Goal: Task Accomplishment & Management: Manage account settings

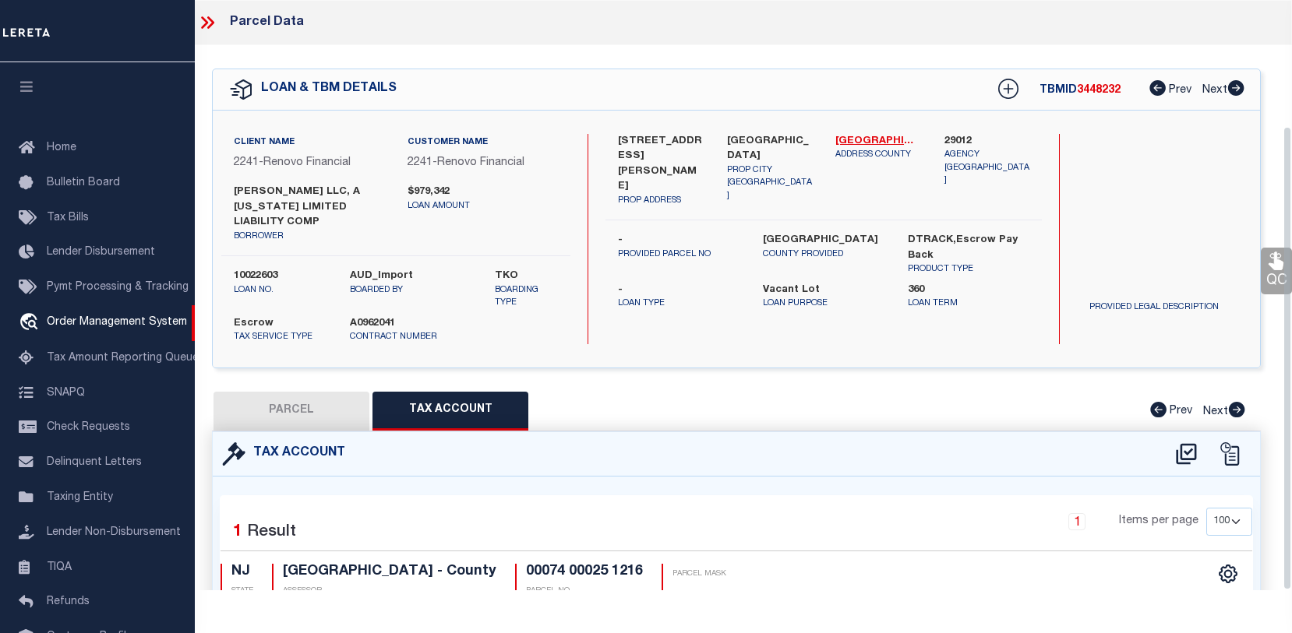
select select "100"
select select "25067"
select select "400"
select select "Escrow"
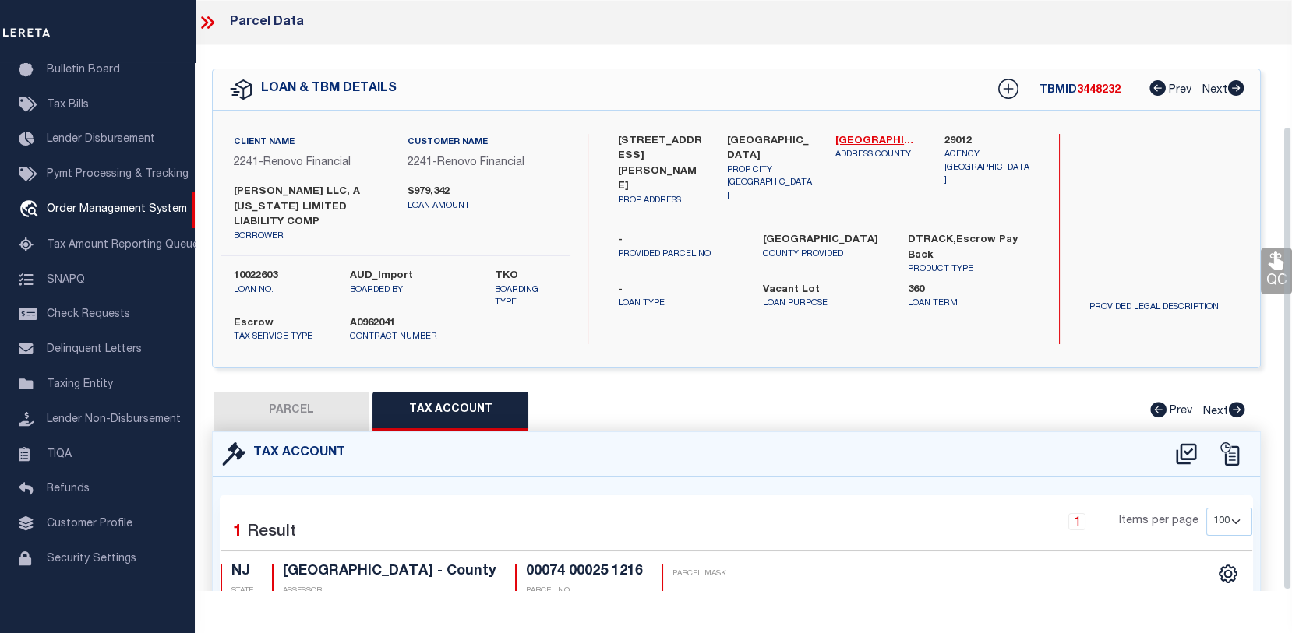
scroll to position [161, 0]
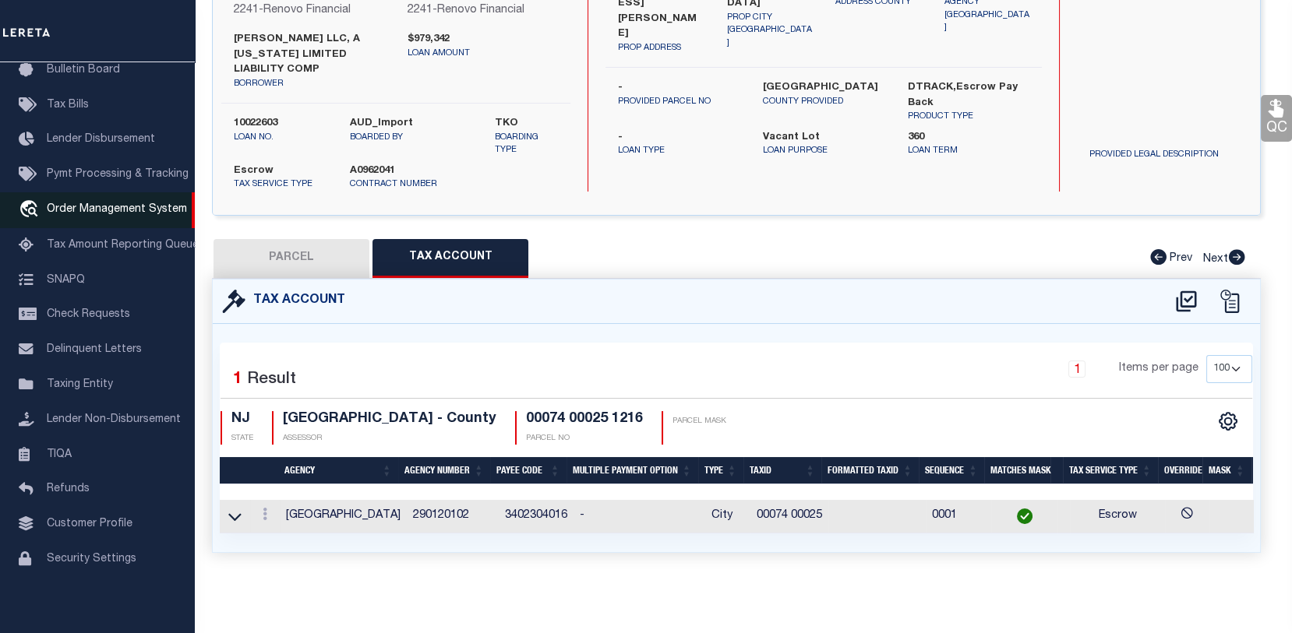
click at [87, 207] on span "Order Management System" at bounding box center [117, 209] width 140 height 11
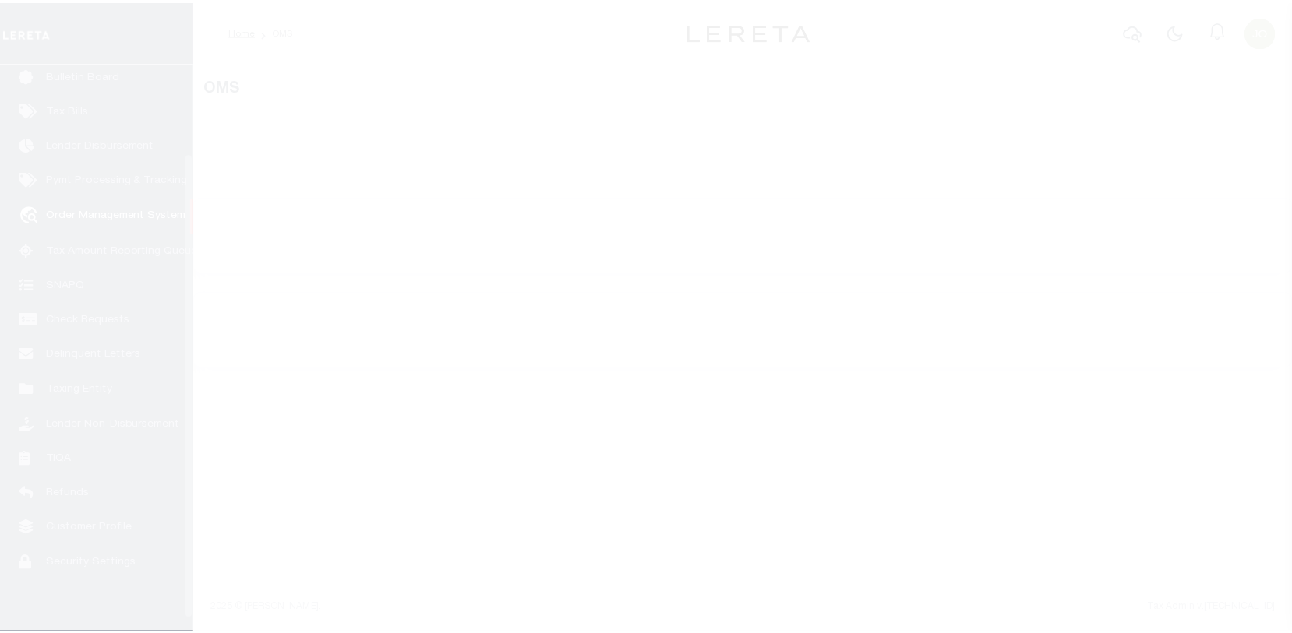
scroll to position [113, 0]
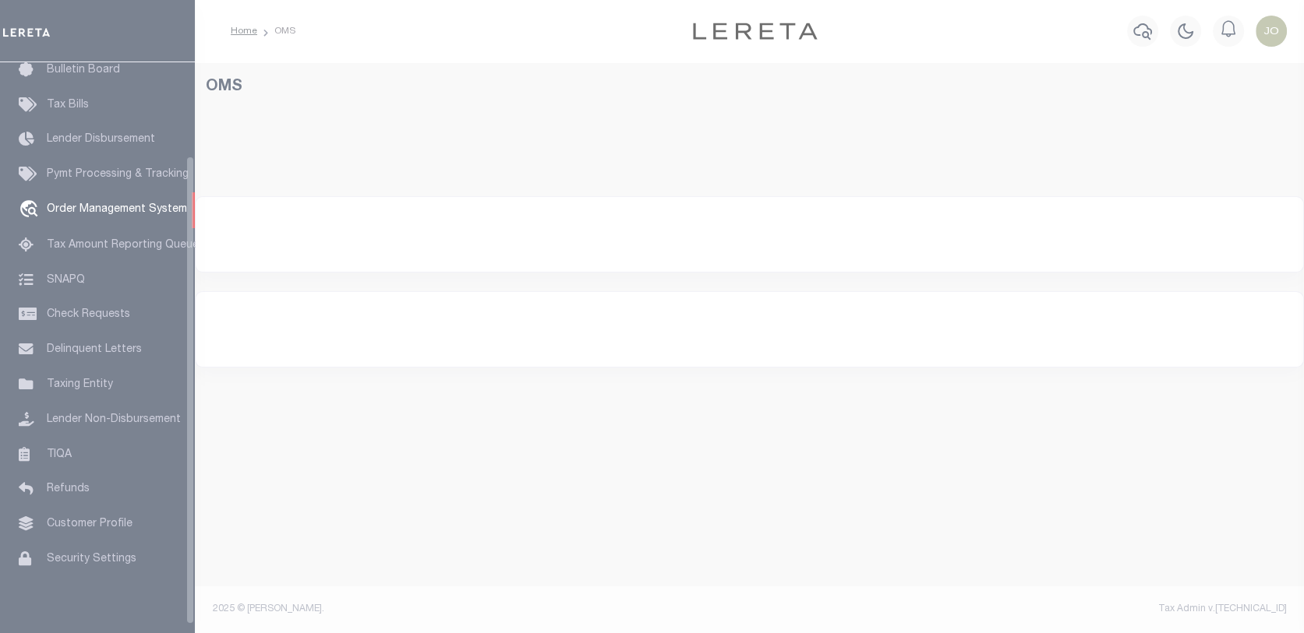
select select "200"
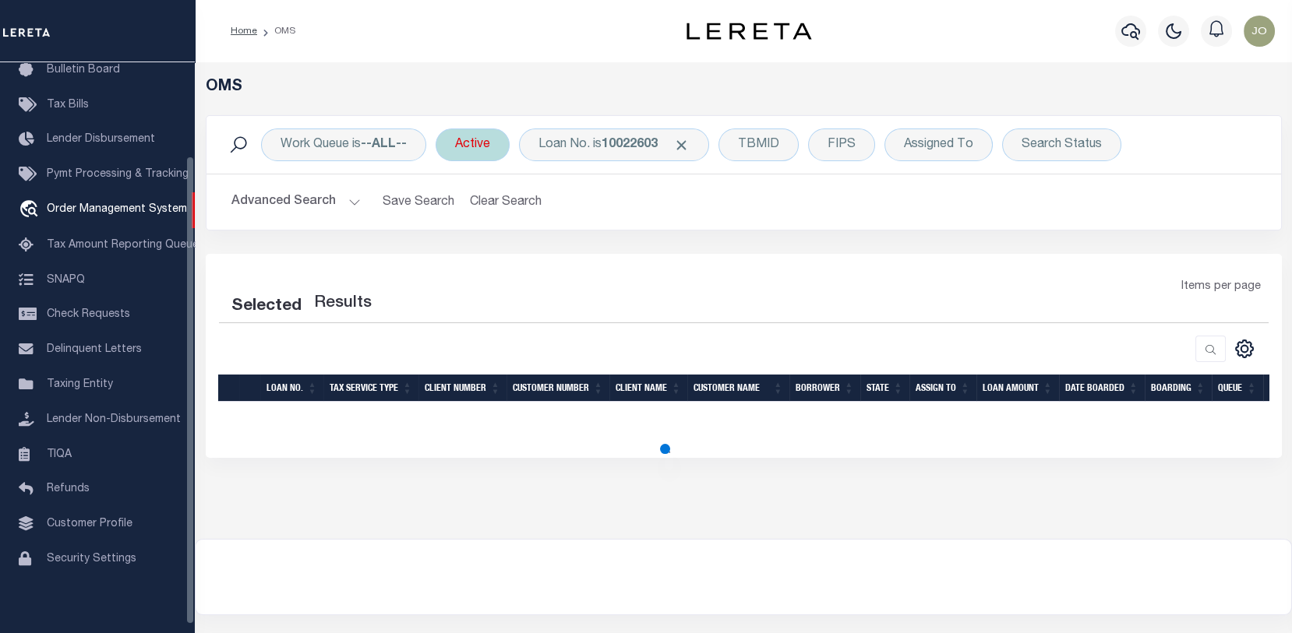
select select "200"
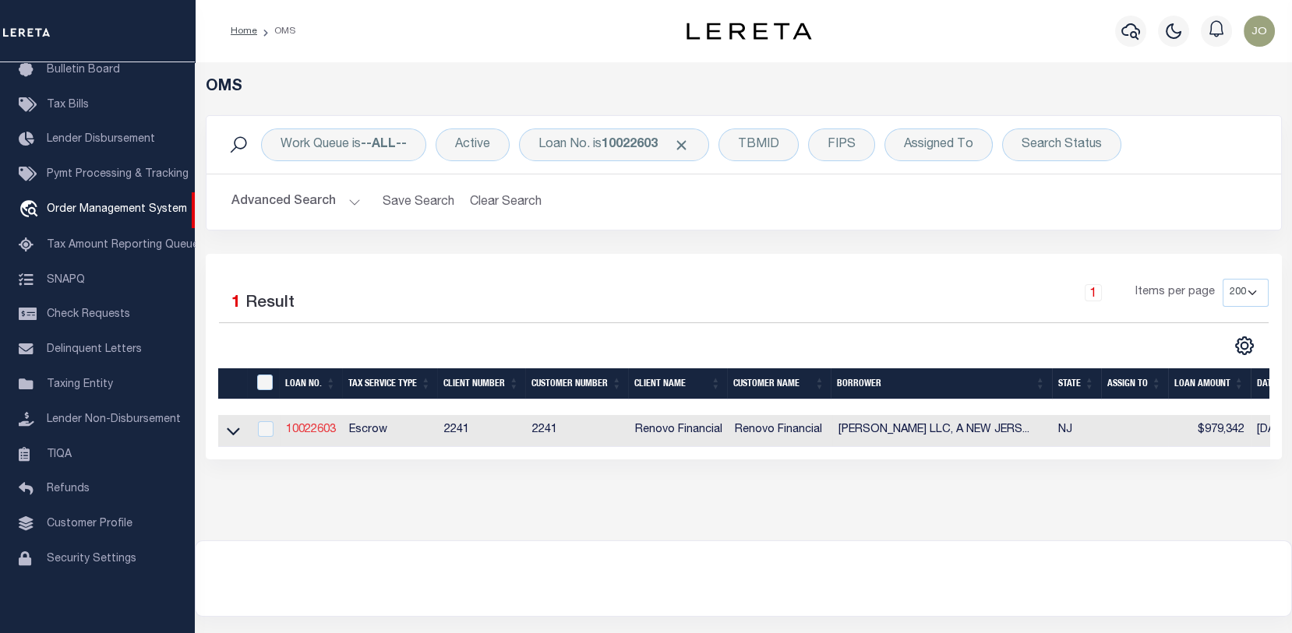
click at [307, 432] on link "10022603" at bounding box center [311, 430] width 50 height 11
type input "10022603"
type input "BERTRAND WOODS LLC, A NEW JERSEY LIMITED LIABILITY COMP"
select select
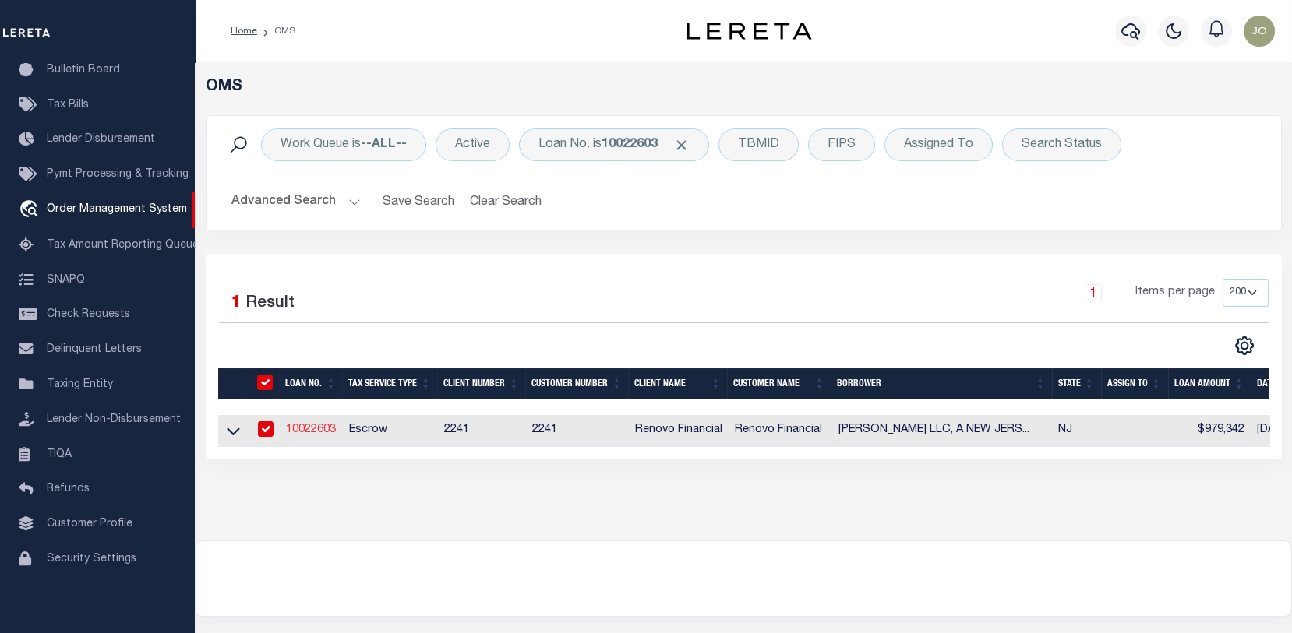
select select "400"
select select "Escrow"
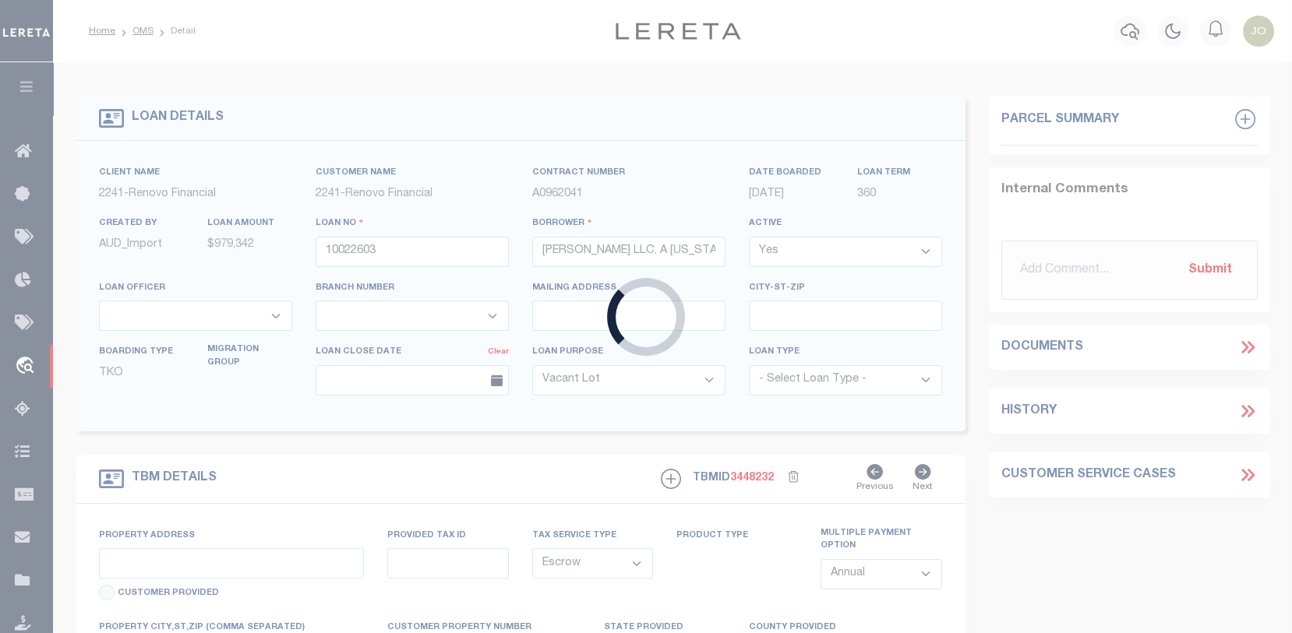
type input "285 BERTRAND AVE"
select select
type input "PERTH AMBOY, NJ 08861"
type input "a0kUS00000Bow8v"
type input "NJ"
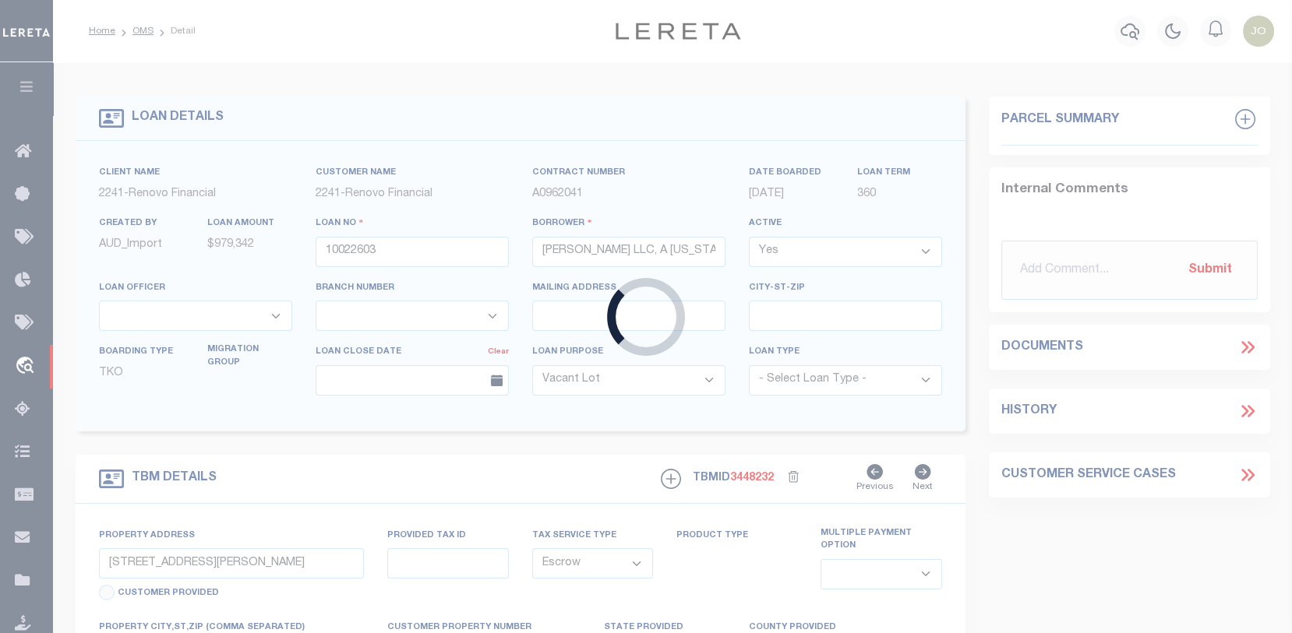
select select
select select "25067"
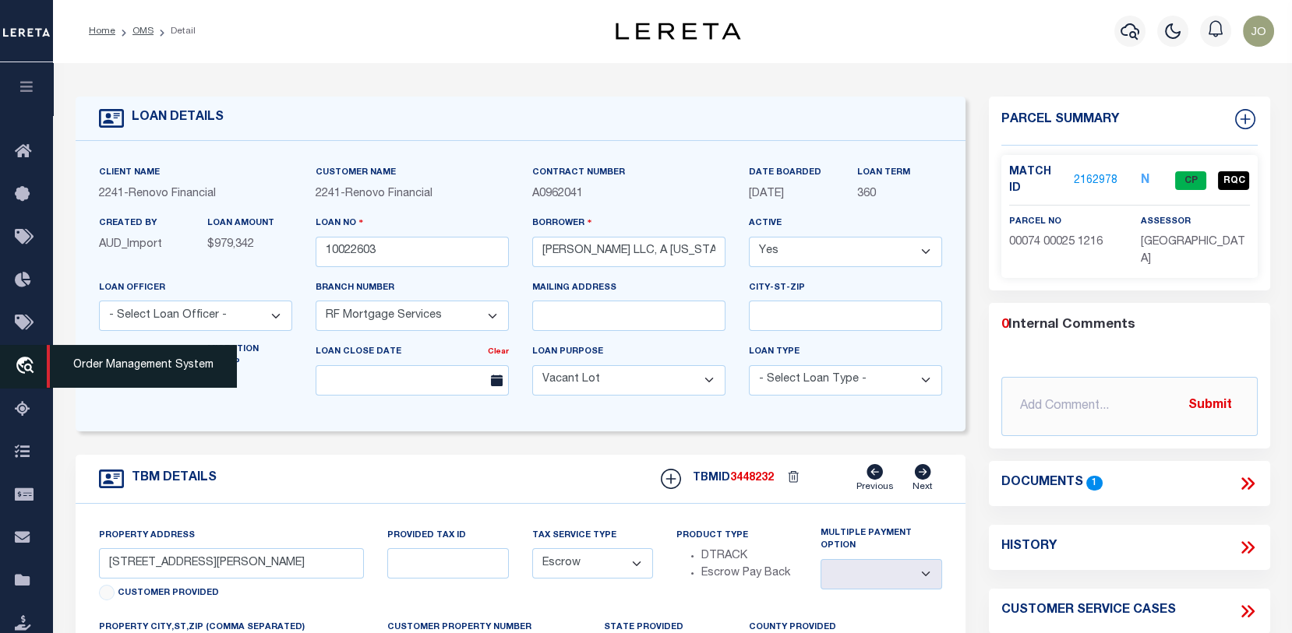
click at [26, 363] on icon "travel_explore" at bounding box center [27, 367] width 25 height 20
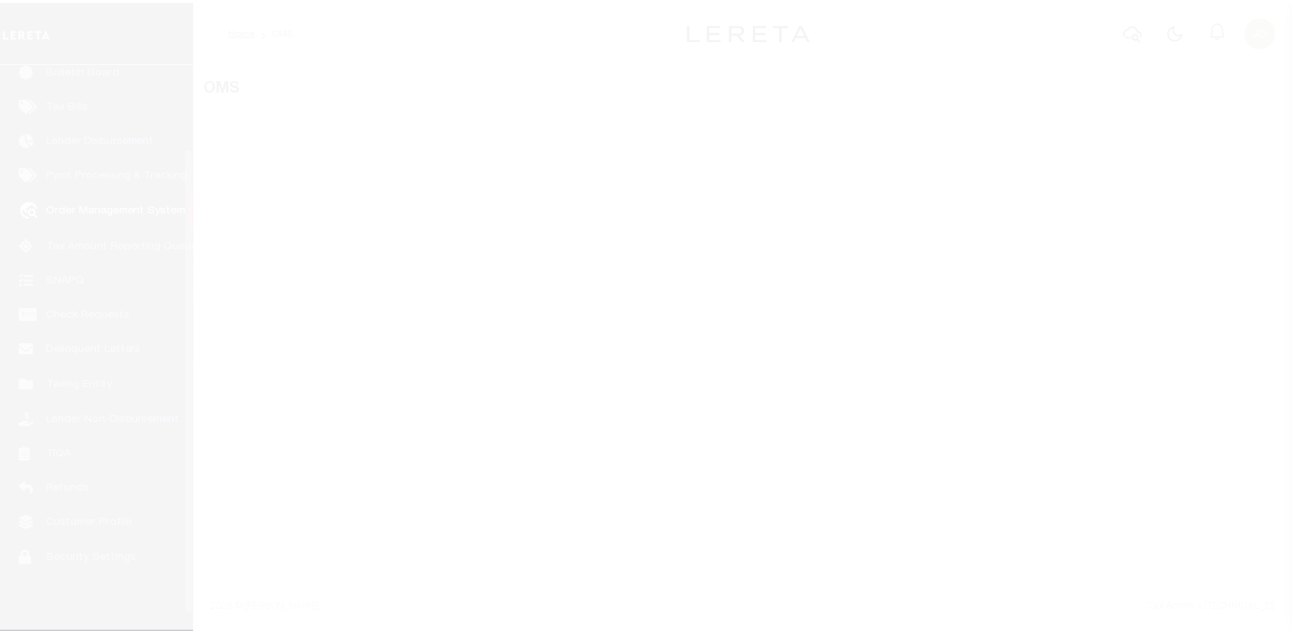
scroll to position [113, 0]
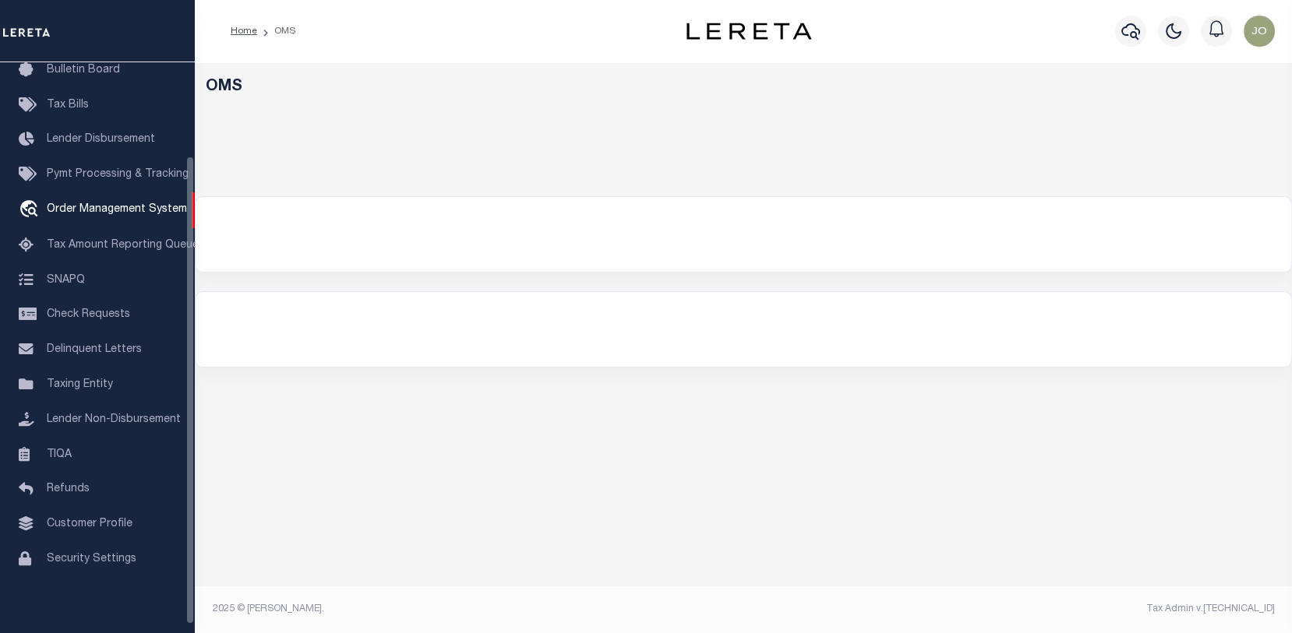
select select "200"
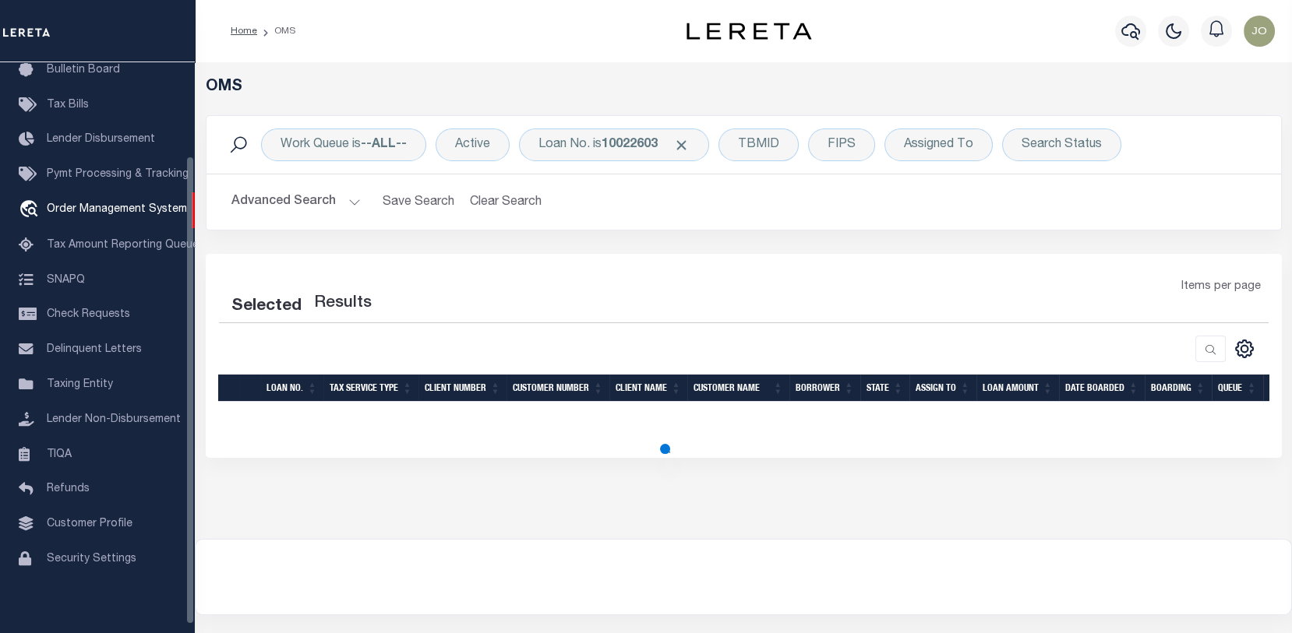
select select "200"
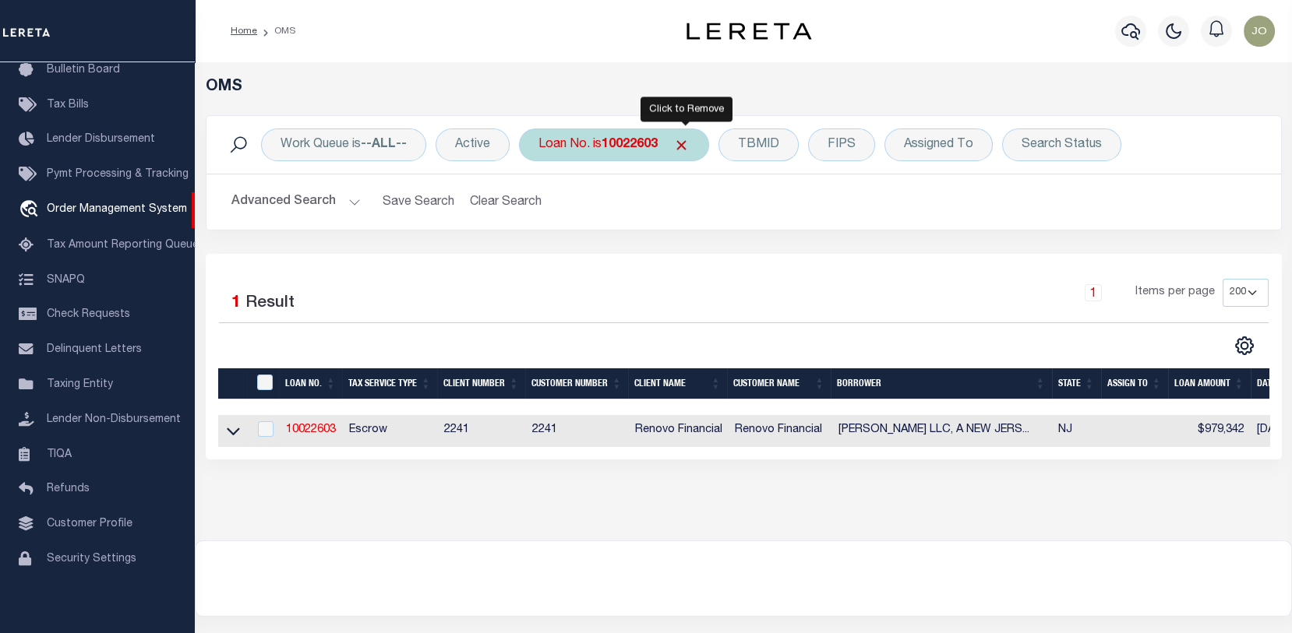
click at [685, 141] on span "Click to Remove" at bounding box center [681, 145] width 16 height 16
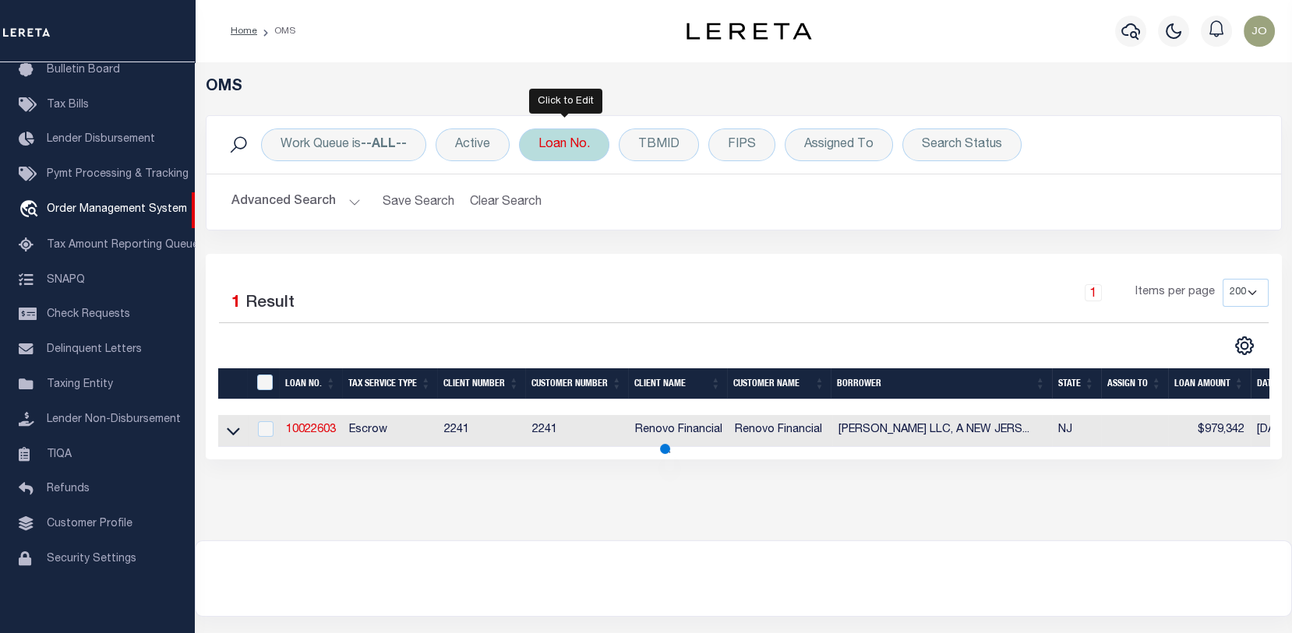
click at [577, 143] on div "Loan No." at bounding box center [564, 145] width 90 height 33
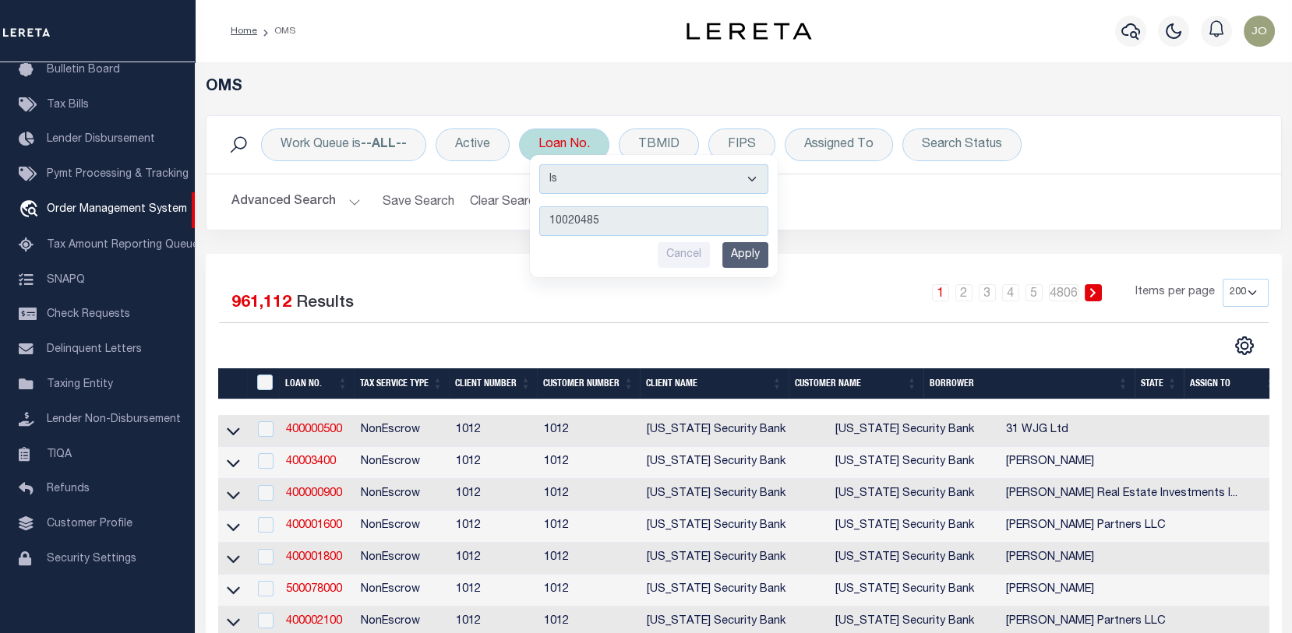
type input "10020485"
click at [741, 252] on input "Apply" at bounding box center [745, 255] width 46 height 26
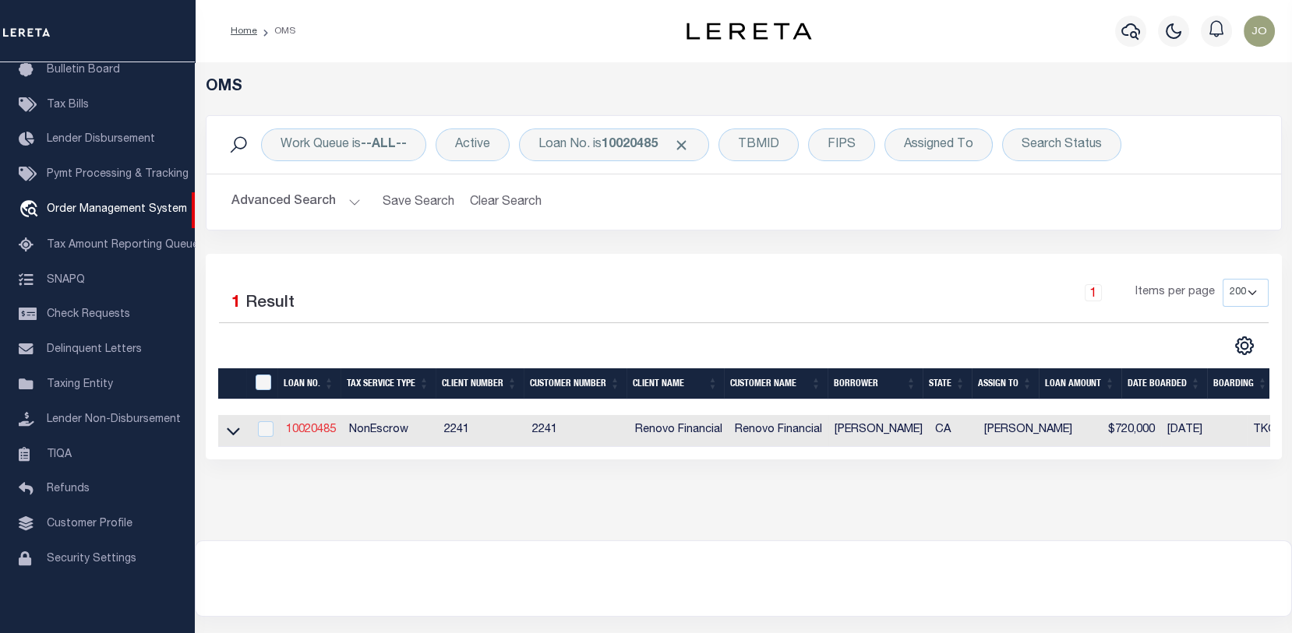
click at [306, 427] on link "10020485" at bounding box center [311, 430] width 50 height 11
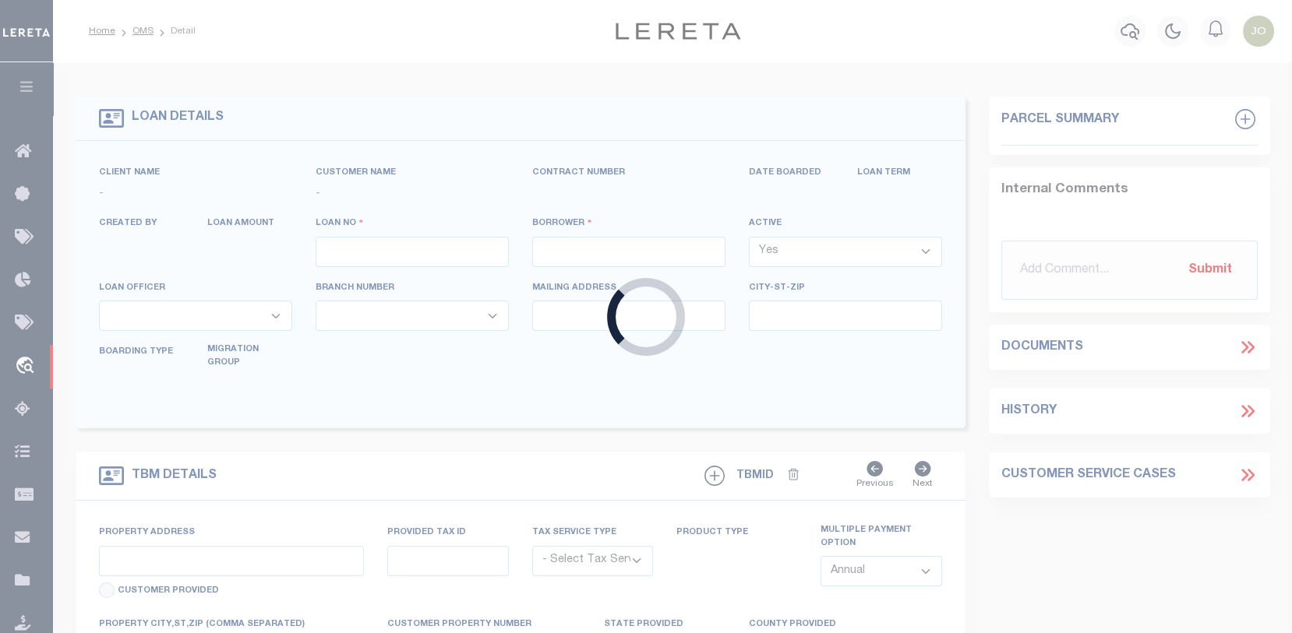
type input "10020485"
type input "[PERSON_NAME]"
select select
type input "12613 MIDDLESBROUGH AVE"
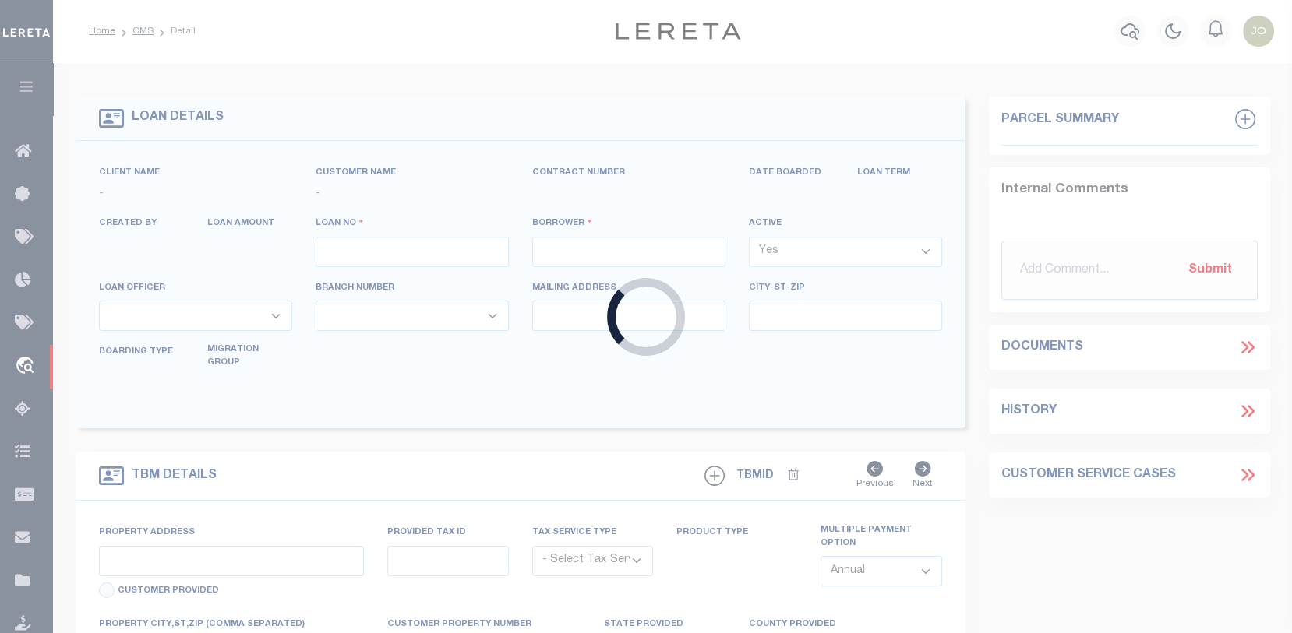
type input "HORIZON CITY TX 79928"
select select "10"
select select "NonEscrow"
type input "1136 CATALINA ST"
type input "64419152"
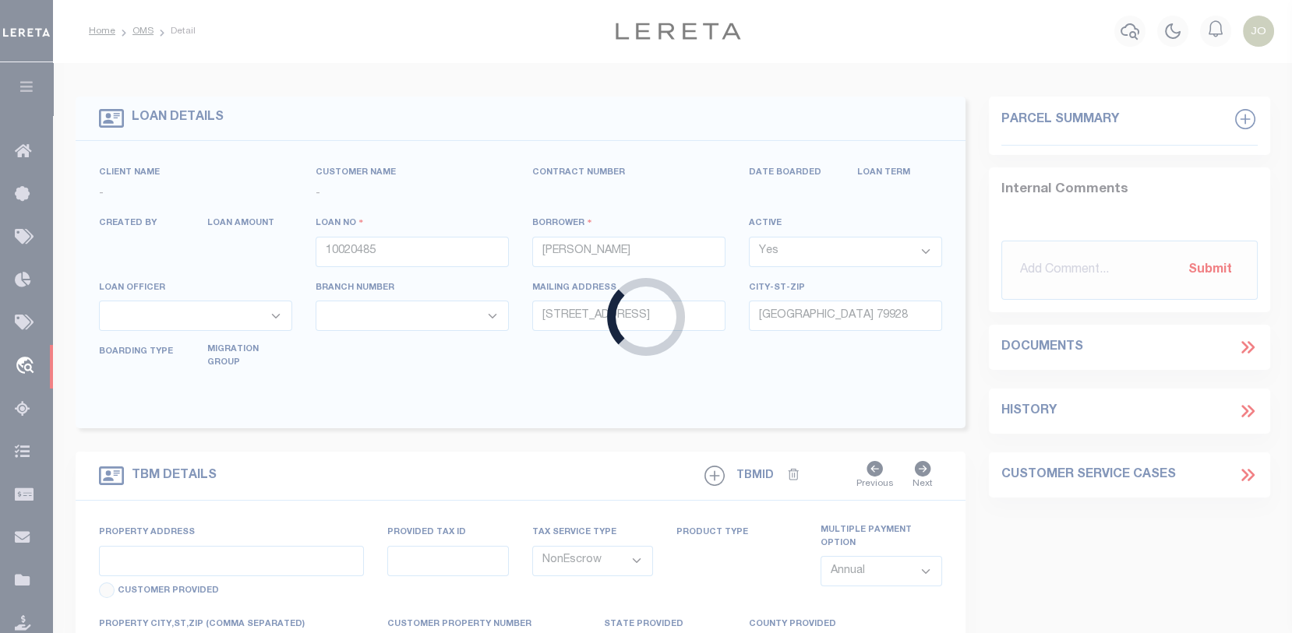
select select
type input "LAGUNA BEACH, CA 92651"
type input "a0kUS000007eEhm"
type input "CA"
type textarea "Liability Limited to Customer Provided Parcel"
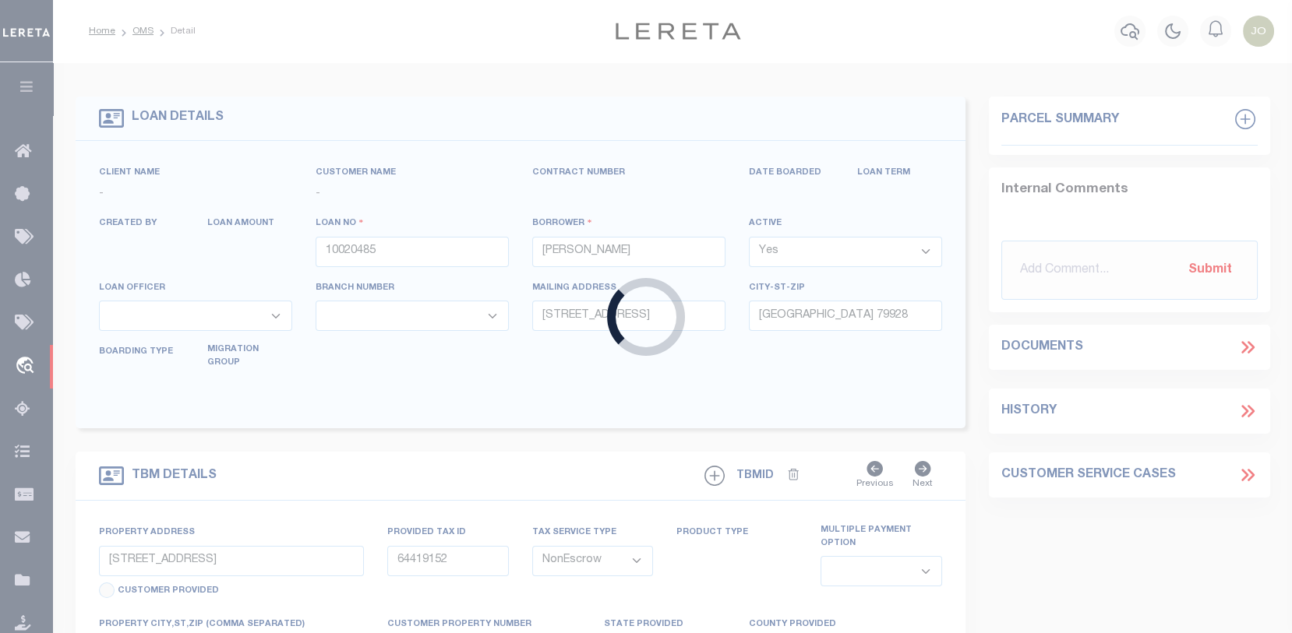
select select "25067"
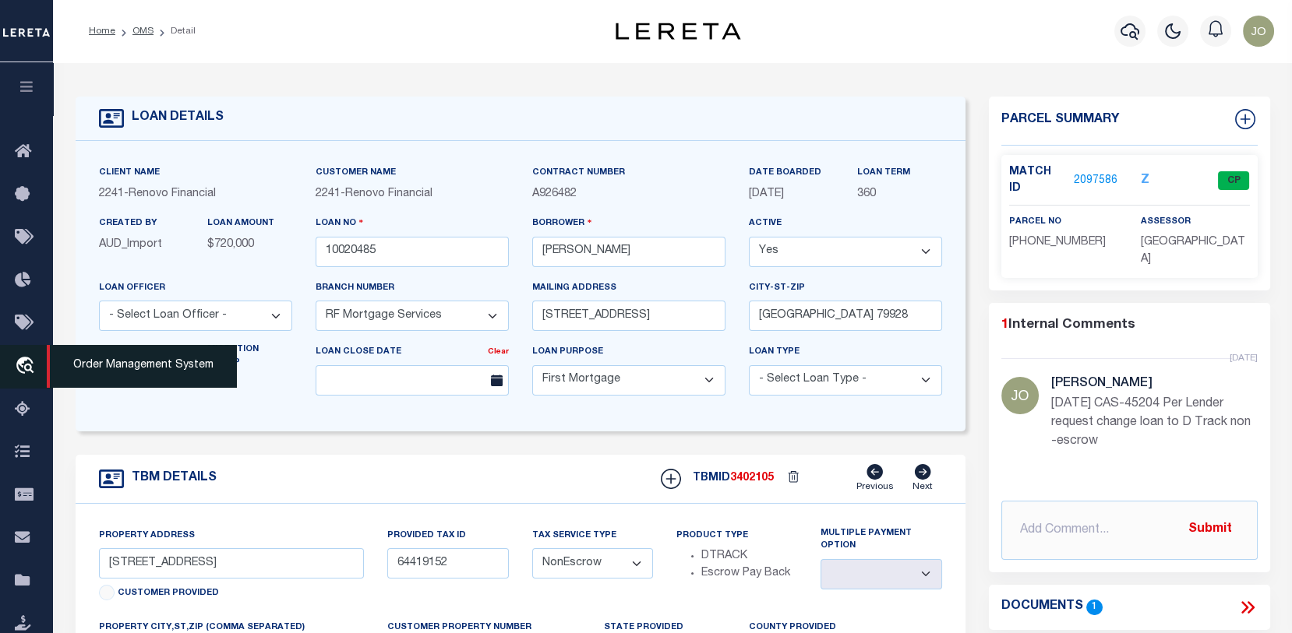
click at [85, 361] on span "Order Management System" at bounding box center [142, 366] width 190 height 43
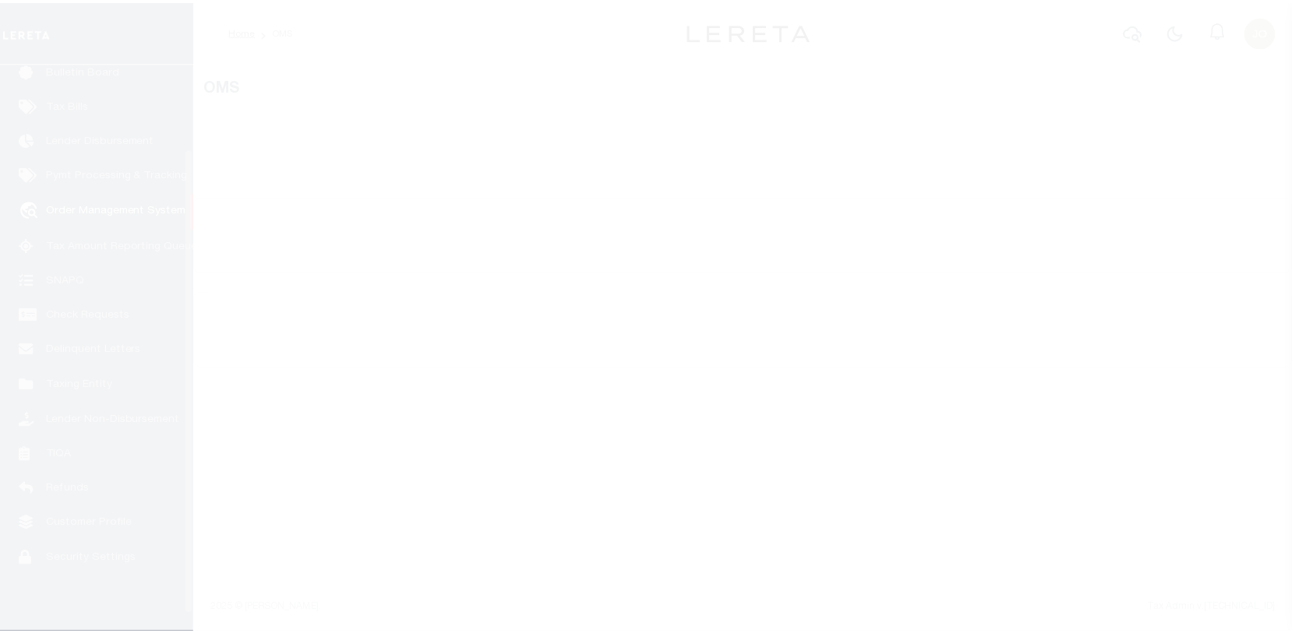
scroll to position [113, 0]
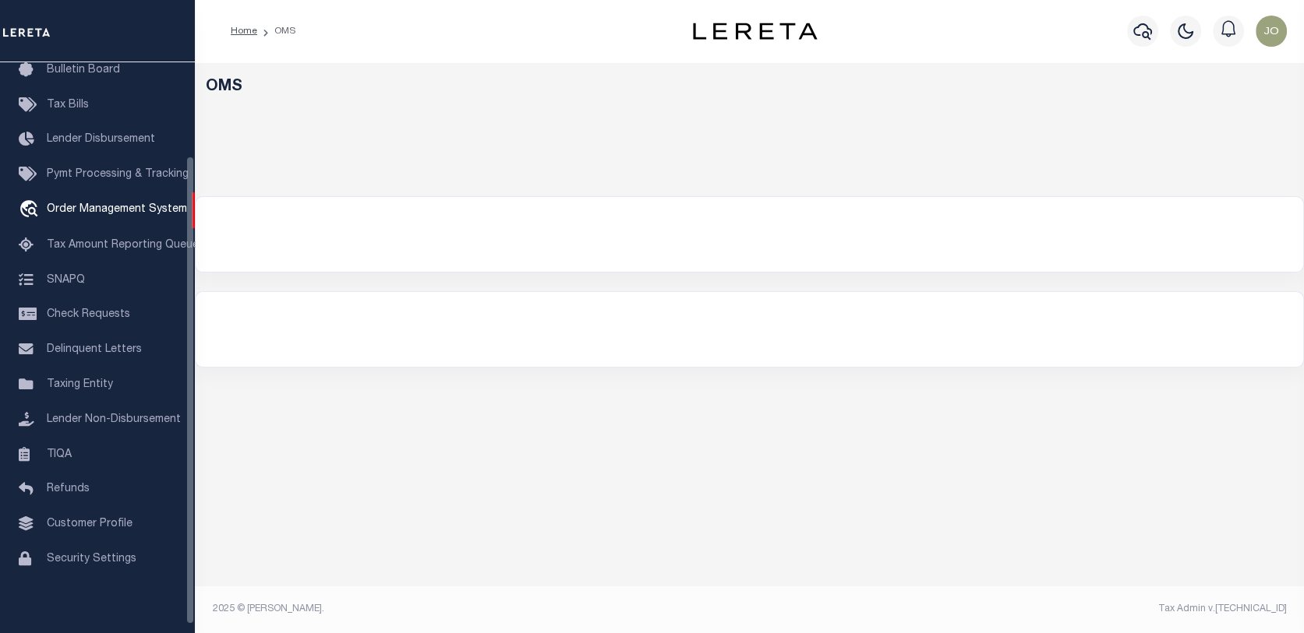
select select "200"
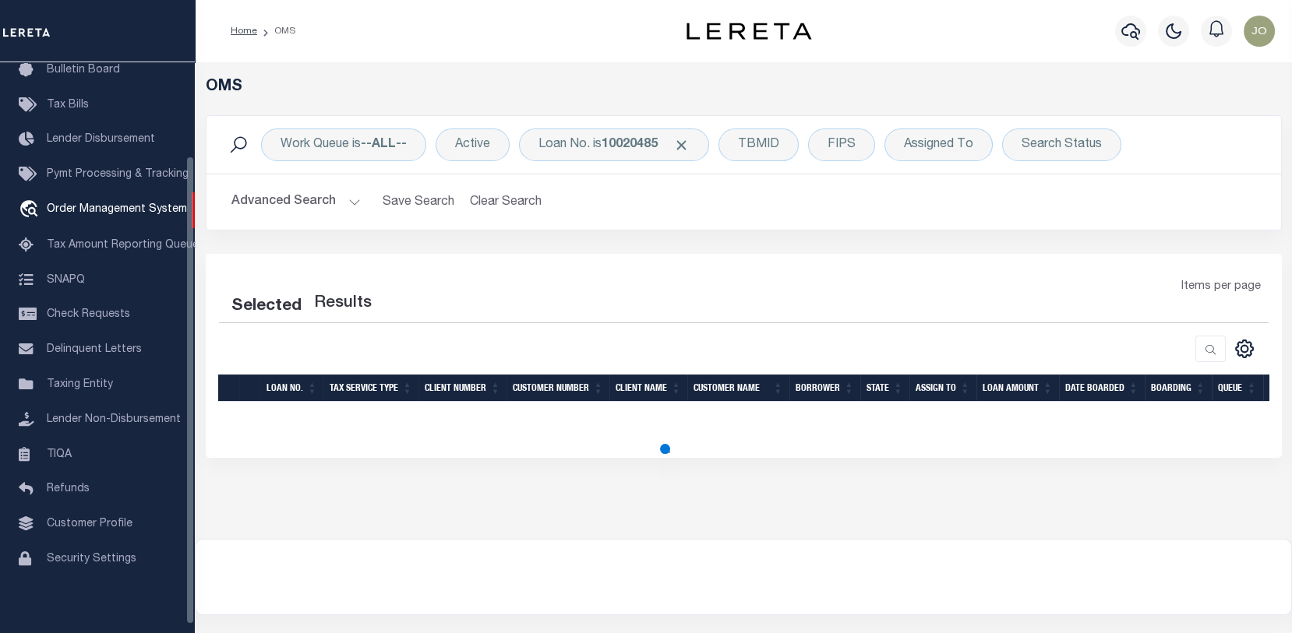
select select "200"
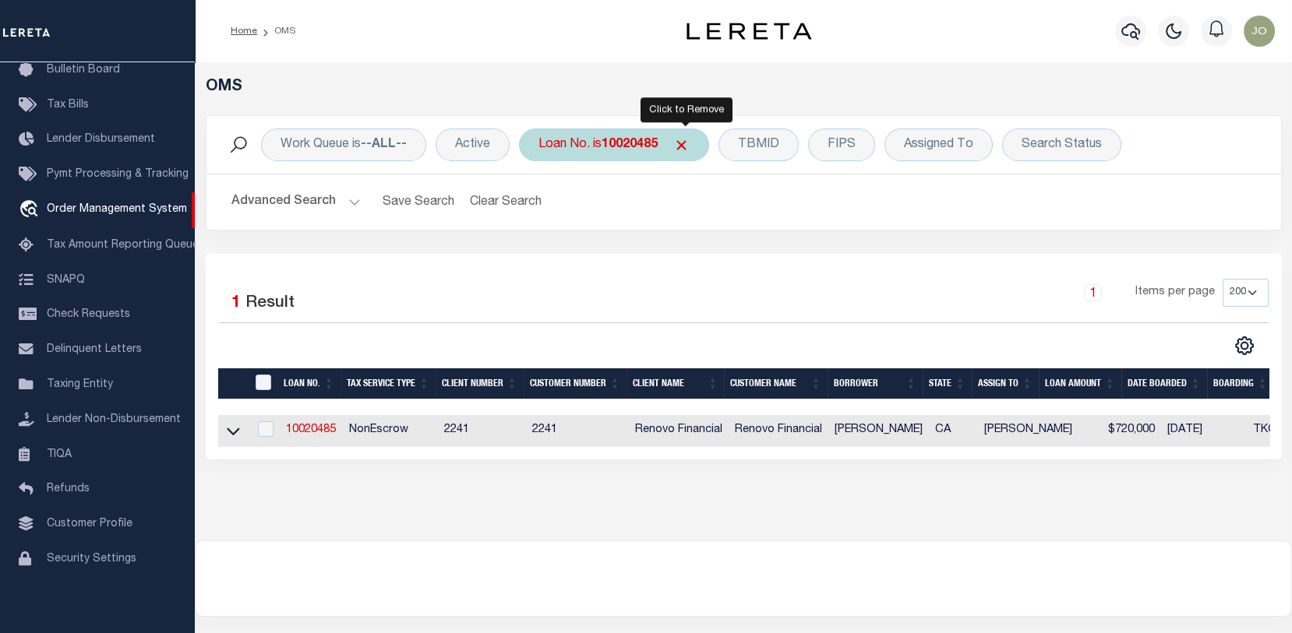
click at [686, 144] on span "Click to Remove" at bounding box center [681, 145] width 16 height 16
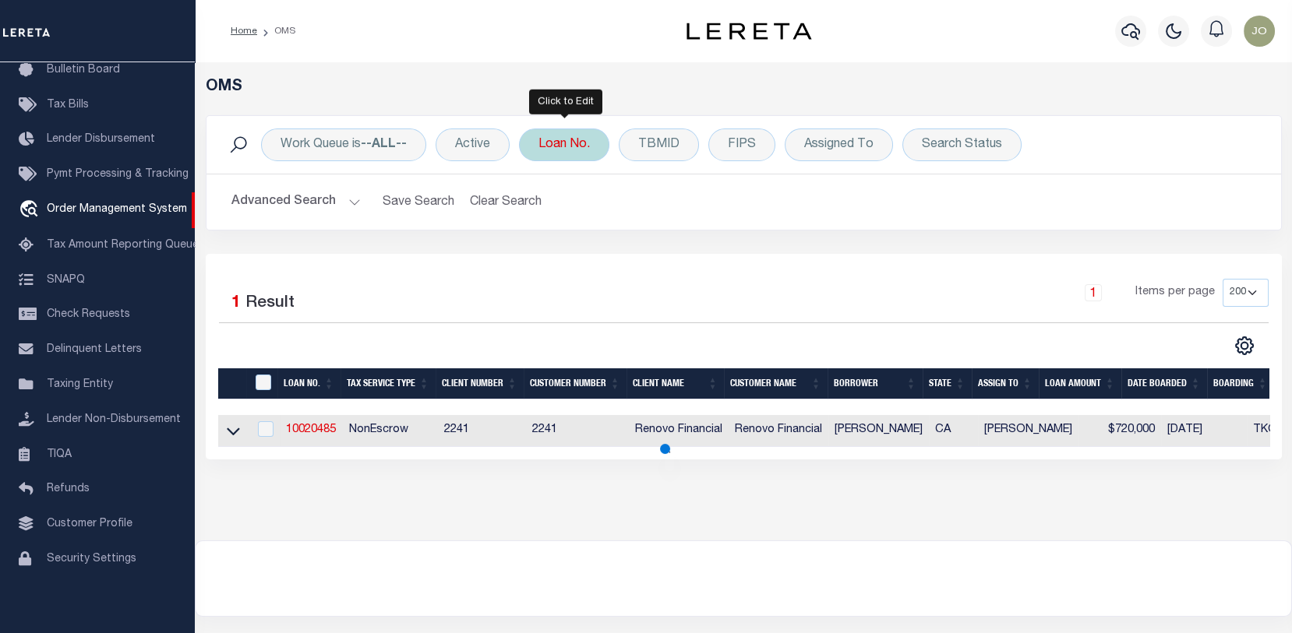
click at [567, 139] on div "Loan No." at bounding box center [564, 145] width 90 height 33
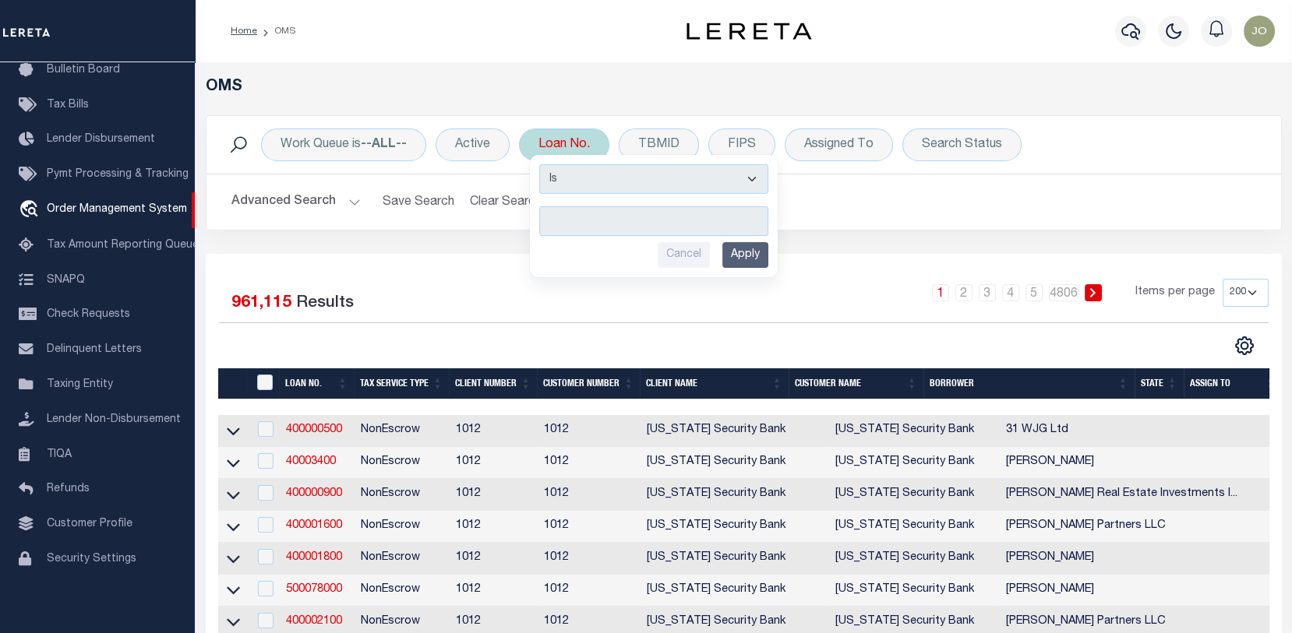
click at [549, 217] on input "text" at bounding box center [653, 221] width 229 height 30
type input "10022546"
click at [745, 258] on input "Apply" at bounding box center [745, 255] width 46 height 26
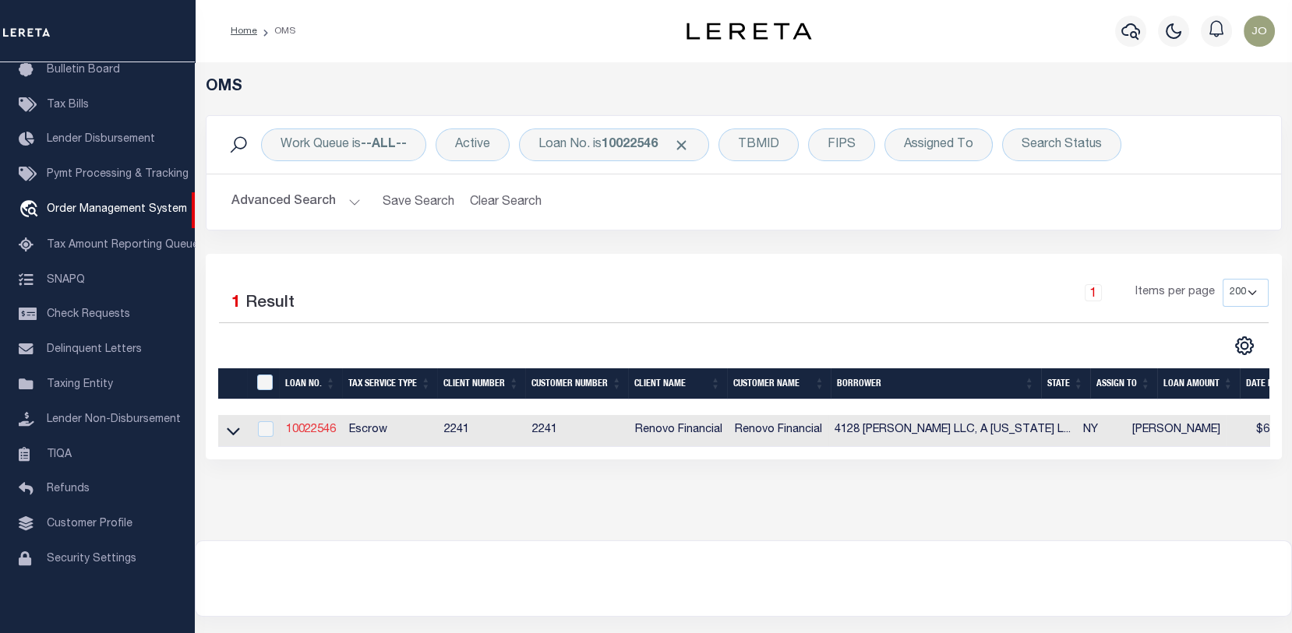
click at [312, 426] on link "10022546" at bounding box center [311, 430] width 50 height 11
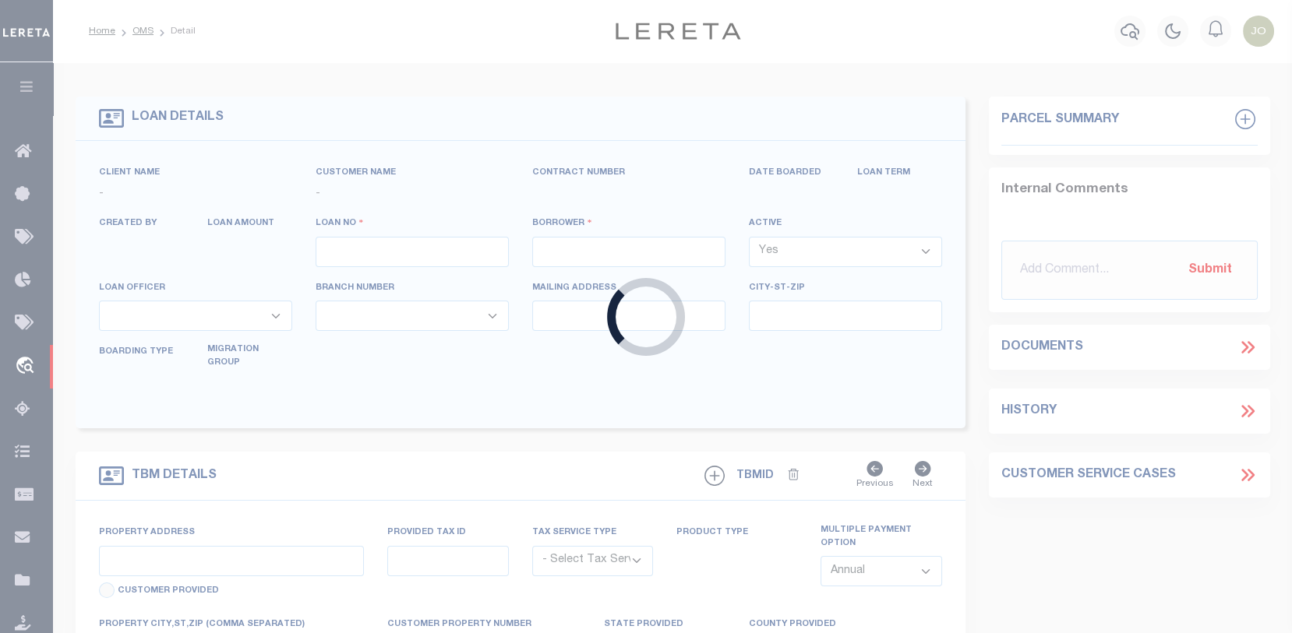
type input "10022546"
type input "4128 WICKHAM LLC, A NEW YORK LIMITED LIABILITY COMPANY"
select select
select select "400"
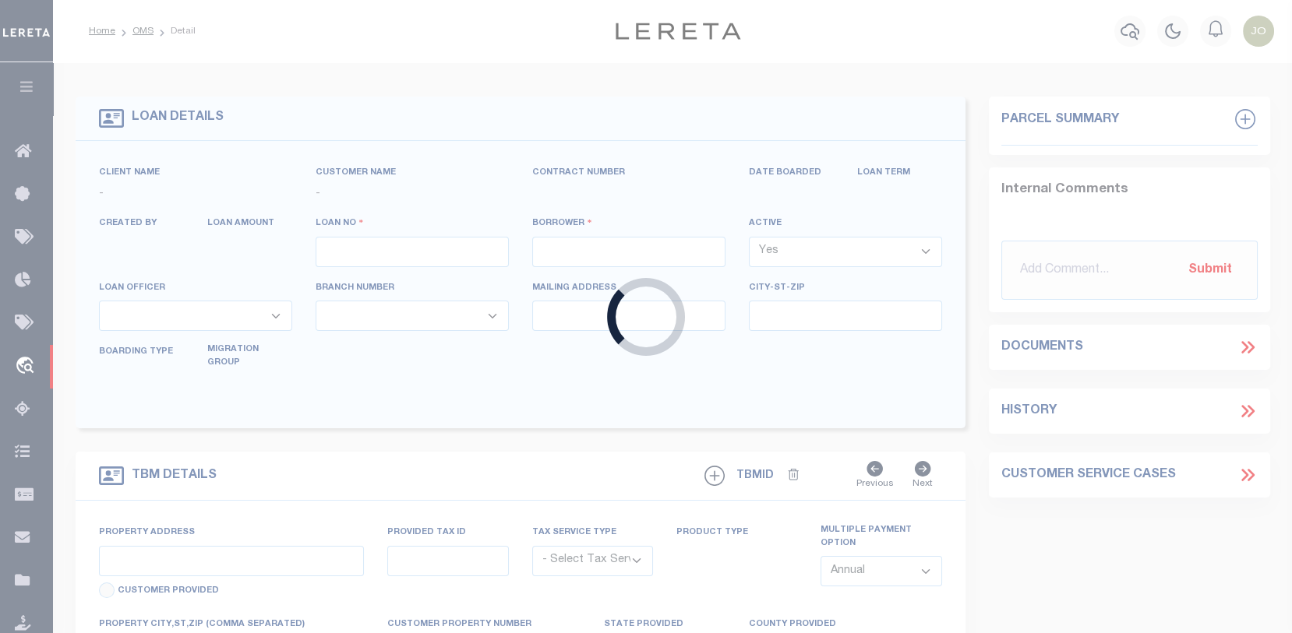
select select "Escrow"
select select "25067"
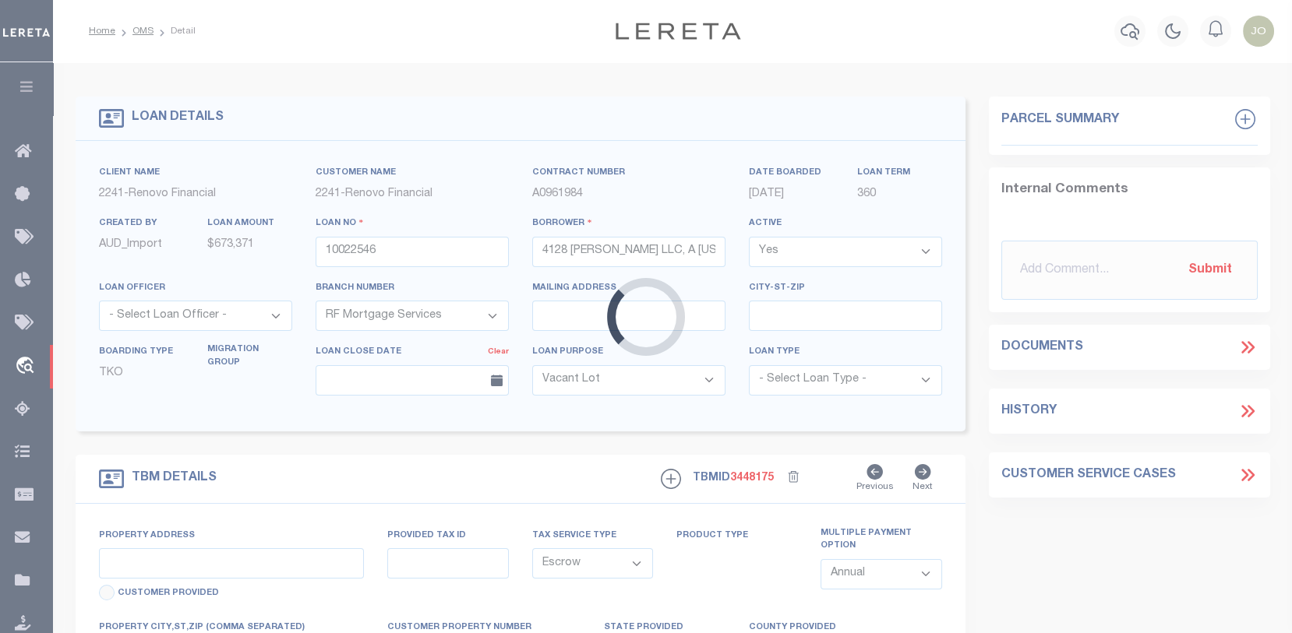
type input "4128 WICKHAM AVE"
type input "BRONX, NY 10466"
type input "a0kUS00000BonSG"
type input "NY"
select select
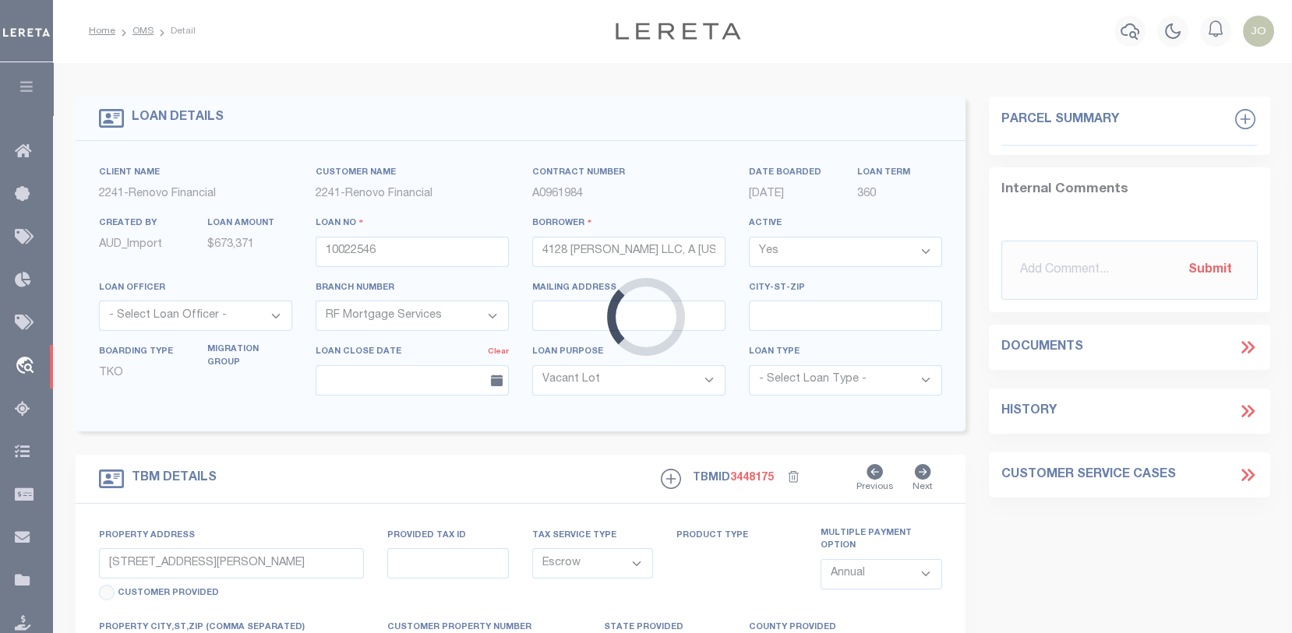
select select "4"
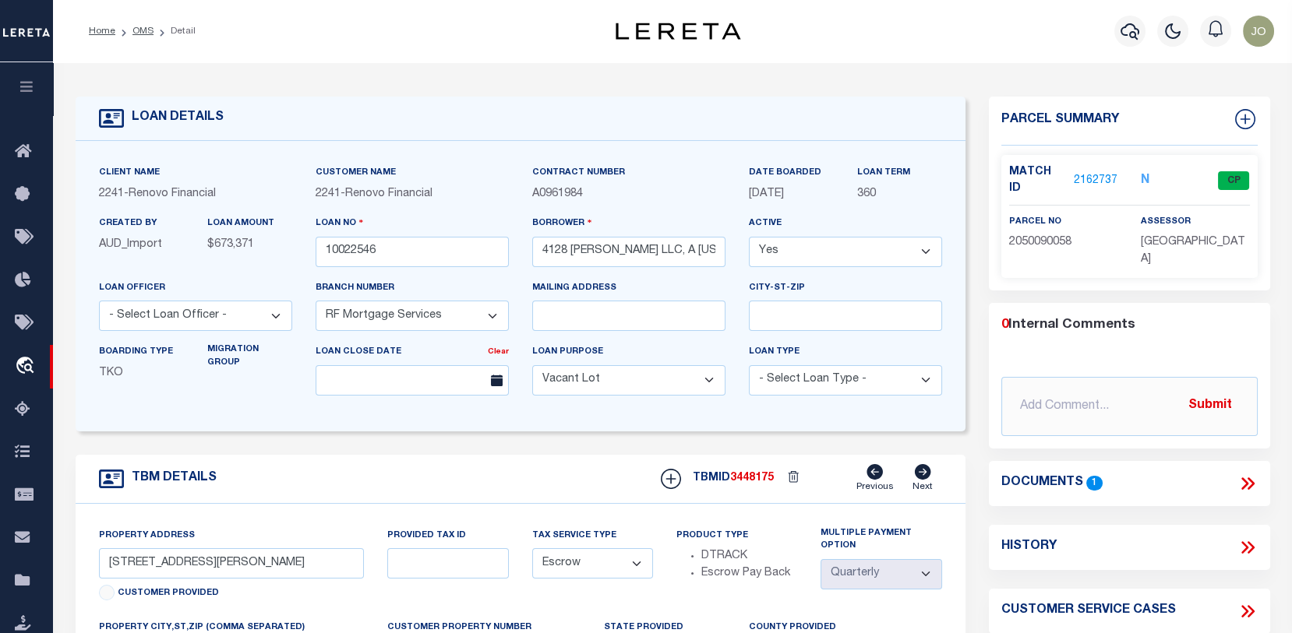
click at [1078, 179] on link "2162737" at bounding box center [1096, 181] width 44 height 16
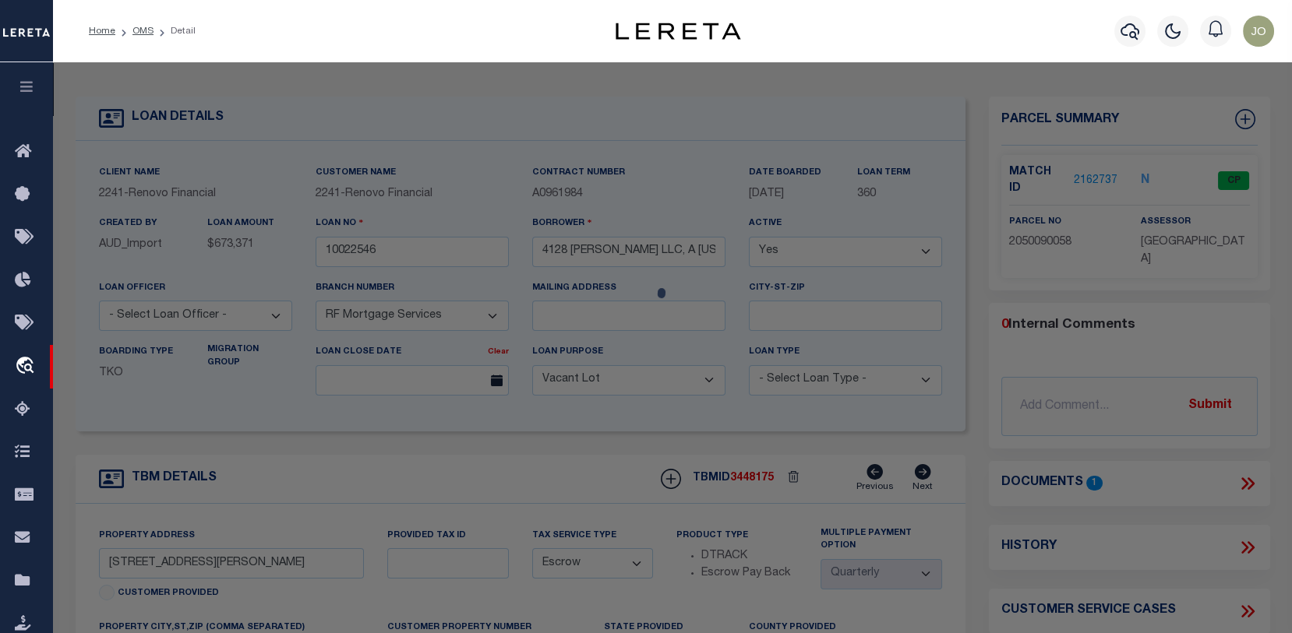
checkbox input "false"
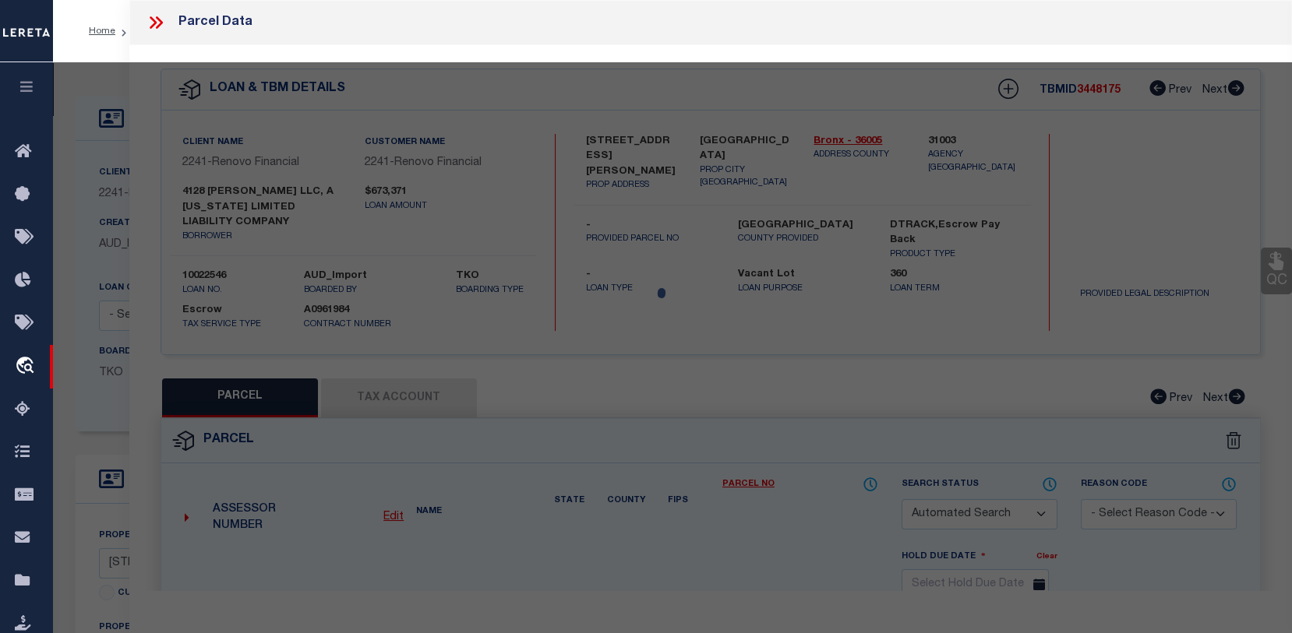
select select "CP"
type input "4128 WICKHAM LLC"
select select "AGW"
select select
type input "4128 WICKHAM AVENUE"
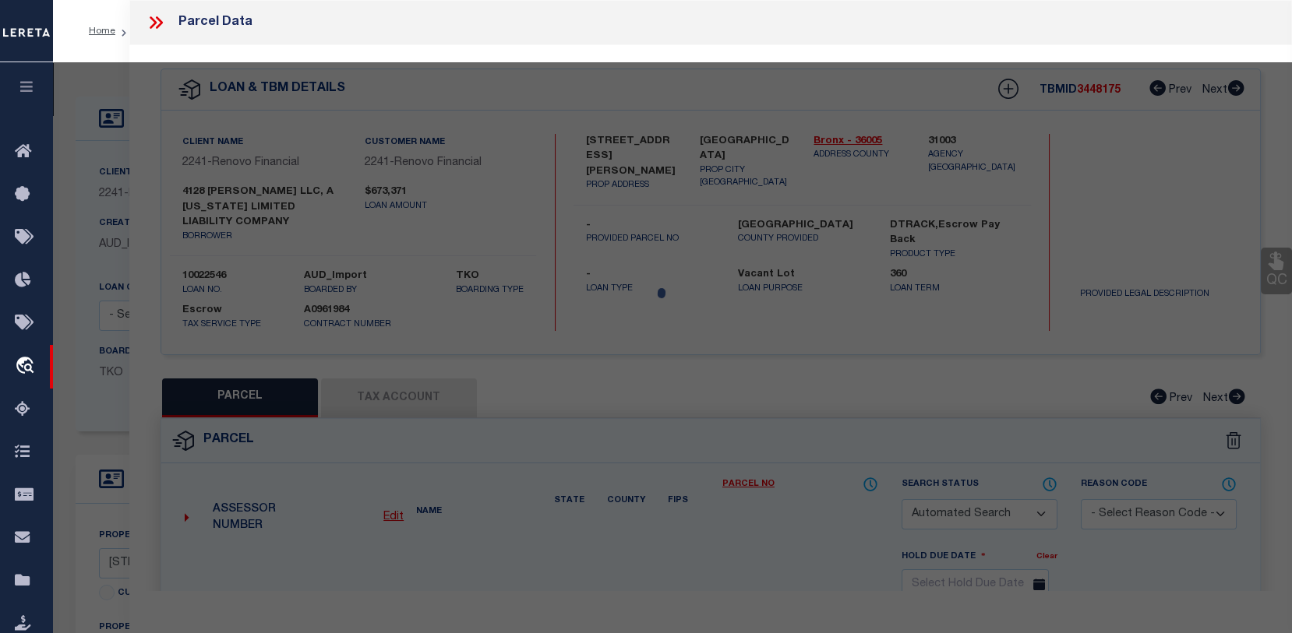
checkbox input "false"
type input "BRONX, NY 10466"
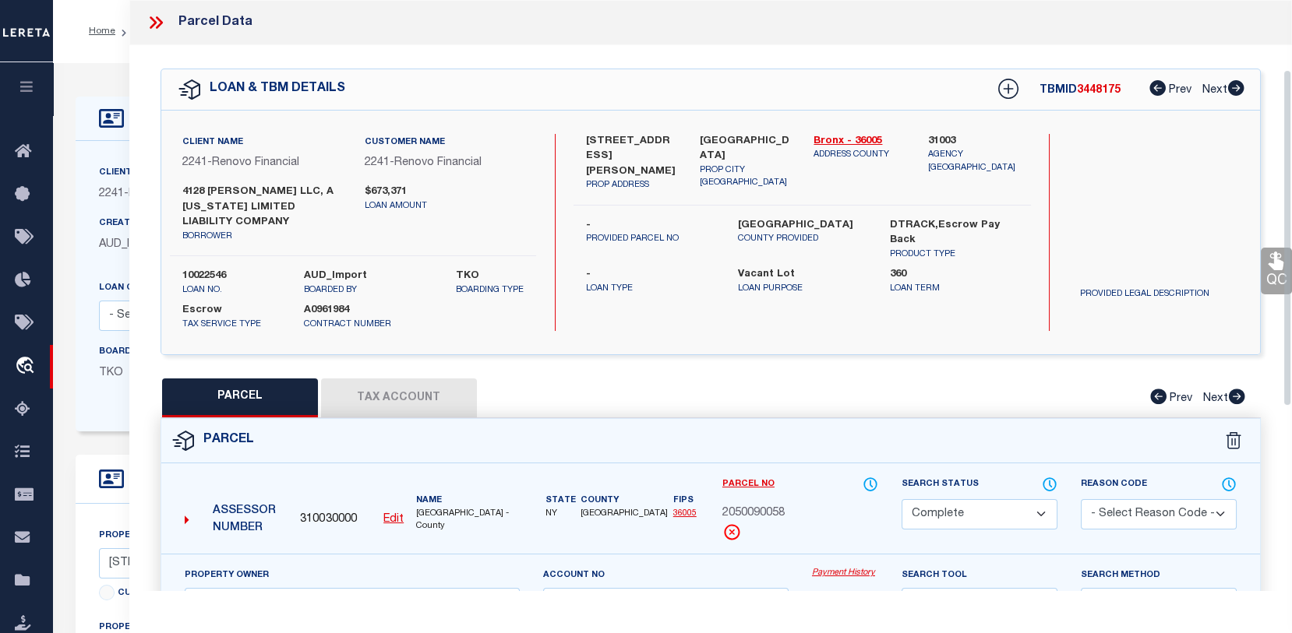
scroll to position [156, 0]
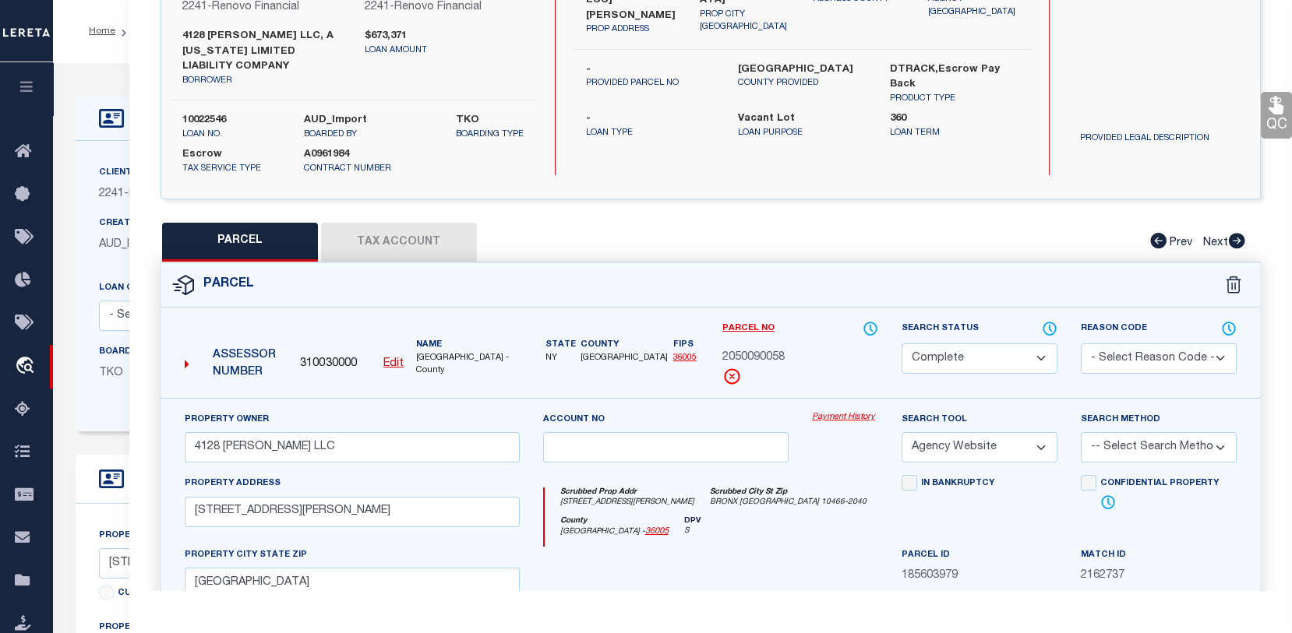
click at [844, 425] on link "Payment History" at bounding box center [845, 417] width 66 height 13
click at [406, 249] on button "Tax Account" at bounding box center [399, 242] width 156 height 39
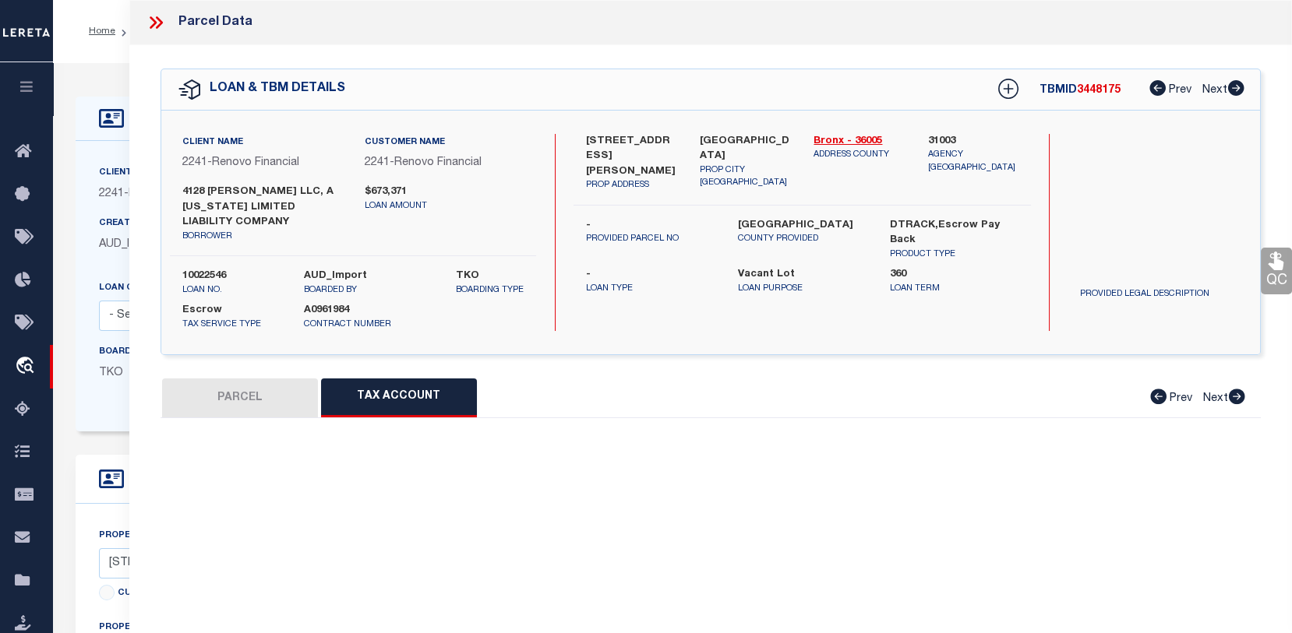
scroll to position [0, 0]
select select "100"
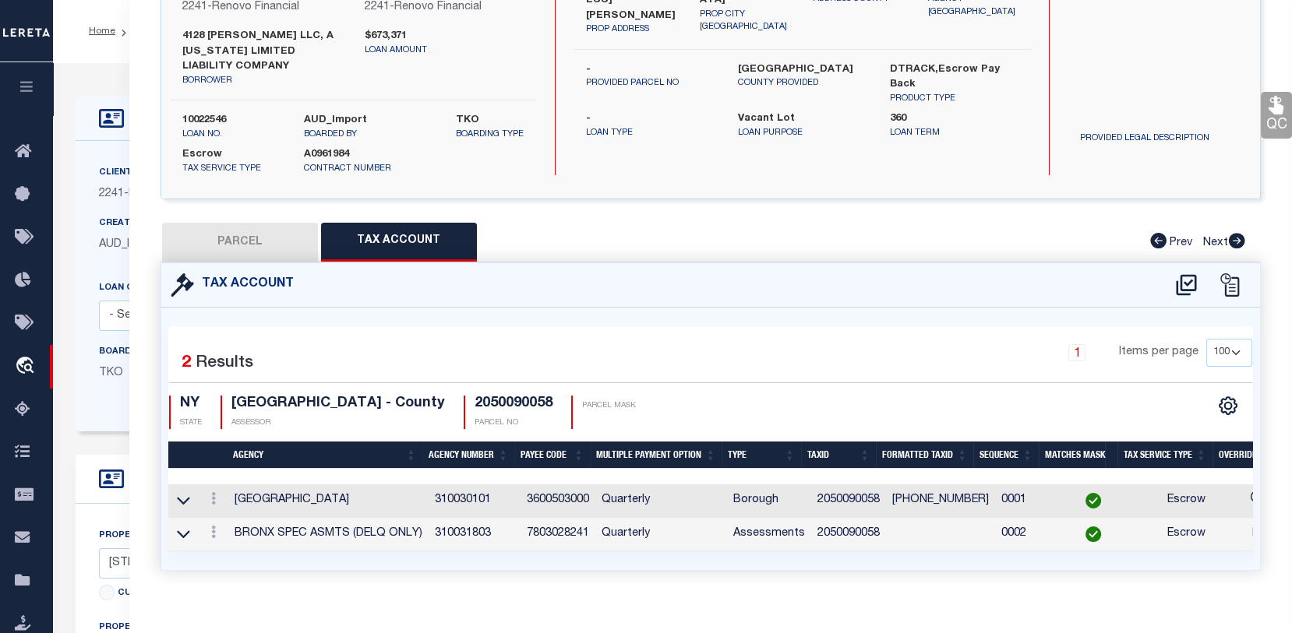
scroll to position [0, 274]
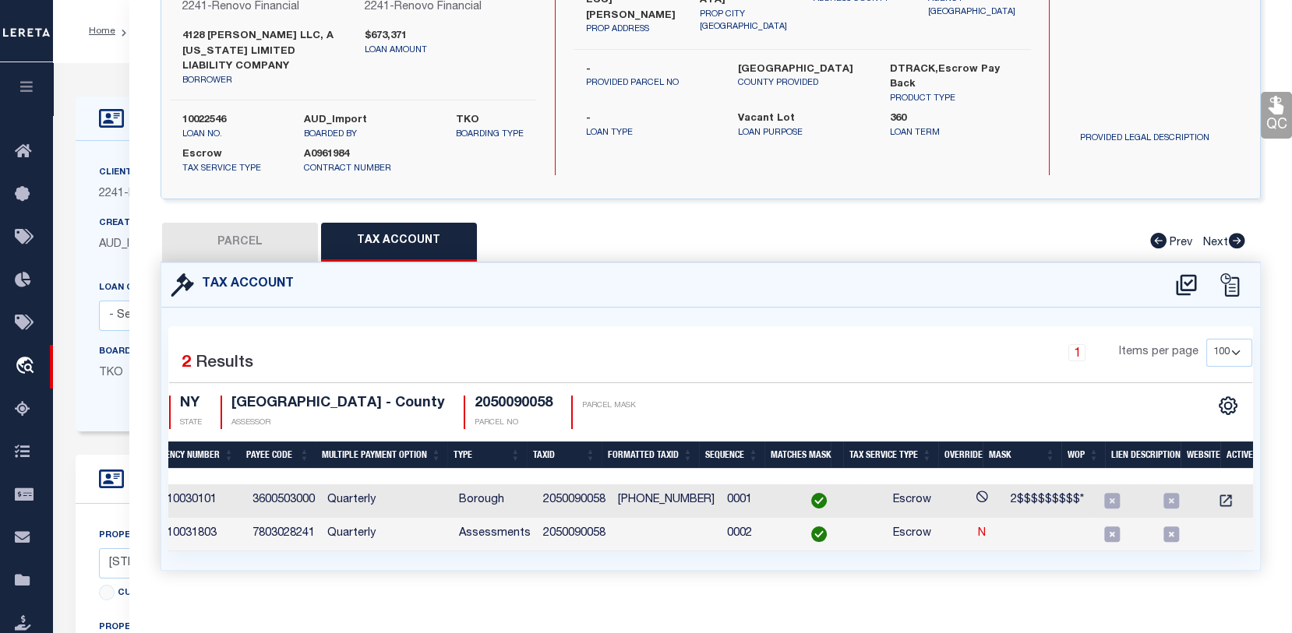
click at [1249, 503] on td at bounding box center [1265, 502] width 33 height 34
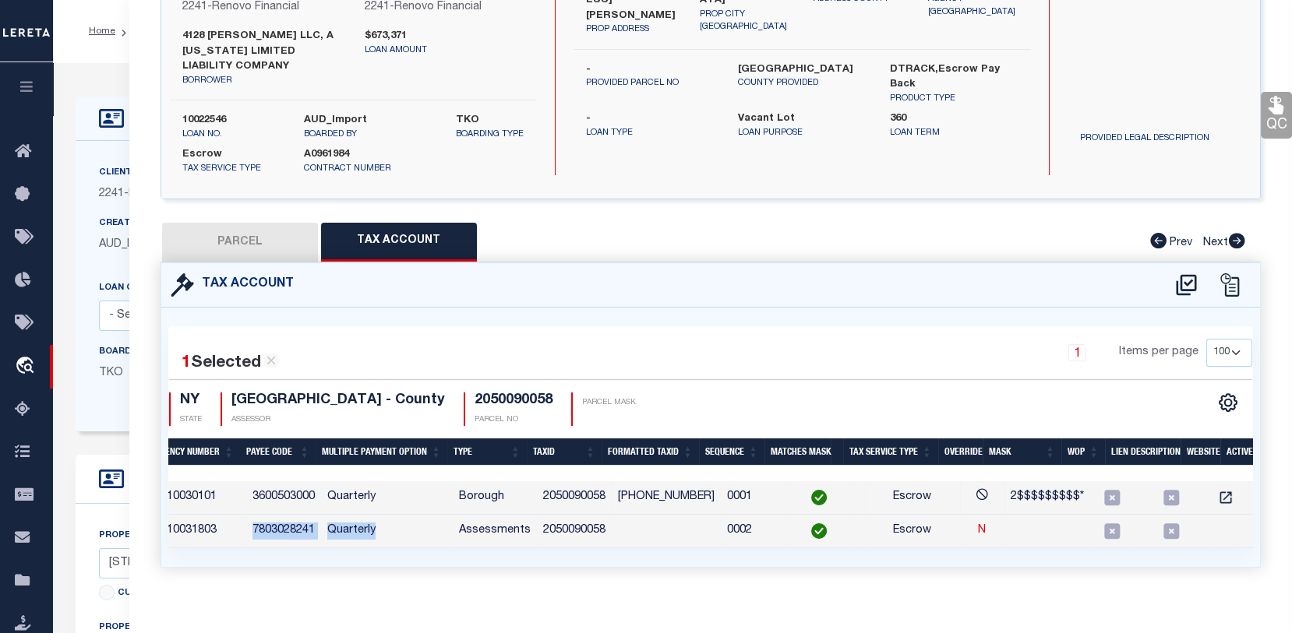
drag, startPoint x: 411, startPoint y: 557, endPoint x: 217, endPoint y: 559, distance: 194.0
click at [217, 549] on tr "BRONX SPEC ASMTS (DELQ ONLY) 310031803 7803028241 Quarterly Assessments 2050090…" at bounding box center [588, 532] width 1388 height 34
click at [1219, 504] on icon "" at bounding box center [1225, 498] width 12 height 12
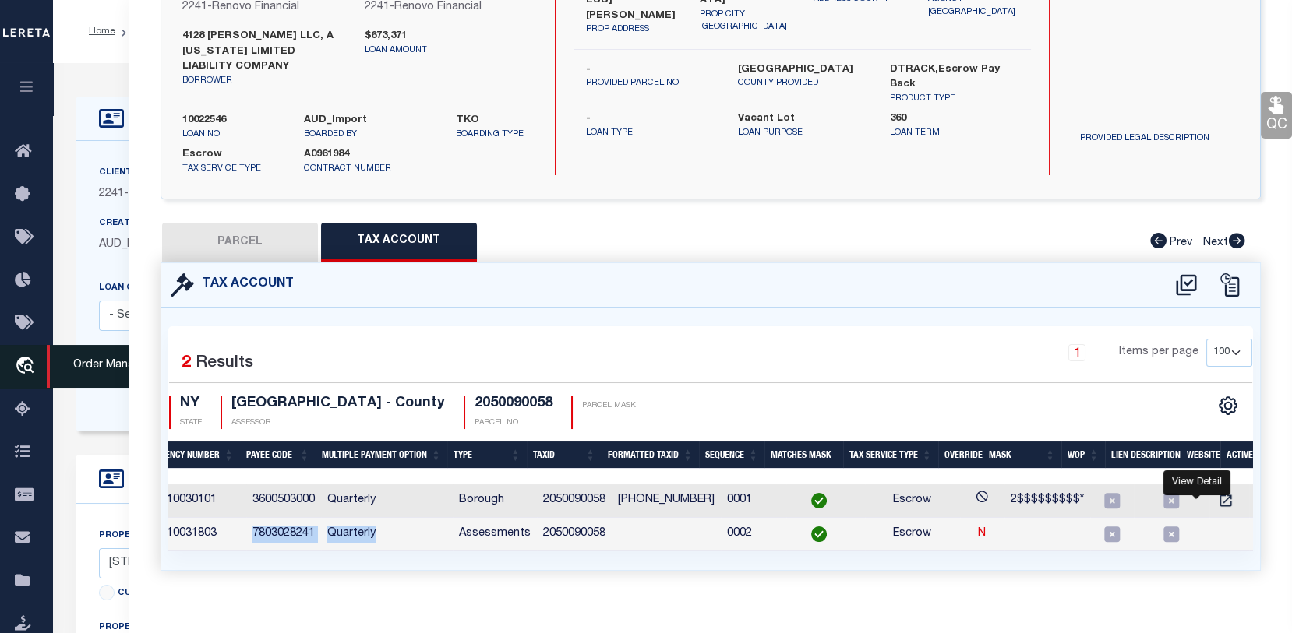
click at [23, 365] on icon "travel_explore" at bounding box center [27, 367] width 25 height 20
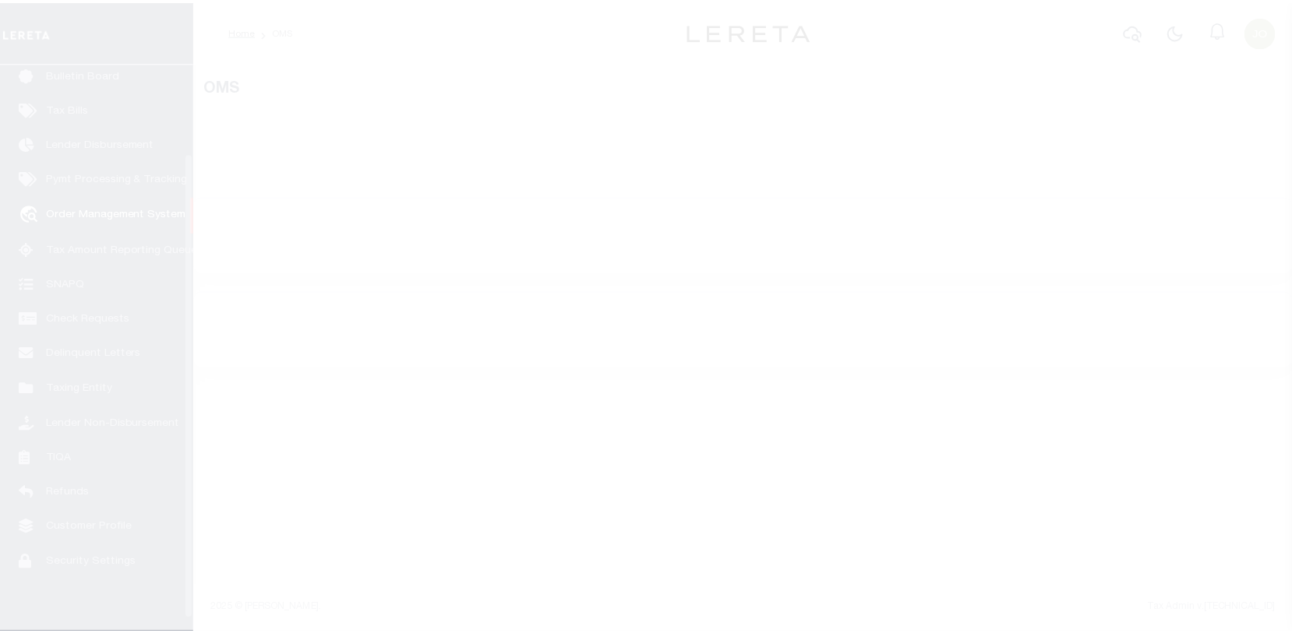
scroll to position [113, 0]
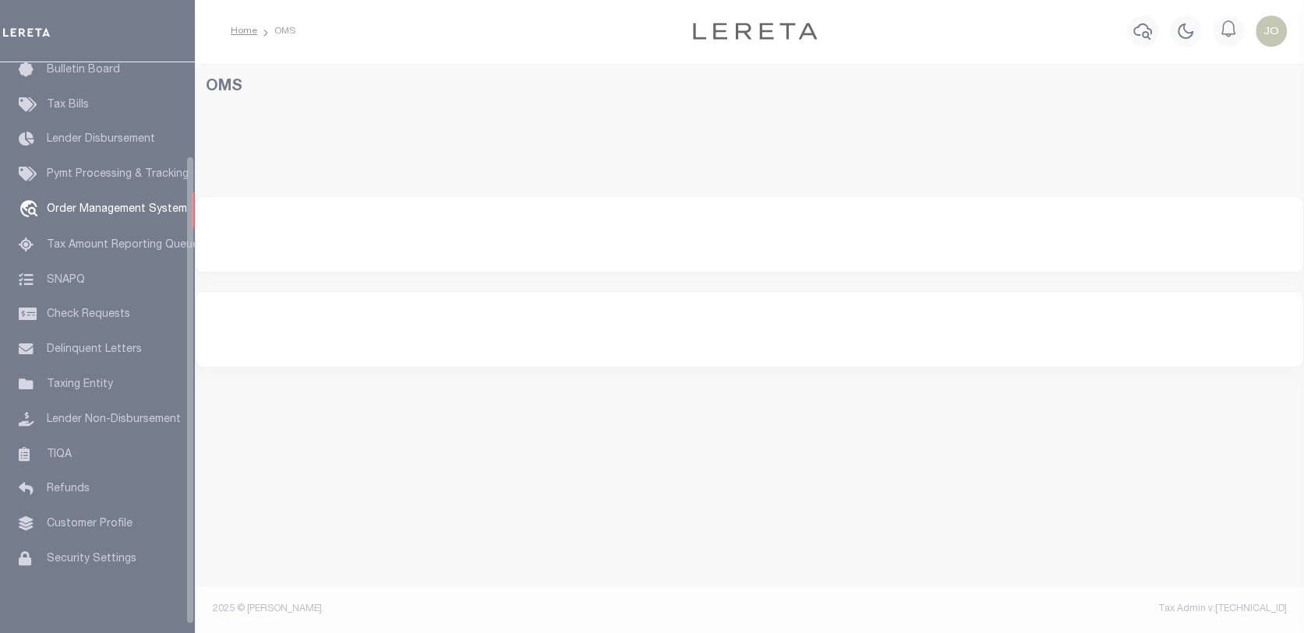
select select "200"
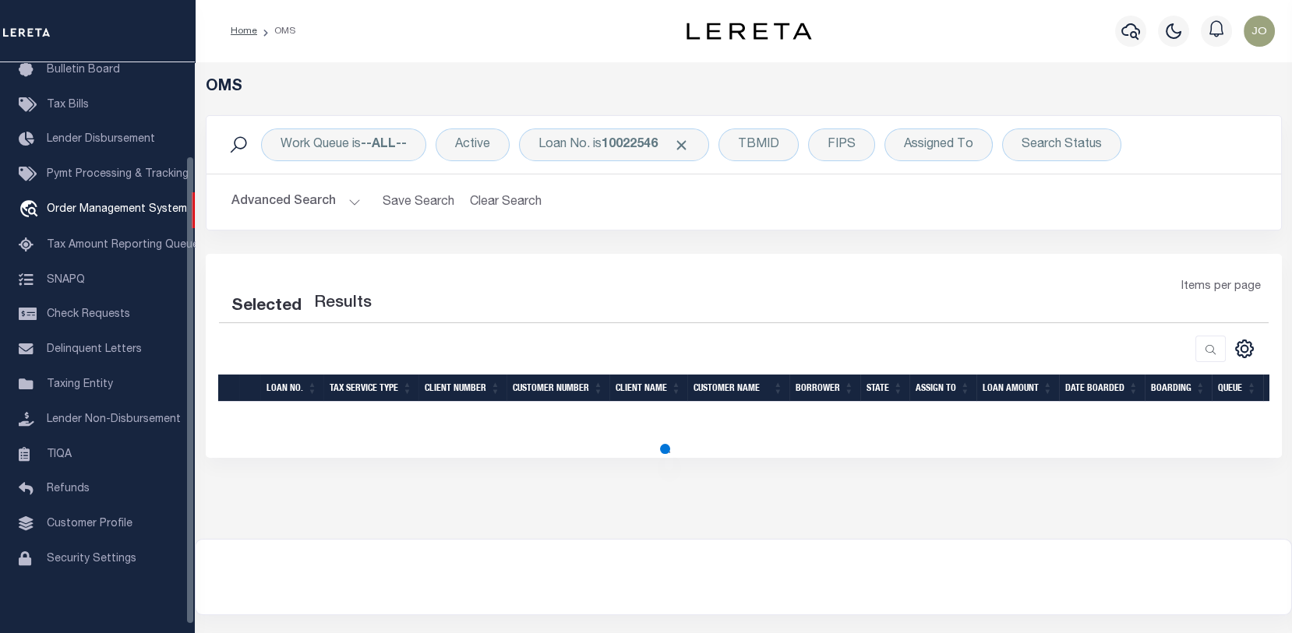
select select "200"
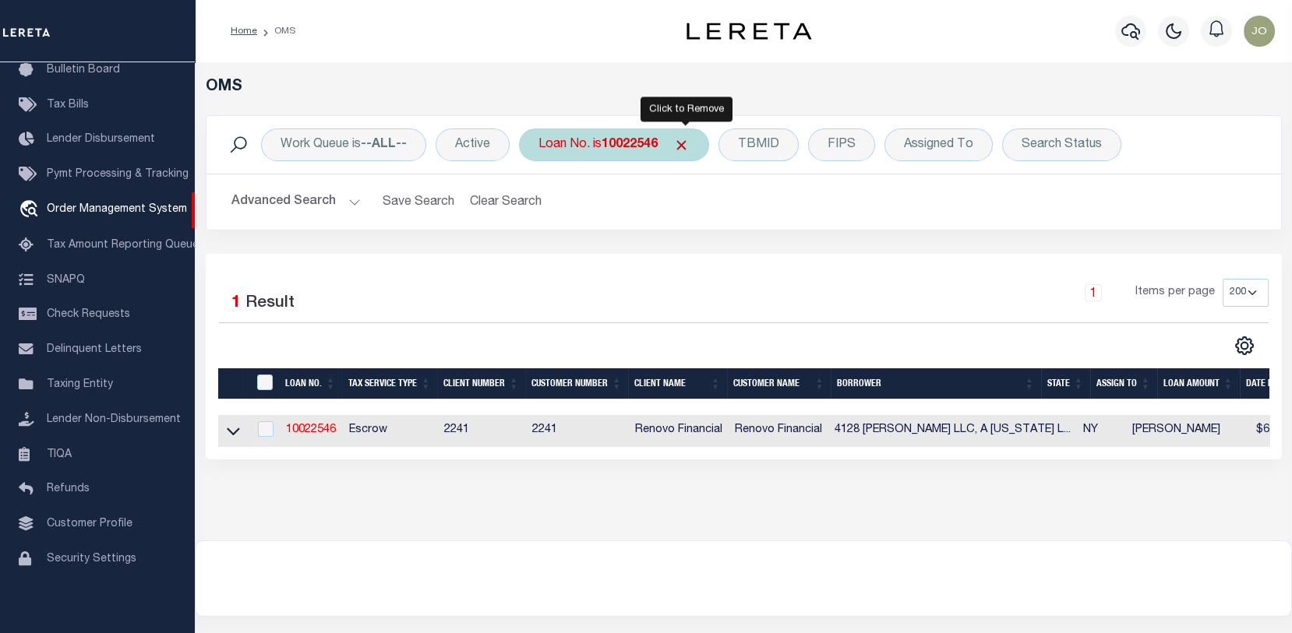
click at [690, 143] on span "Click to Remove" at bounding box center [681, 145] width 16 height 16
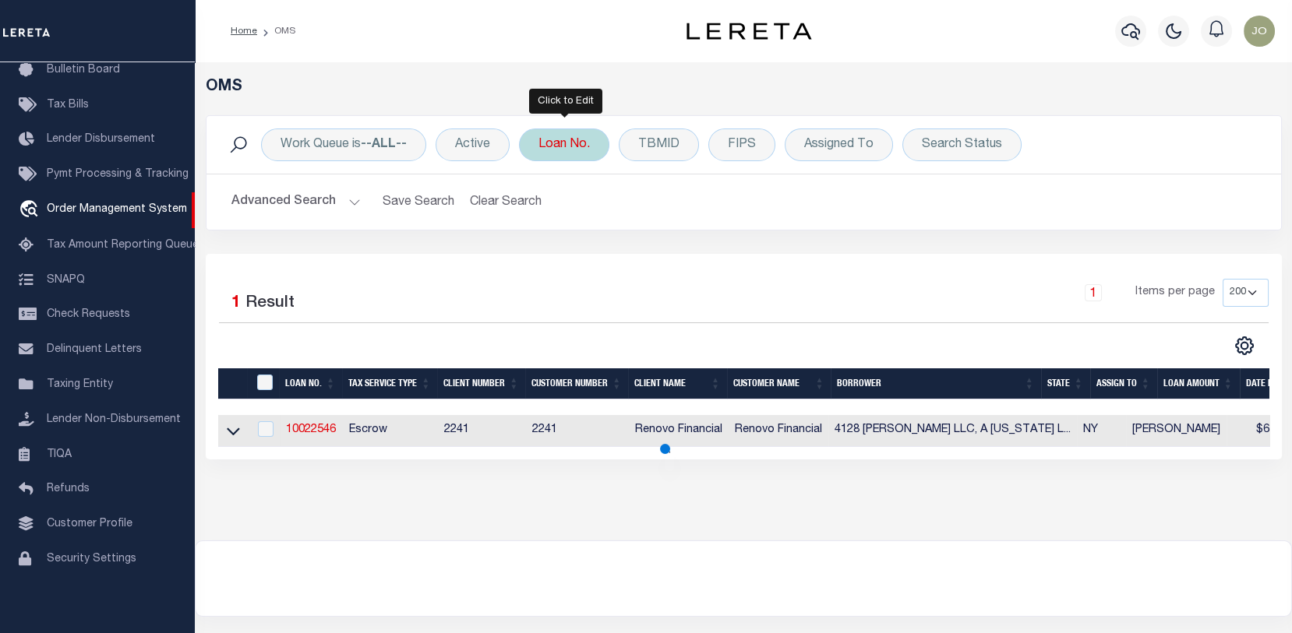
click at [585, 143] on div "Loan No." at bounding box center [564, 145] width 90 height 33
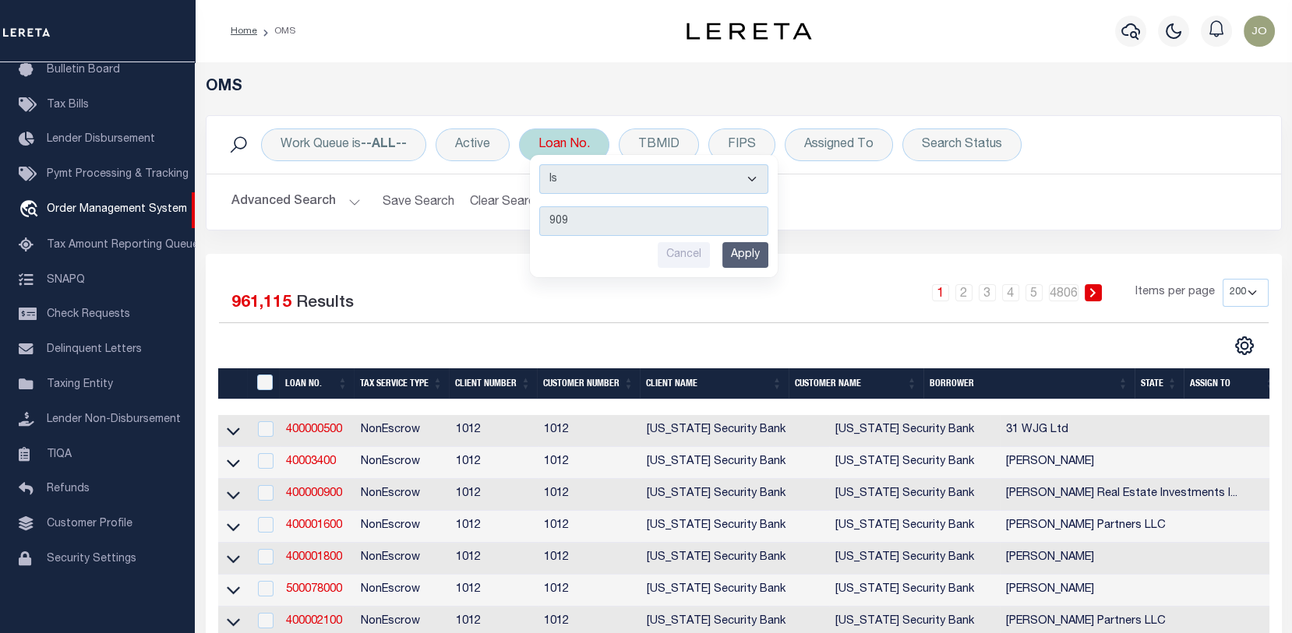
type input "9091"
click at [750, 255] on input "Apply" at bounding box center [745, 255] width 46 height 26
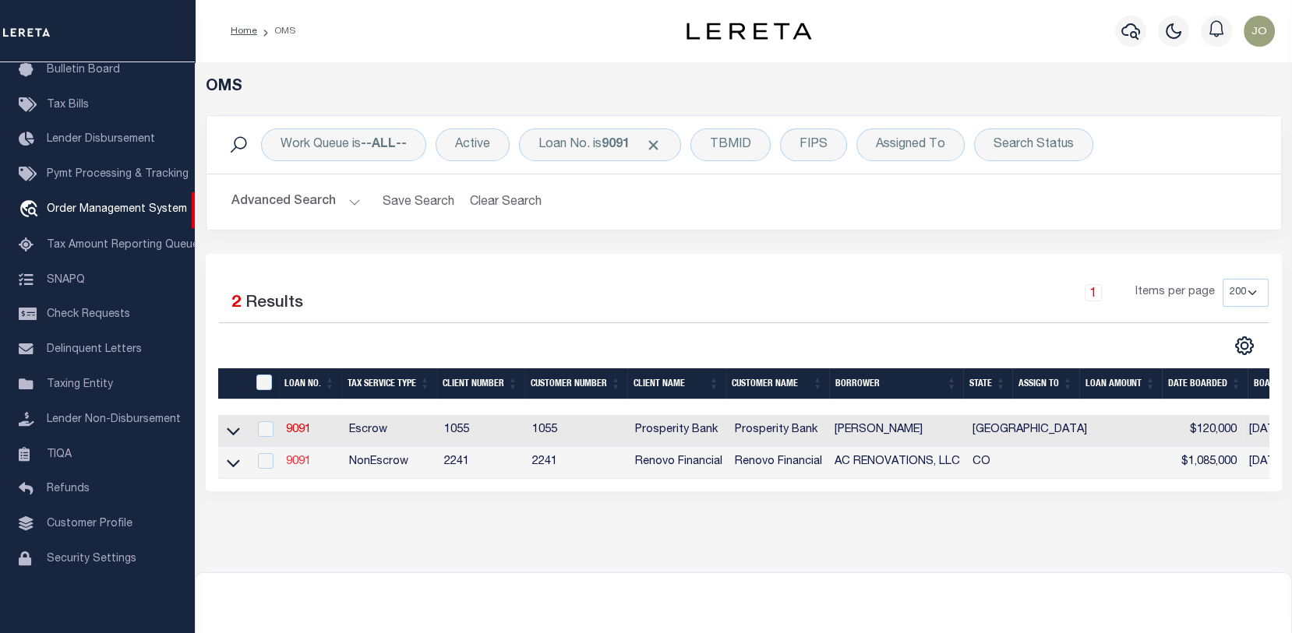
click at [295, 460] on link "9091" at bounding box center [298, 462] width 25 height 11
type input "9091"
type input "AC RENOVATIONS, LLC"
select select "False"
select select
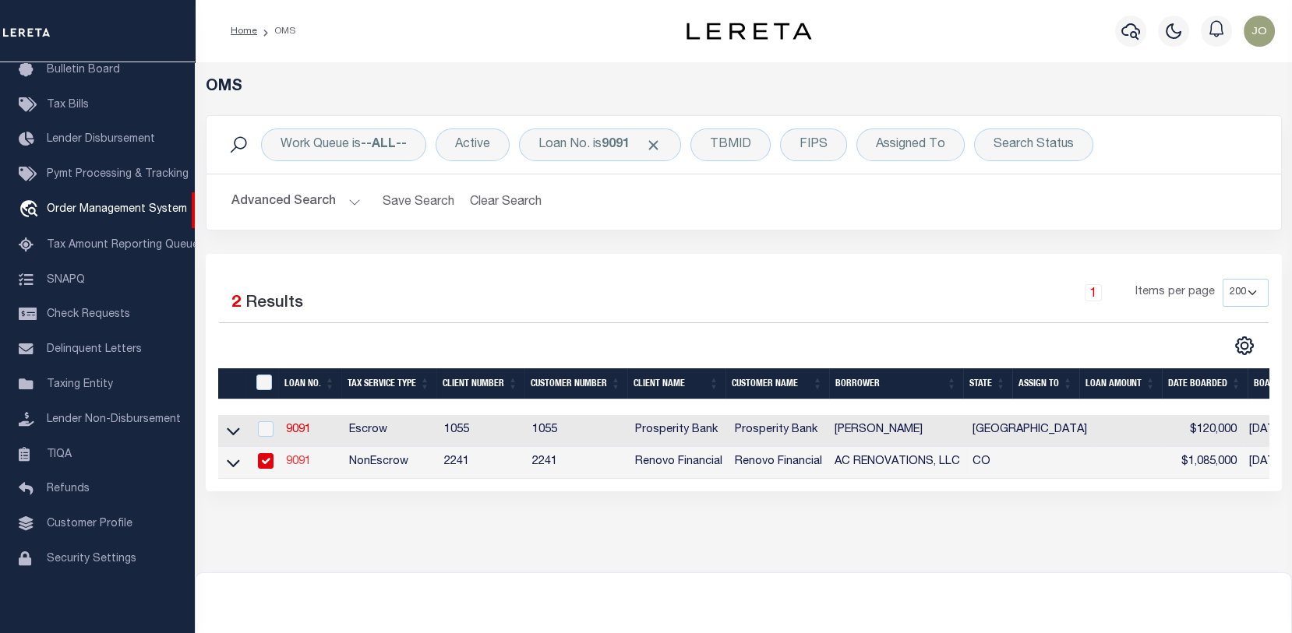
select select
type input "[STREET_ADDRESS]"
type input "[GEOGRAPHIC_DATA]"
select select "NonEscrow"
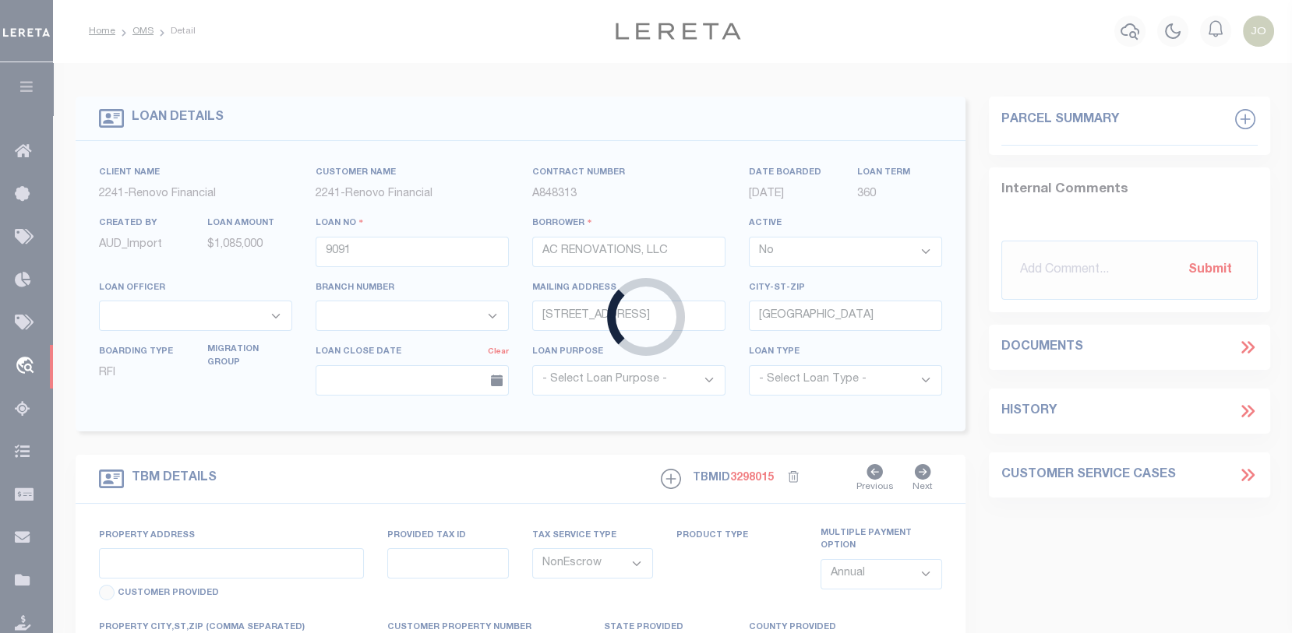
type input "[STREET_ADDRESS]"
type input "Centennial, CO 80121"
type input "a0k8Y00000dDtVh"
type input "CO"
select select
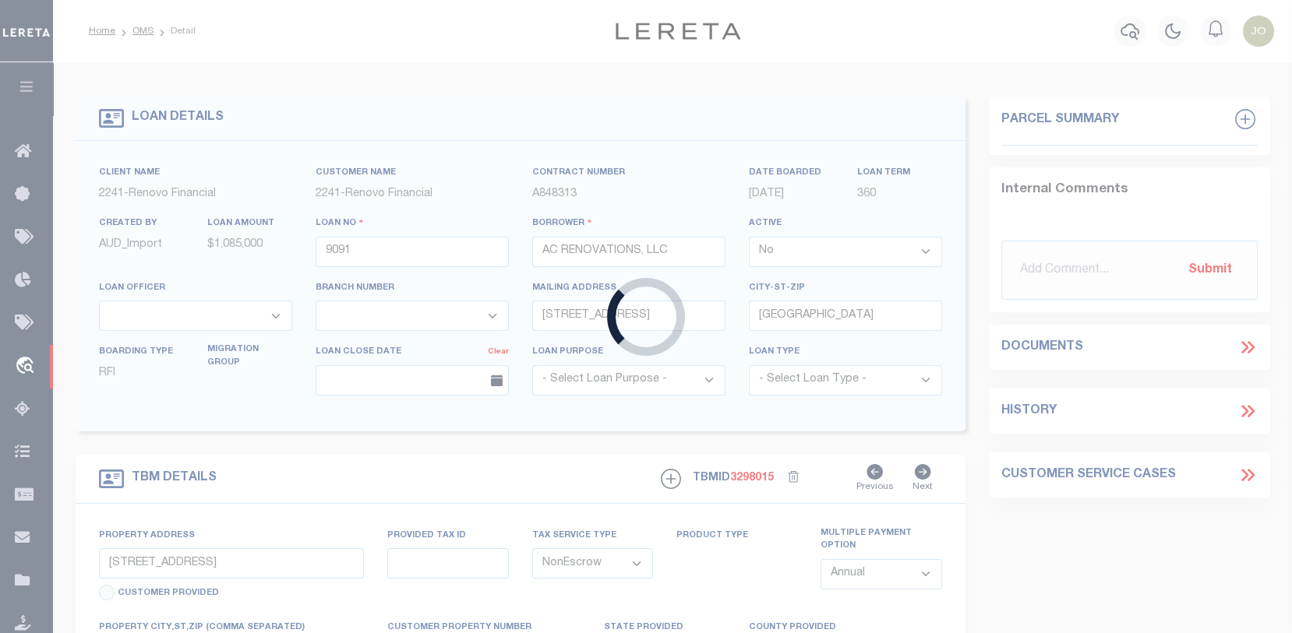
type textarea "LEGAL REQUIRED"
select select "25066"
select select
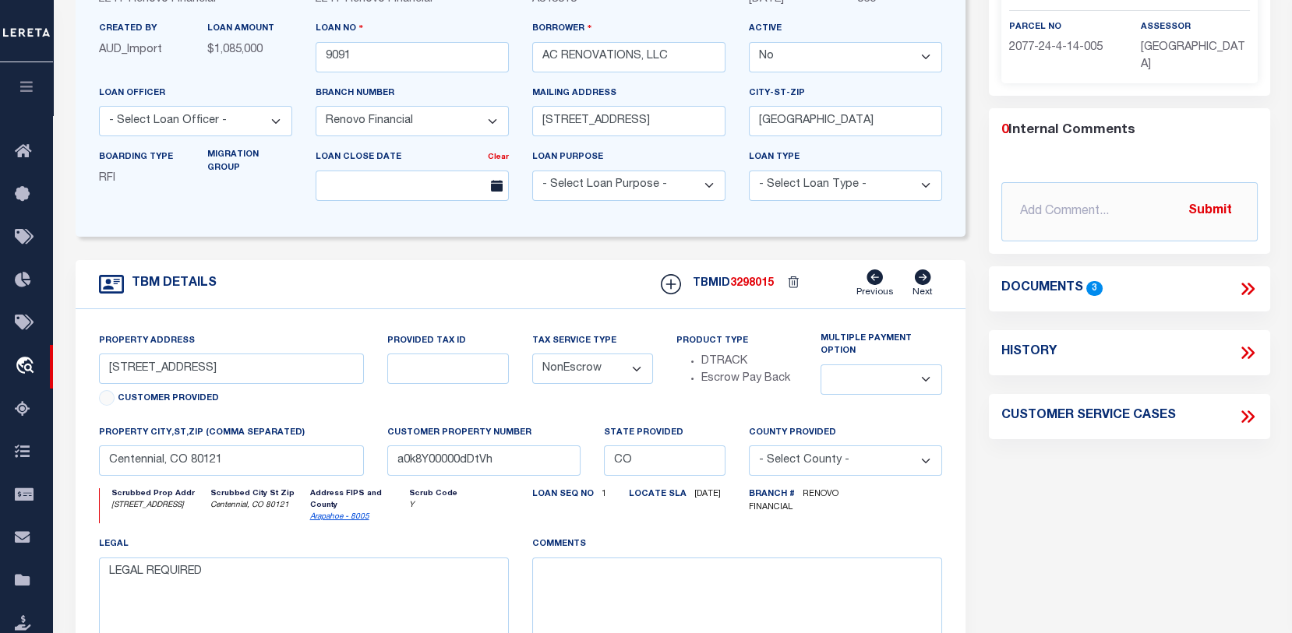
scroll to position [234, 0]
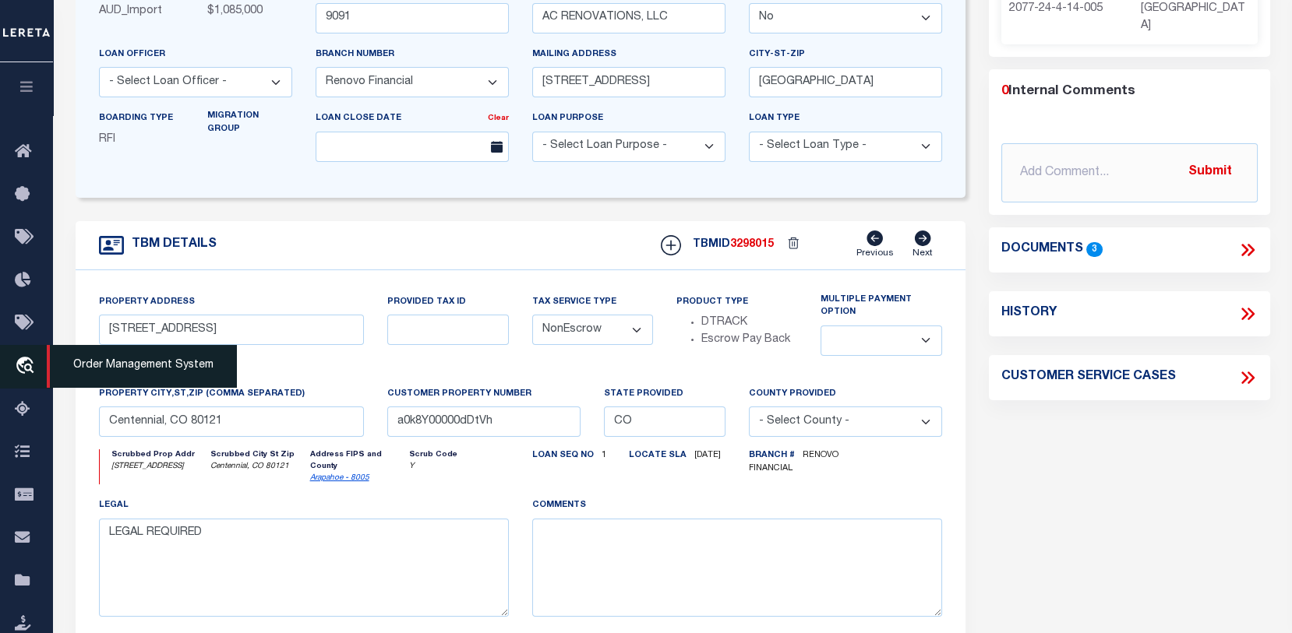
click at [53, 361] on span "Order Management System" at bounding box center [142, 366] width 190 height 43
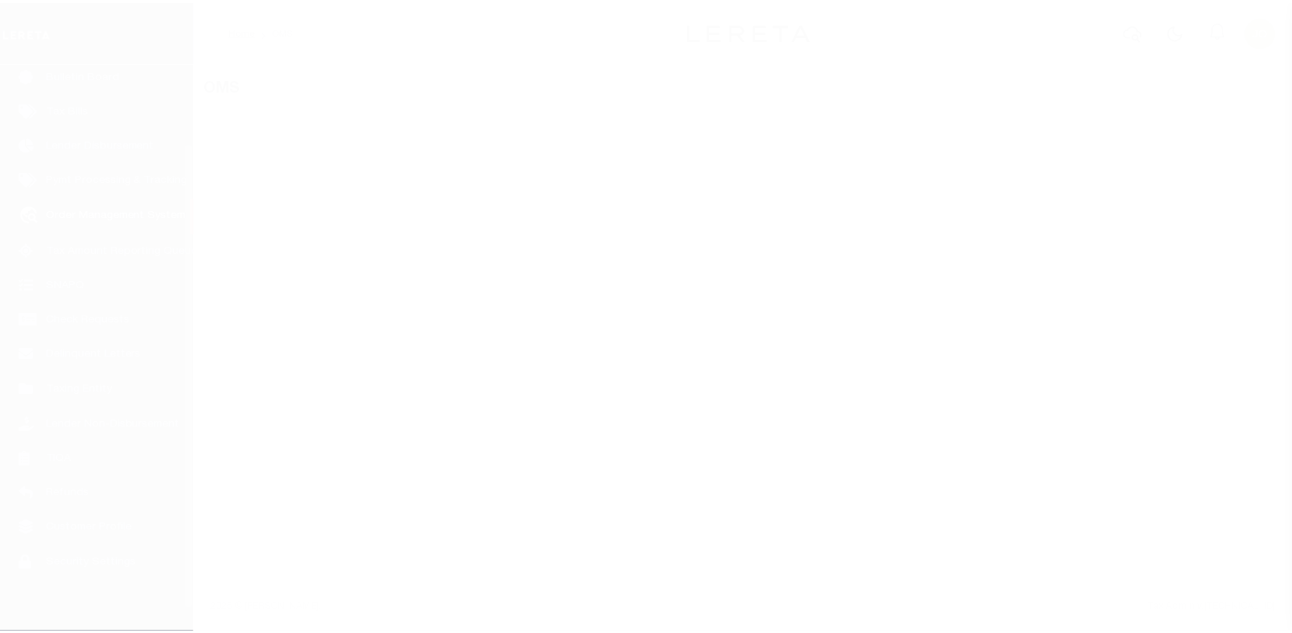
scroll to position [113, 0]
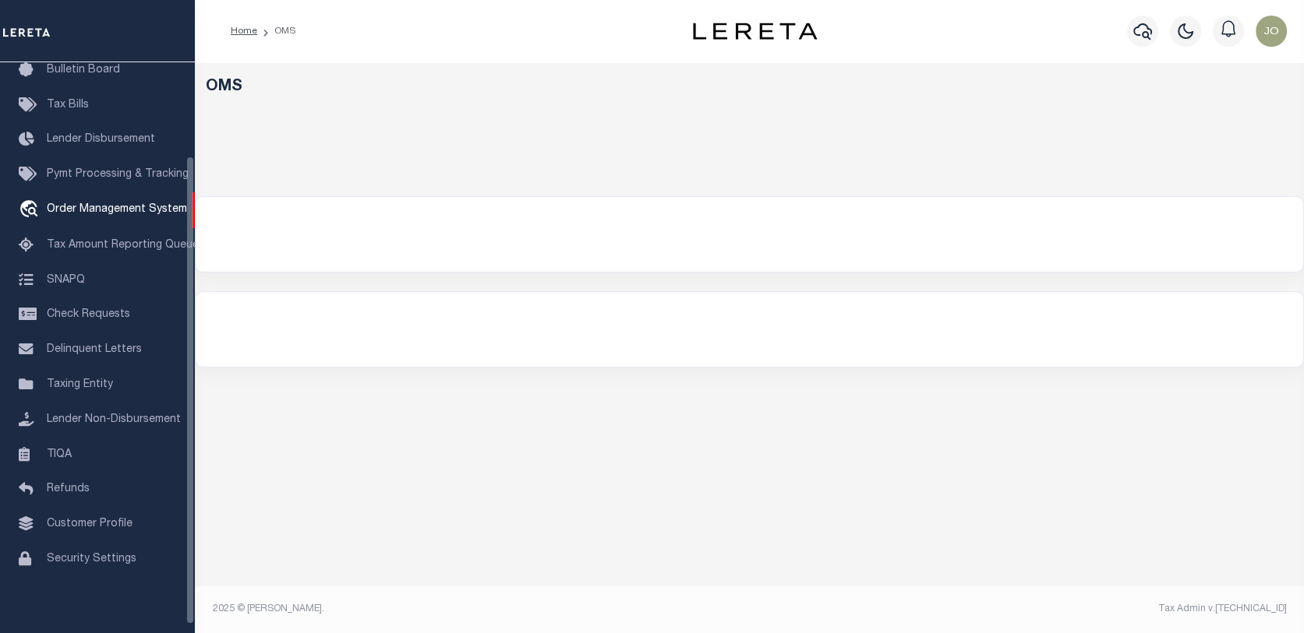
select select "200"
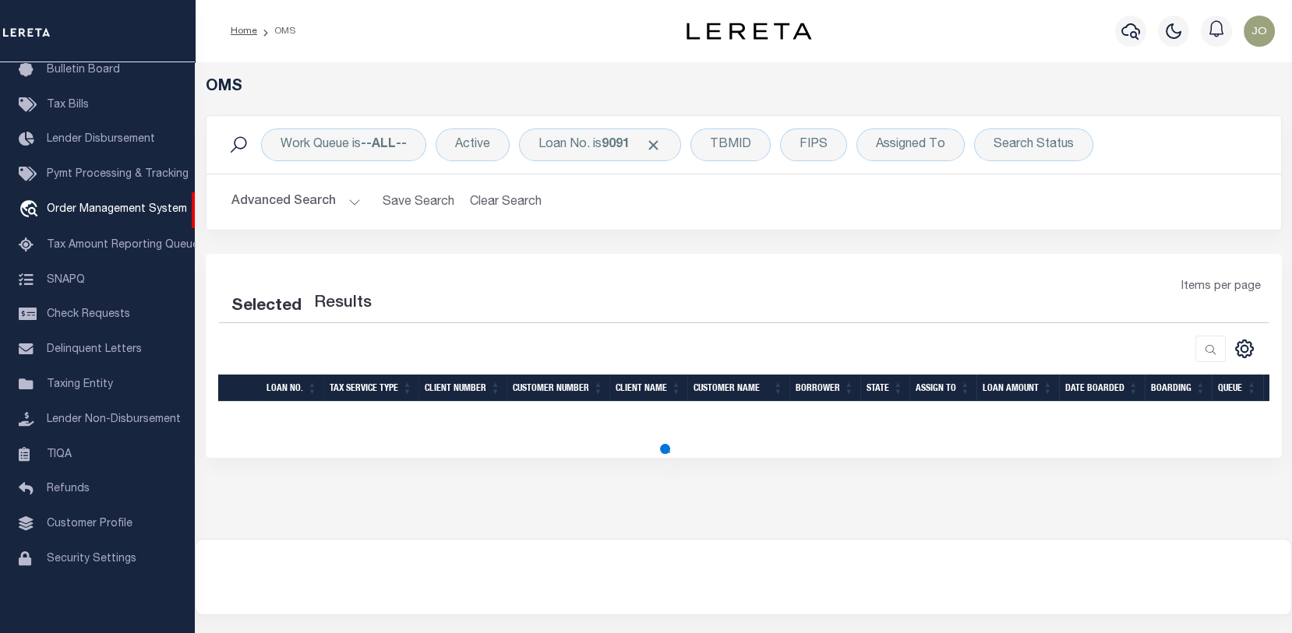
select select "200"
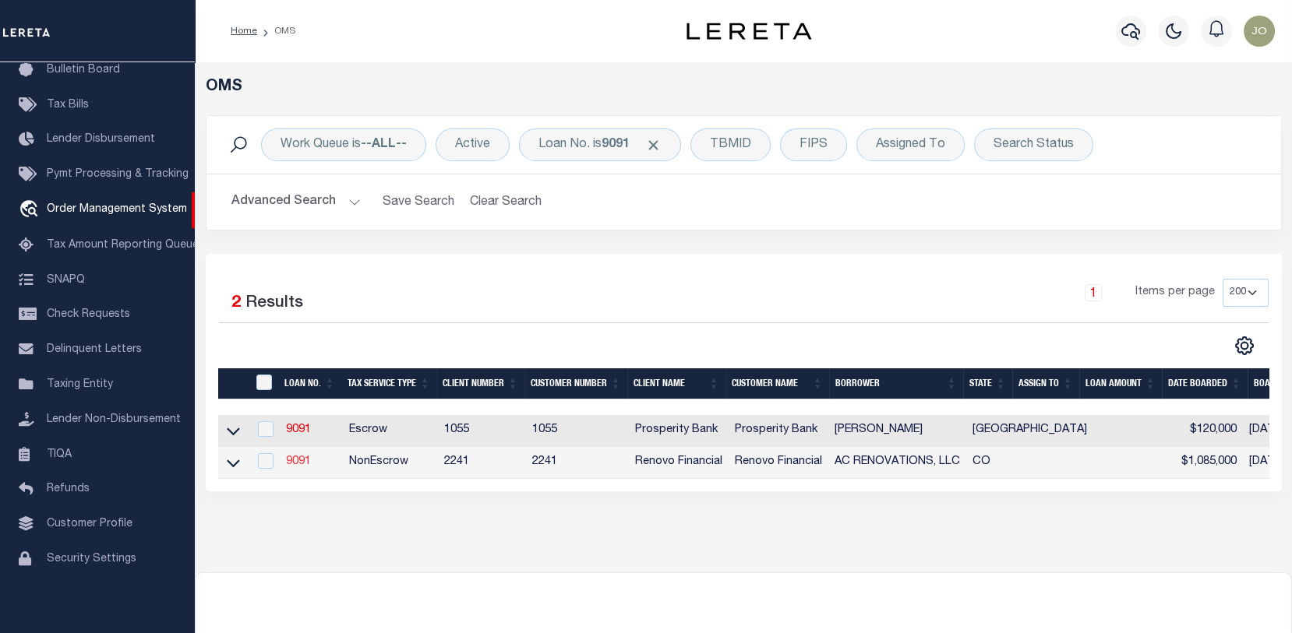
click at [298, 460] on link "9091" at bounding box center [298, 462] width 25 height 11
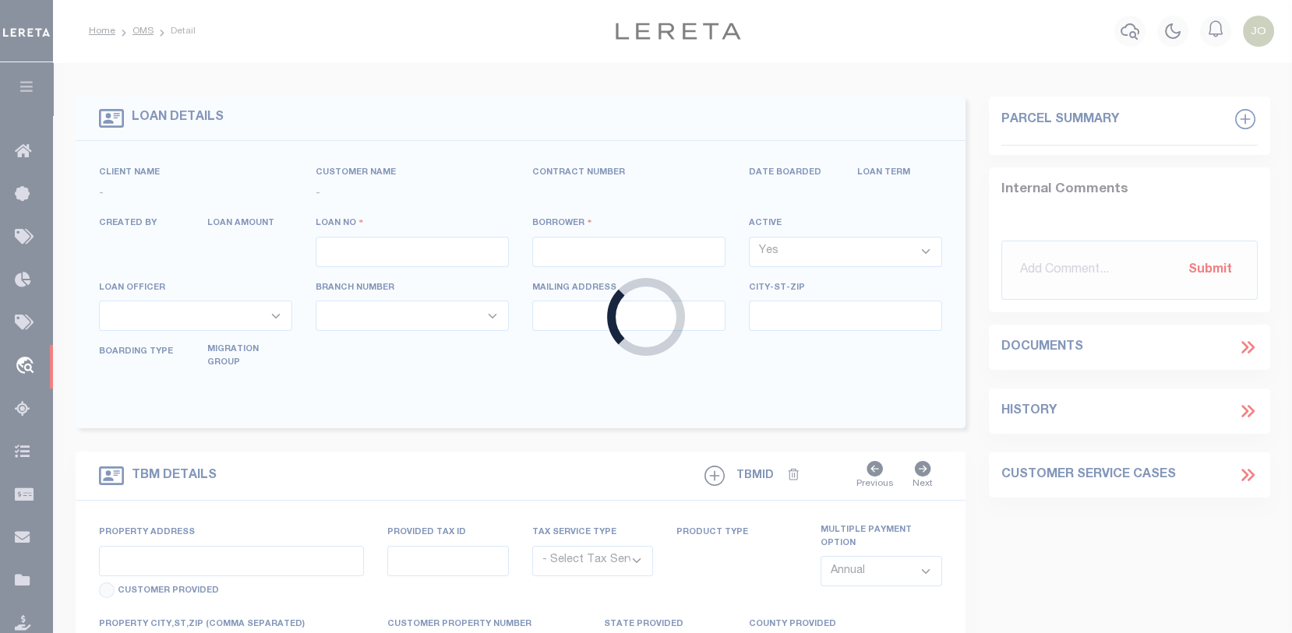
type input "9091"
type input "AC RENOVATIONS, LLC"
select select "False"
select select
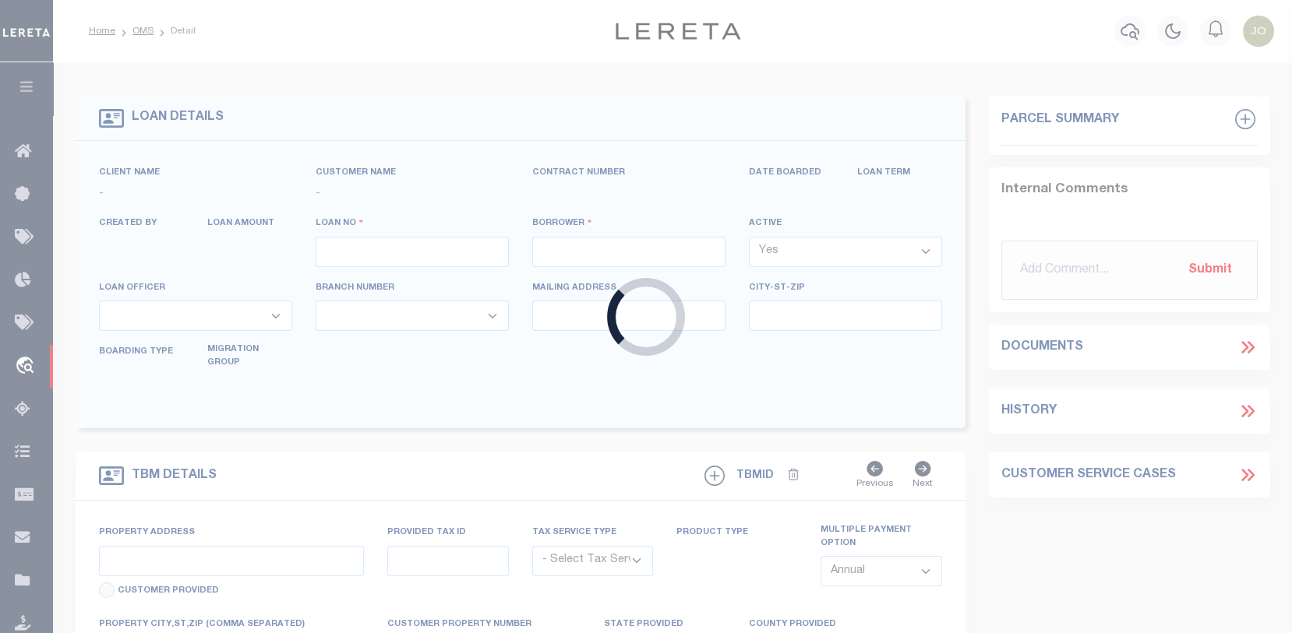
type input "[STREET_ADDRESS]"
type input "[GEOGRAPHIC_DATA]"
select select "NonEscrow"
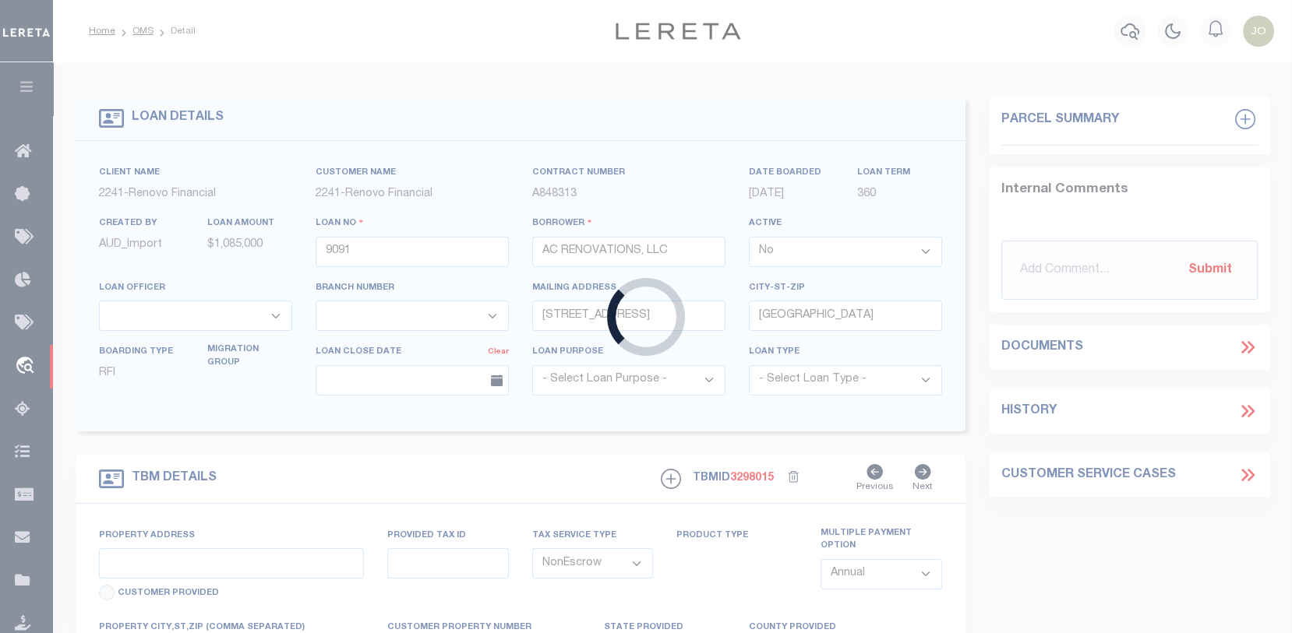
select select "25066"
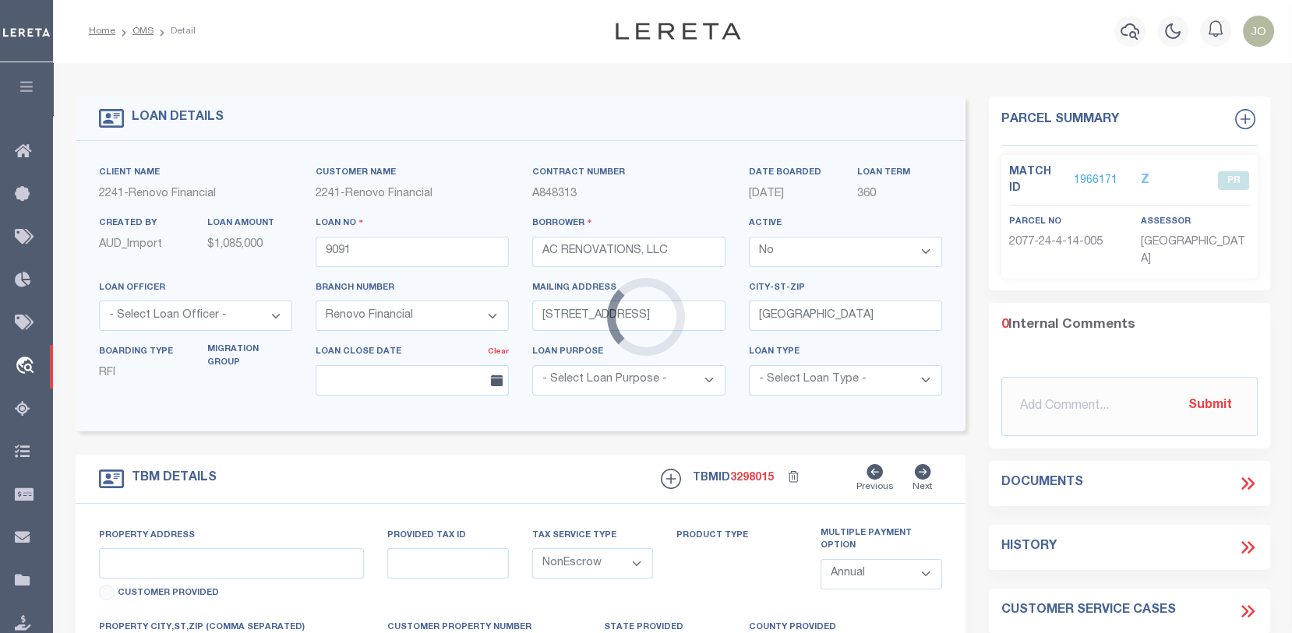
type input "[STREET_ADDRESS]"
select select
type input "Centennial, CO 80121"
type input "a0k8Y00000dDtVh"
type input "CO"
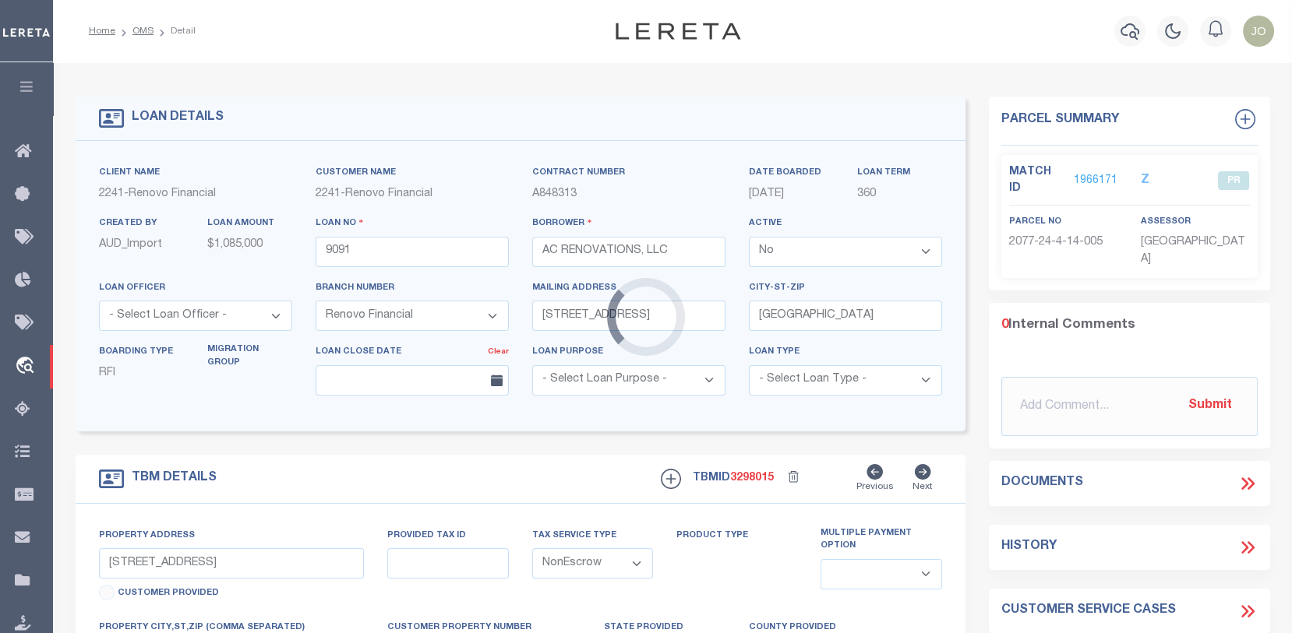
select select
type textarea "LEGAL REQUIRED"
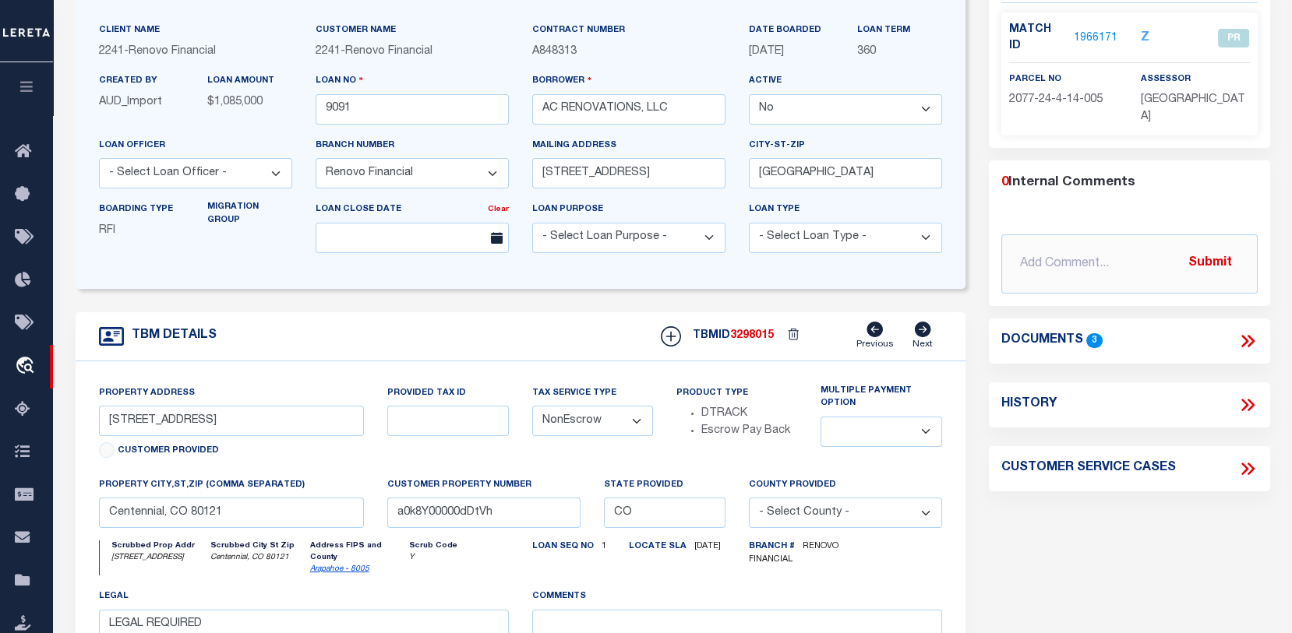
scroll to position [156, 0]
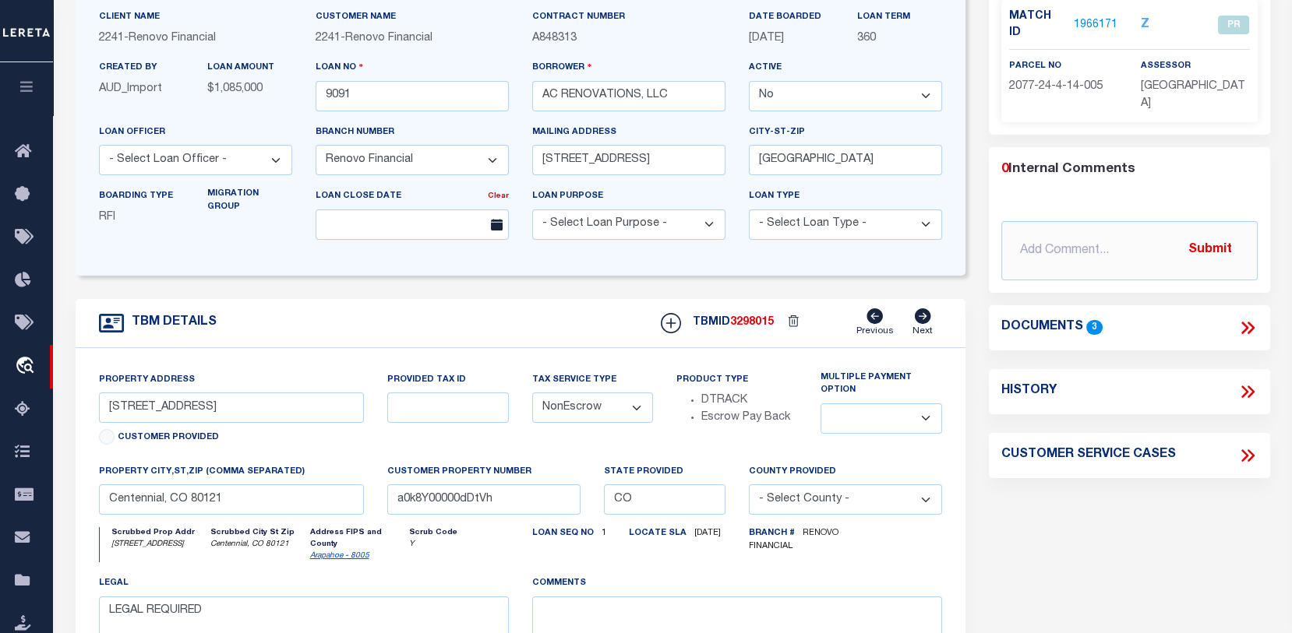
click at [1072, 87] on span "2077-24-4-14-005" at bounding box center [1056, 86] width 94 height 11
click at [1151, 94] on p "ARAPAHOE COUNTY" at bounding box center [1195, 96] width 108 height 34
click at [1109, 23] on link "1966171" at bounding box center [1096, 25] width 44 height 16
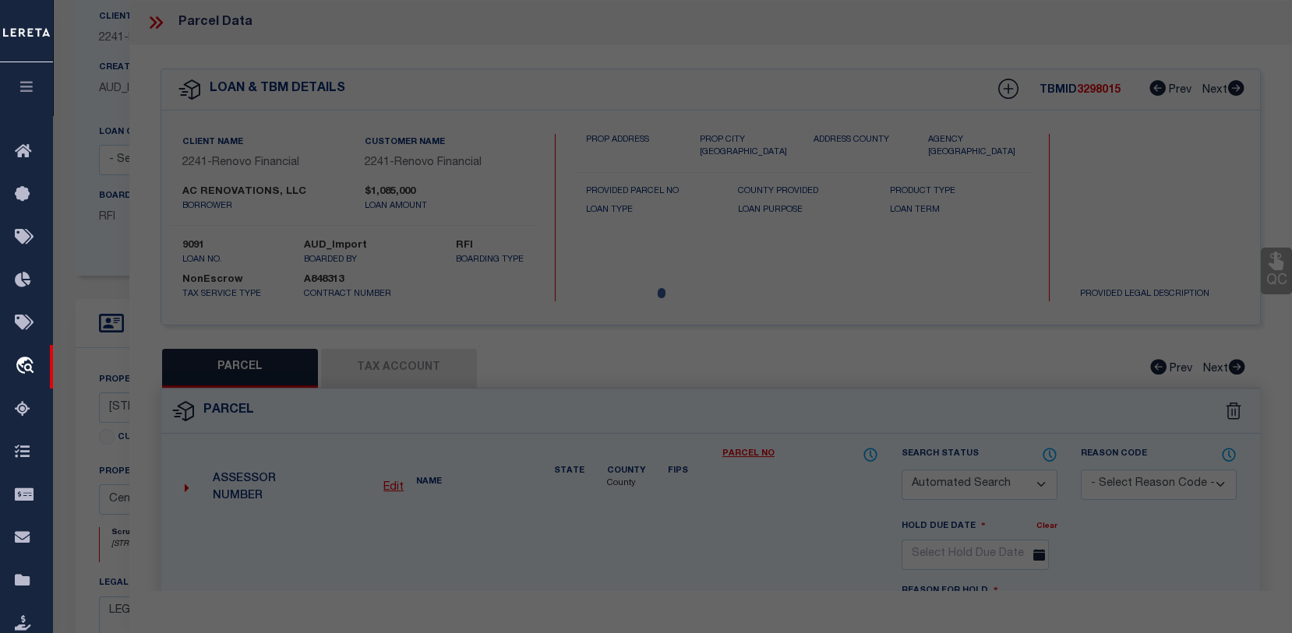
checkbox input "false"
select select "PR"
type input "Brunick David"
type input "6552 S Cook Way"
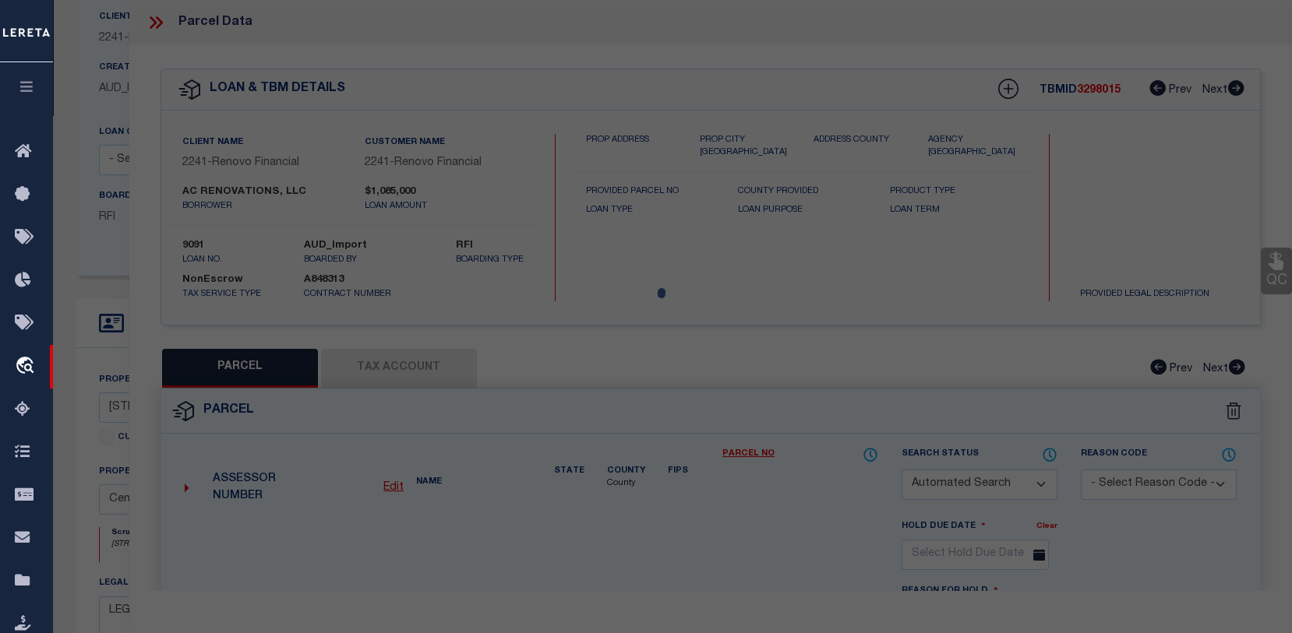
type input "Centennial CO"
type textarea "Lot 3 Blk 2 Arapahoe Estates Sub 5th Flg"
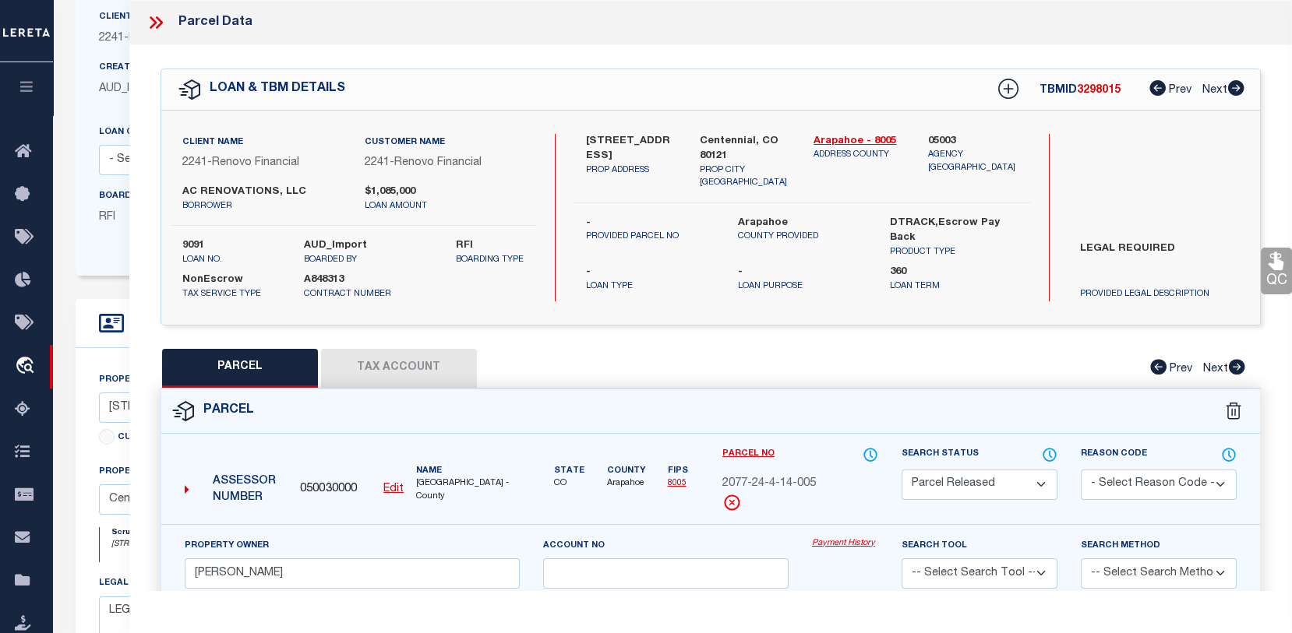
click at [843, 551] on link "Payment History" at bounding box center [845, 544] width 66 height 13
click at [393, 366] on button "Tax Account" at bounding box center [399, 368] width 156 height 39
select select "100"
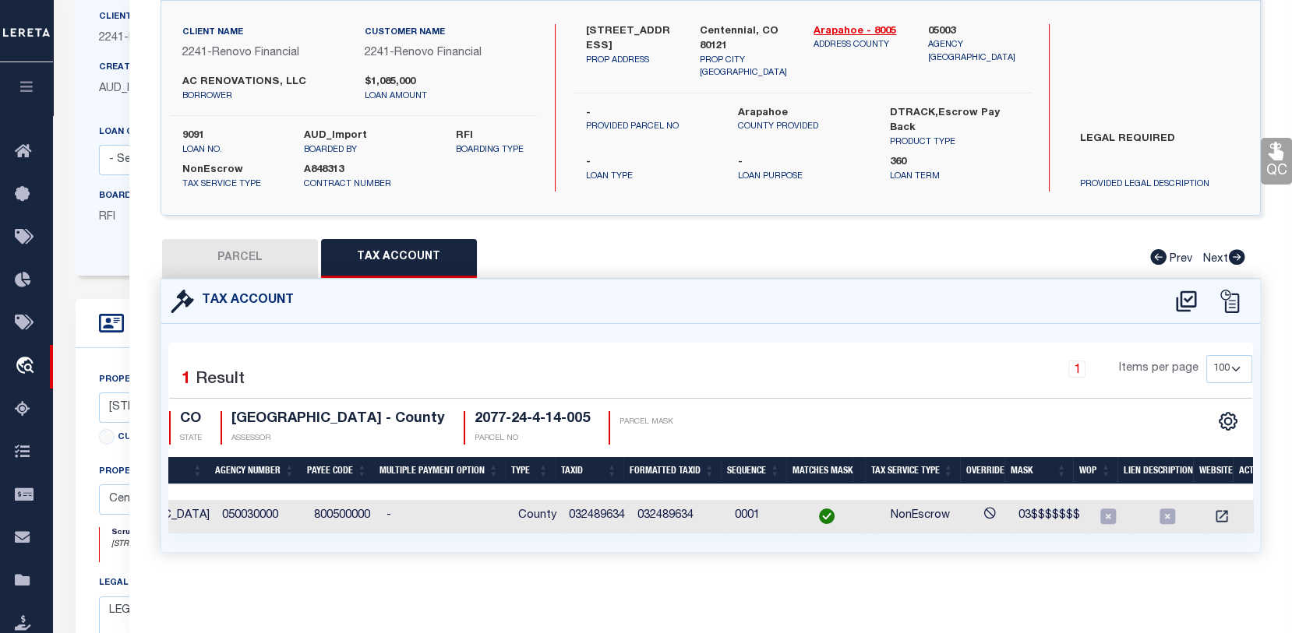
scroll to position [0, 151]
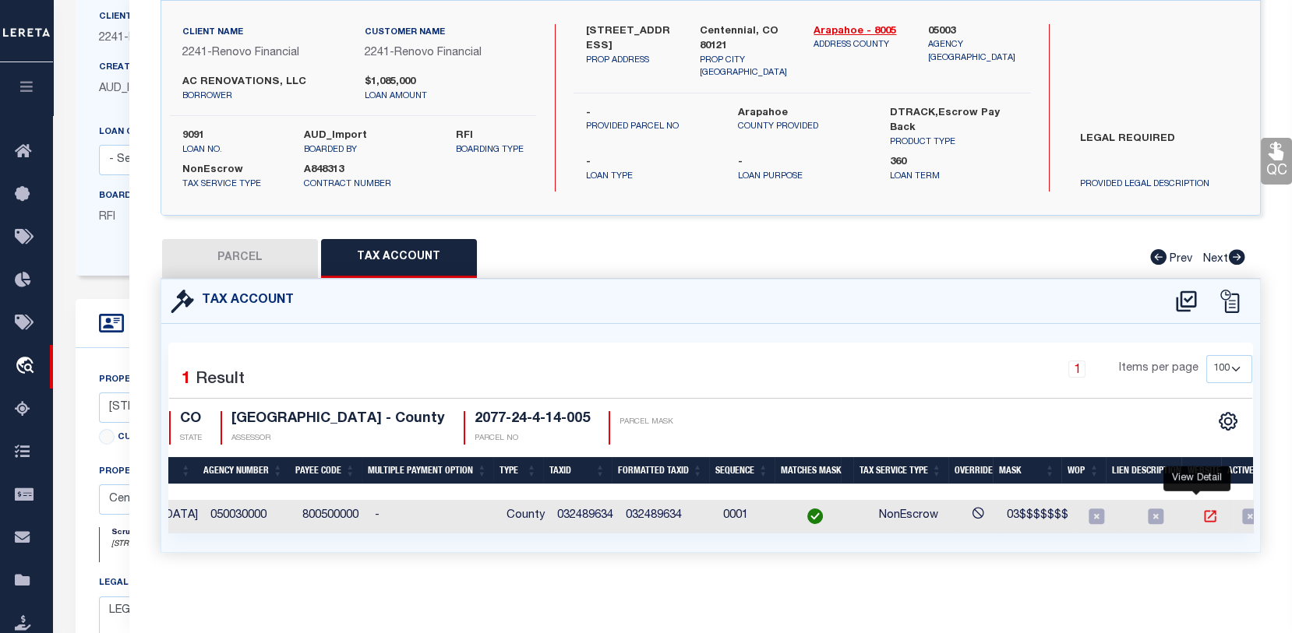
click at [1202, 509] on icon "" at bounding box center [1210, 517] width 16 height 16
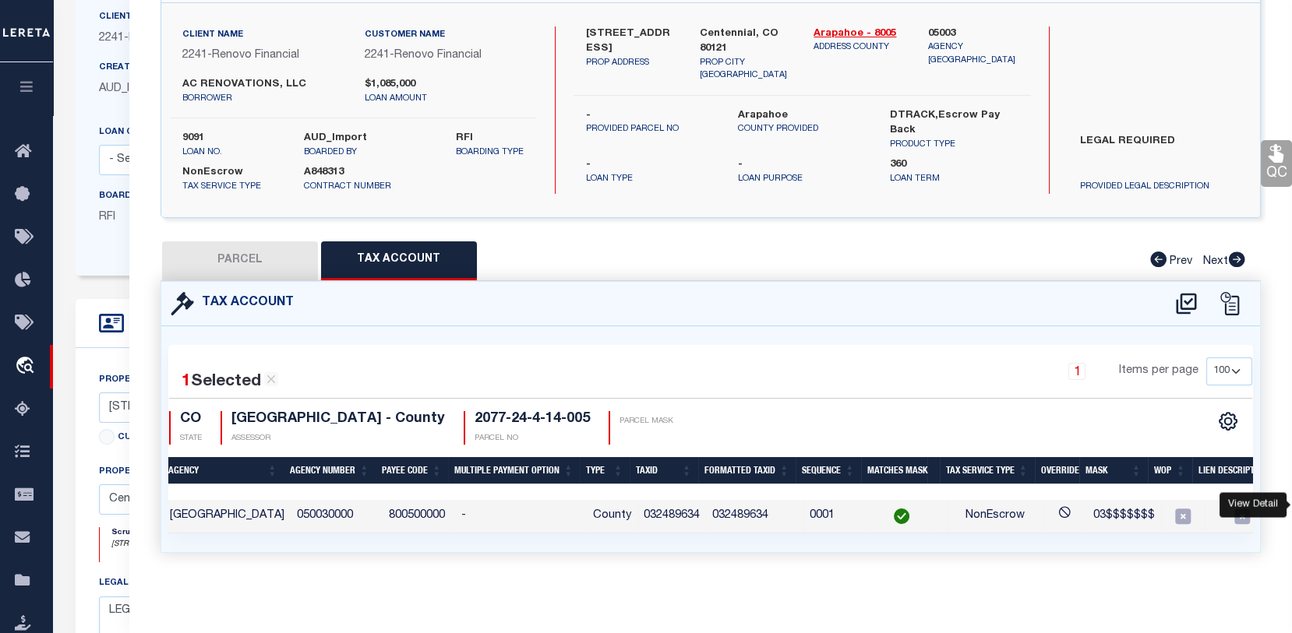
scroll to position [0, 0]
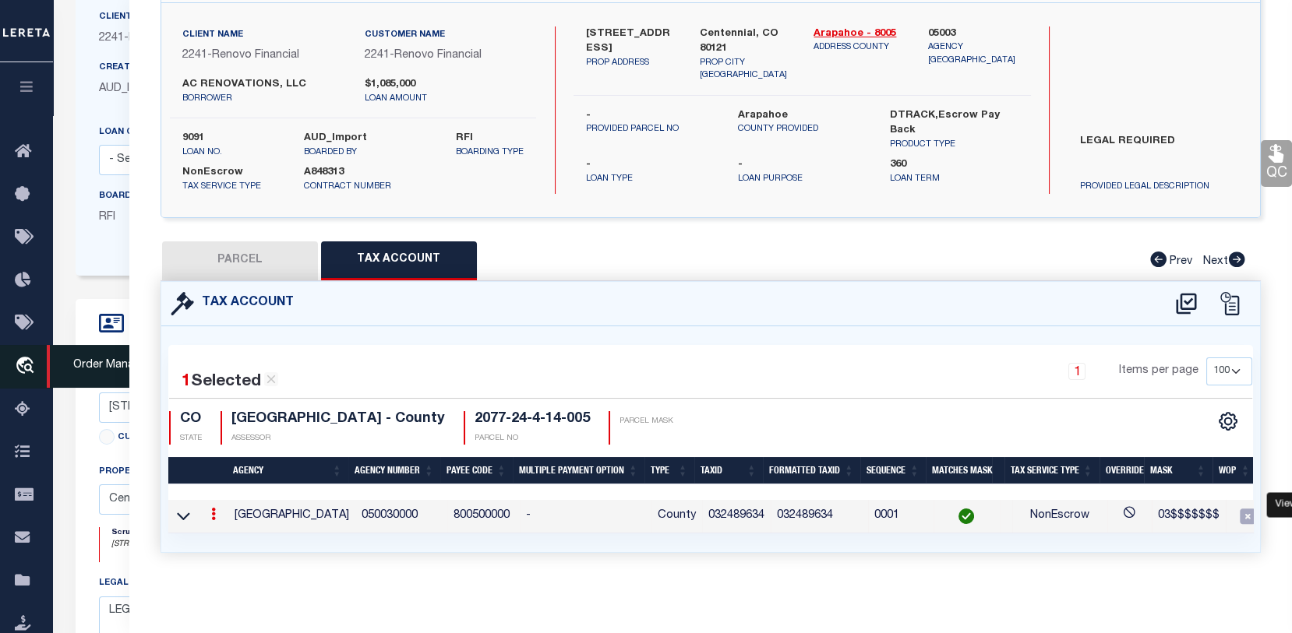
click at [19, 358] on icon "travel_explore" at bounding box center [27, 367] width 25 height 20
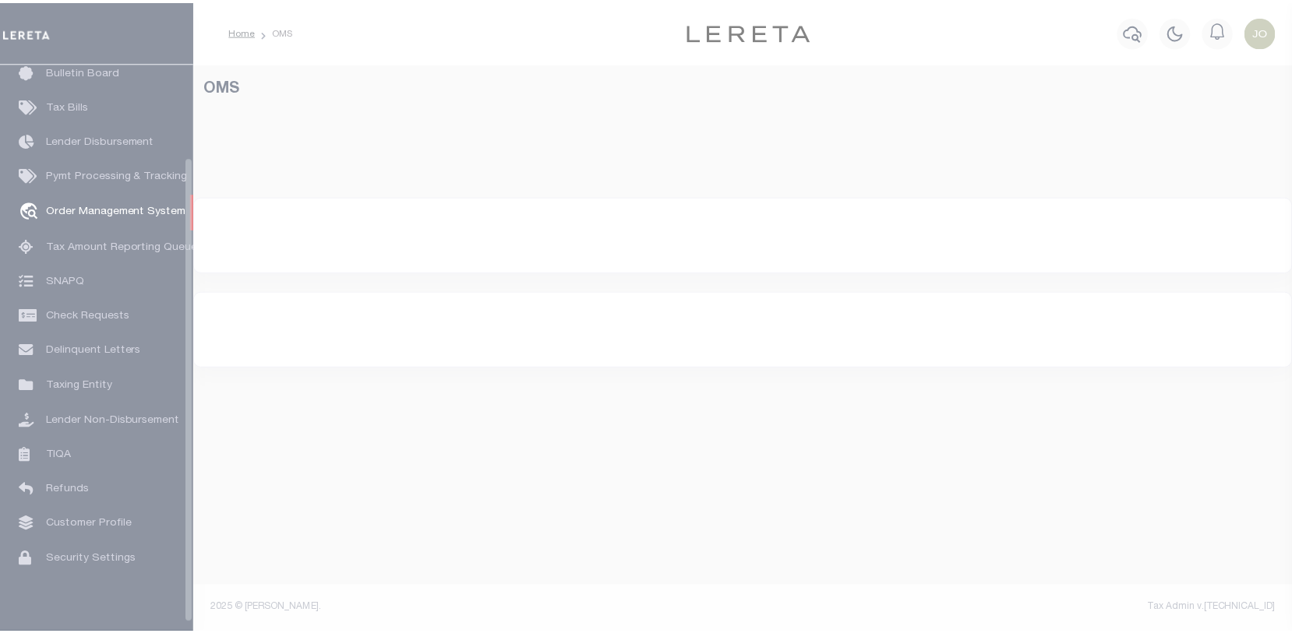
scroll to position [113, 0]
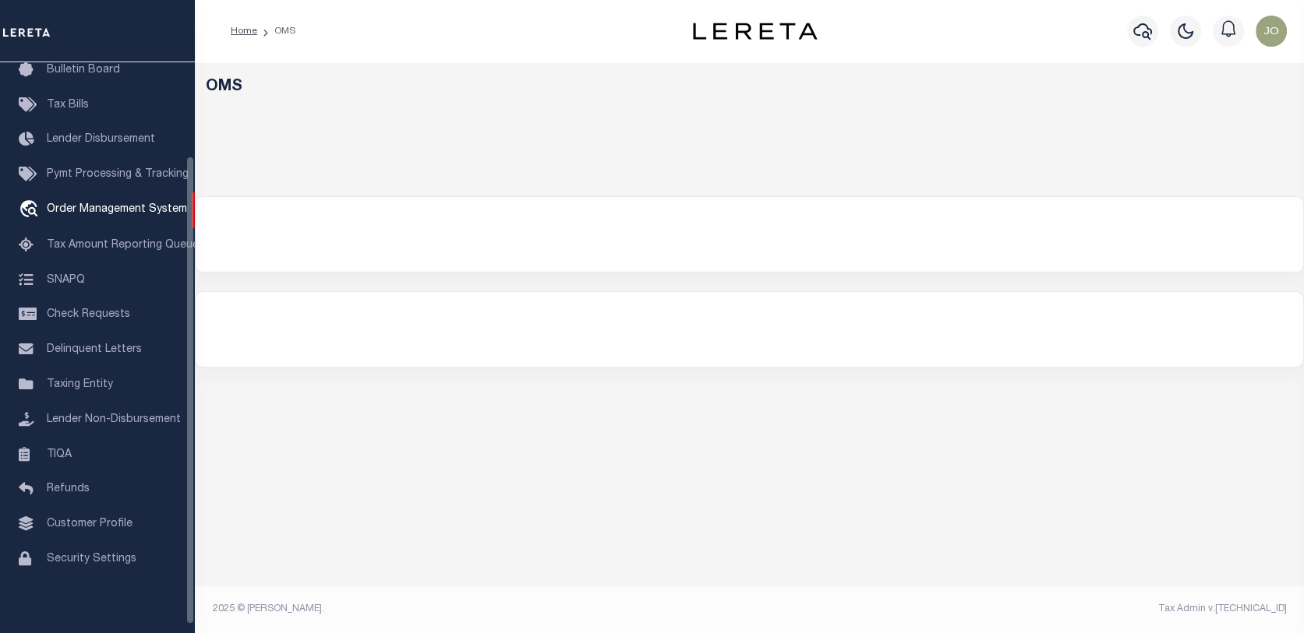
select select "200"
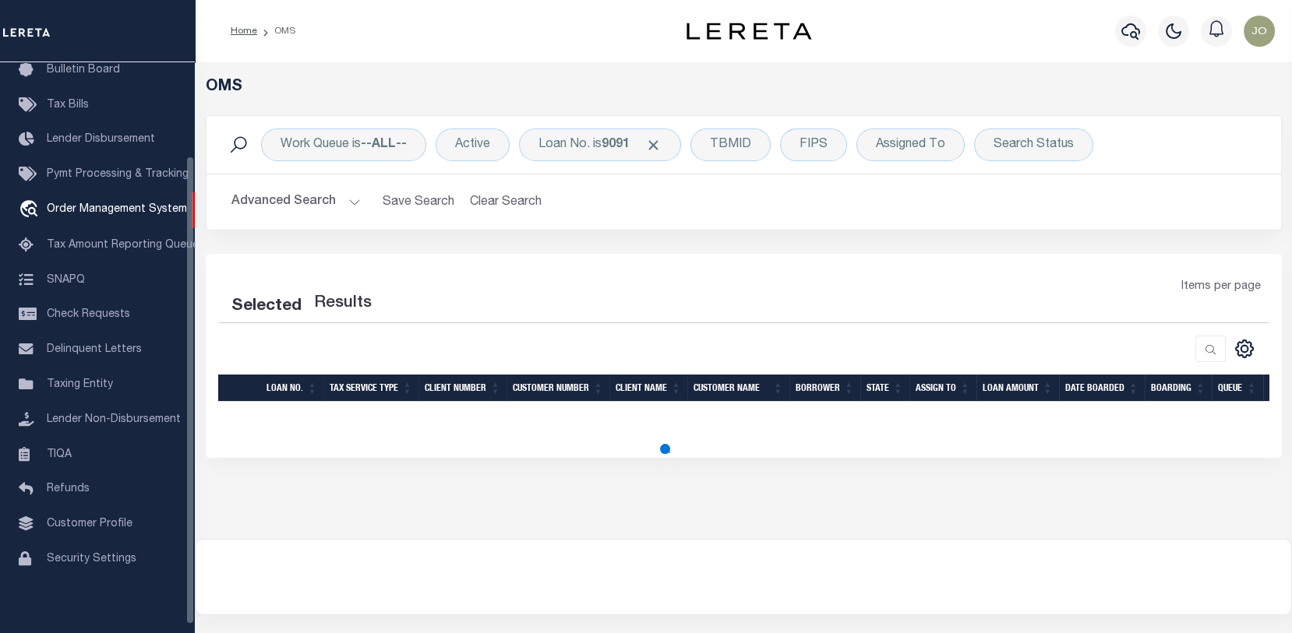
select select "200"
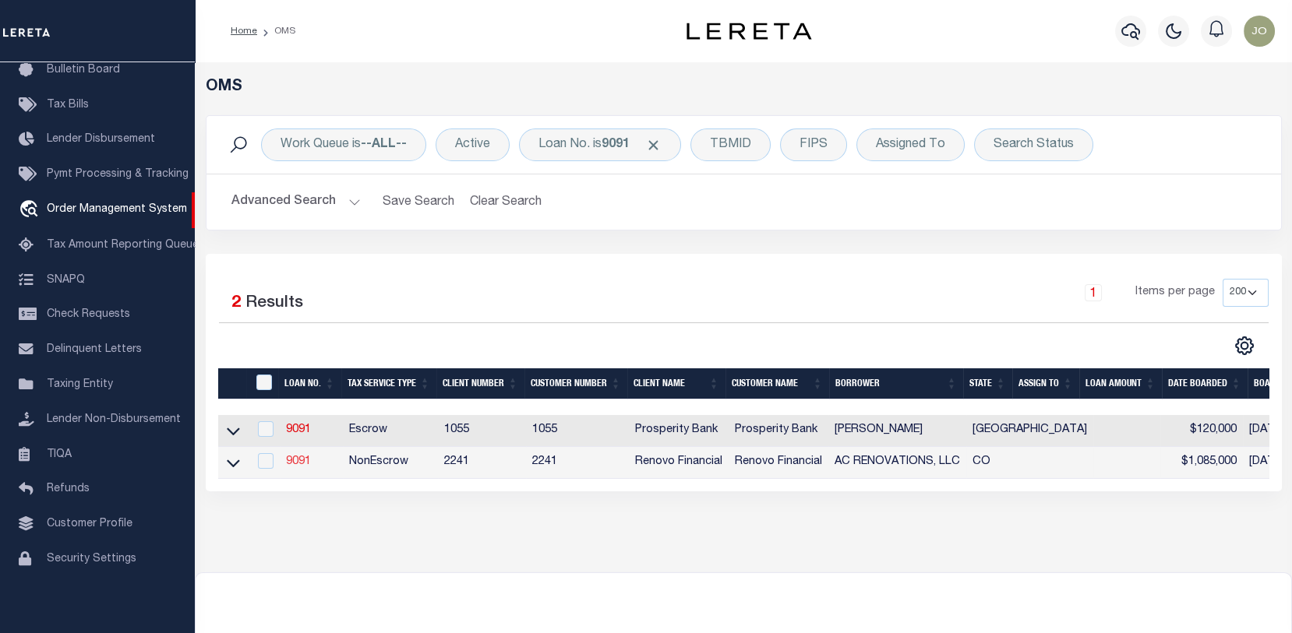
click at [298, 466] on link "9091" at bounding box center [298, 462] width 25 height 11
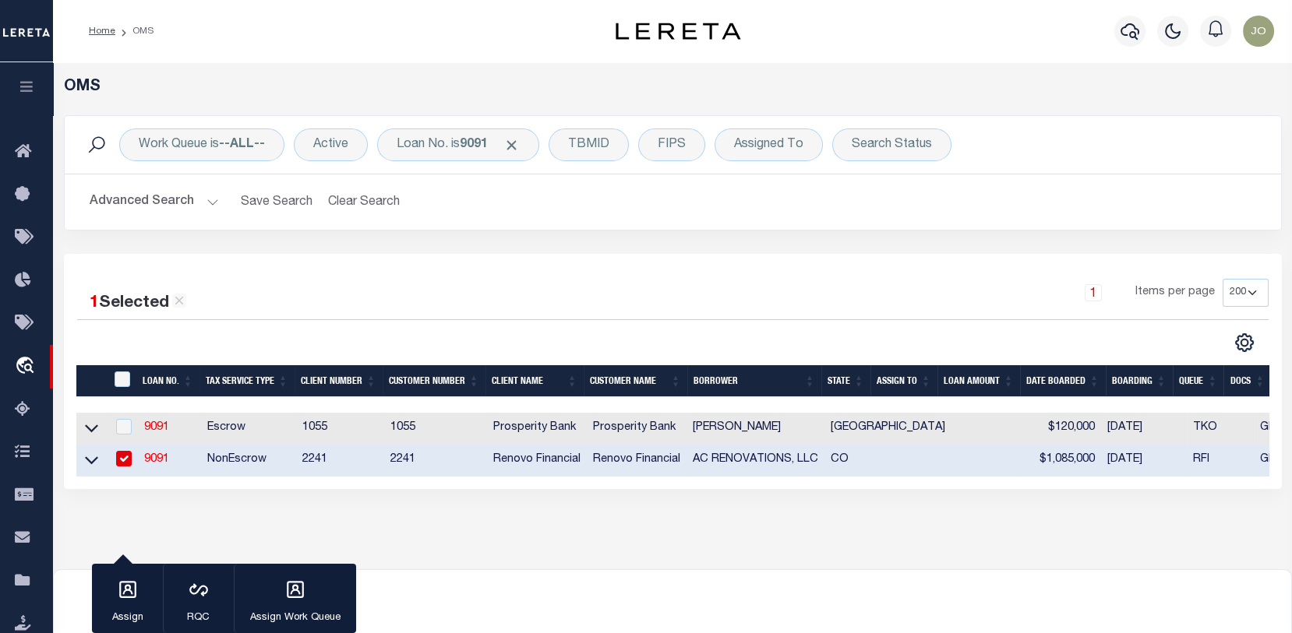
type input "9091"
type input "AC RENOVATIONS, LLC"
select select "False"
select select
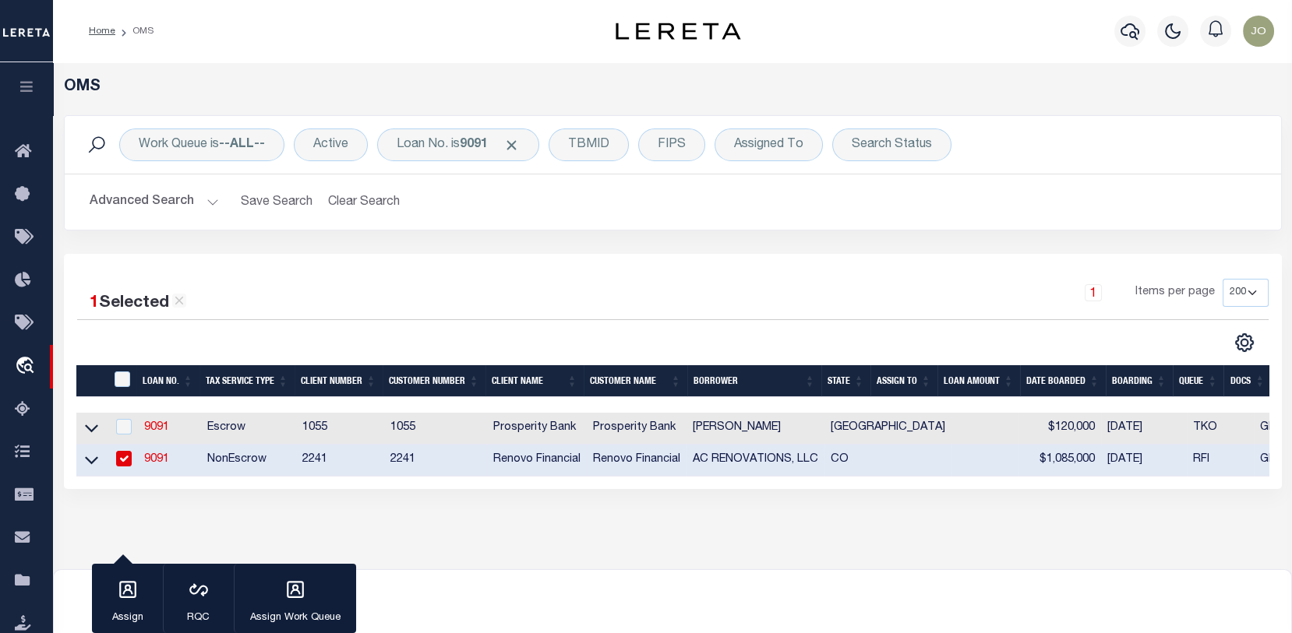
type input "522 Providence Dr."
type input "Castle Rock CO 80108"
select select "NonEscrow"
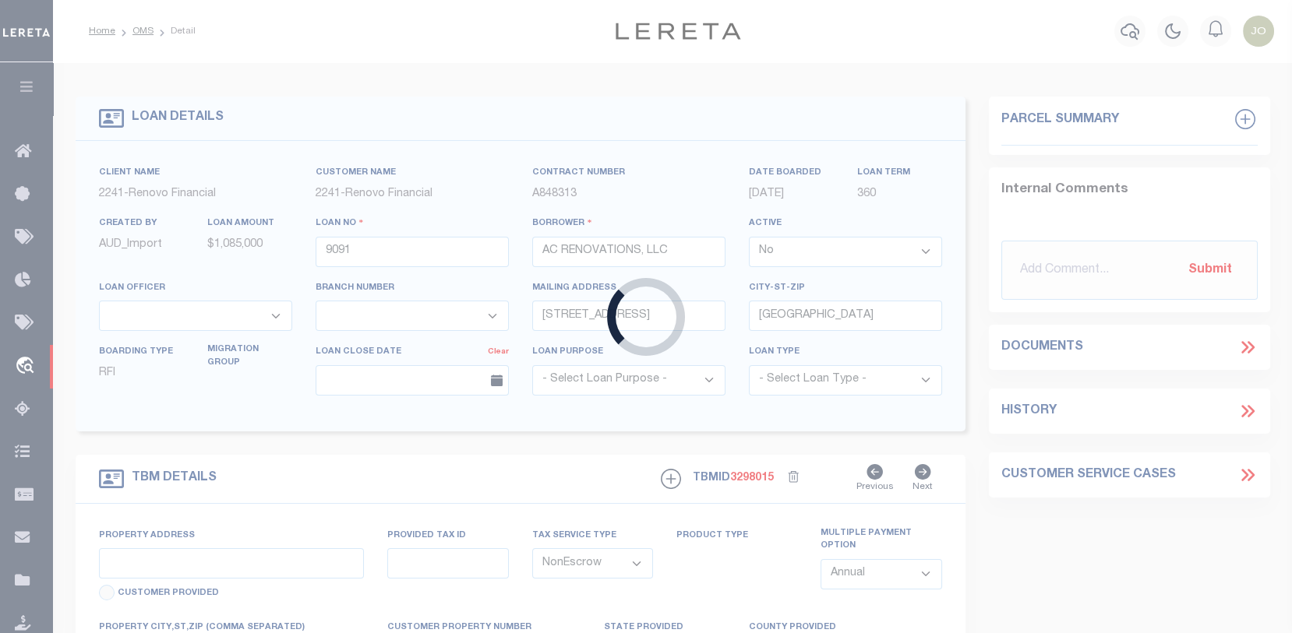
type input "6552 South Cook Way"
type input "Centennial, CO 80121"
type input "a0k8Y00000dDtVh"
type input "CO"
select select
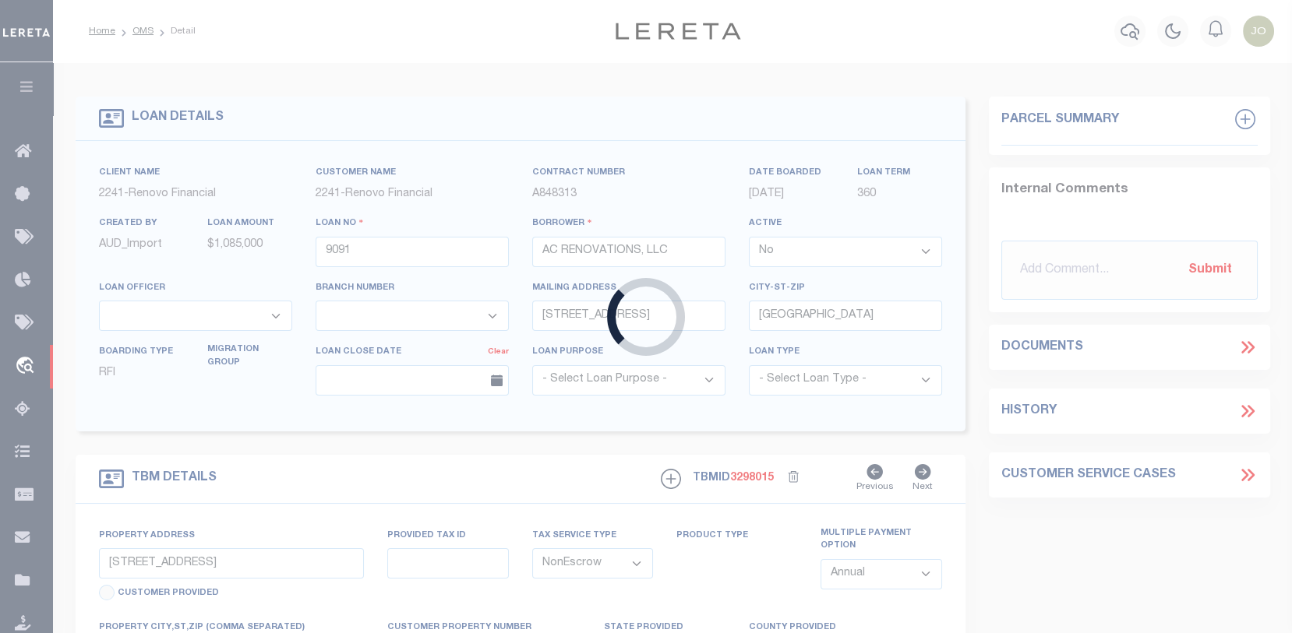
type textarea "LEGAL REQUIRED"
select select "25066"
select select
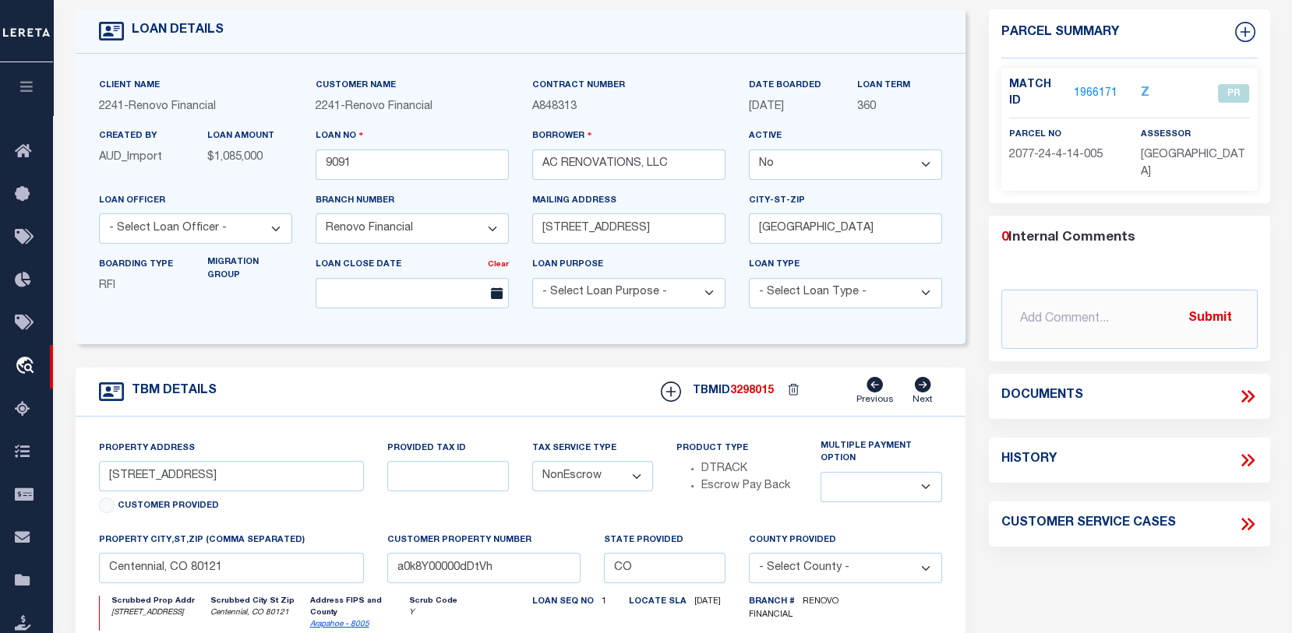
scroll to position [156, 0]
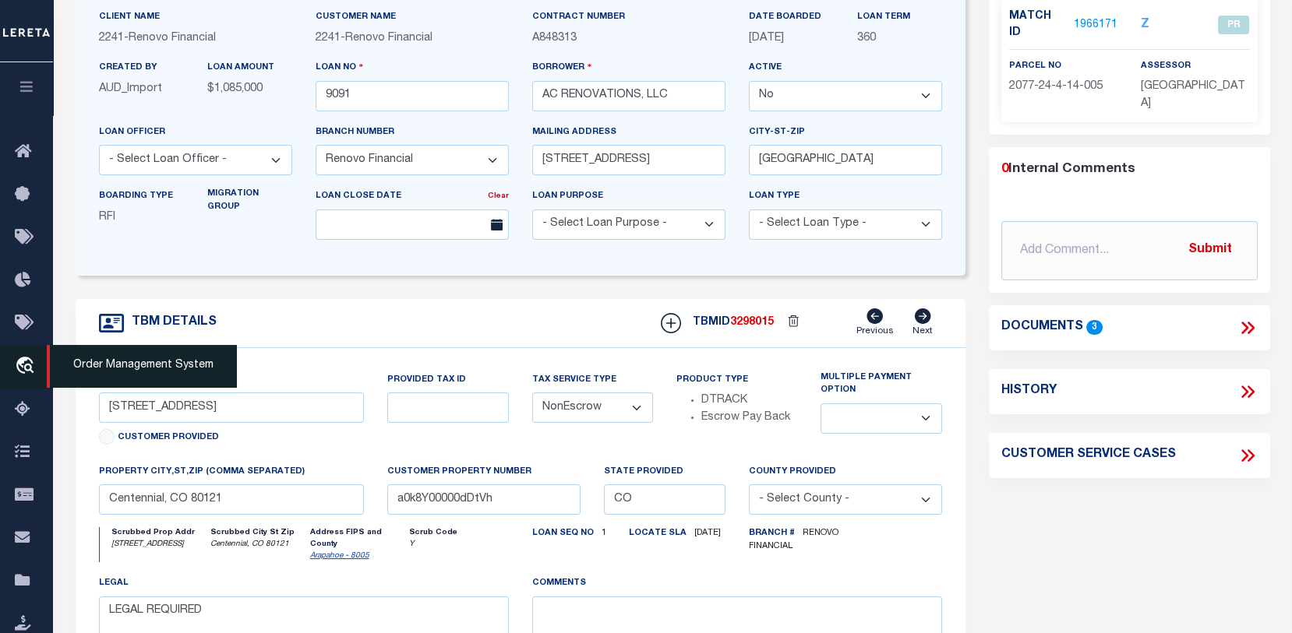
click at [28, 357] on icon "travel_explore" at bounding box center [27, 367] width 25 height 20
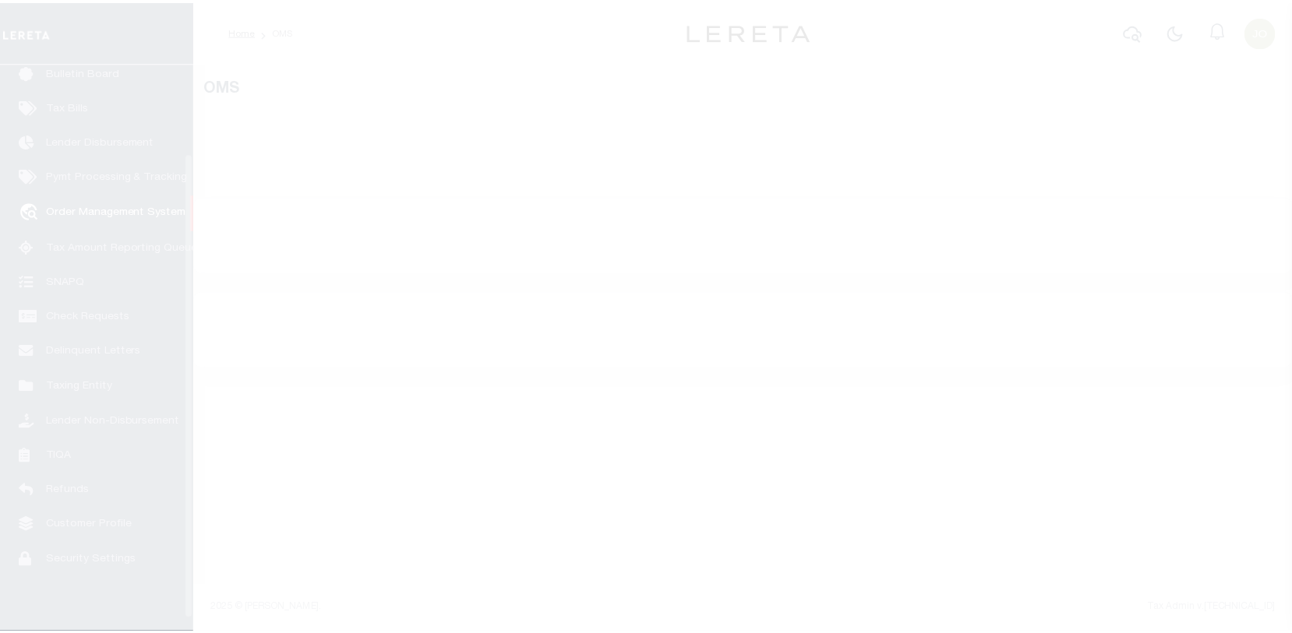
scroll to position [113, 0]
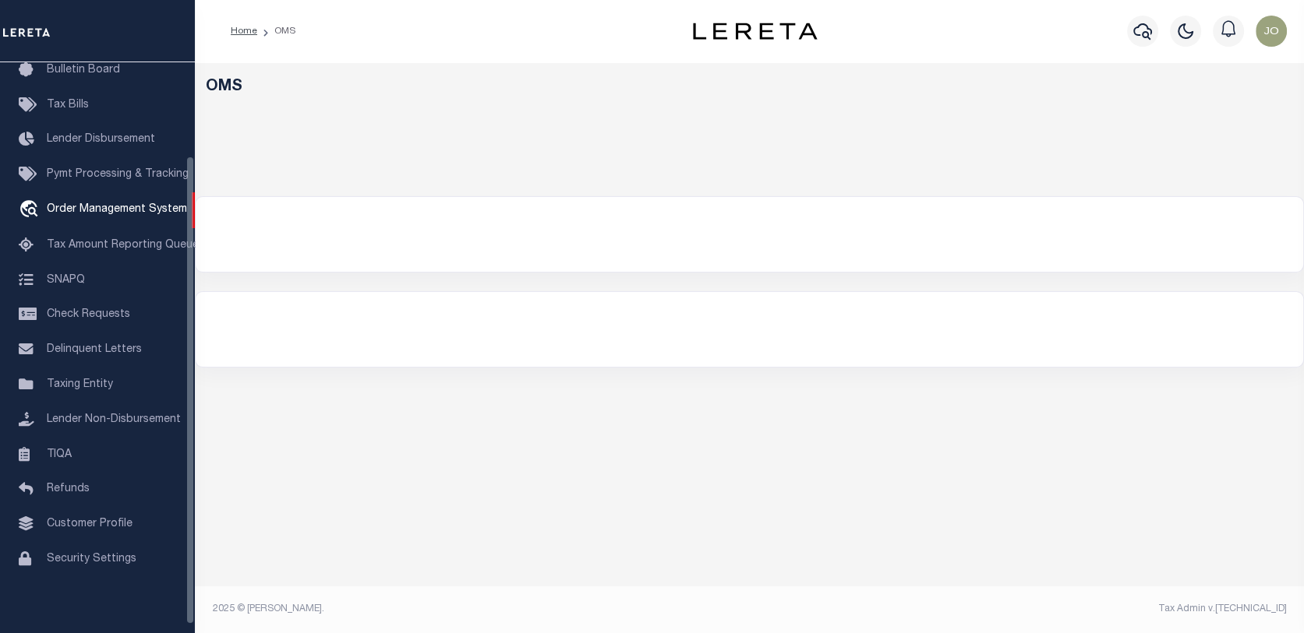
select select "200"
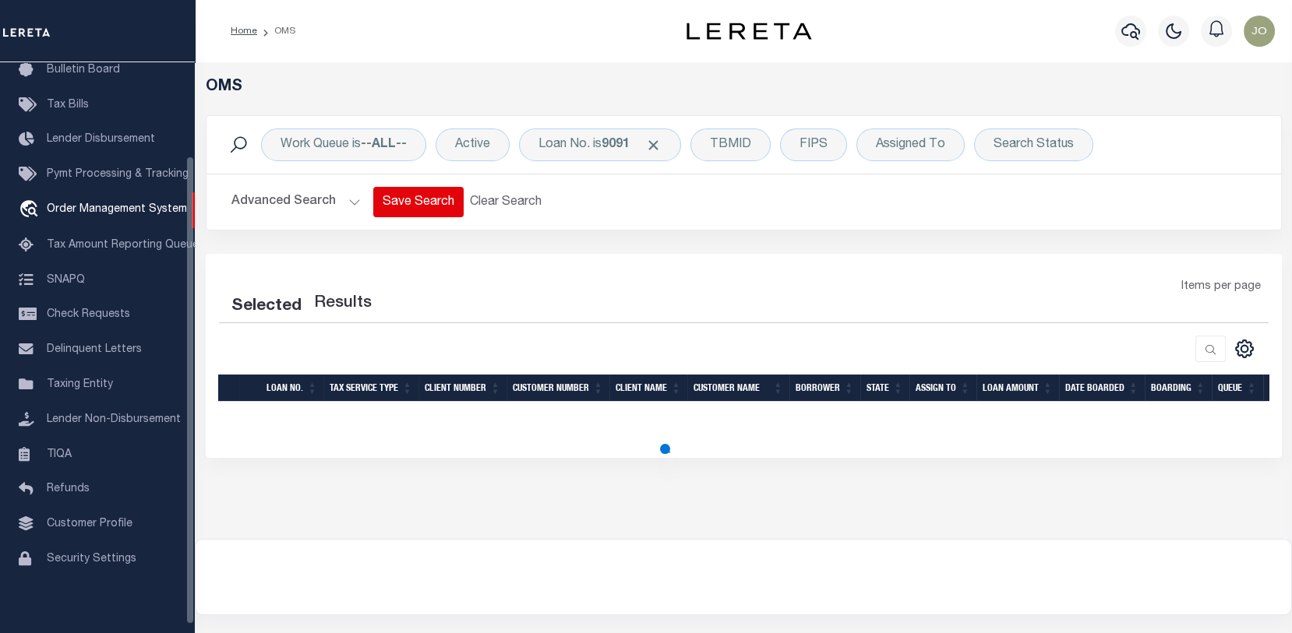
select select "200"
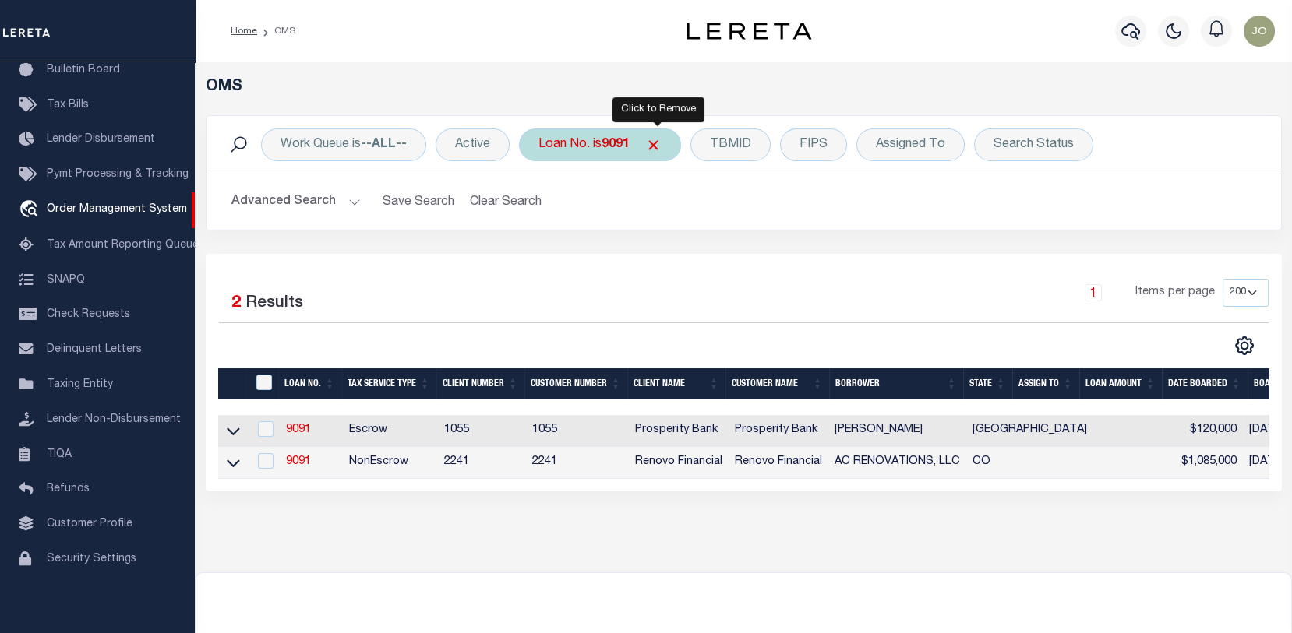
click at [655, 141] on span "Click to Remove" at bounding box center [653, 145] width 16 height 16
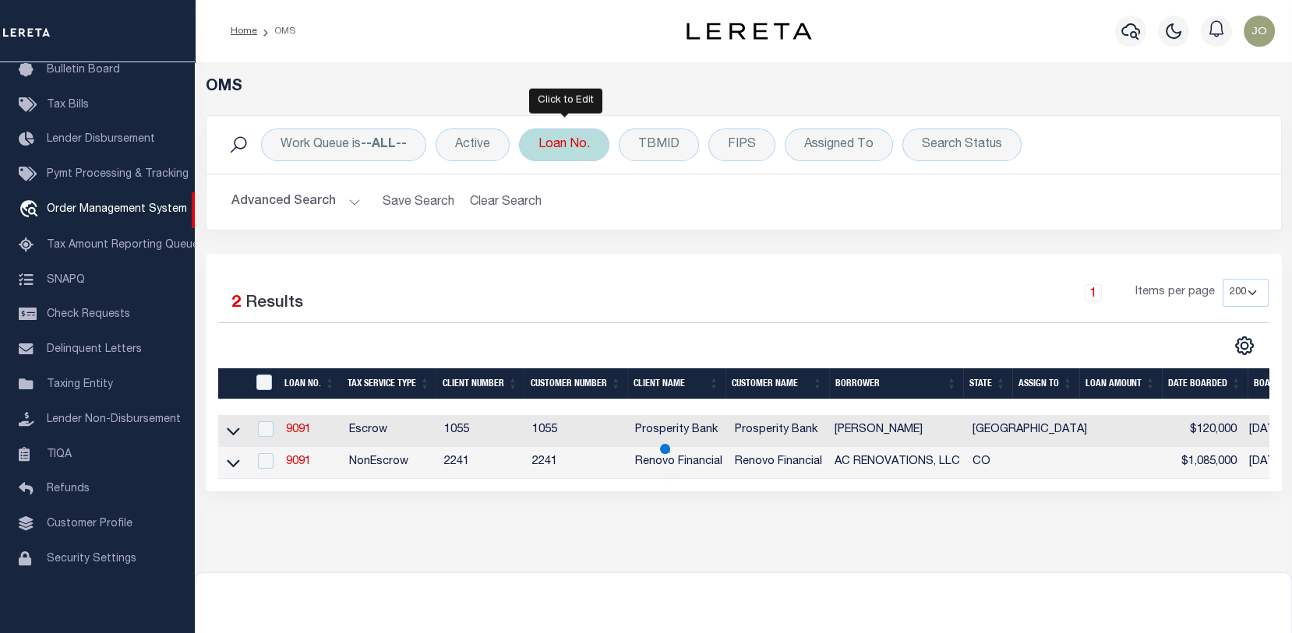
click at [565, 141] on div "Loan No." at bounding box center [564, 145] width 90 height 33
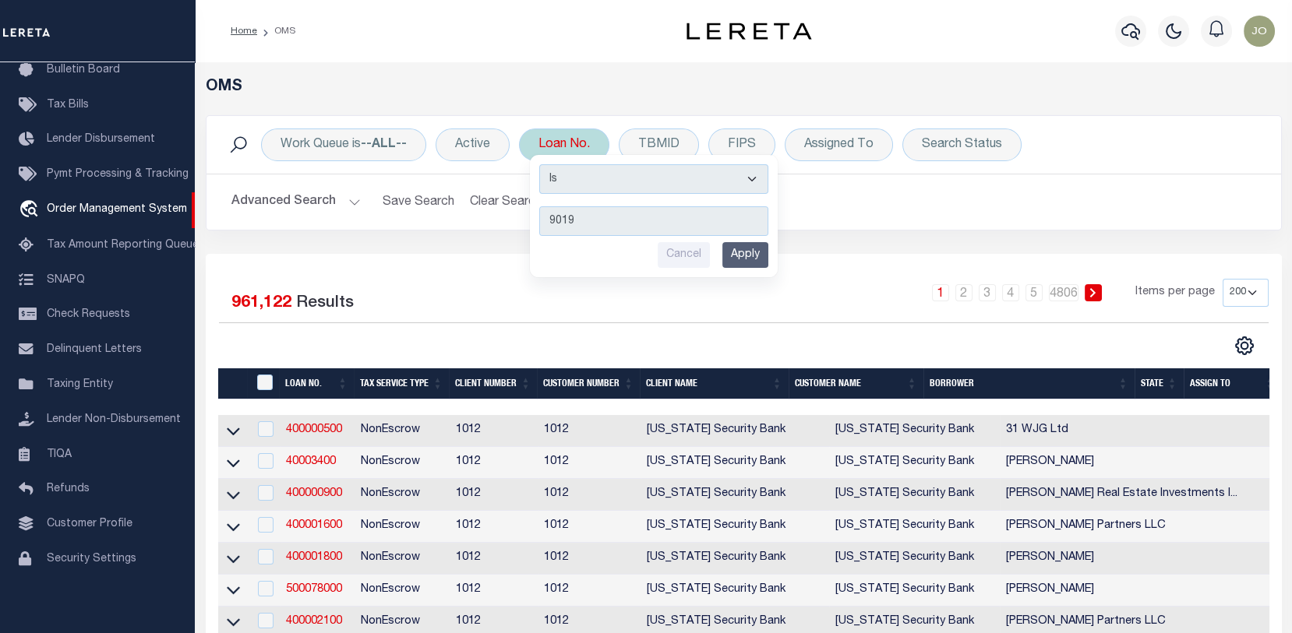
type input "9019"
click at [746, 256] on input "Apply" at bounding box center [745, 255] width 46 height 26
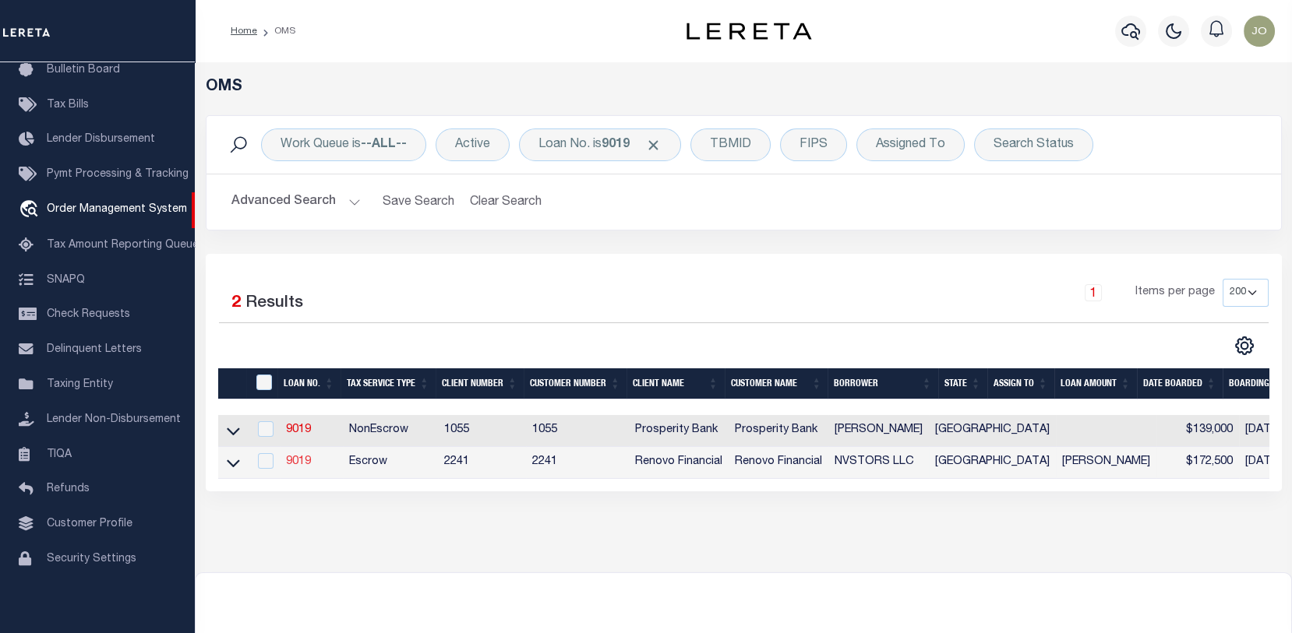
click at [304, 461] on link "9019" at bounding box center [298, 462] width 25 height 11
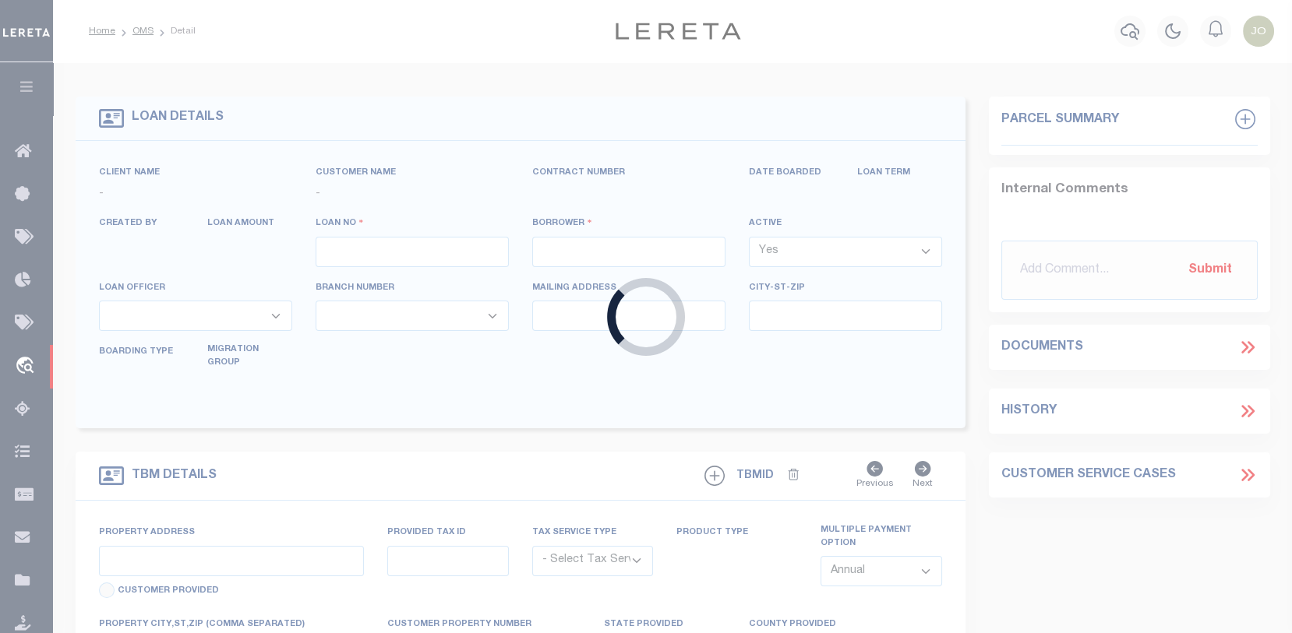
type input "9019"
type input "NVSTORS LLC"
select select
type input "[STREET_ADDRESS][PERSON_NAME]"
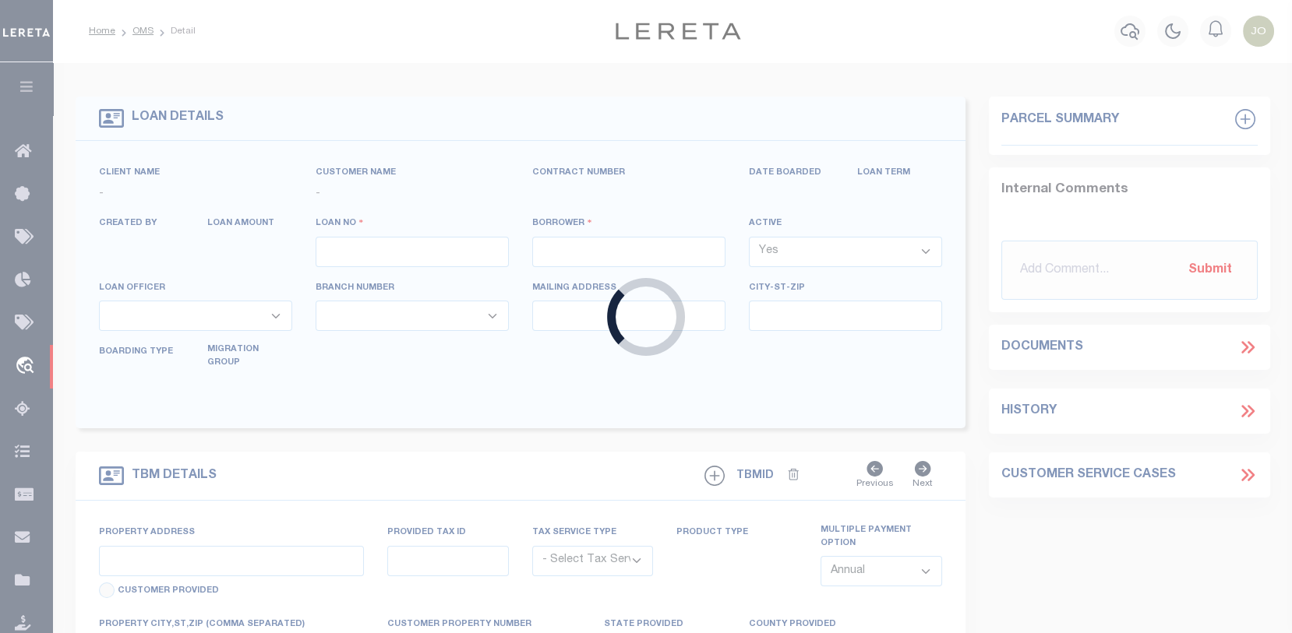
type input "[GEOGRAPHIC_DATA]"
select select "Escrow"
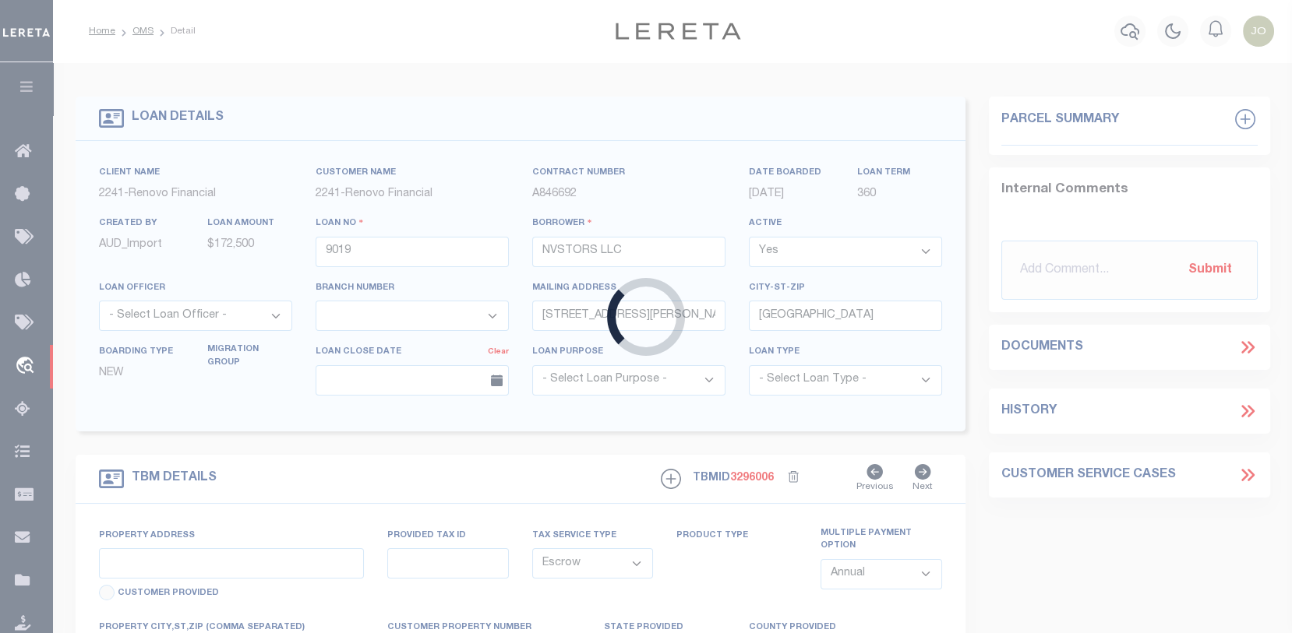
type input "[STREET_ADDRESS]"
select select
type input "[GEOGRAPHIC_DATA], [GEOGRAPHIC_DATA] 77546"
type input "a0k8Y00000dDqMs"
type input "[GEOGRAPHIC_DATA]"
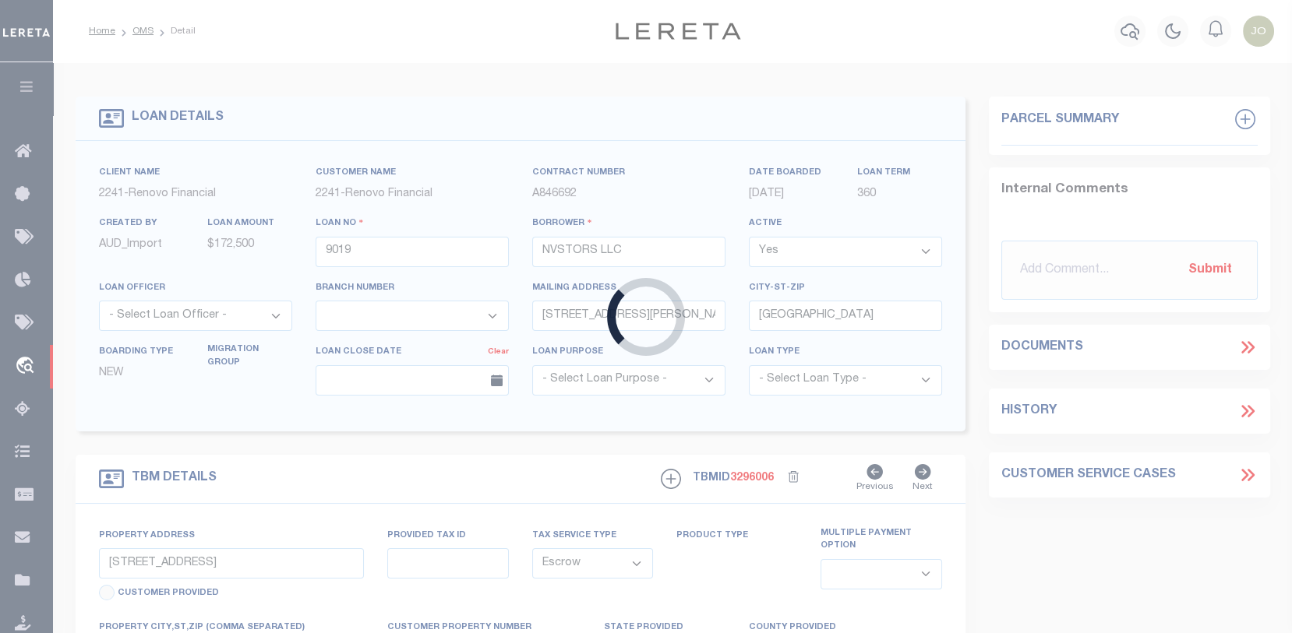
select select
type textarea "LEGAL REQUIRED"
select select "25066"
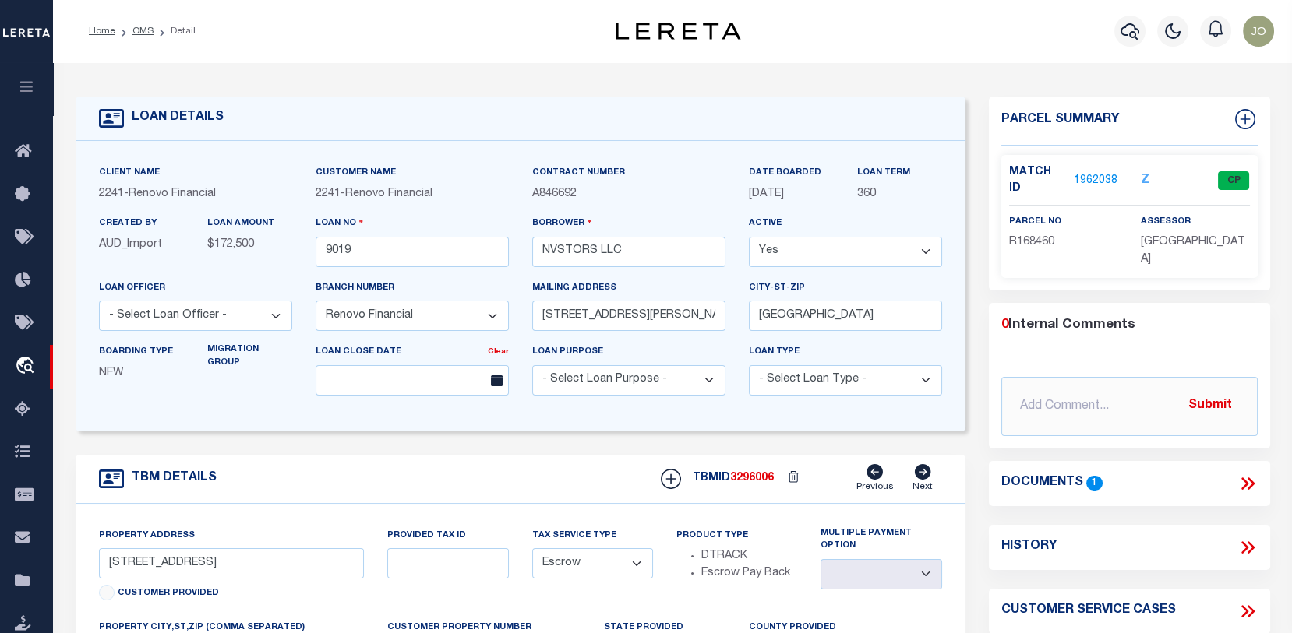
click at [1099, 180] on link "1962038" at bounding box center [1096, 181] width 44 height 16
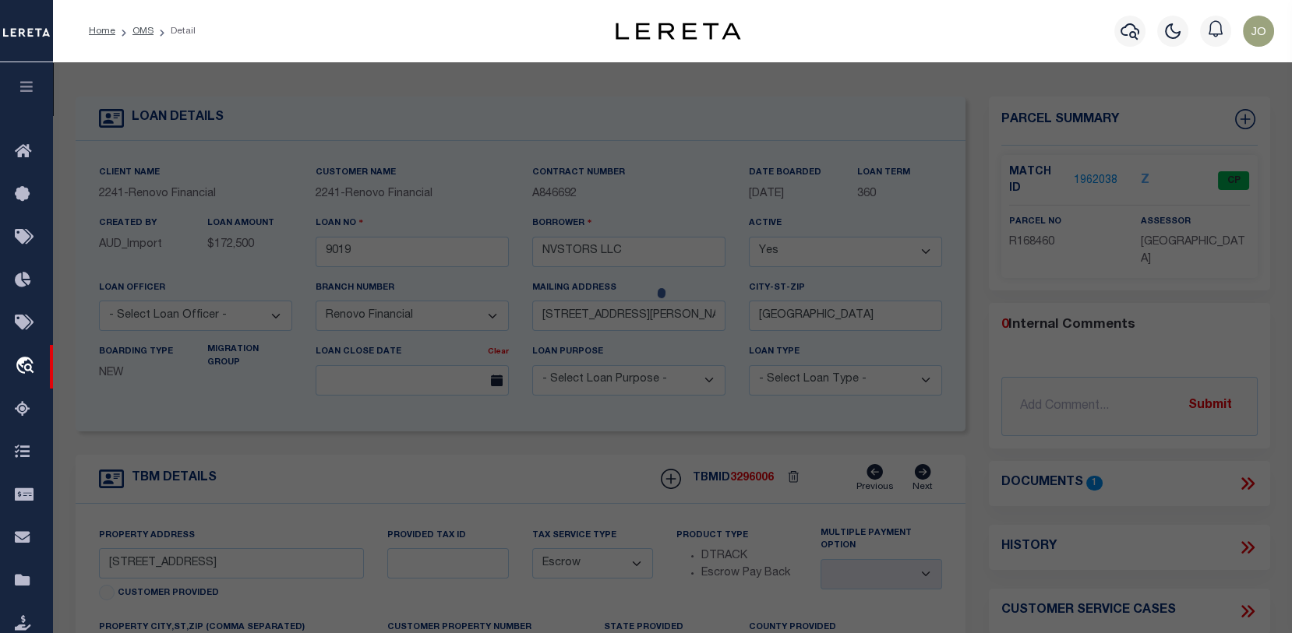
checkbox input "false"
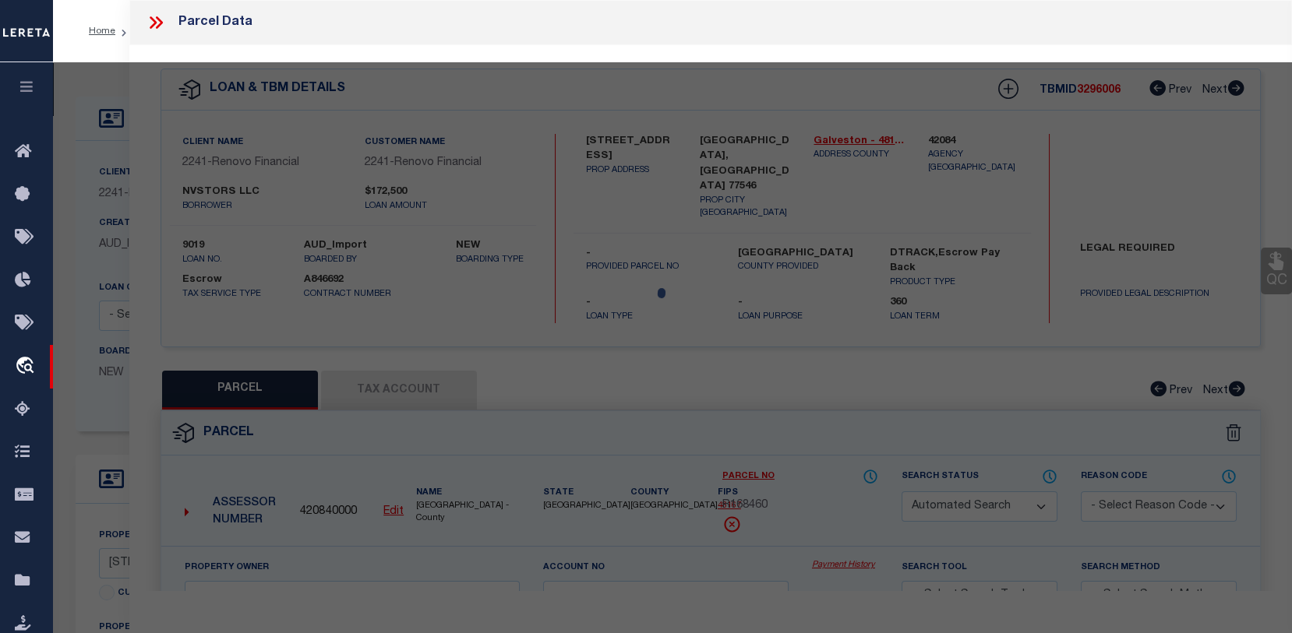
select select "CP"
type input "NVSTORS LLC"
select select
type input "[STREET_ADDRESS][PERSON_NAME]"
checkbox input "false"
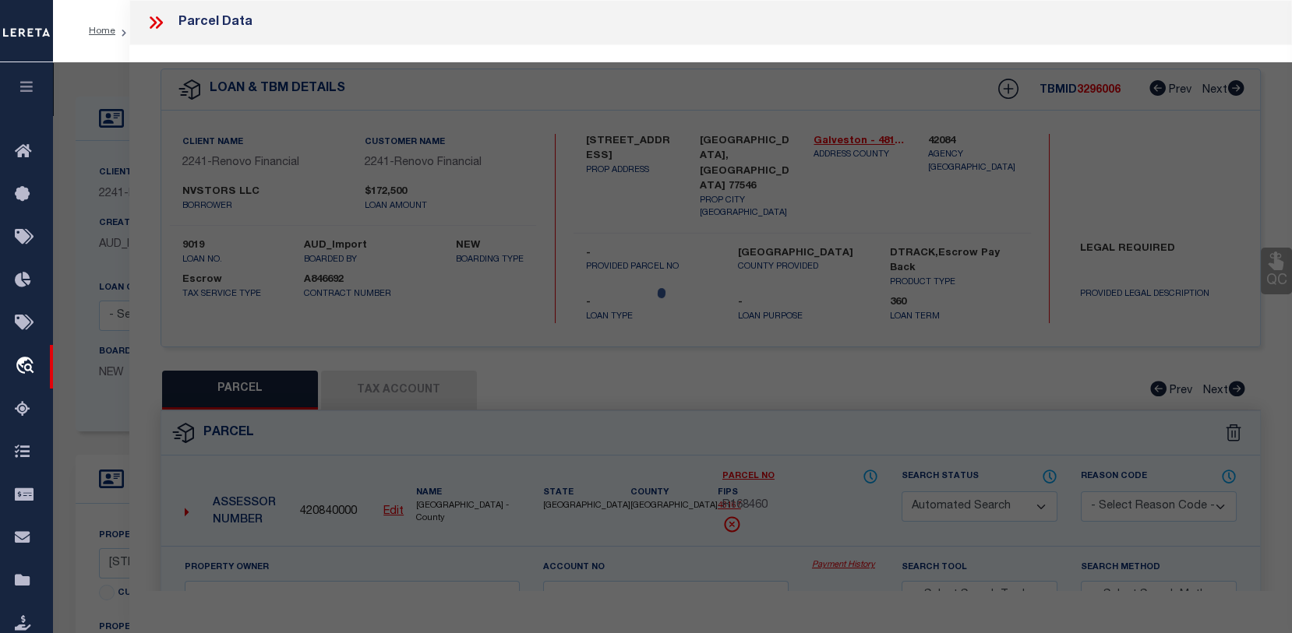
type input "[GEOGRAPHIC_DATA], [GEOGRAPHIC_DATA] 77546"
type textarea "ABST 20 PERRY & AUSTIN SUR NW 7 FT OF LOT 30 & SE 49 FT OF LOT 31 (31-2) BLK 10…"
type textarea "Tax ID Special Project"
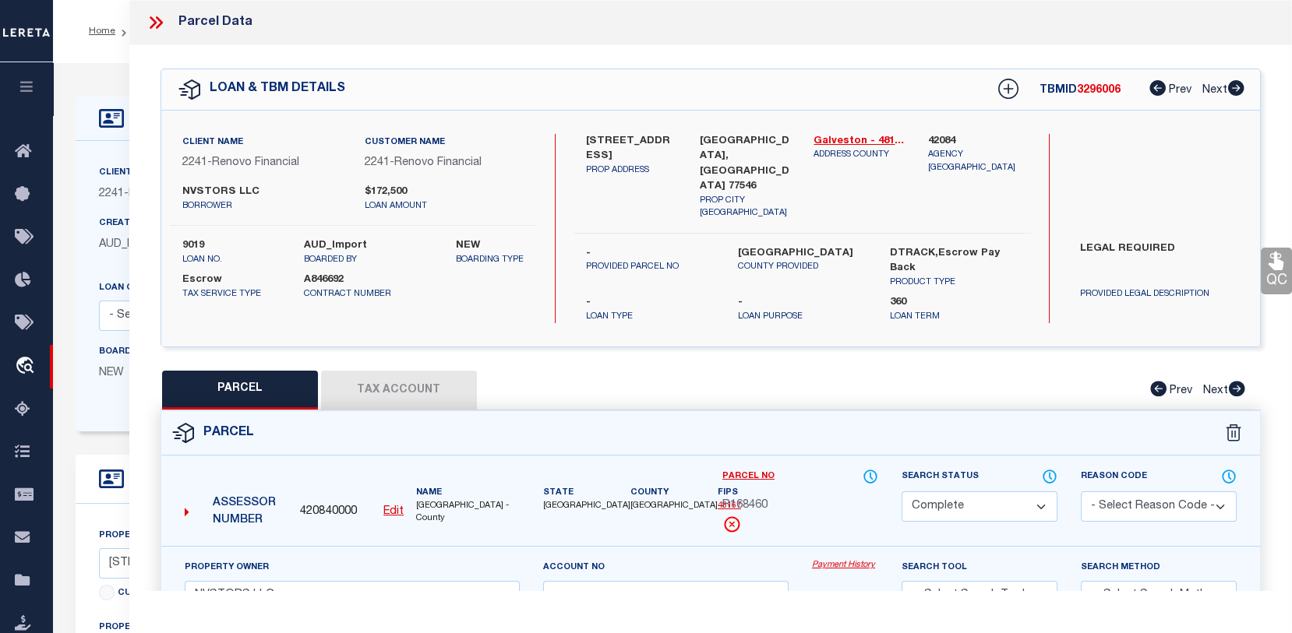
click at [391, 371] on button "Tax Account" at bounding box center [399, 390] width 156 height 39
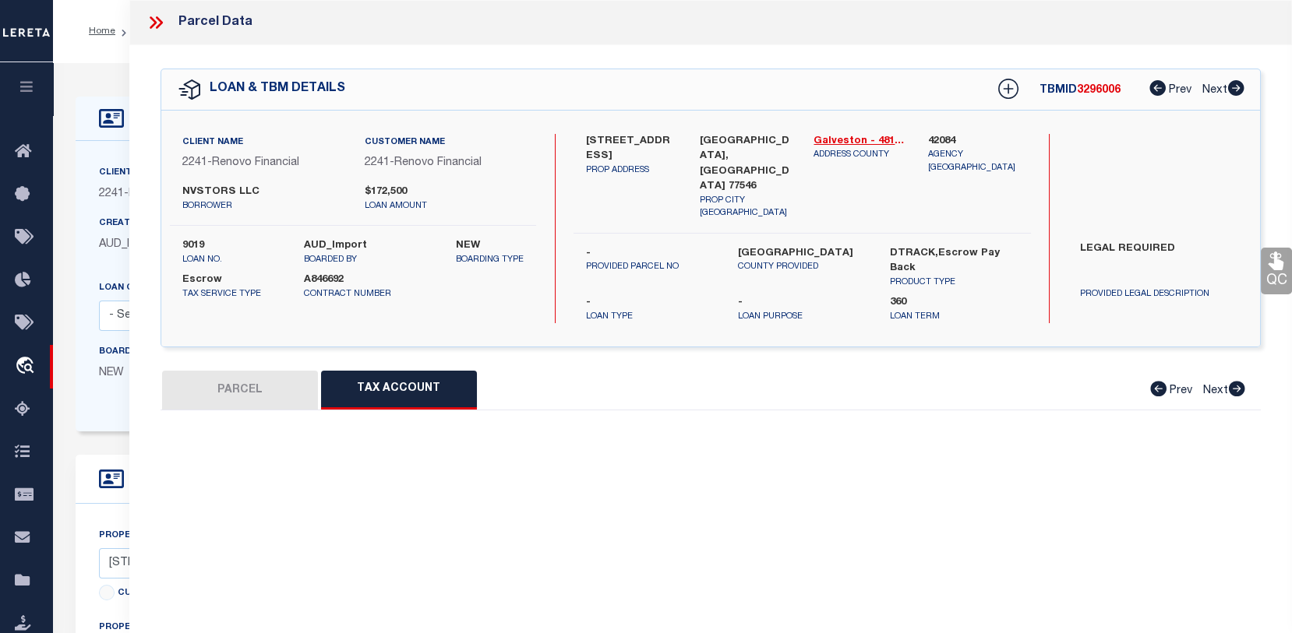
select select "100"
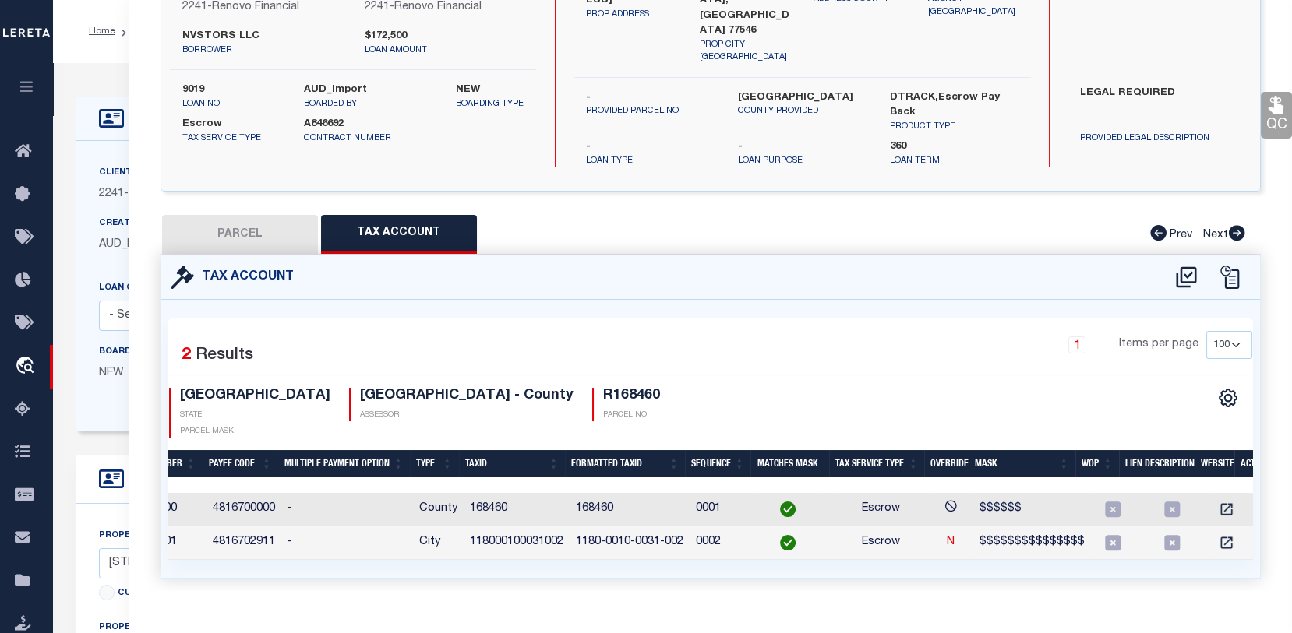
scroll to position [0, 382]
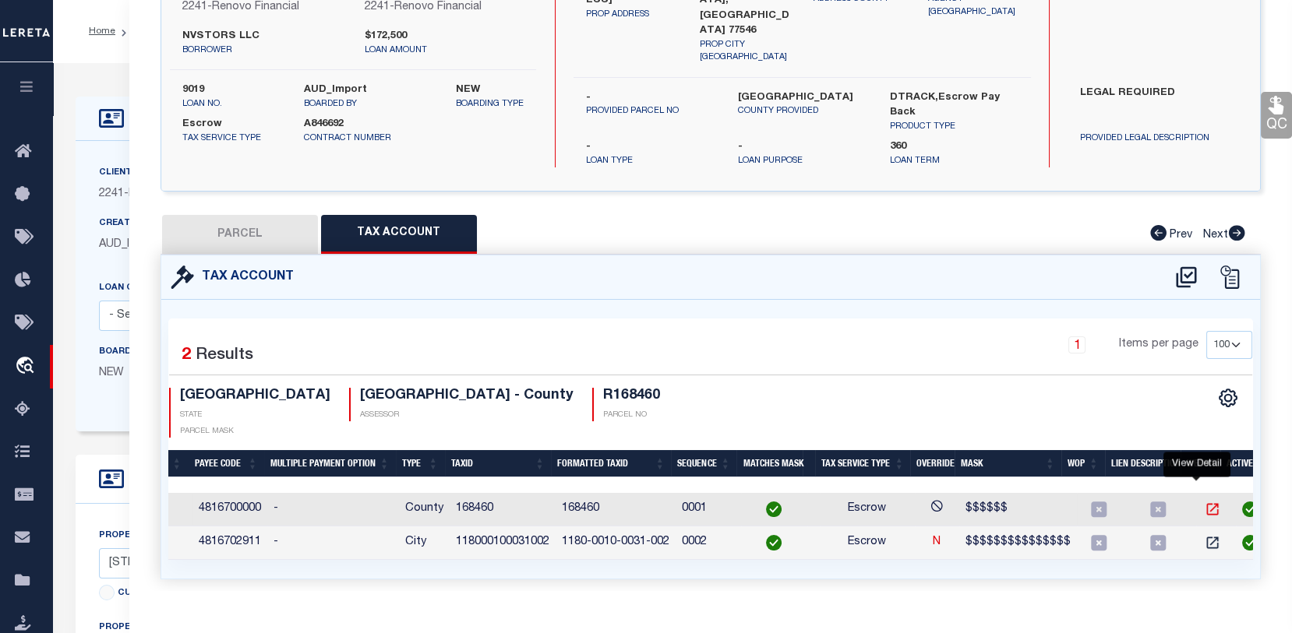
click at [1205, 502] on icon "" at bounding box center [1213, 510] width 16 height 16
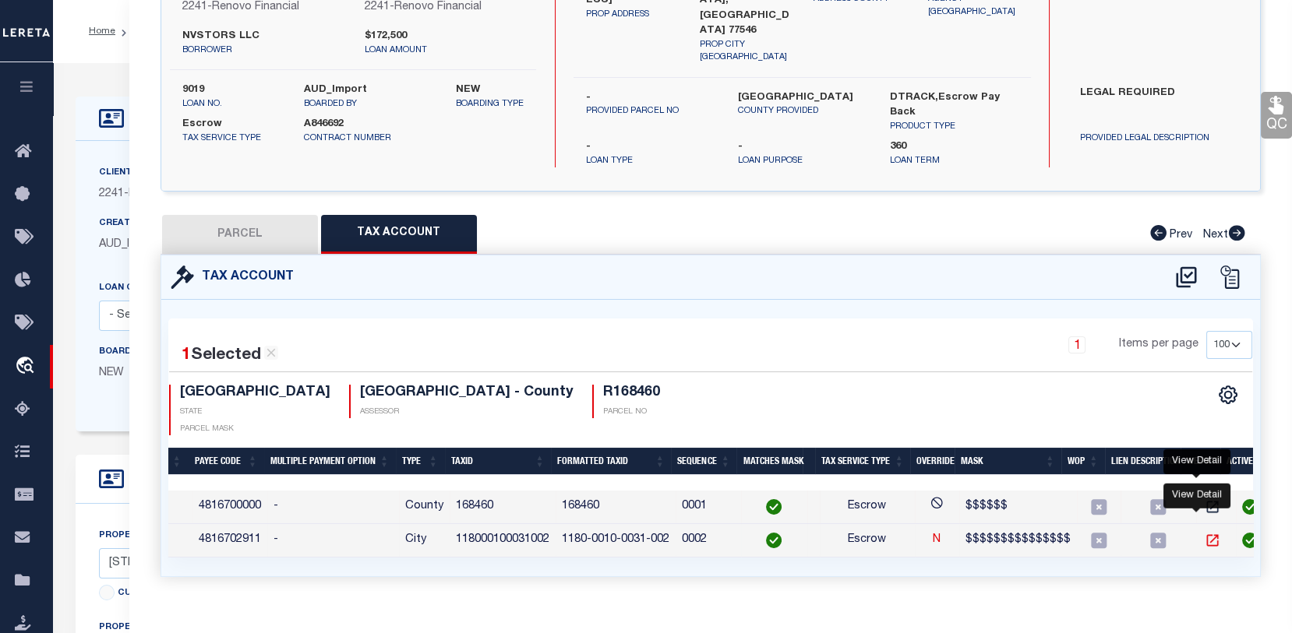
click at [1205, 533] on icon "" at bounding box center [1213, 541] width 16 height 16
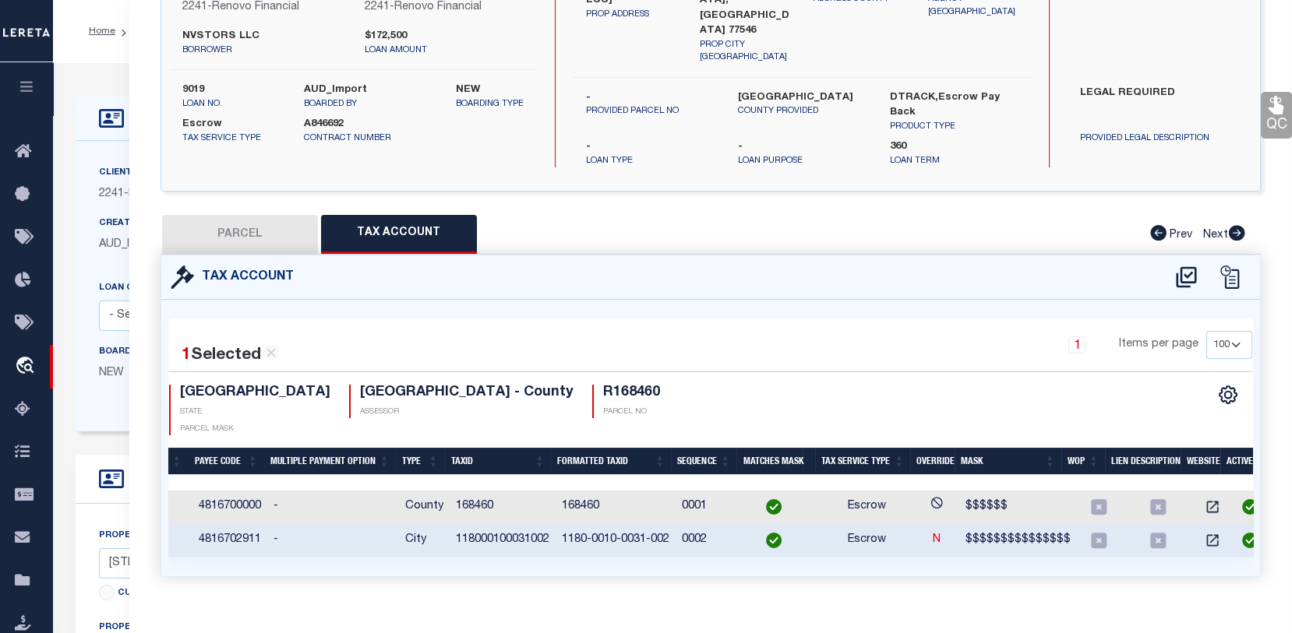
drag, startPoint x: 500, startPoint y: 539, endPoint x: 275, endPoint y: 542, distance: 225.2
click at [275, 542] on div "1 Selected 2 Results 1 Items per page 10 25 50 100 TX" at bounding box center [710, 438] width 1099 height 276
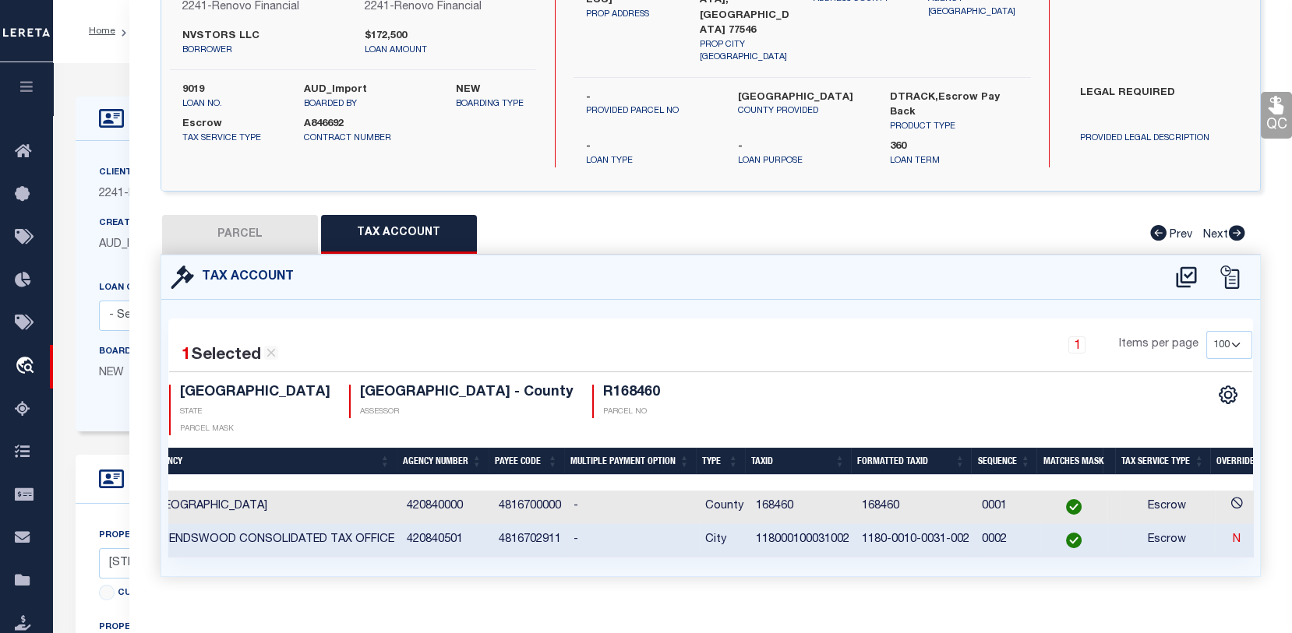
scroll to position [0, 41]
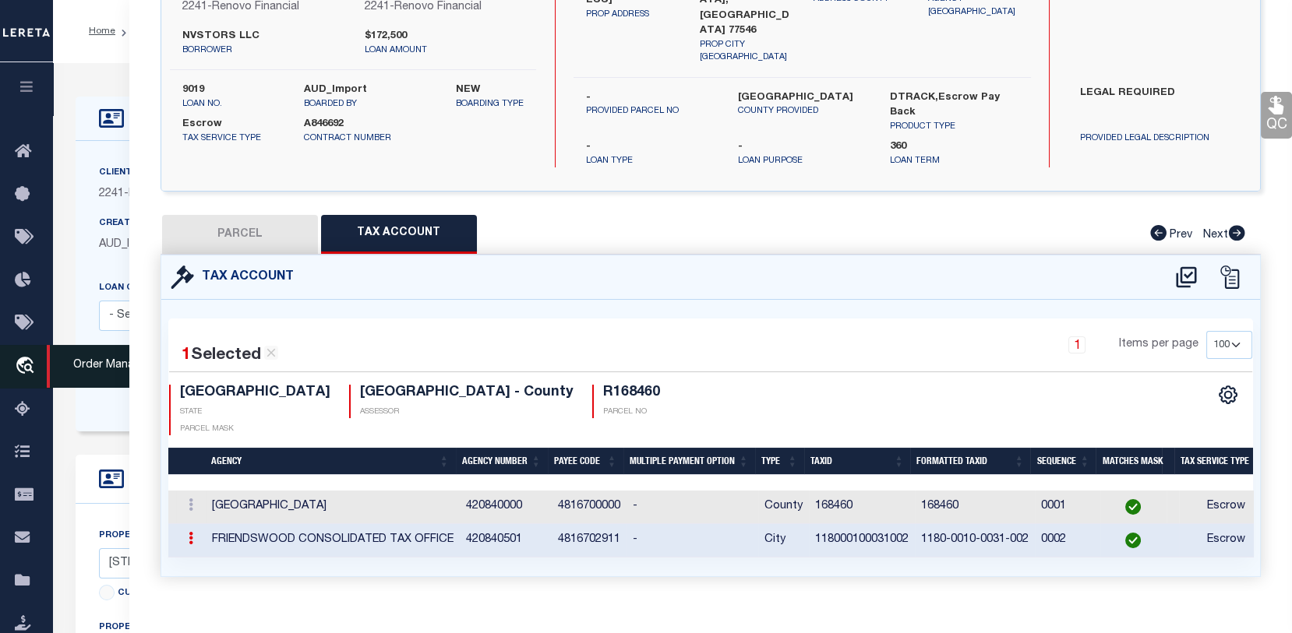
click at [25, 366] on icon "travel_explore" at bounding box center [27, 367] width 25 height 20
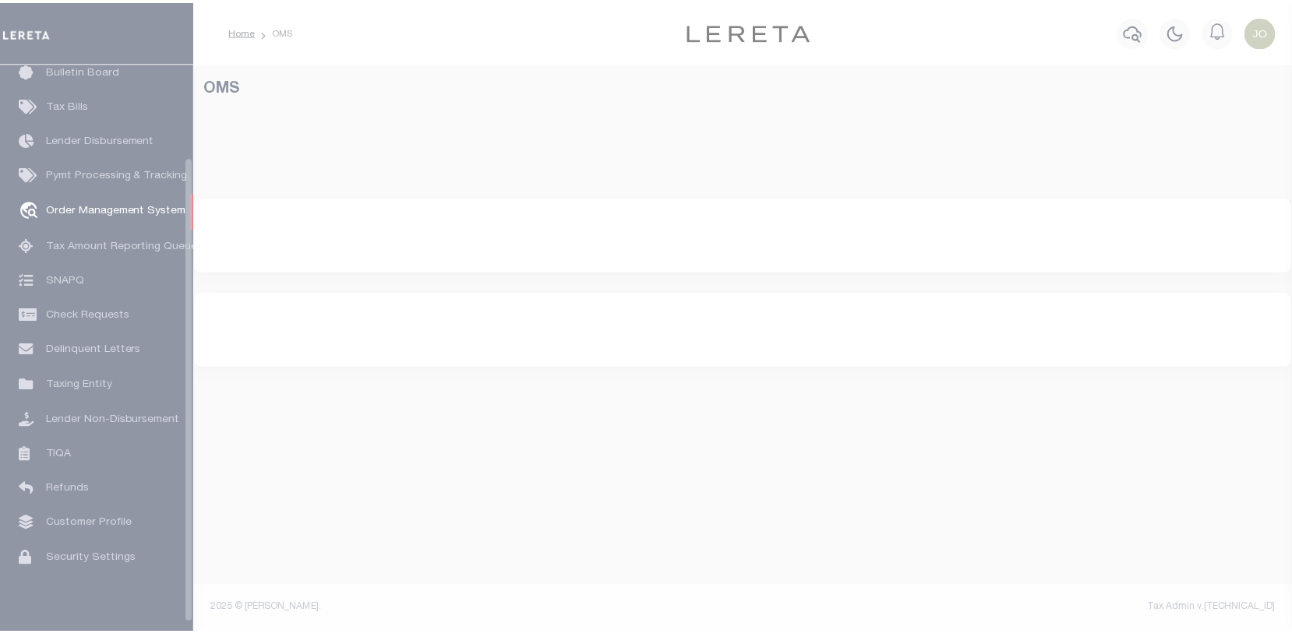
scroll to position [113, 0]
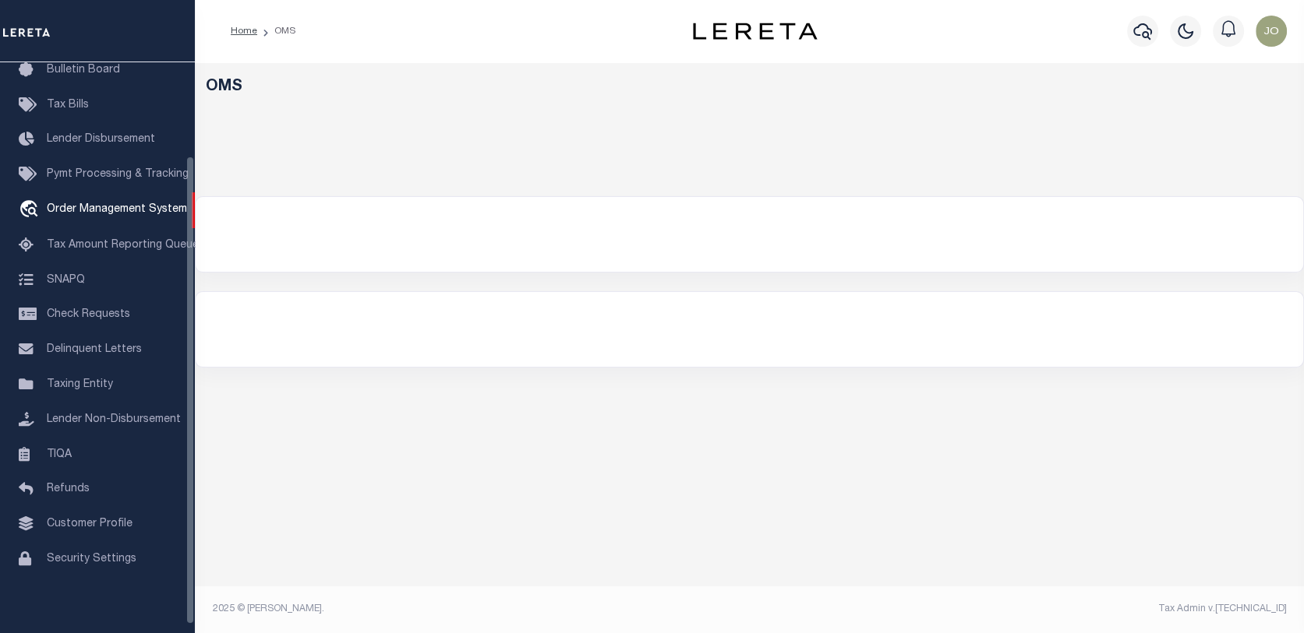
select select "200"
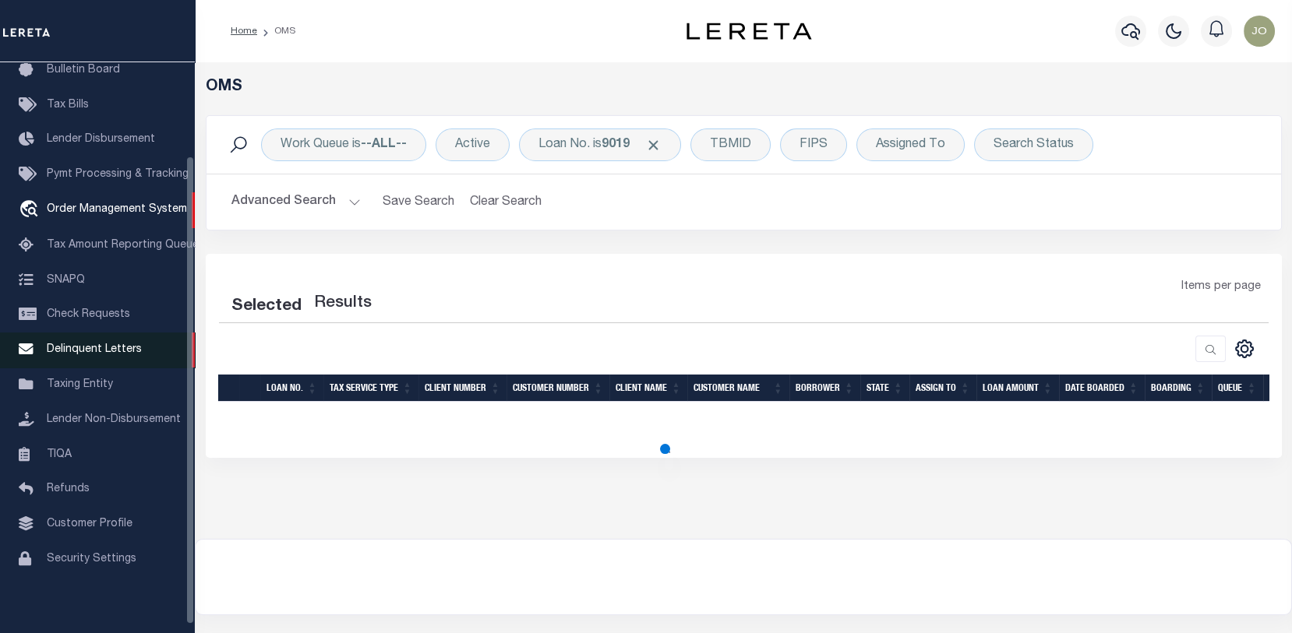
select select "200"
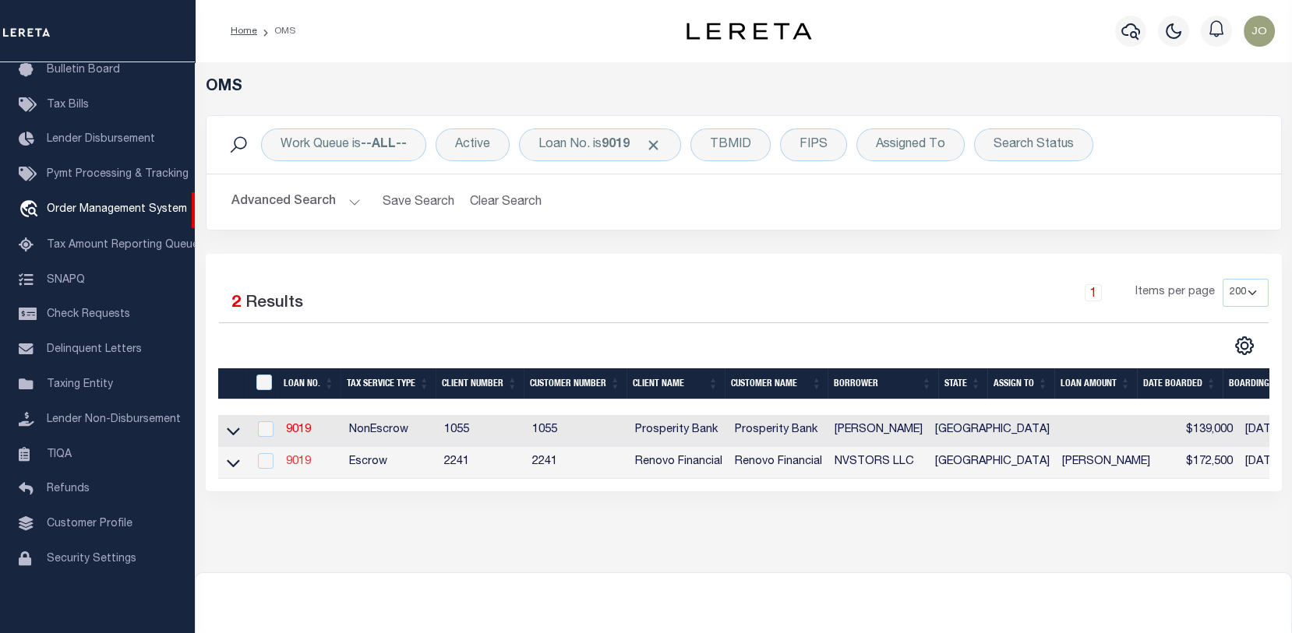
click at [300, 464] on link "9019" at bounding box center [298, 462] width 25 height 11
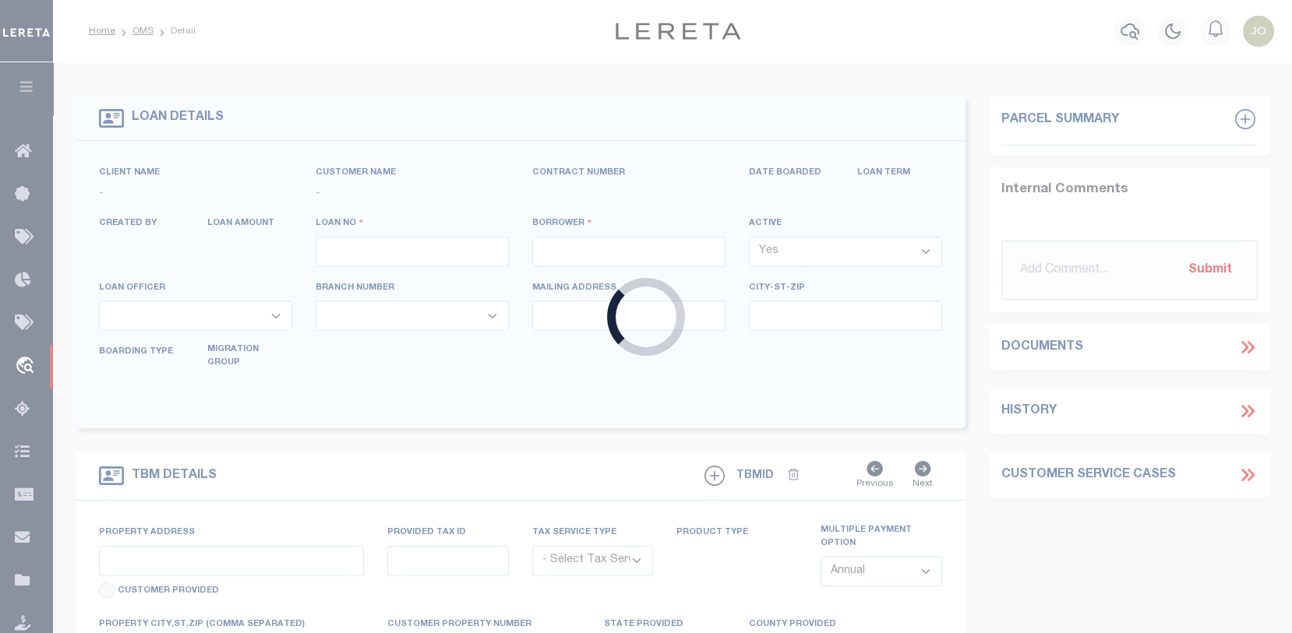
type input "9019"
type input "NVSTORS LLC"
select select
type input "[STREET_ADDRESS][PERSON_NAME]"
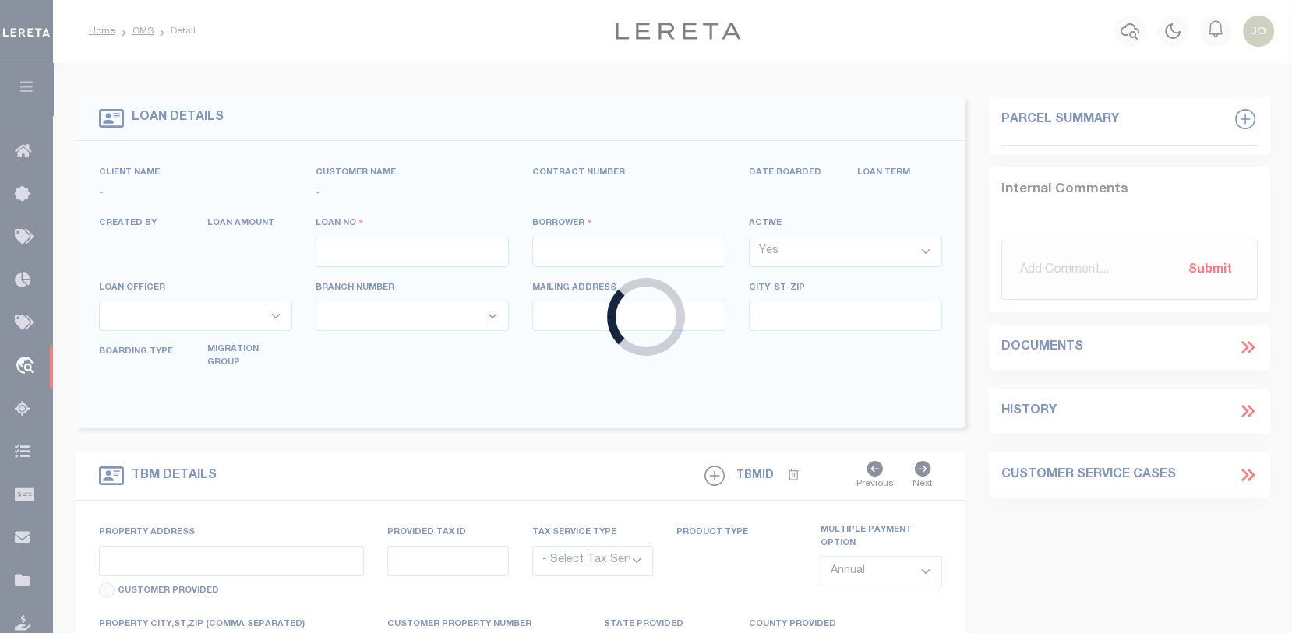
type input "[GEOGRAPHIC_DATA]"
select select "Escrow"
select select "25066"
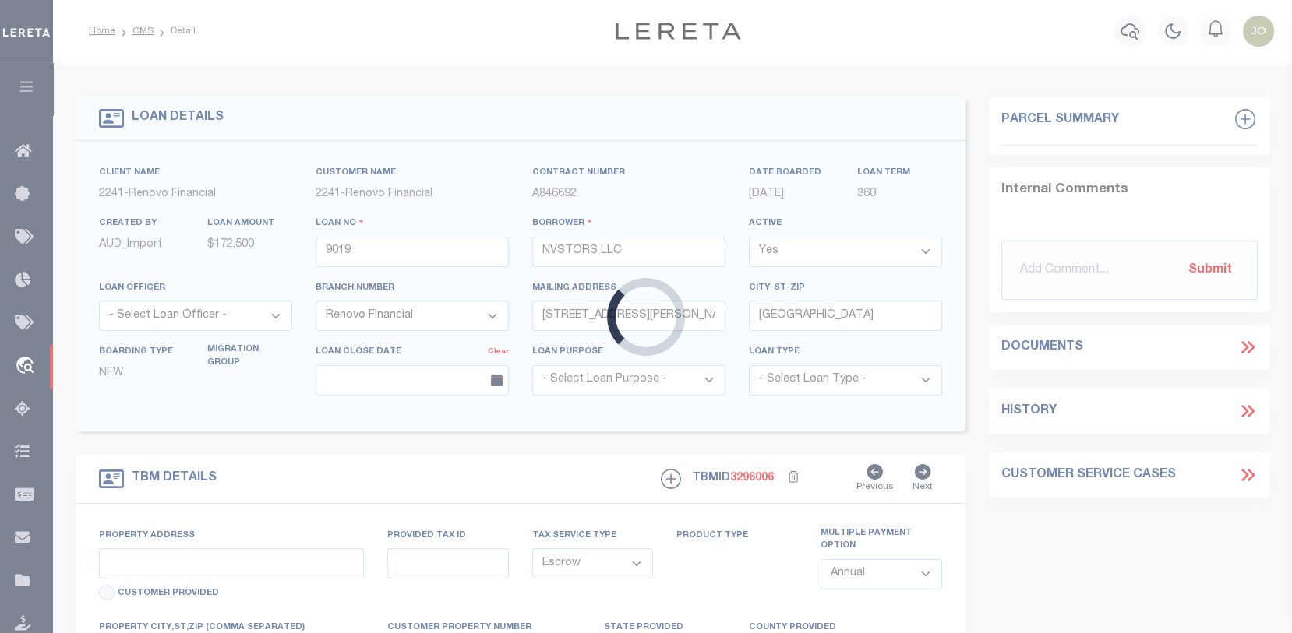
type input "[STREET_ADDRESS]"
select select
type input "Friendswood, TX 77546"
type input "a0k8Y00000dDqMs"
type input "[GEOGRAPHIC_DATA]"
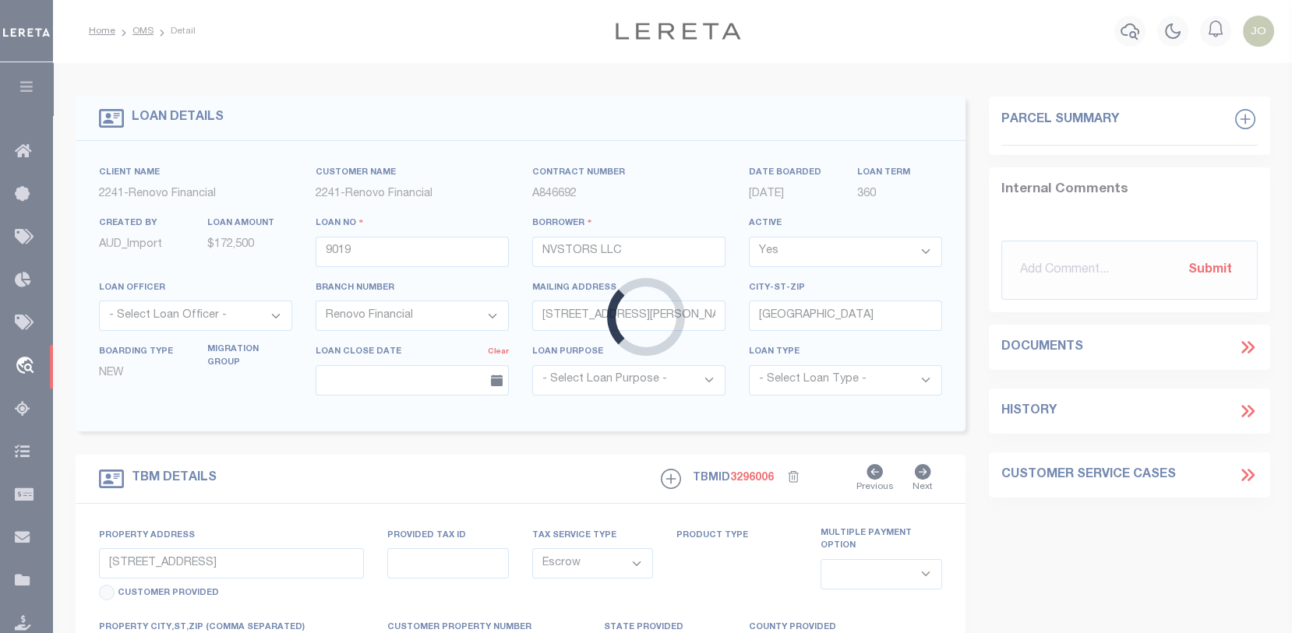
select select
type textarea "LEGAL REQUIRED"
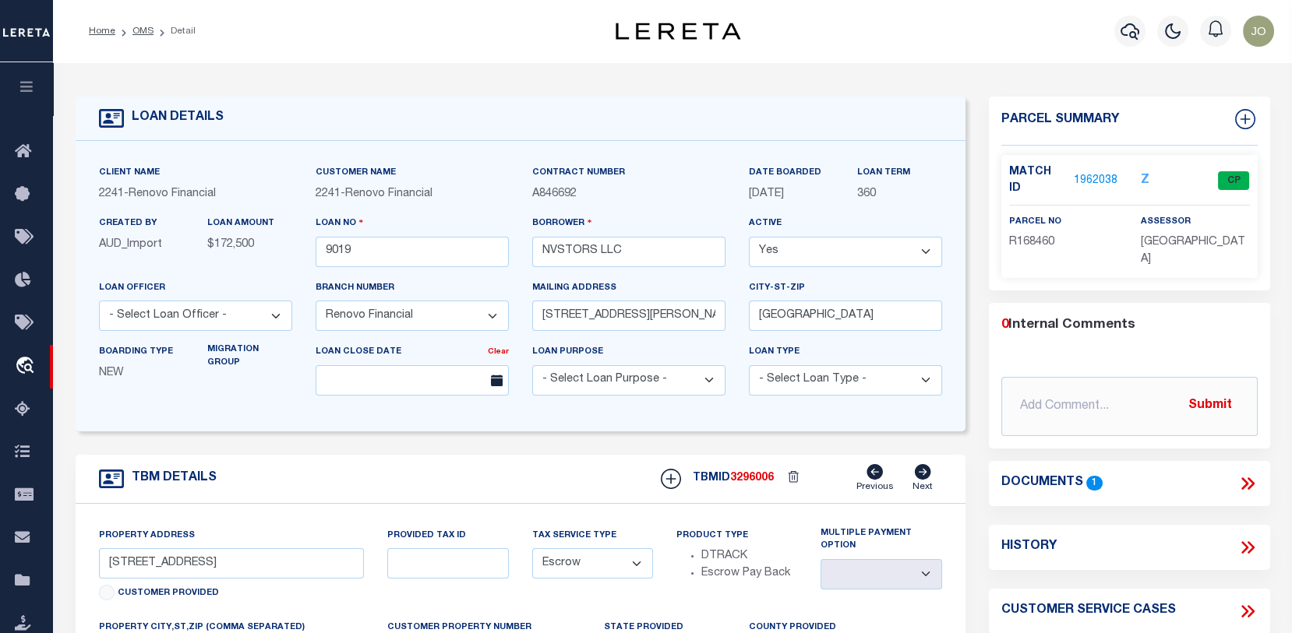
click at [1099, 181] on link "1962038" at bounding box center [1096, 181] width 44 height 16
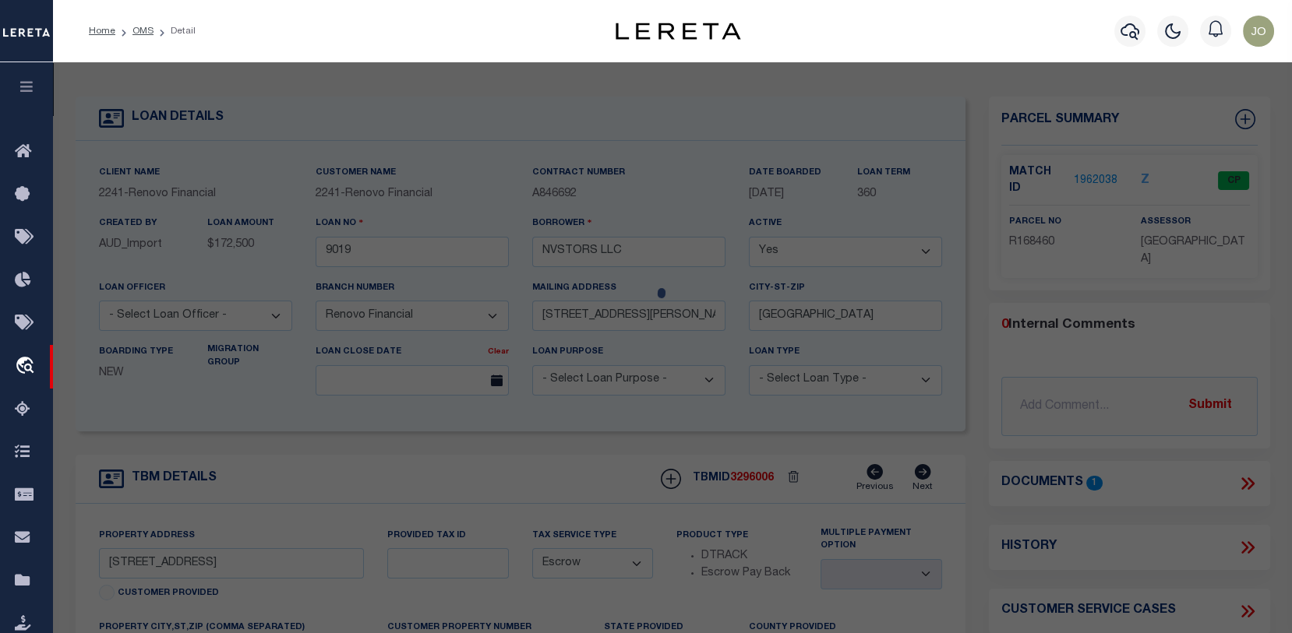
checkbox input "false"
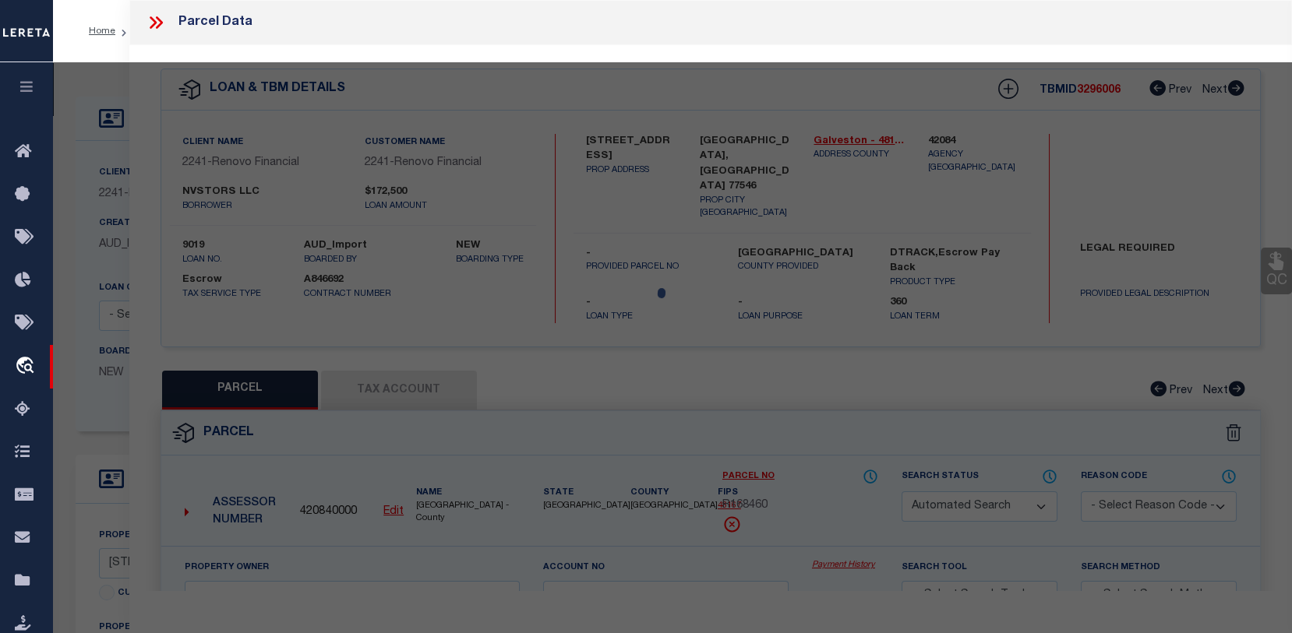
select select "CP"
type input "NVSTORS LLC"
select select
type input "415 BELLMAR LN"
checkbox input "false"
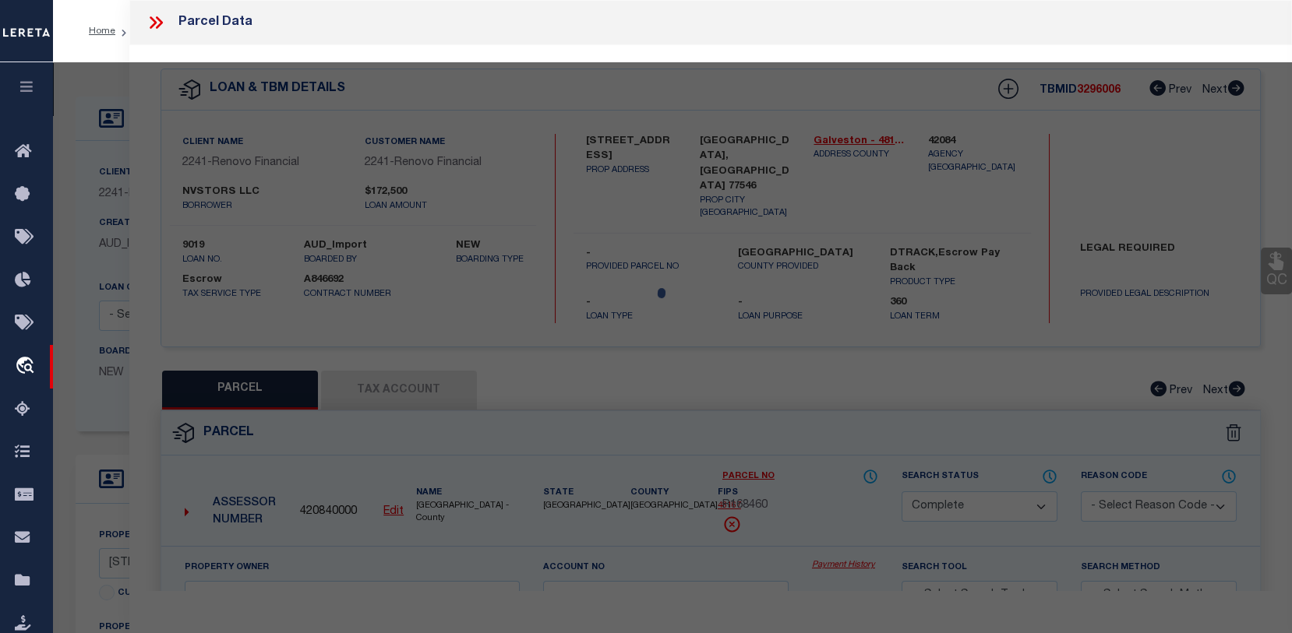
type input "FRIENDSWOOD, TX 77546"
type textarea "ABST 20 PERRY & AUSTIN SUR NW 7 FT OF LOT 30 & SE 49 FT OF LOT 31 (31-2) BLK 10…"
type textarea "Tax ID Special Project"
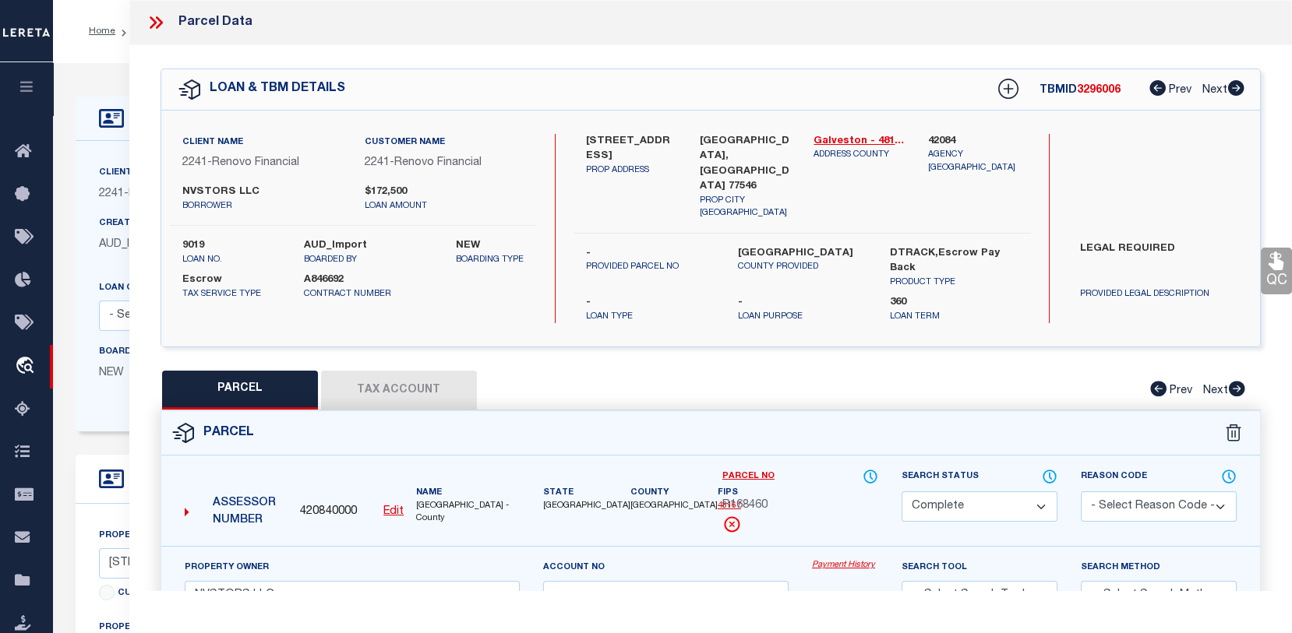
click at [840, 559] on link "Payment History" at bounding box center [845, 565] width 66 height 13
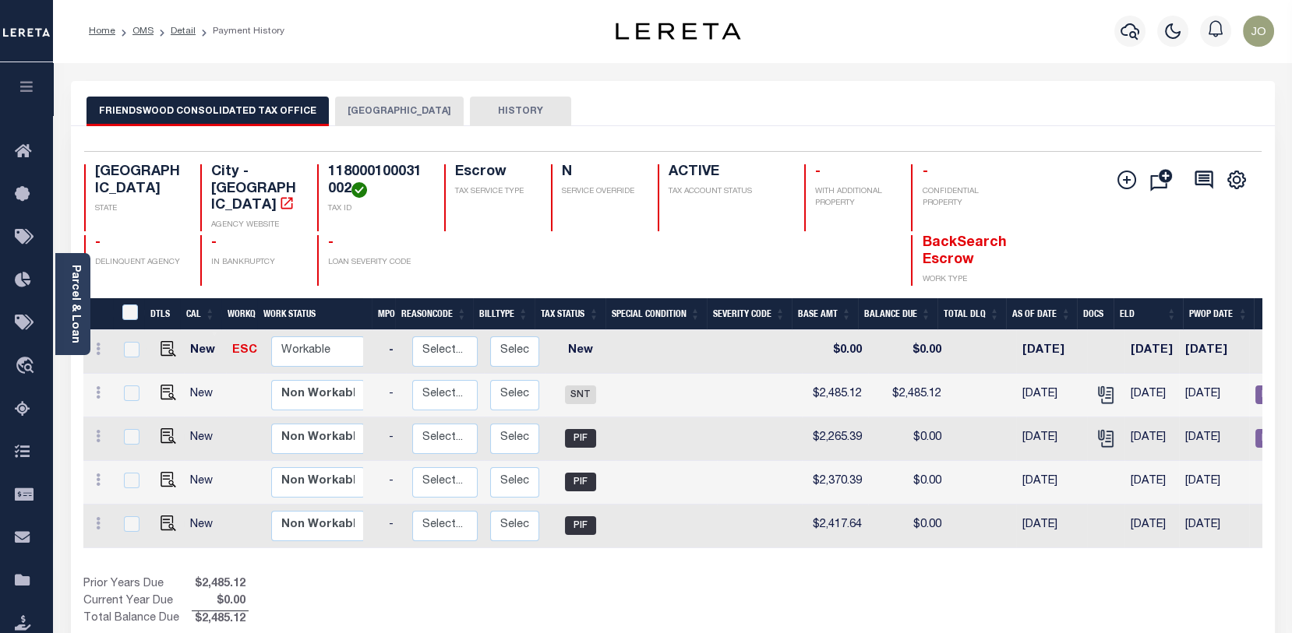
scroll to position [0, 206]
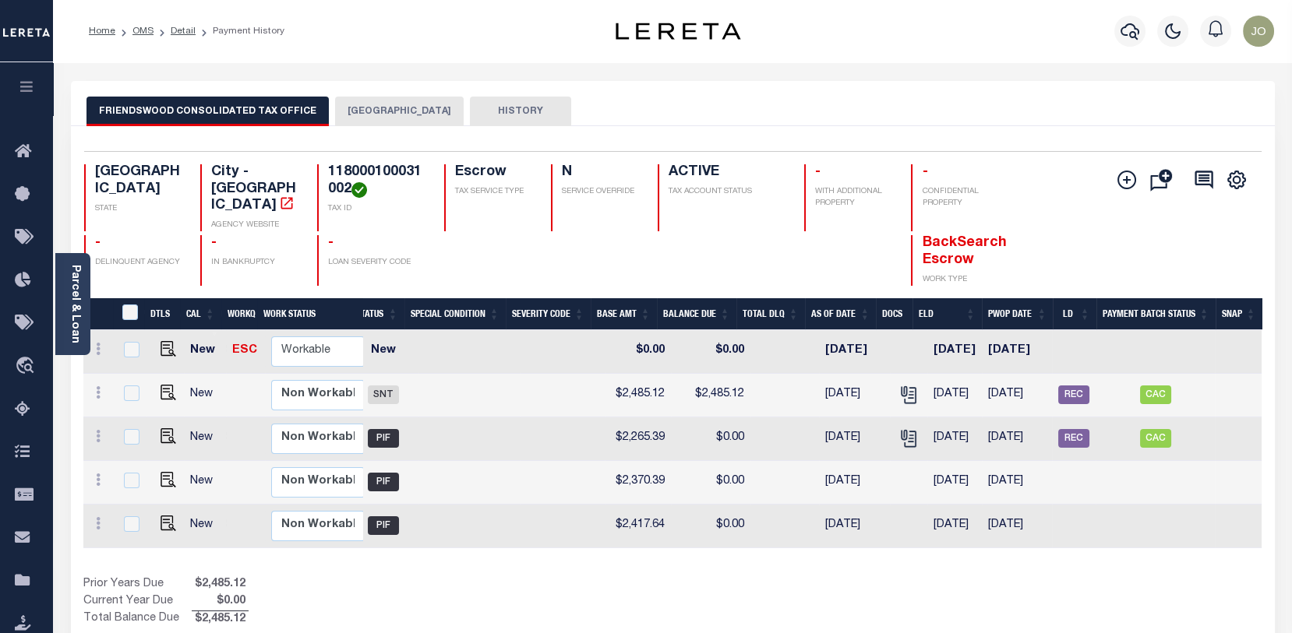
click at [380, 104] on button "[GEOGRAPHIC_DATA]" at bounding box center [399, 112] width 129 height 30
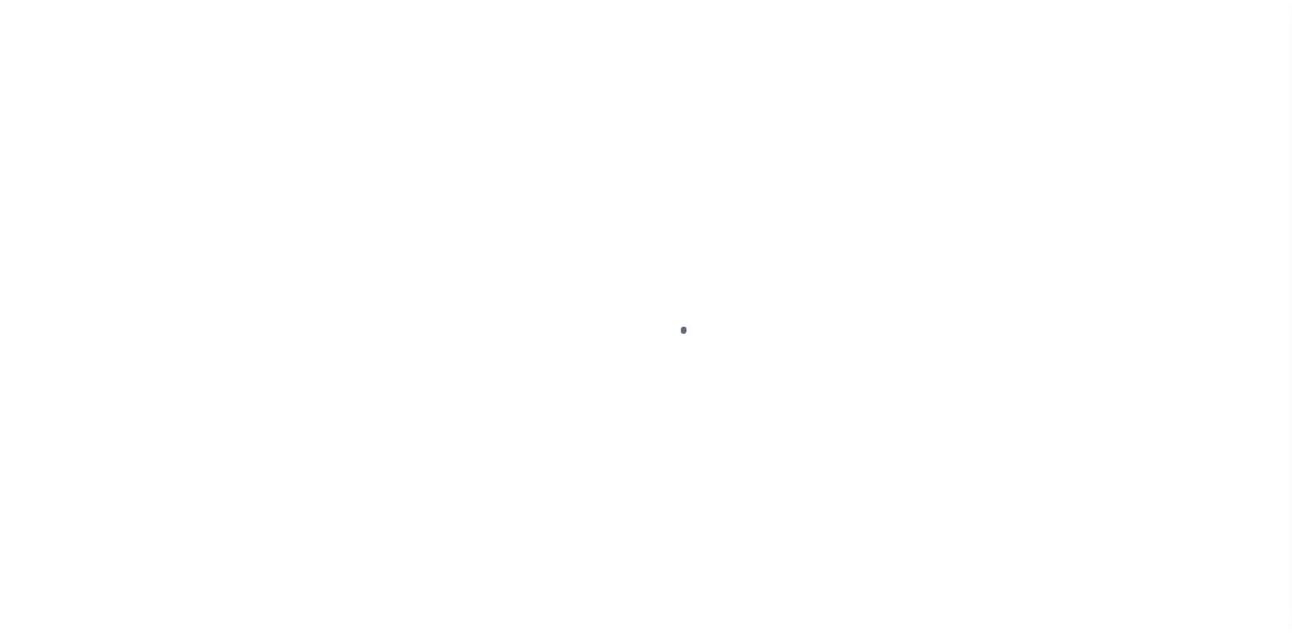
select select "CP"
select select "Escrow"
select select
select select "25066"
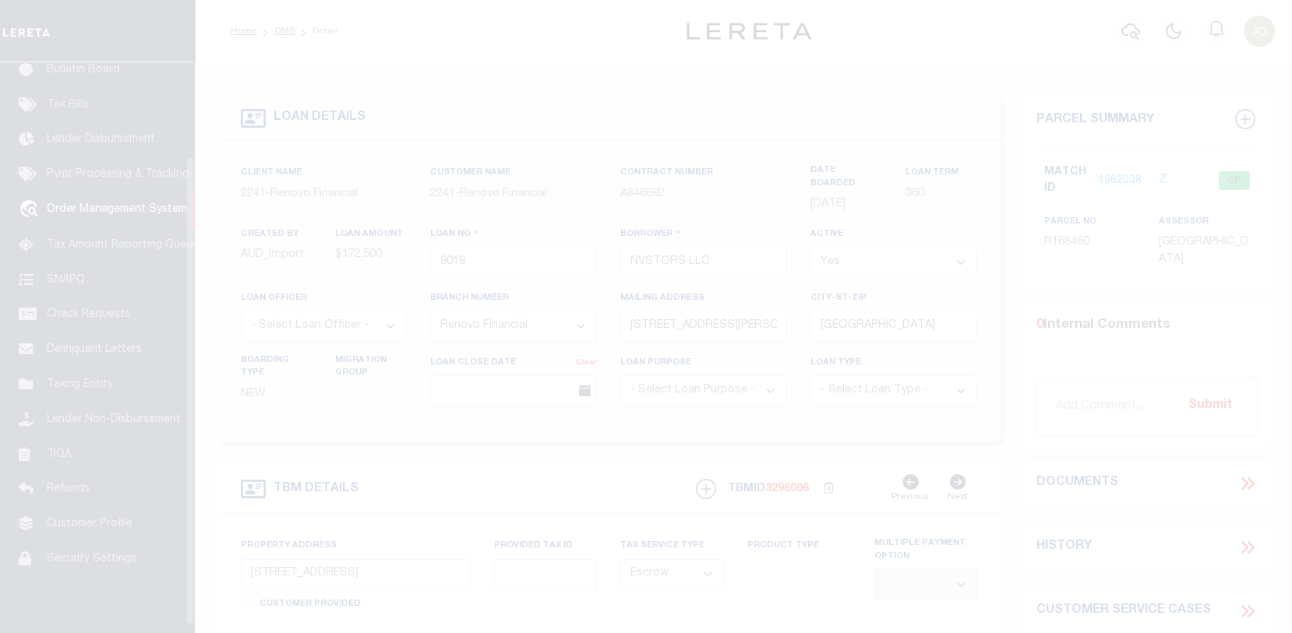
scroll to position [113, 0]
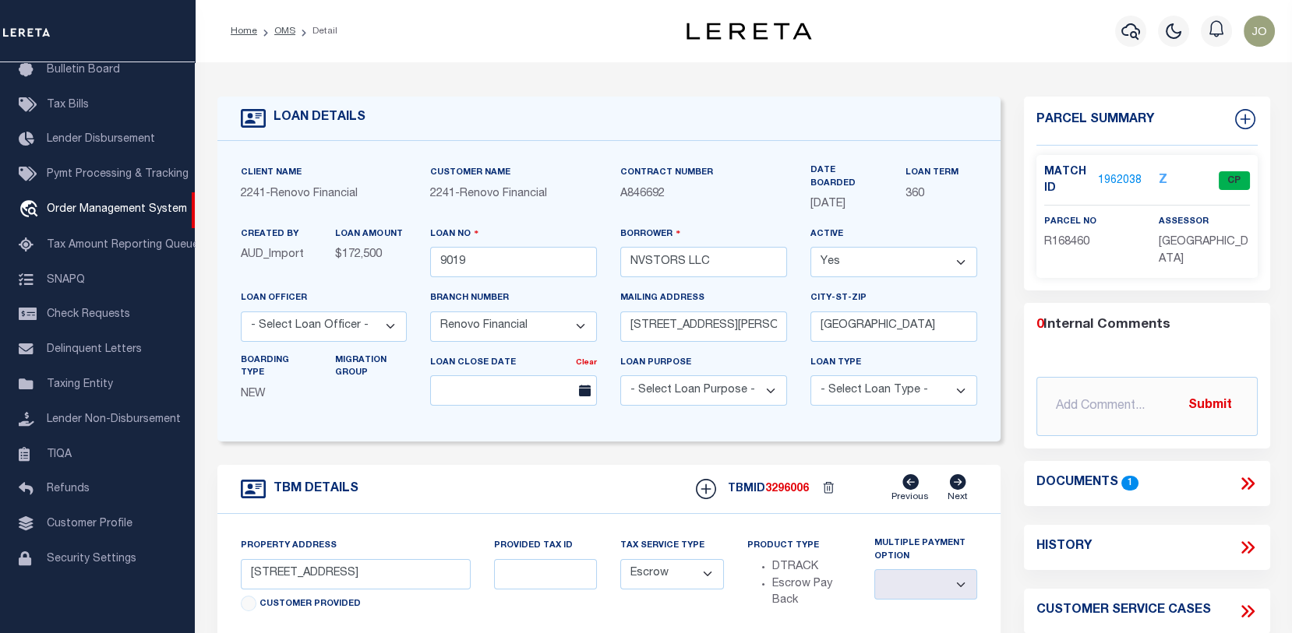
click at [1124, 180] on link "1962038" at bounding box center [1120, 181] width 44 height 16
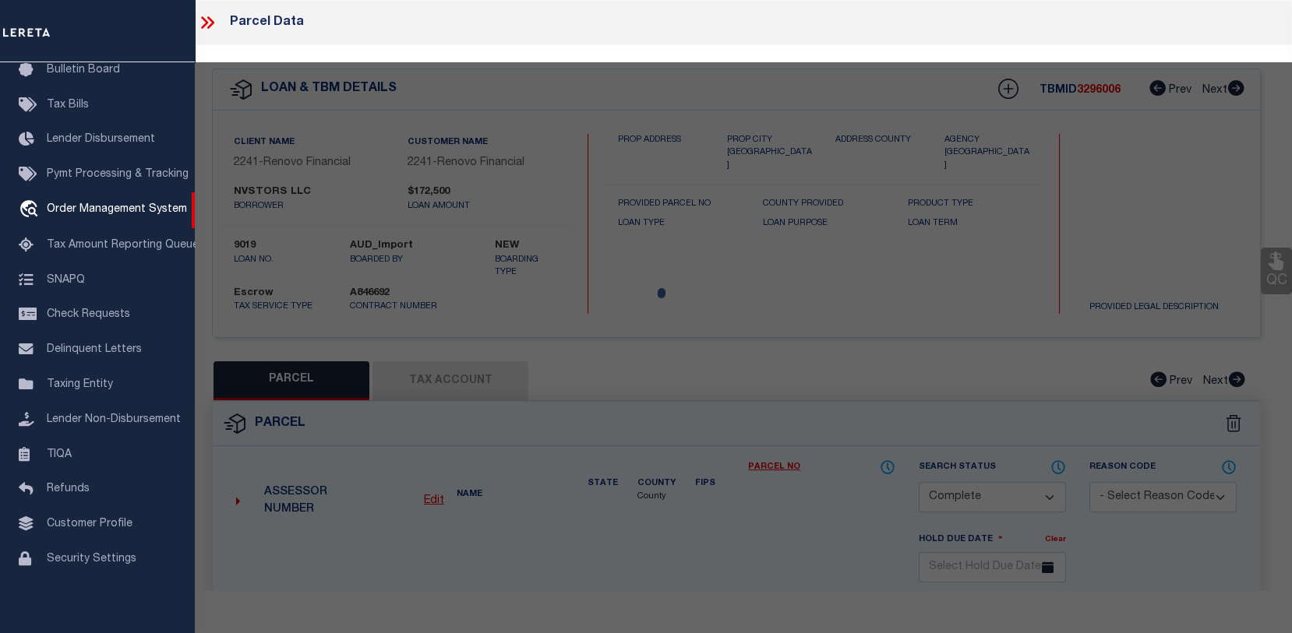
select select "AS"
checkbox input "false"
select select "CP"
type input "NVSTORS LLC"
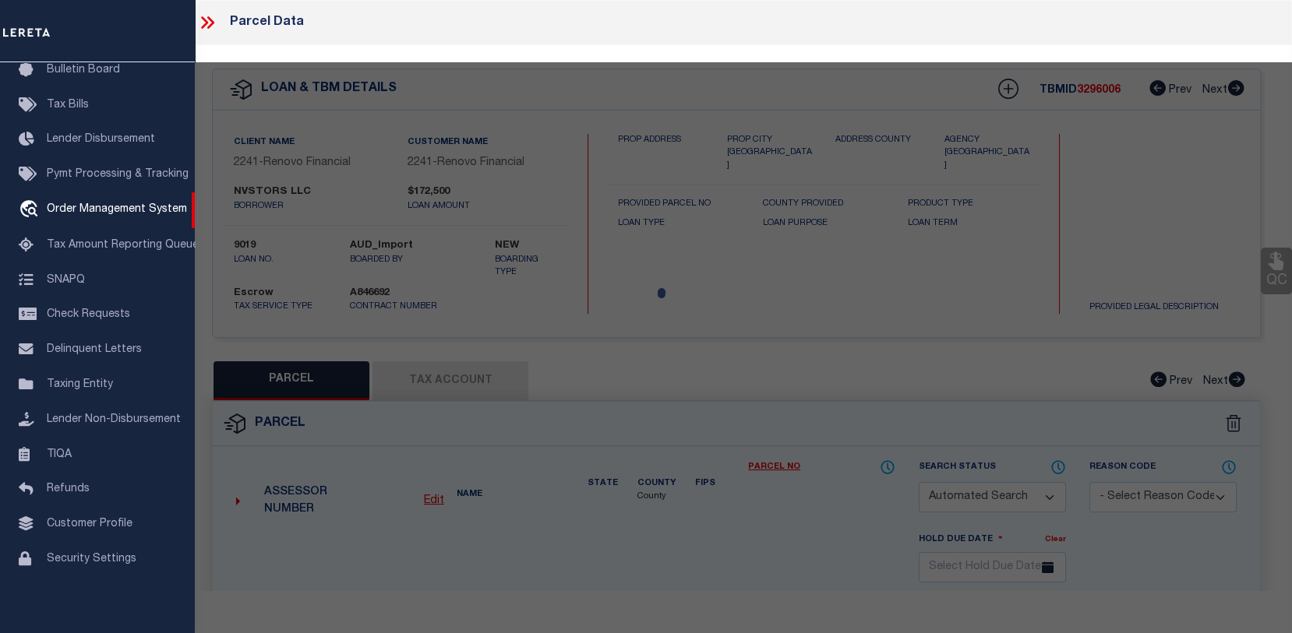
select select
type input "[STREET_ADDRESS][PERSON_NAME]"
checkbox input "false"
type input "[GEOGRAPHIC_DATA], [GEOGRAPHIC_DATA] 77546"
type textarea "ABST 20 PERRY & AUSTIN SUR NW 7 FT OF LOT 30 & SE 49 FT OF LOT 31 (31-2) BLK 10…"
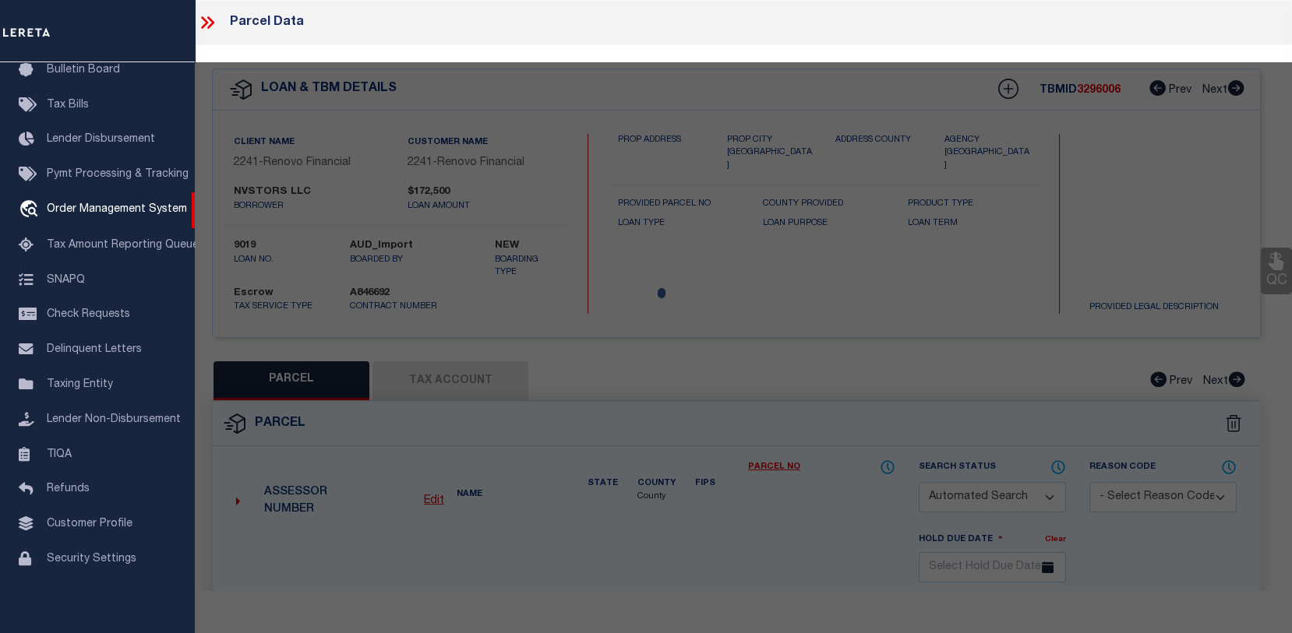
type textarea "Tax ID Special Project"
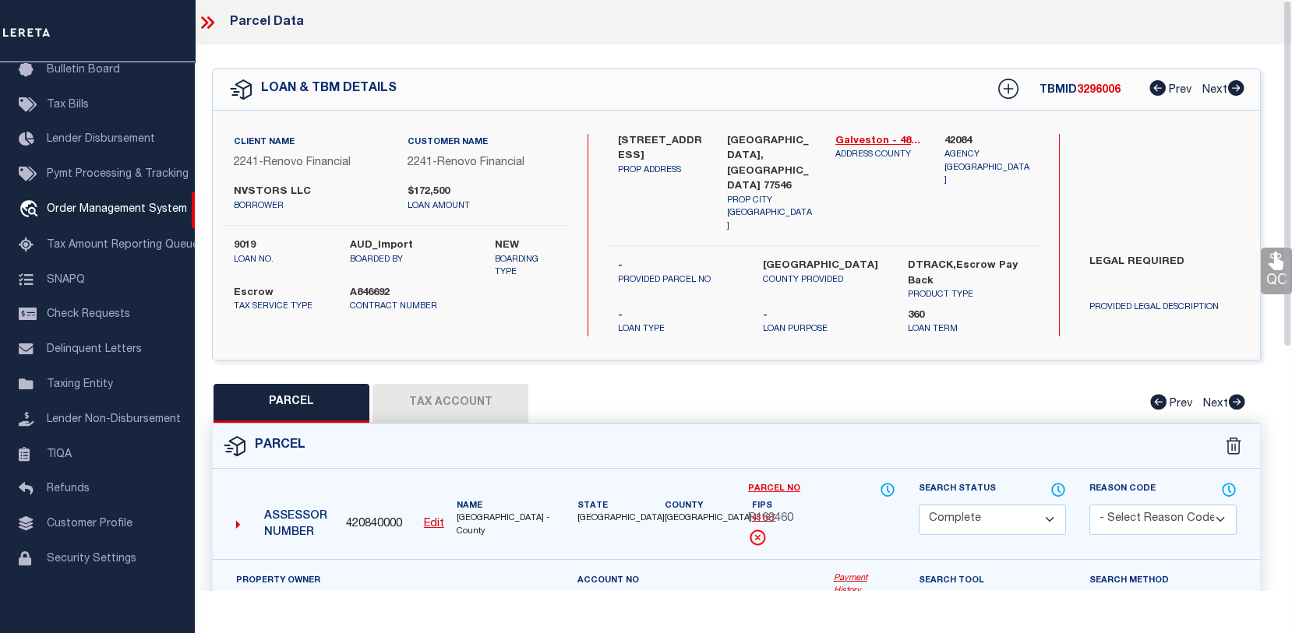
click at [445, 384] on button "Tax Account" at bounding box center [450, 403] width 156 height 39
select select "100"
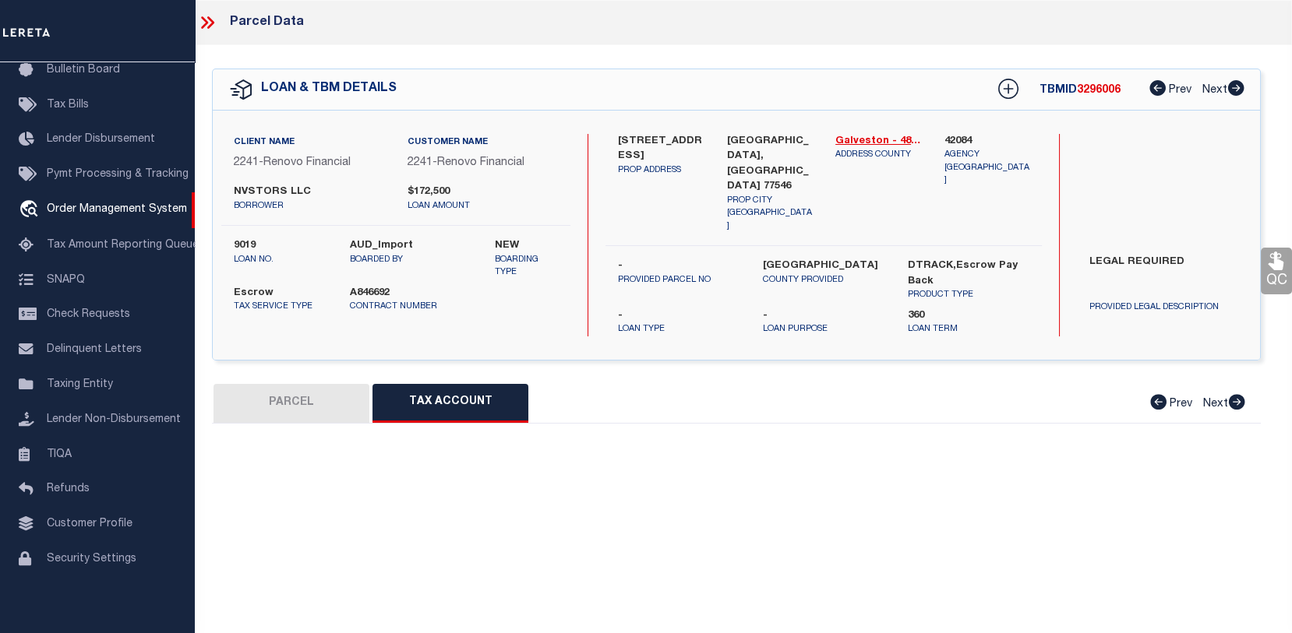
select select "100"
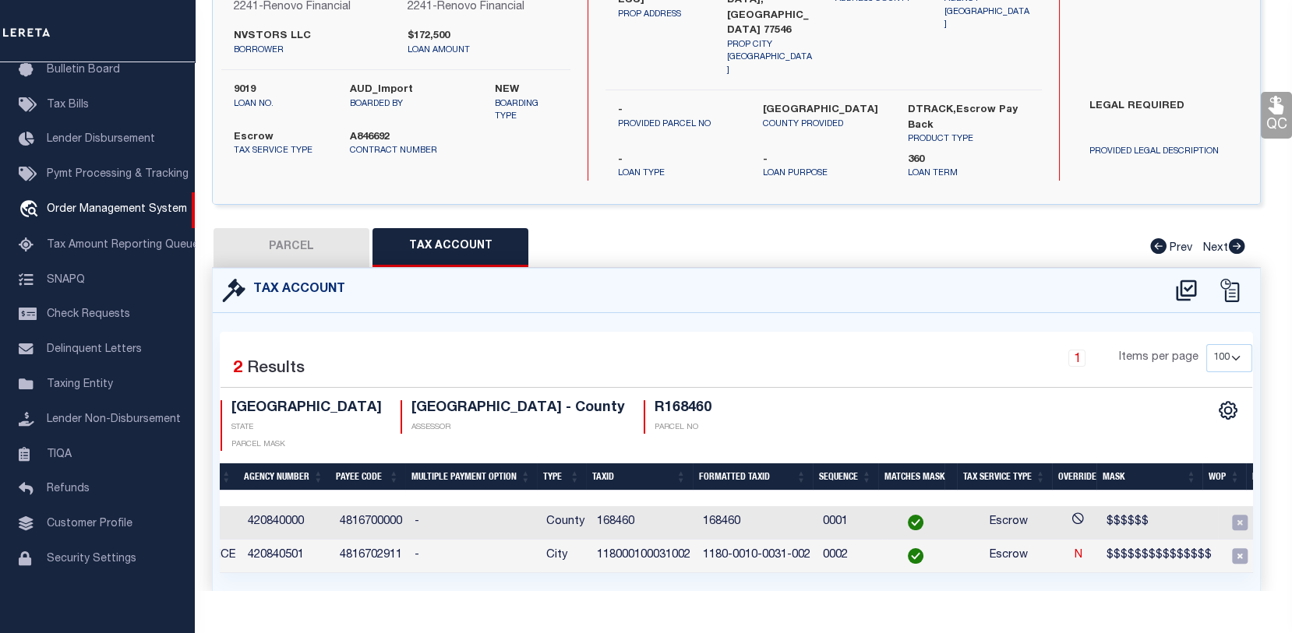
scroll to position [0, 0]
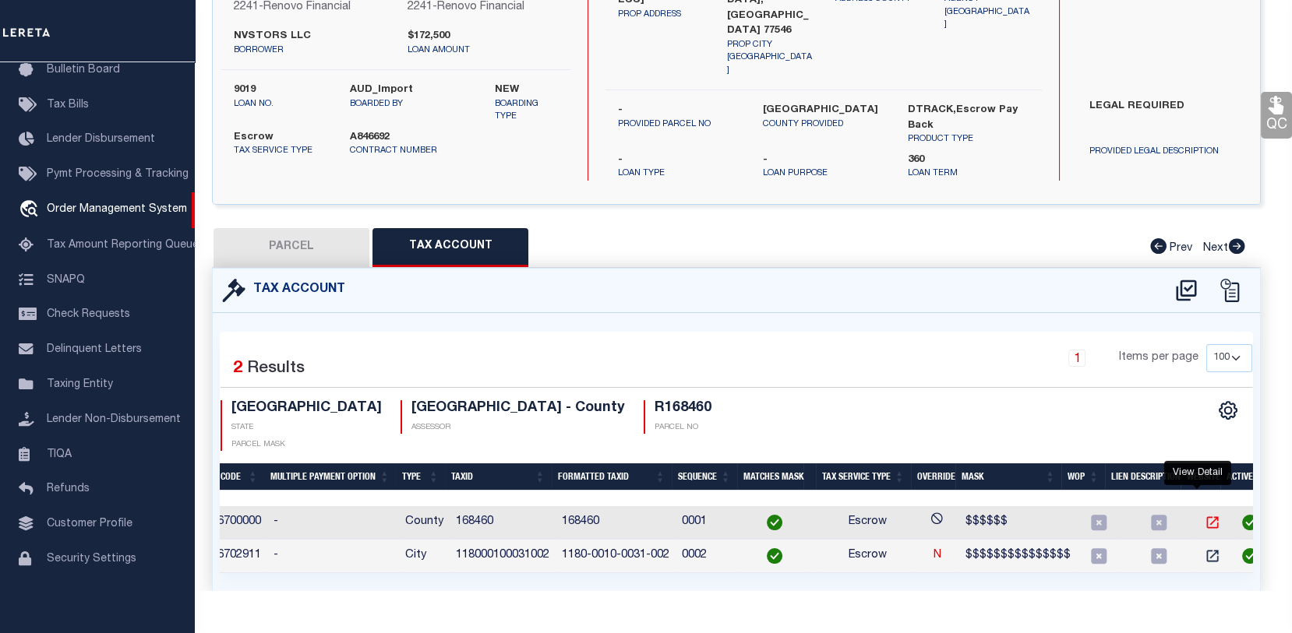
click at [1207, 517] on icon "" at bounding box center [1213, 523] width 12 height 12
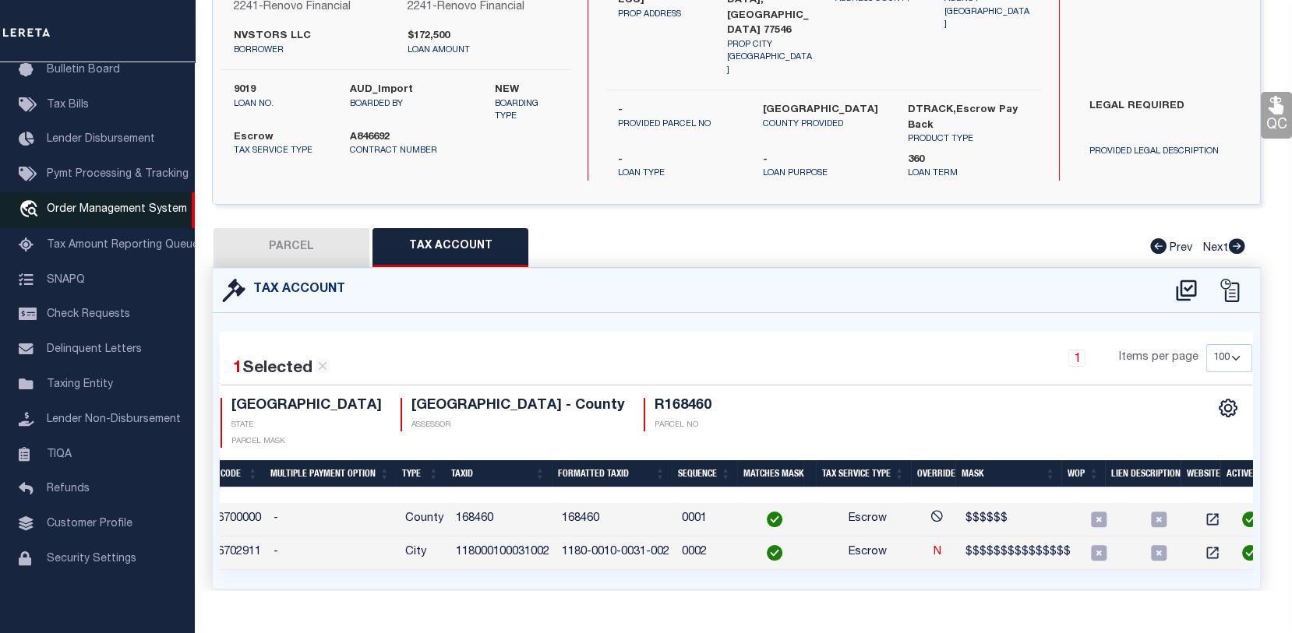
click at [100, 206] on span "Order Management System" at bounding box center [117, 209] width 140 height 11
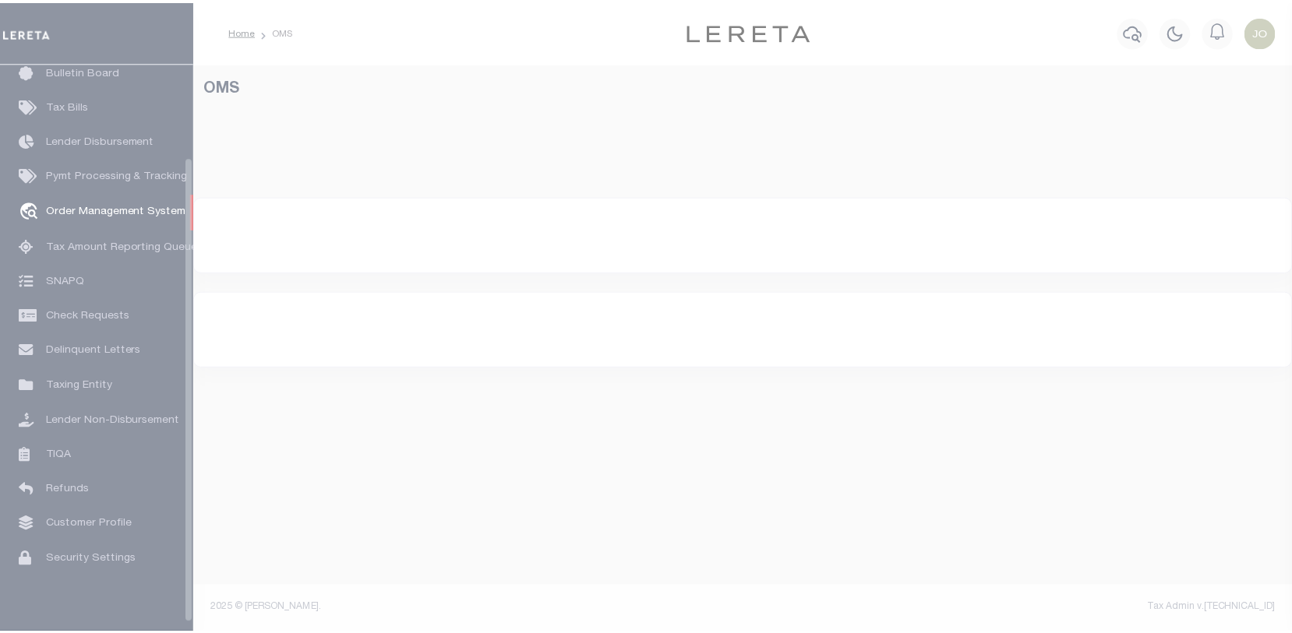
scroll to position [113, 0]
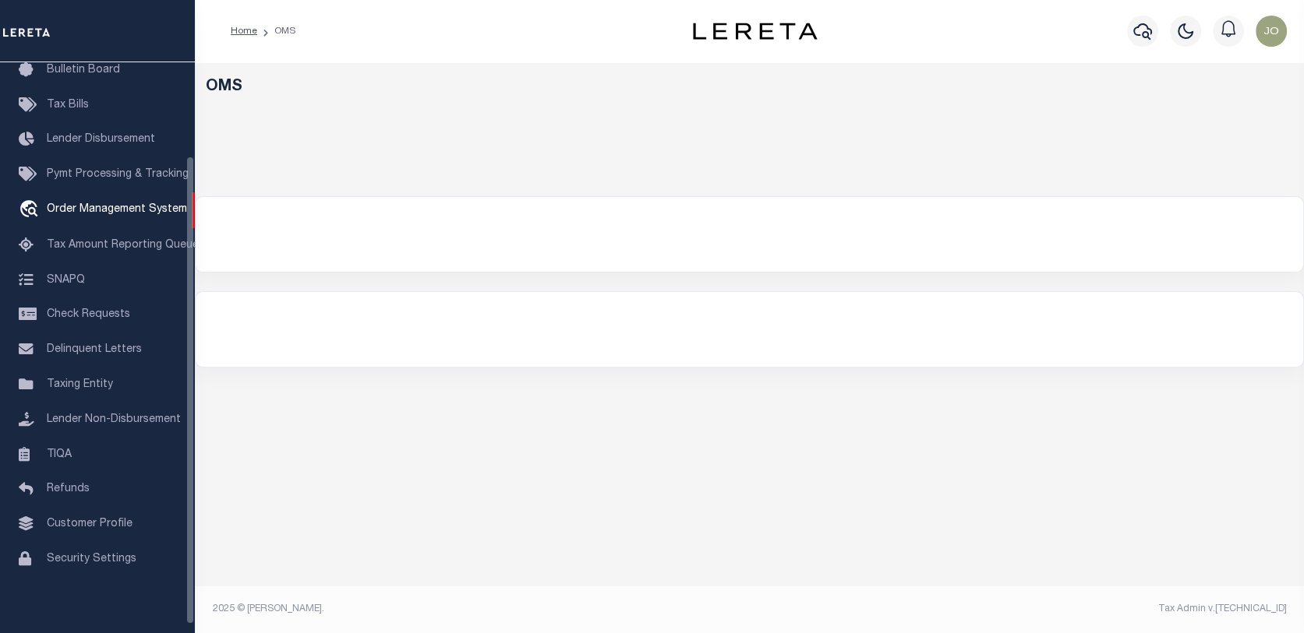
select select "200"
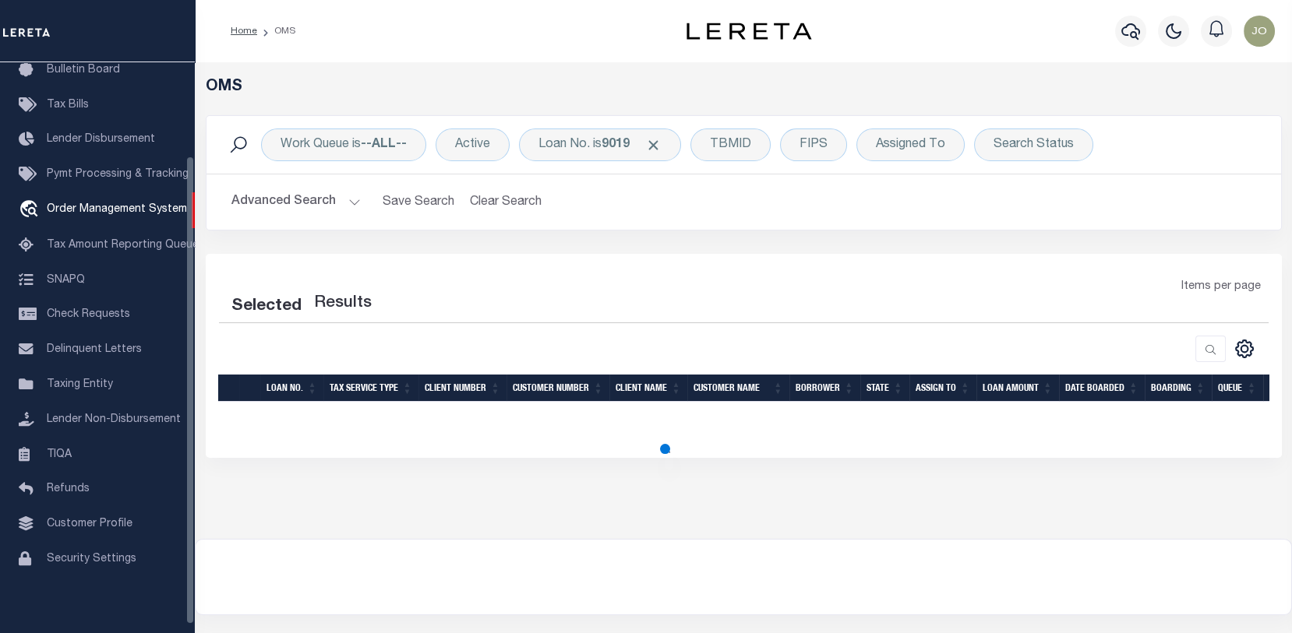
select select "200"
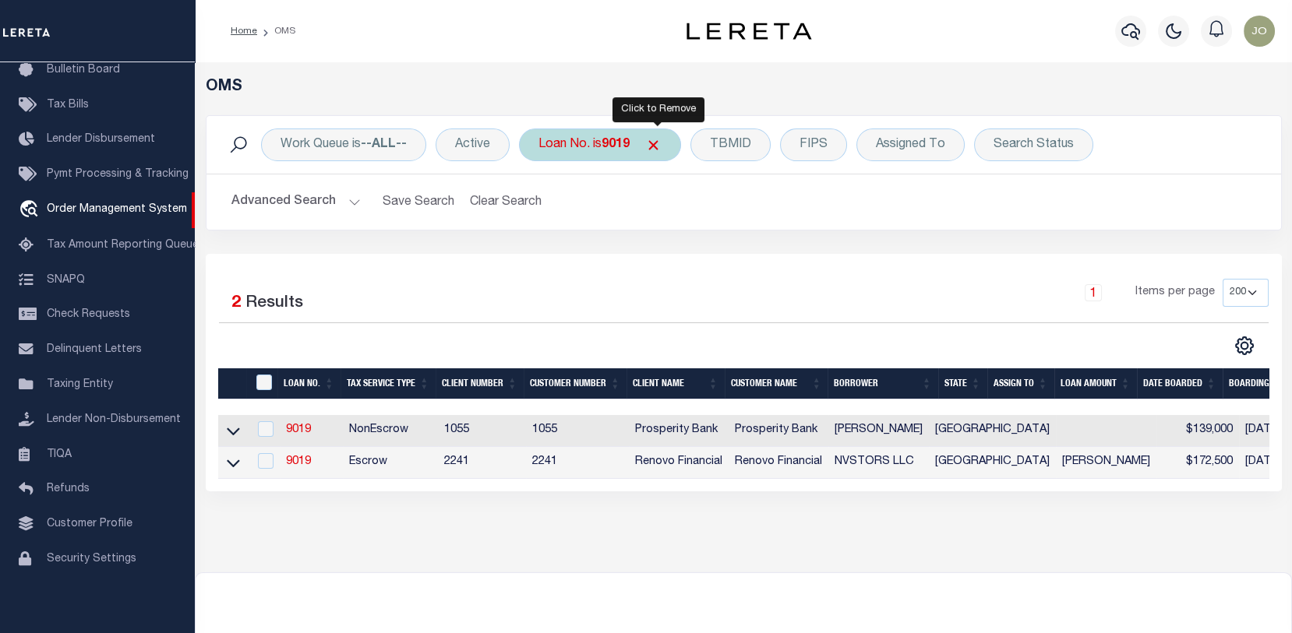
click at [658, 139] on span "Click to Remove" at bounding box center [653, 145] width 16 height 16
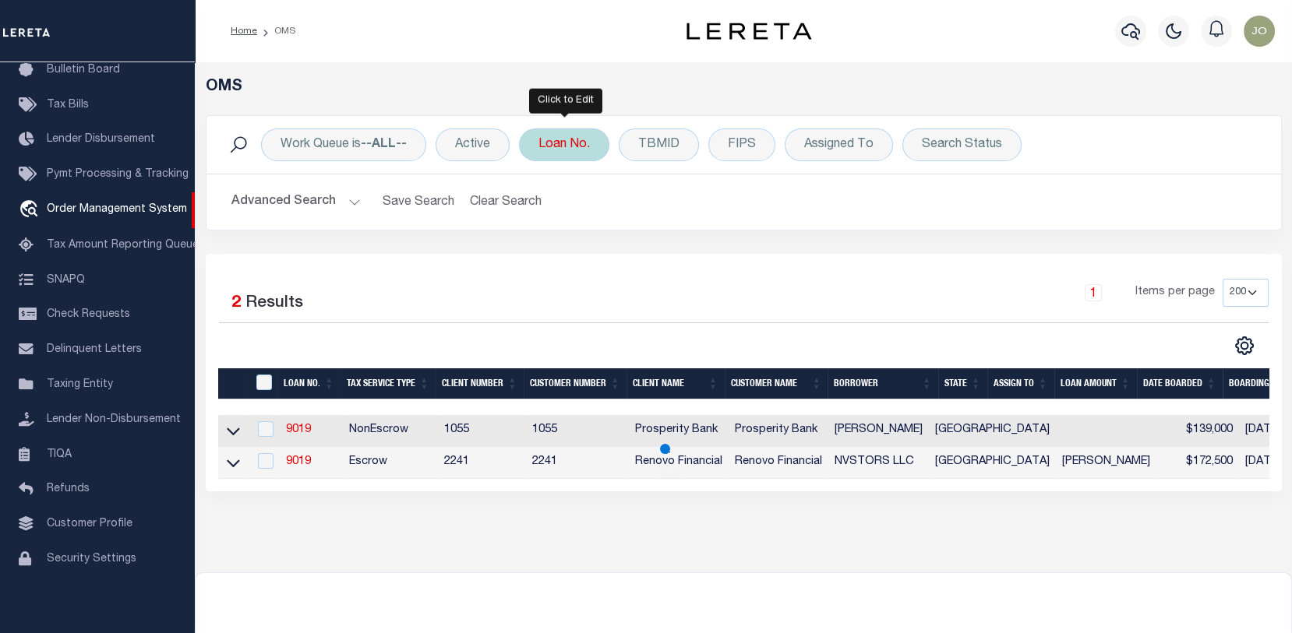
click at [553, 145] on div "Loan No." at bounding box center [564, 145] width 90 height 33
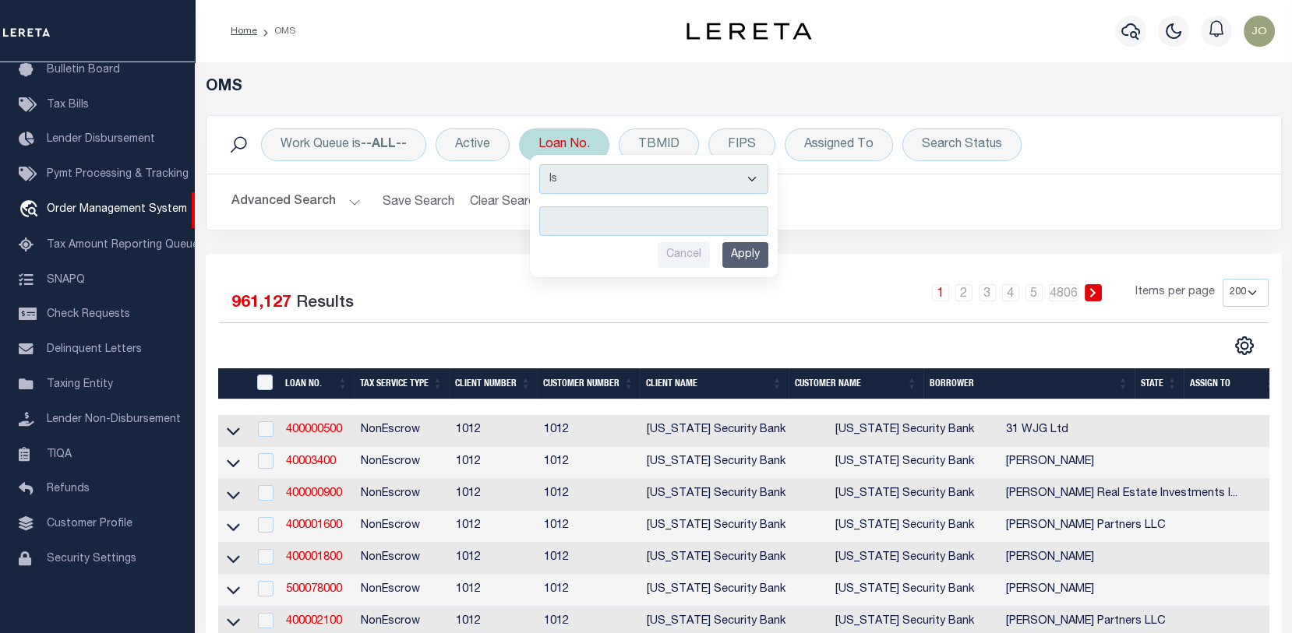
click at [545, 216] on input "text" at bounding box center [653, 221] width 229 height 30
type input "104711200"
click at [754, 249] on input "Apply" at bounding box center [745, 255] width 46 height 26
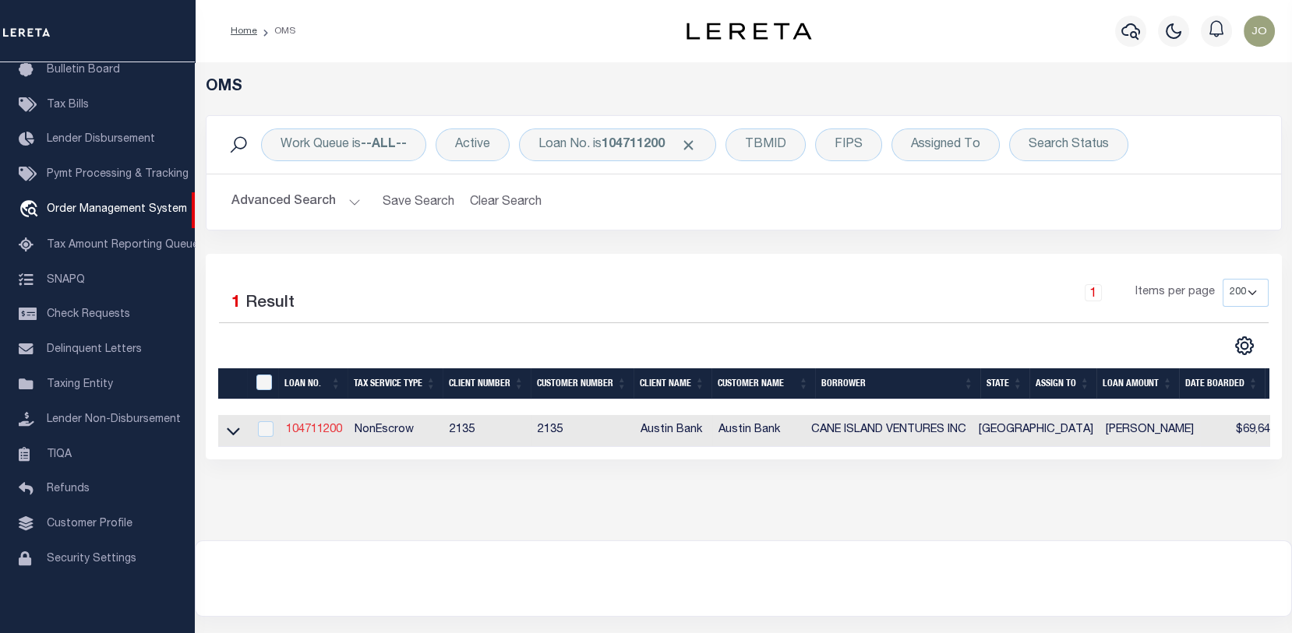
click at [298, 425] on link "104711200" at bounding box center [314, 430] width 56 height 11
type input "104711200"
type input "CANE ISLAND VENTURES INC"
select select
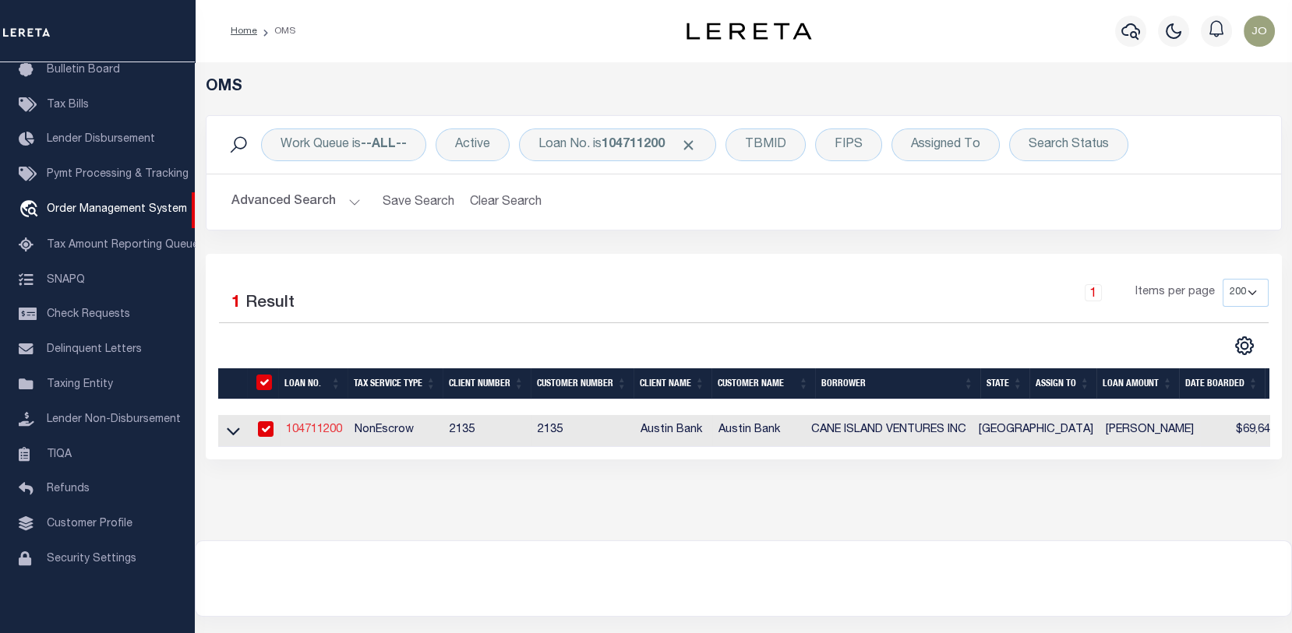
type input "[STREET_ADDRESS]"
type input "[GEOGRAPHIC_DATA]"
select select "400"
select select "NonEscrow"
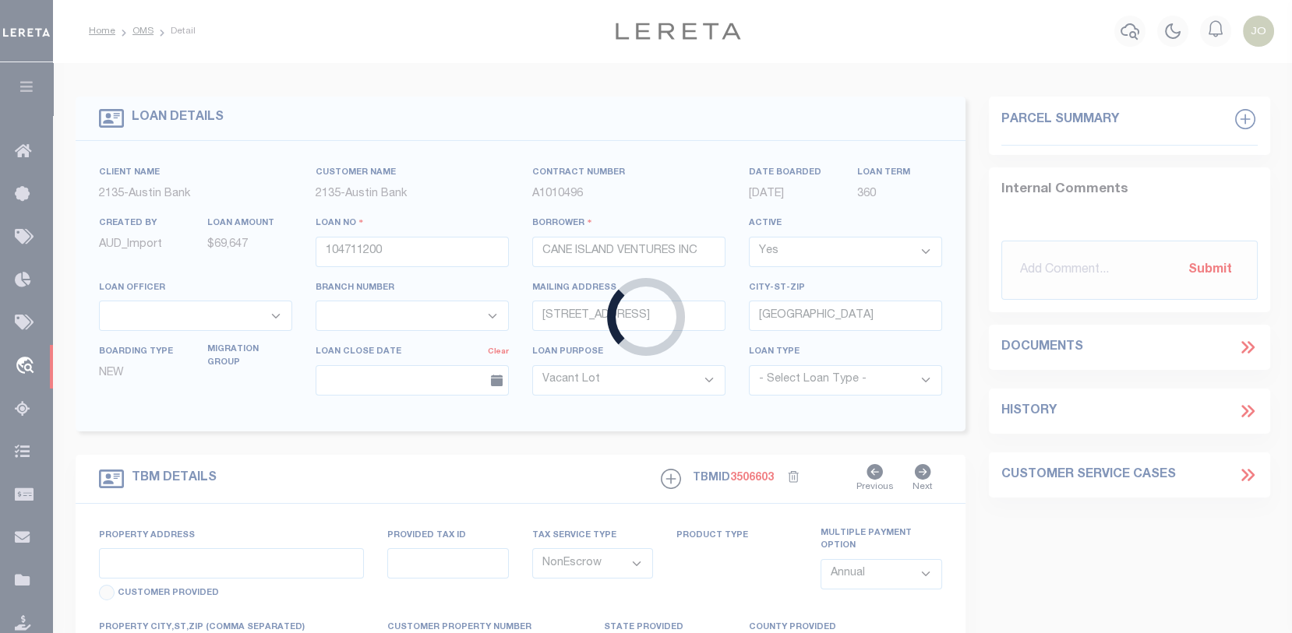
type input "[STREET_ADDRESS]"
select select
type input "KATY TX 77499"
type input "[GEOGRAPHIC_DATA]"
select select
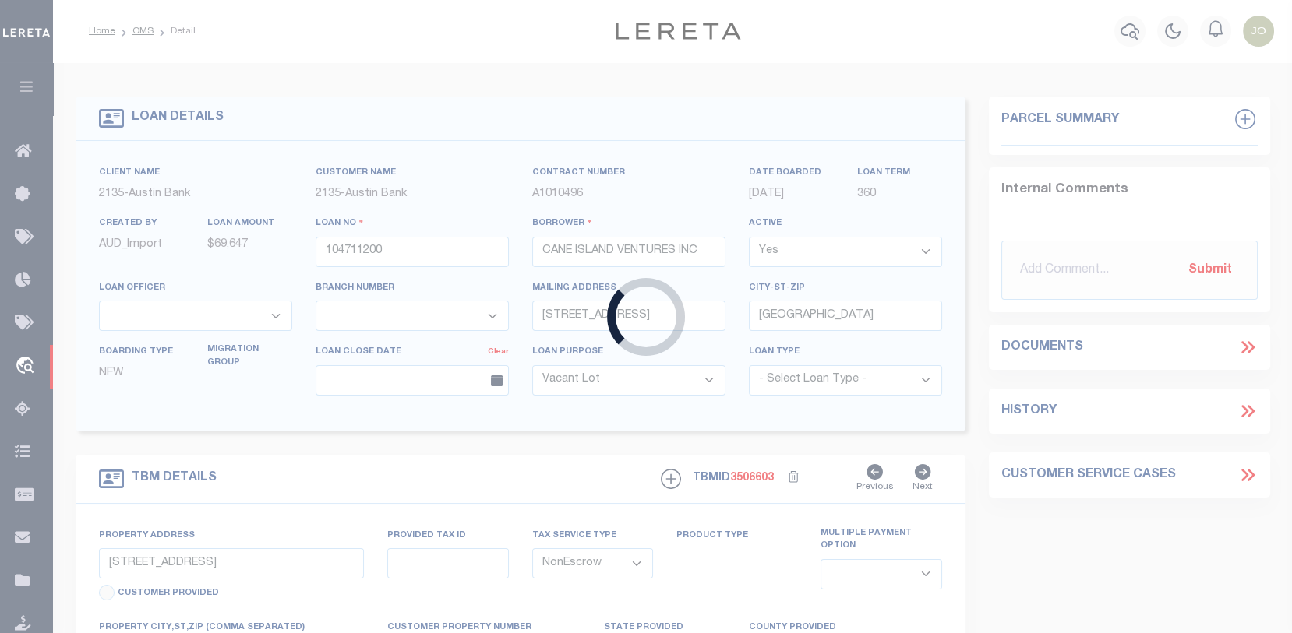
type textarea "(CP) DT 1.25 ACRS [PERSON_NAME] SVY A-1332"
select select "166772"
select select "22686"
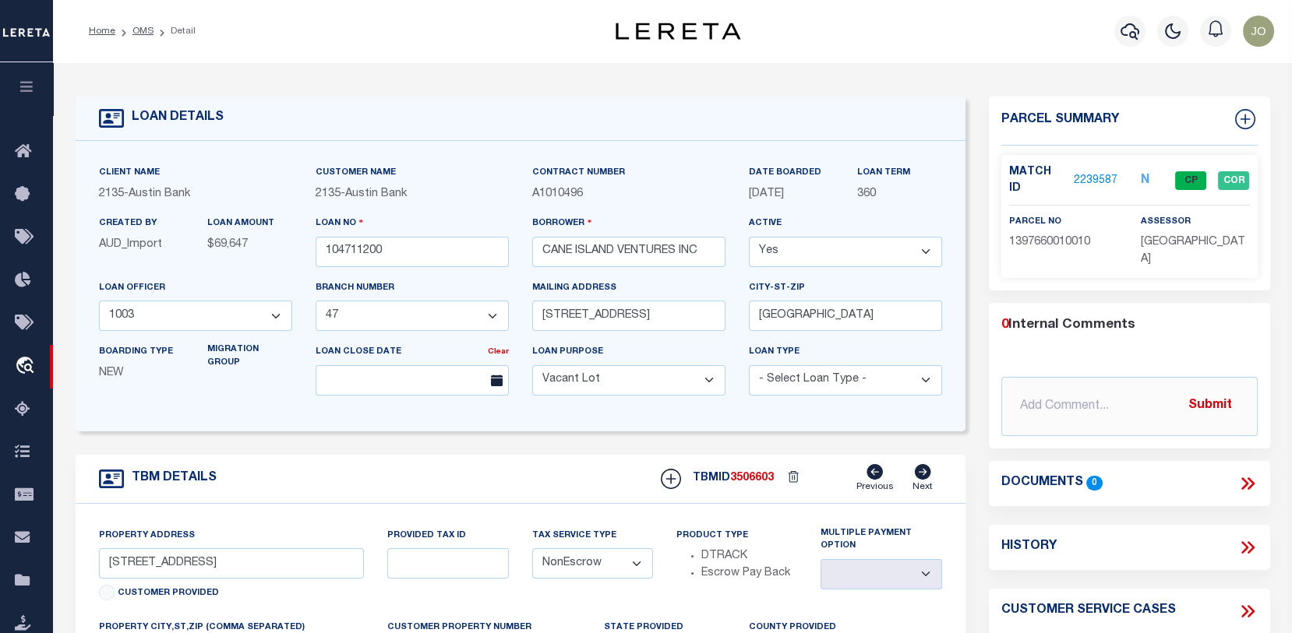
click at [1088, 178] on link "2239587" at bounding box center [1096, 181] width 44 height 16
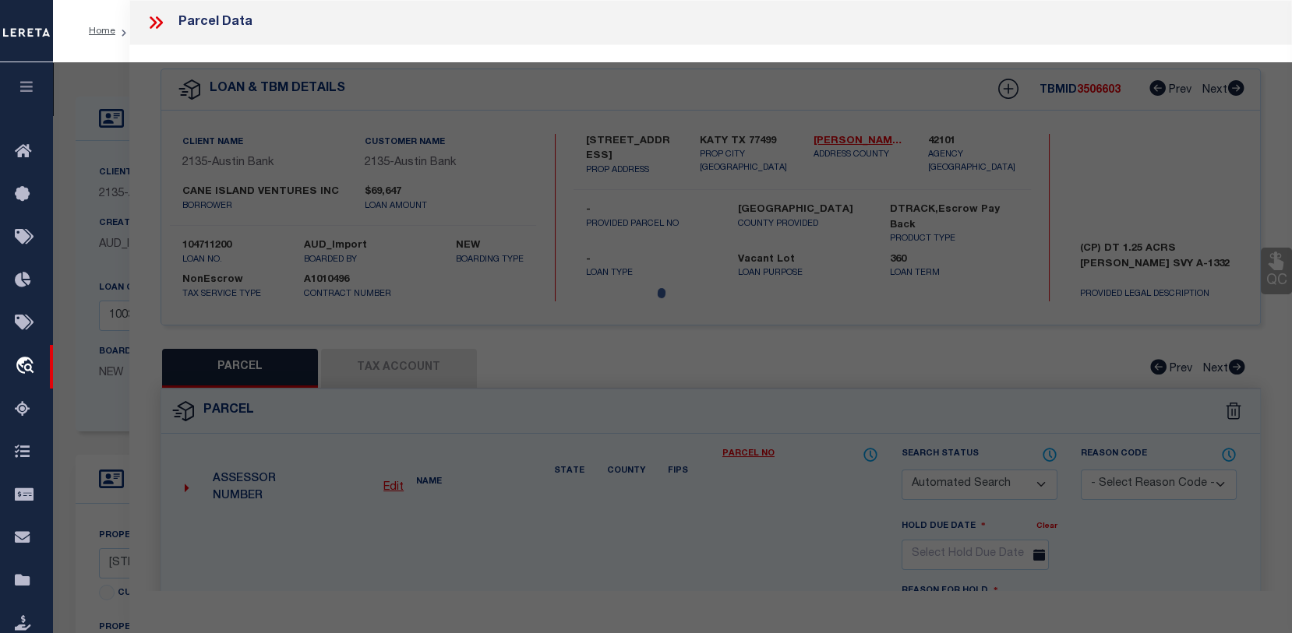
checkbox input "false"
select select "CP"
type input "CANE ISLAND VENTURES INC"
select select "AGW"
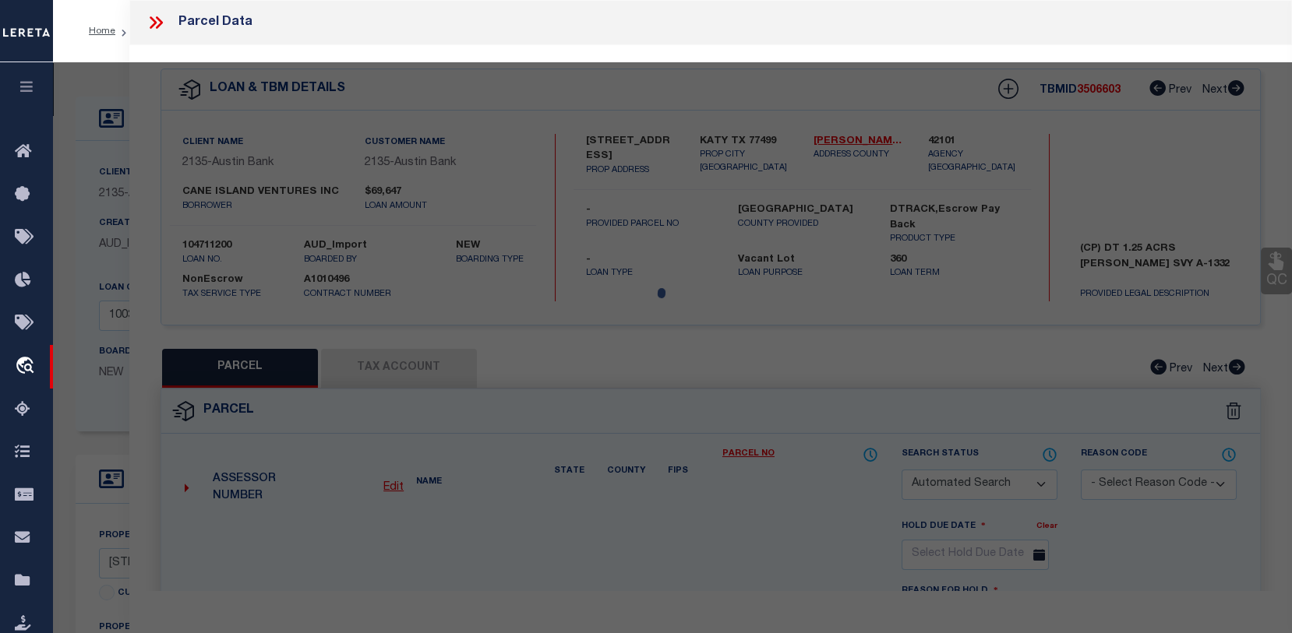
select select
type input "[STREET_ADDRESS]"
type input "[GEOGRAPHIC_DATA]"
type textarea "RES A5-C BLK 1 WATERSTONE WEST SEC 3"
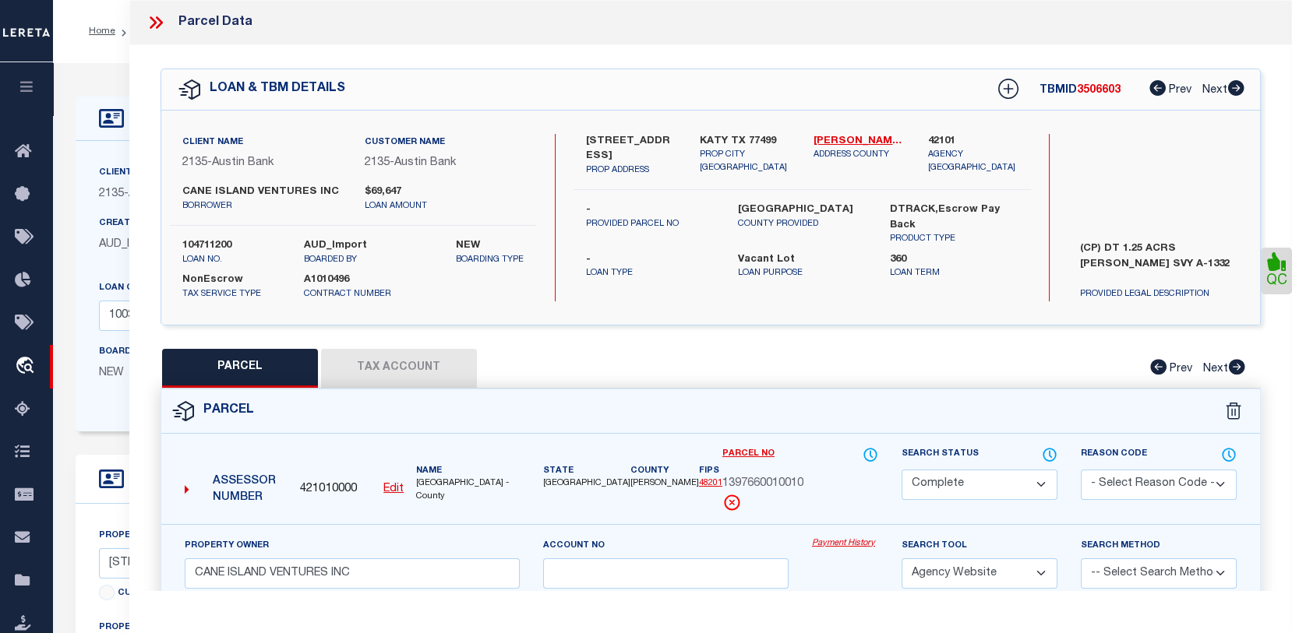
click at [414, 372] on button "Tax Account" at bounding box center [399, 368] width 156 height 39
select select "100"
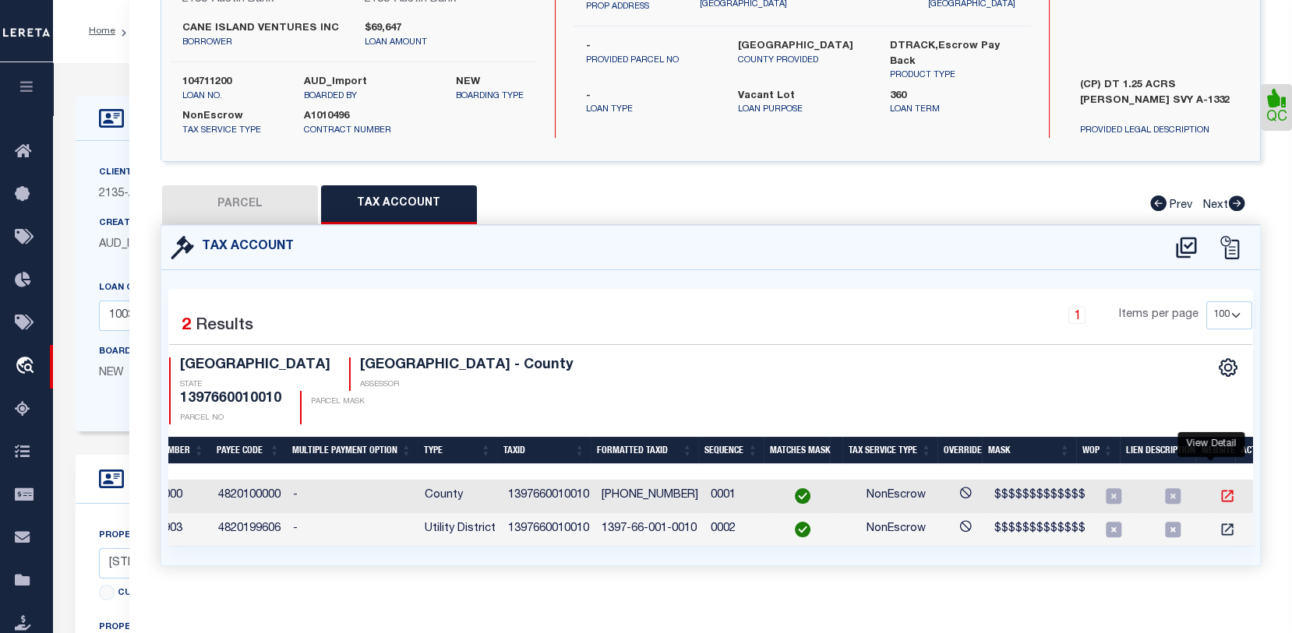
click at [1219, 489] on icon "" at bounding box center [1227, 497] width 16 height 16
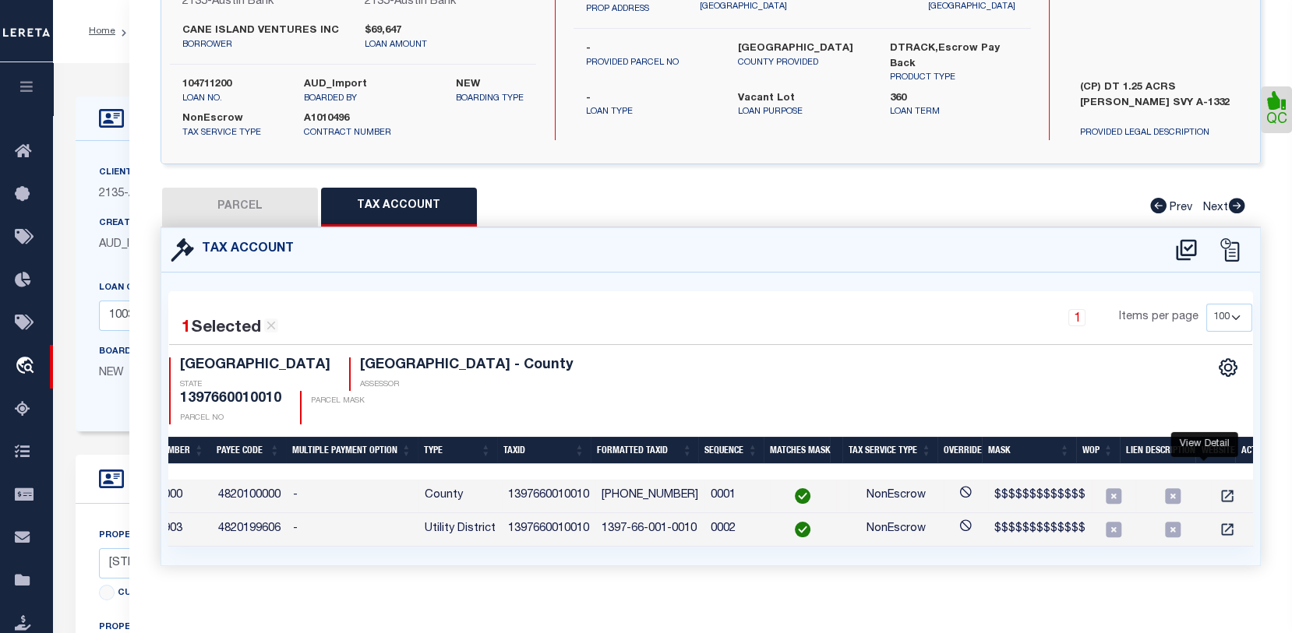
scroll to position [0, 277]
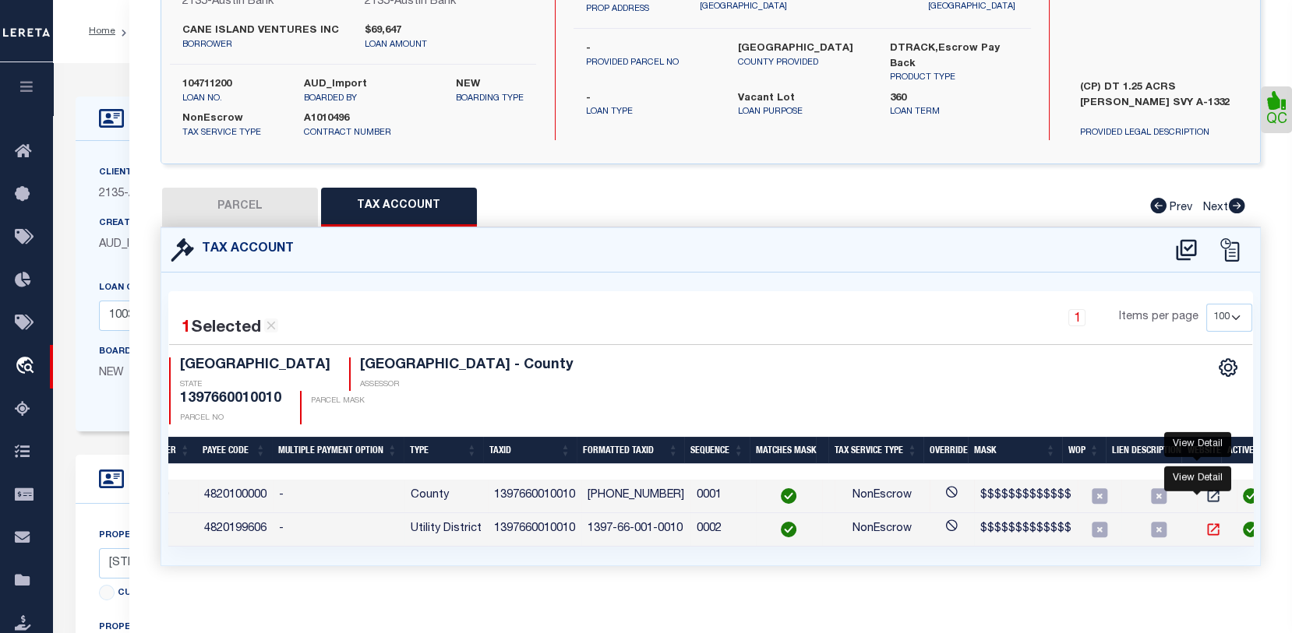
click at [1205, 522] on icon "" at bounding box center [1213, 530] width 16 height 16
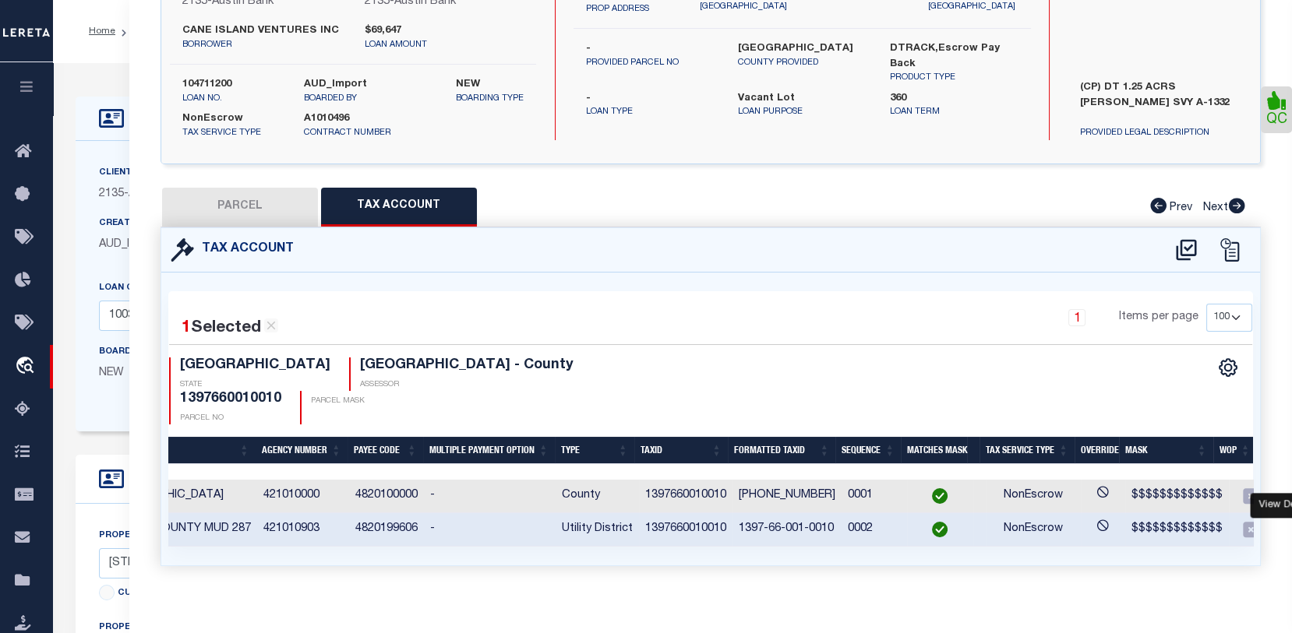
scroll to position [0, 81]
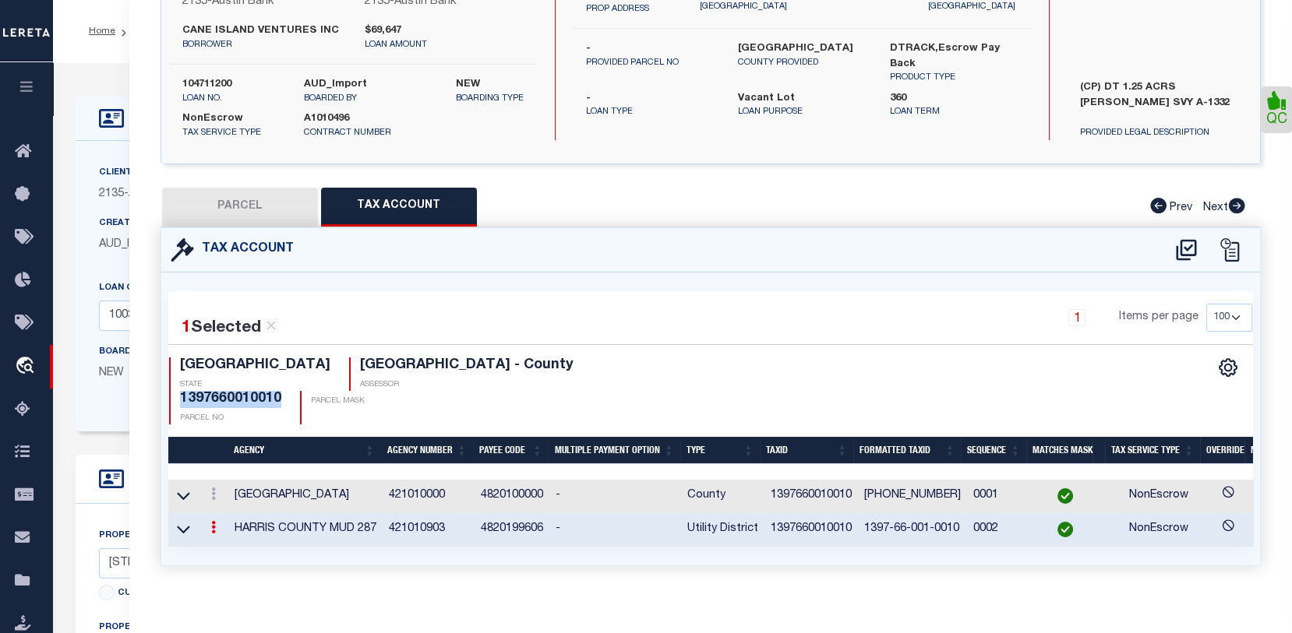
drag, startPoint x: 439, startPoint y: 376, endPoint x: 542, endPoint y: 376, distance: 102.9
click at [542, 376] on div "TX STATE HARRIS COUNTY - County ASSESSOR 1397660010010 PARCEL NO PARCEL MASK" at bounding box center [440, 391] width 542 height 67
copy h4 "1397660010010"
click at [22, 364] on icon "travel_explore" at bounding box center [27, 367] width 25 height 20
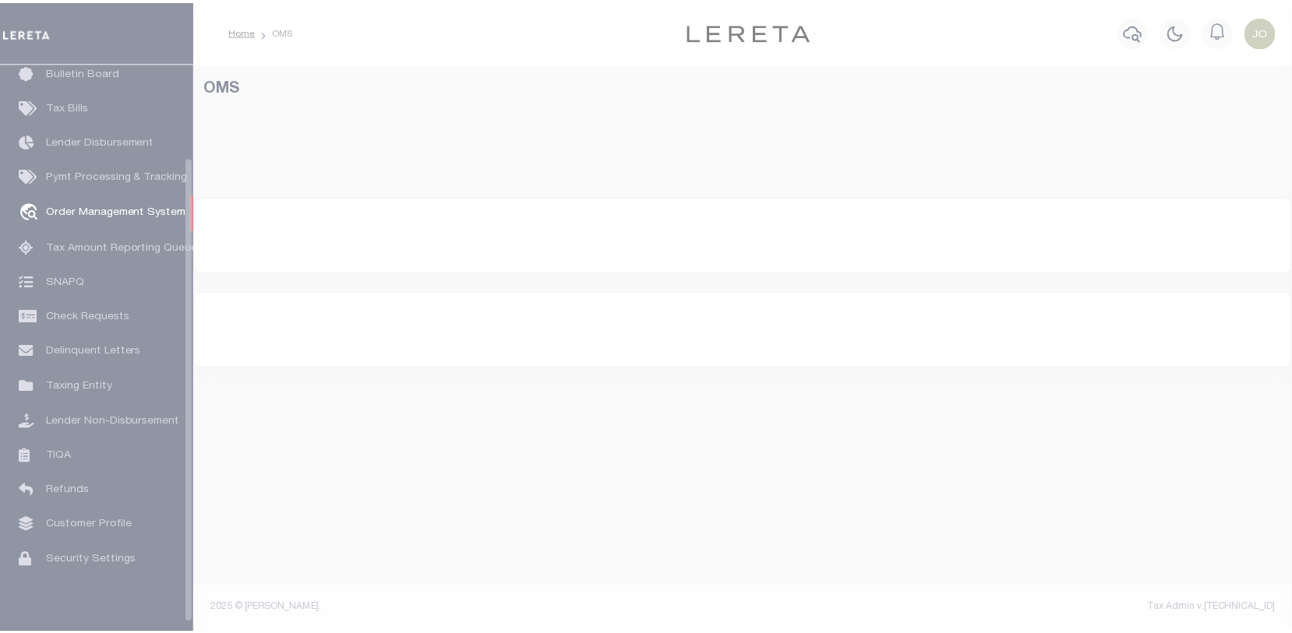
scroll to position [113, 0]
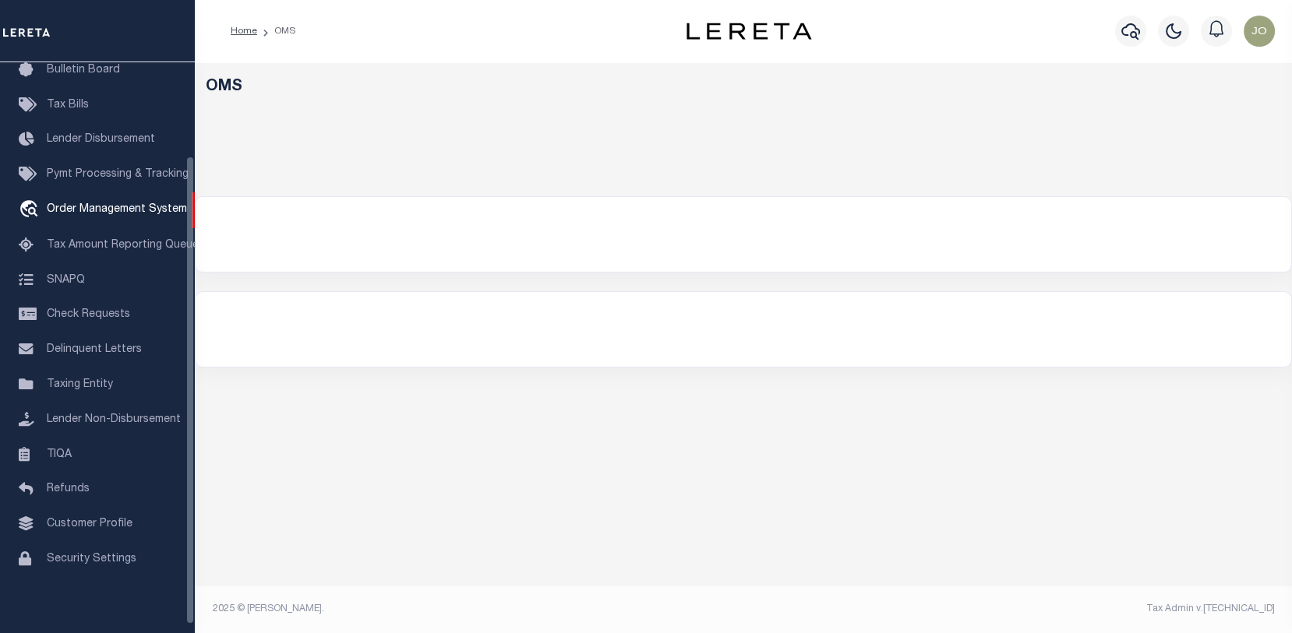
select select "200"
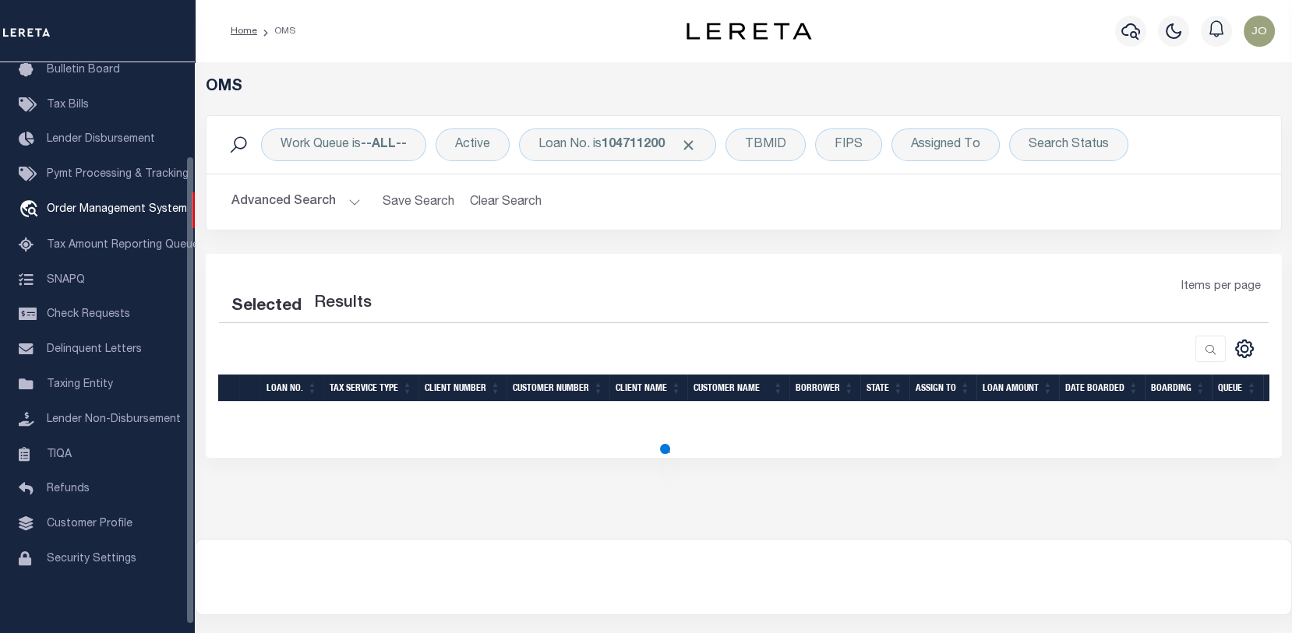
select select "200"
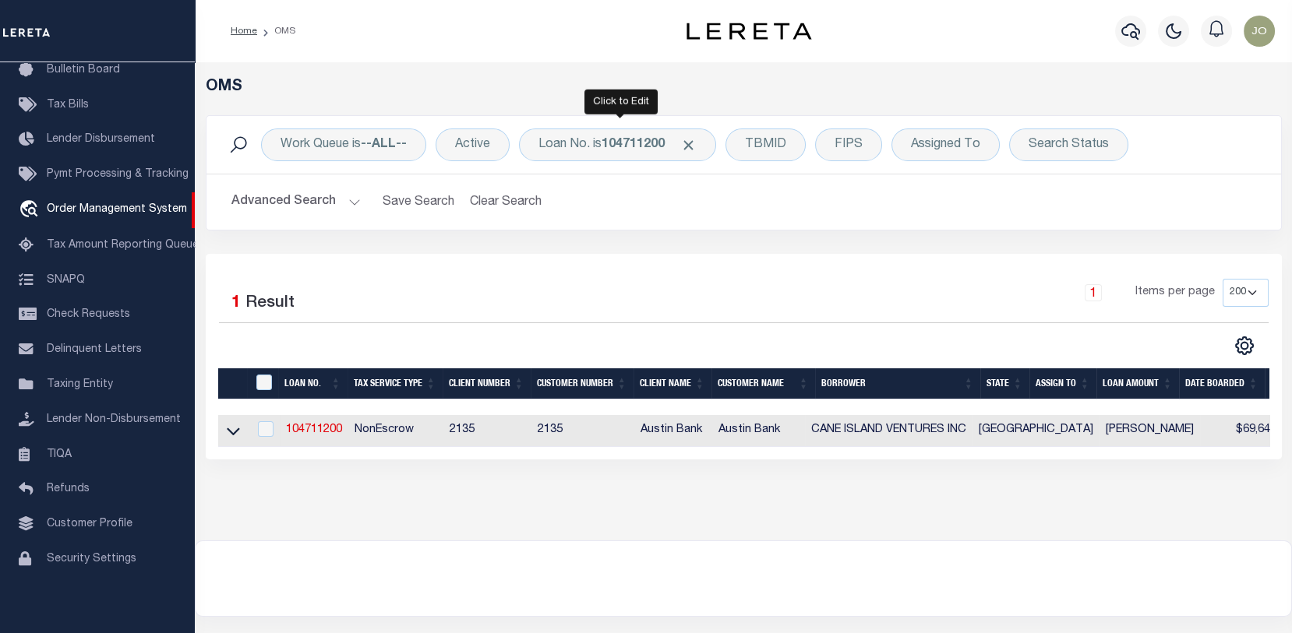
click at [693, 135] on div "Loan No. is 104711200" at bounding box center [617, 145] width 197 height 33
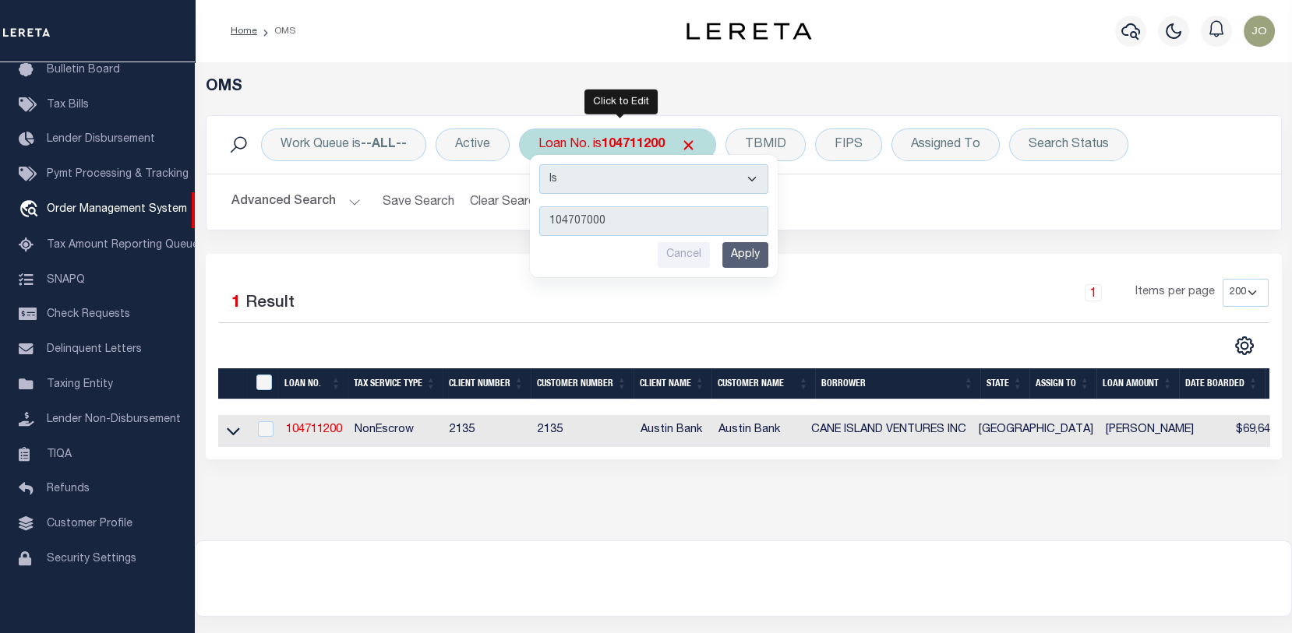
type input "104707000"
click at [745, 251] on input "Apply" at bounding box center [745, 255] width 46 height 26
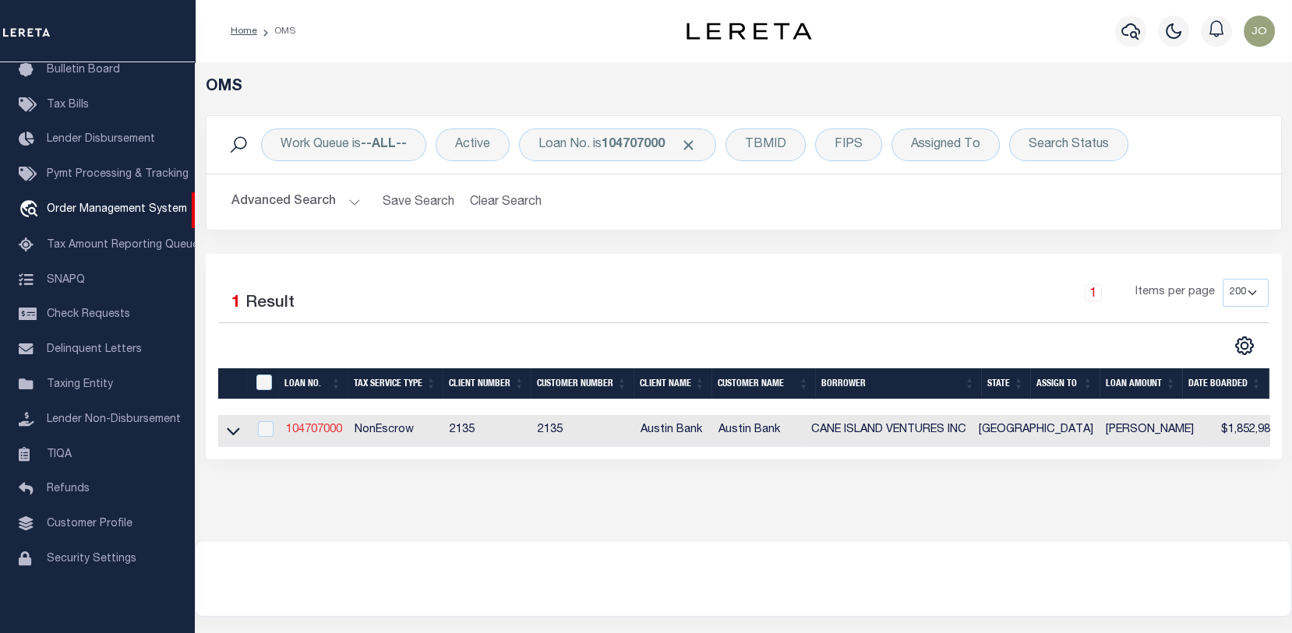
click at [312, 427] on link "104707000" at bounding box center [314, 430] width 56 height 11
type input "104707000"
type input "CANE ISLAND VENTURES INC"
select select
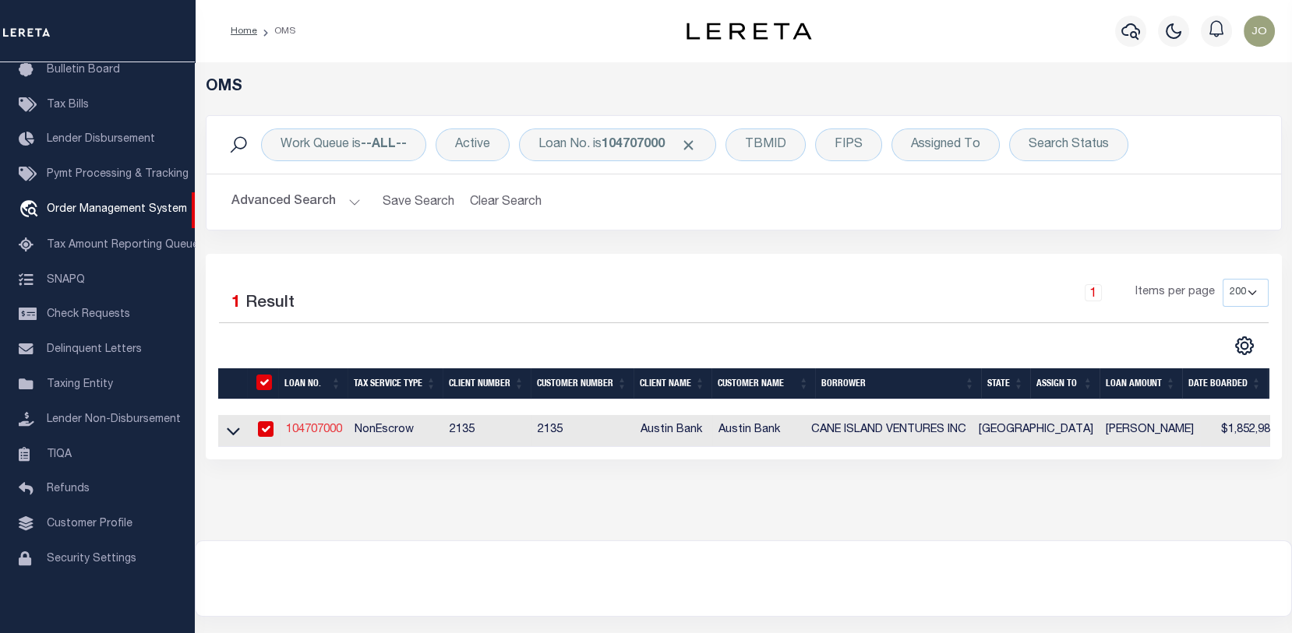
type input "[STREET_ADDRESS]"
type input "[GEOGRAPHIC_DATA]"
select select "400"
select select "NonEscrow"
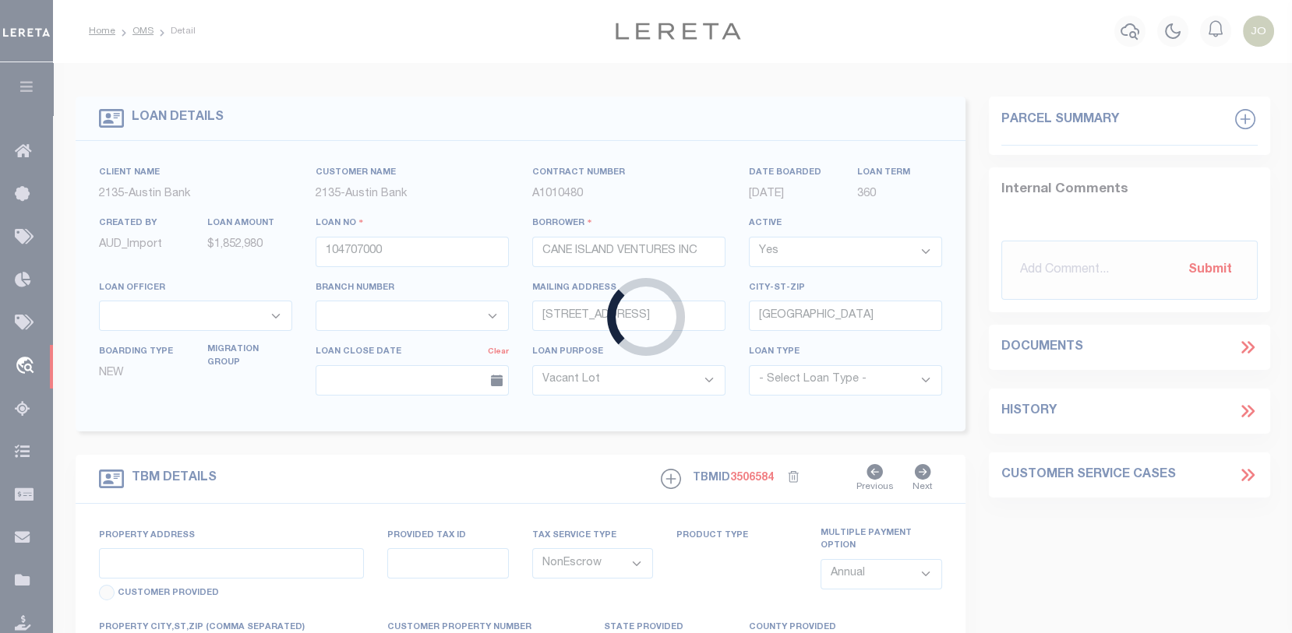
select select "166772"
select select "22686"
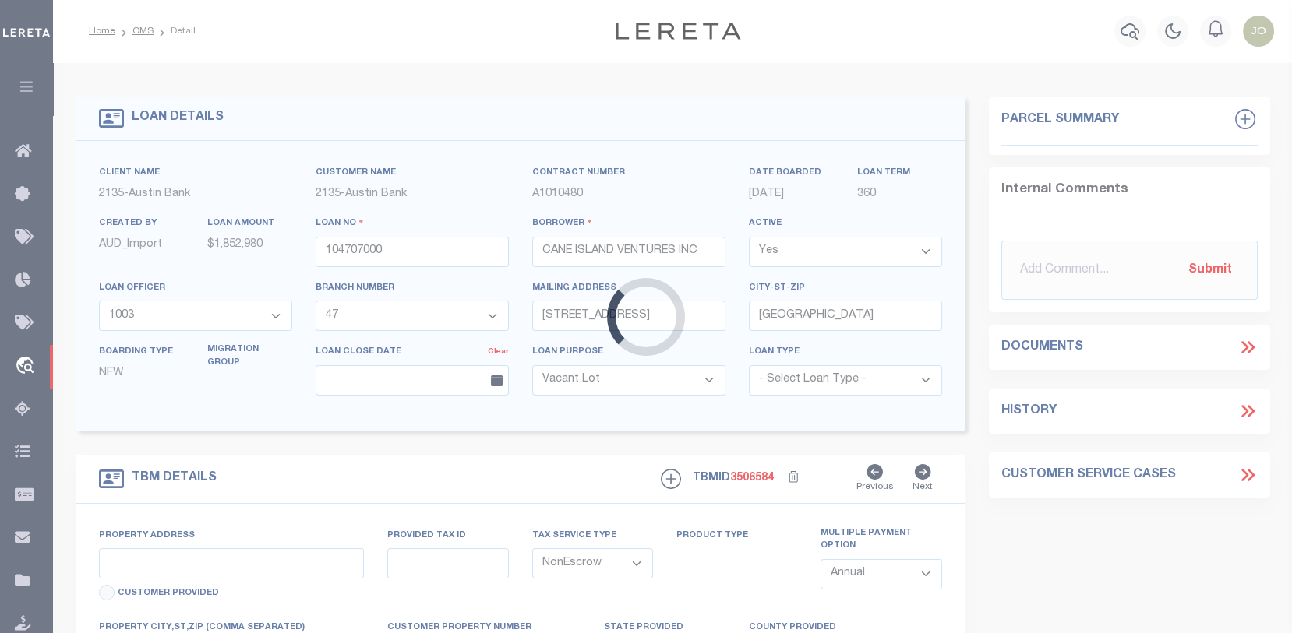
type input "[STREET_ADDRESS]"
select select
type input "KATY TX 77499"
type input "[GEOGRAPHIC_DATA]"
select select
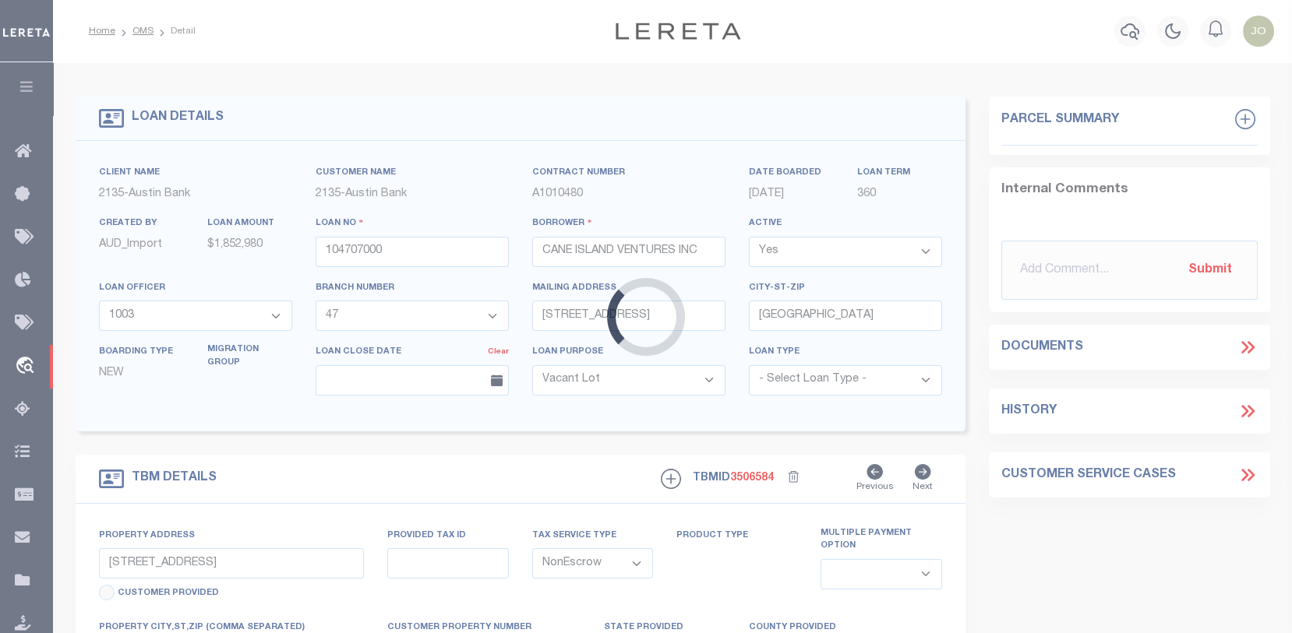
type textarea "(CP) DT 1.25 ACRS [PERSON_NAME] SVY A-1332"
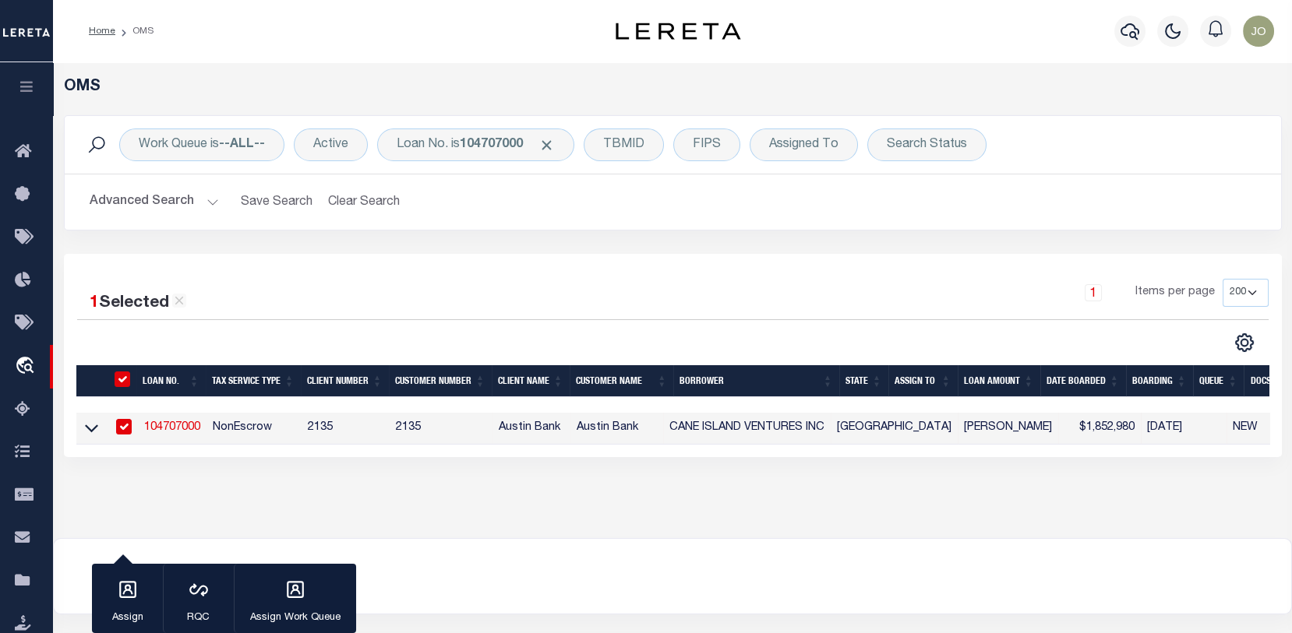
click at [182, 420] on td "104707000" at bounding box center [172, 429] width 69 height 32
checkbox input "false"
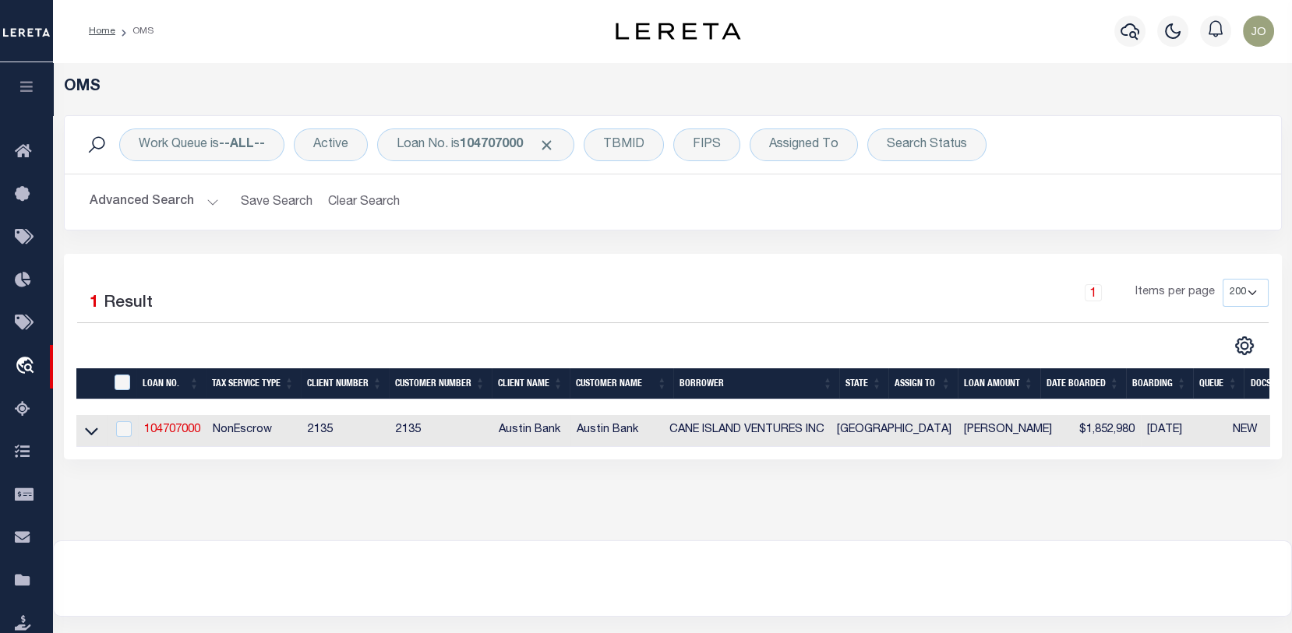
click at [173, 416] on td "104707000" at bounding box center [172, 431] width 69 height 32
checkbox input "true"
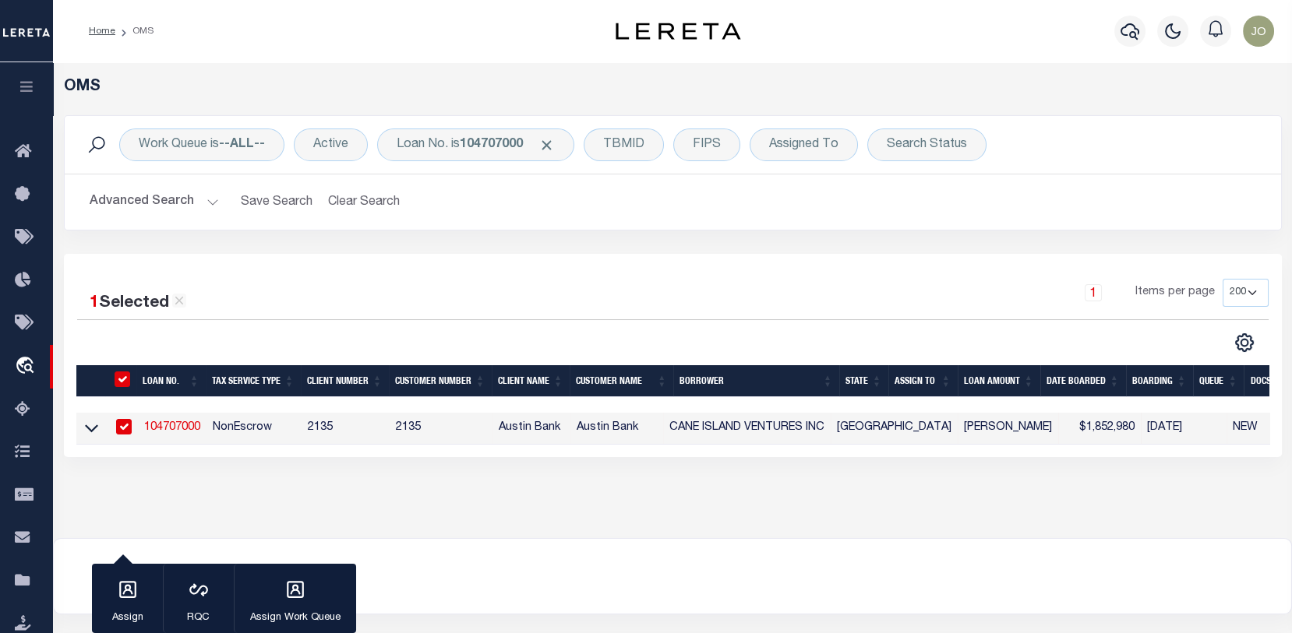
click at [170, 429] on link "104707000" at bounding box center [172, 427] width 56 height 11
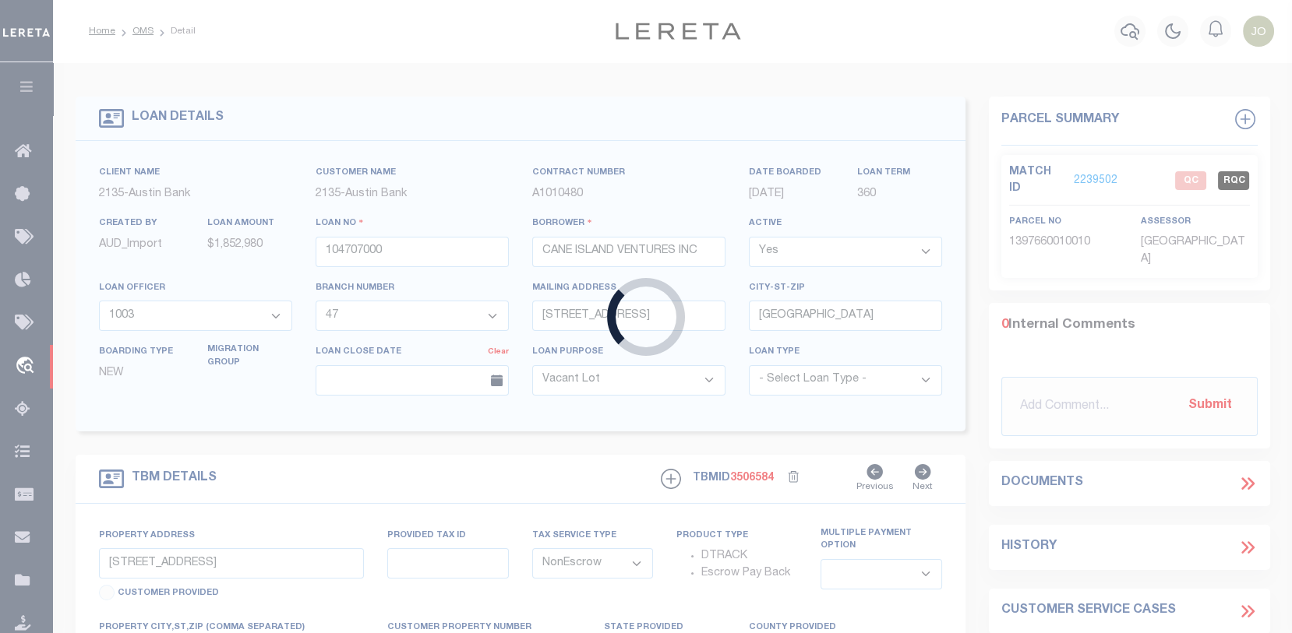
select select
select select "166772"
select select "22686"
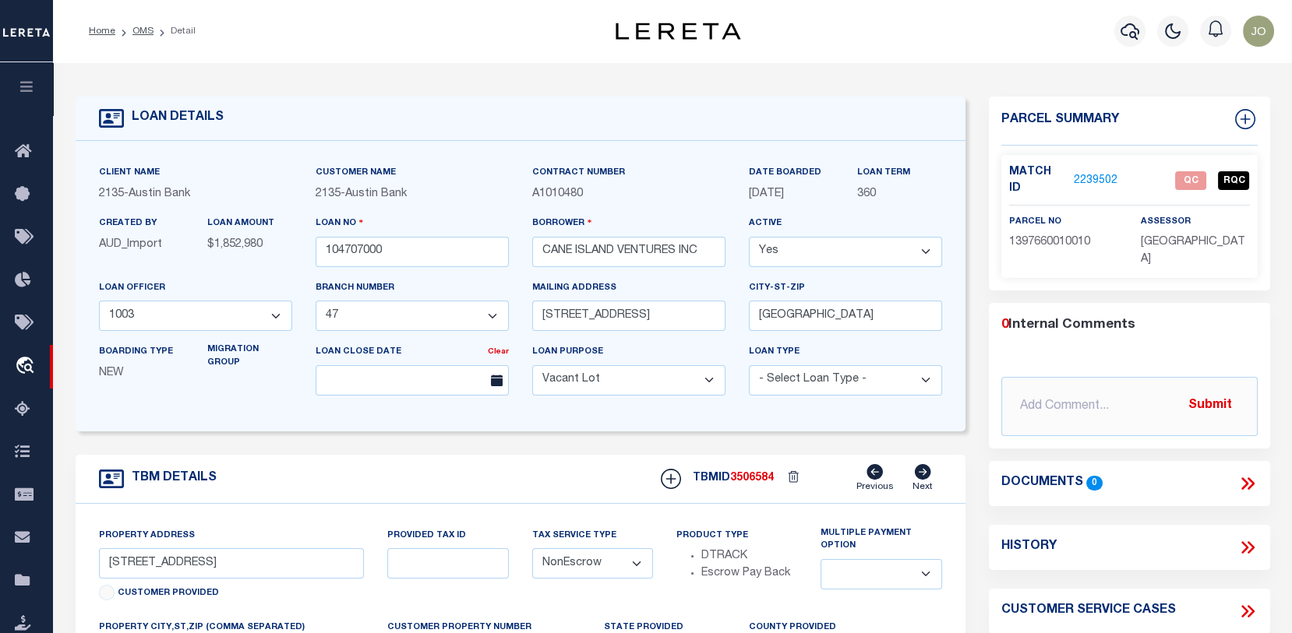
click at [1102, 177] on link "2239502" at bounding box center [1096, 181] width 44 height 16
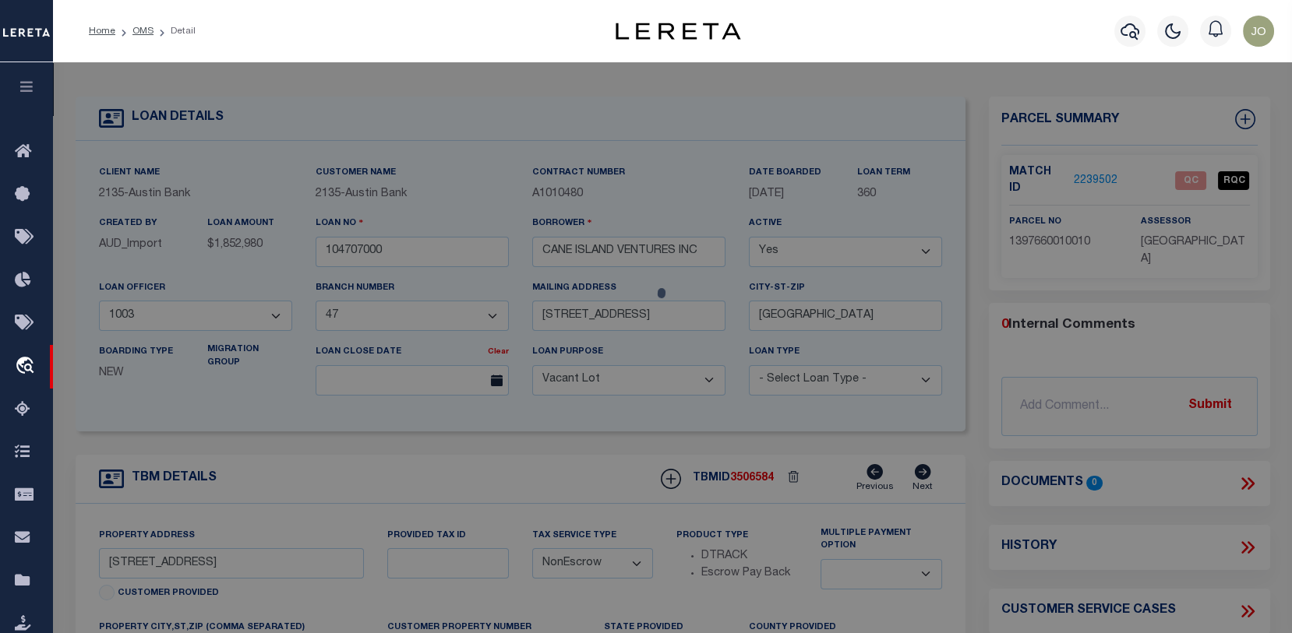
checkbox input "false"
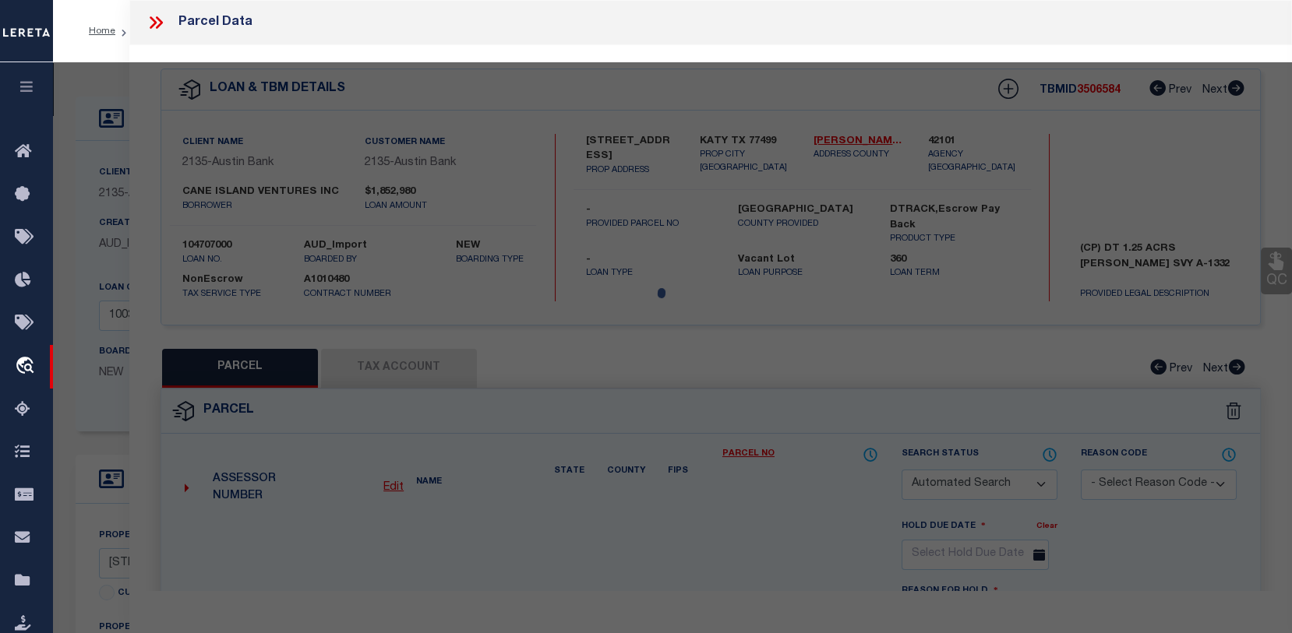
select select "QC"
type input "CANE ISLAND VENTURES INC"
select select "AGW"
select select "LEG"
type input "[STREET_ADDRESS]"
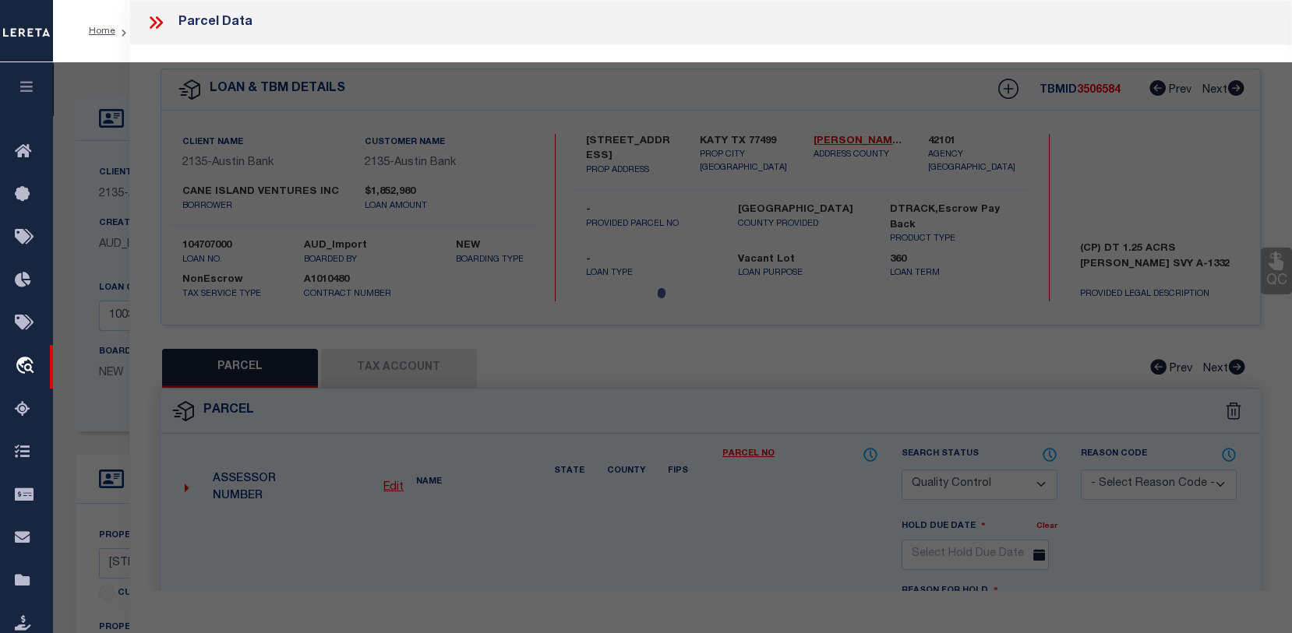
type input "[GEOGRAPHIC_DATA]"
type textarea "RES A5-C BLK 1 WATERSTONE WEST SEC 3"
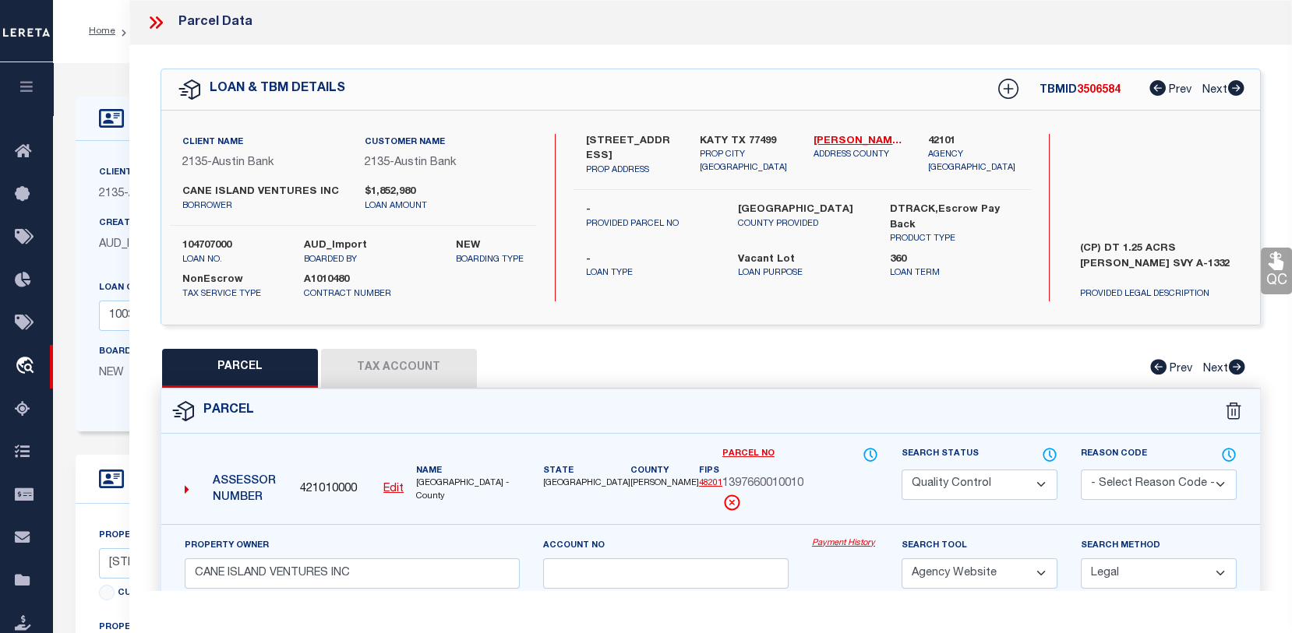
click at [406, 376] on button "Tax Account" at bounding box center [399, 368] width 156 height 39
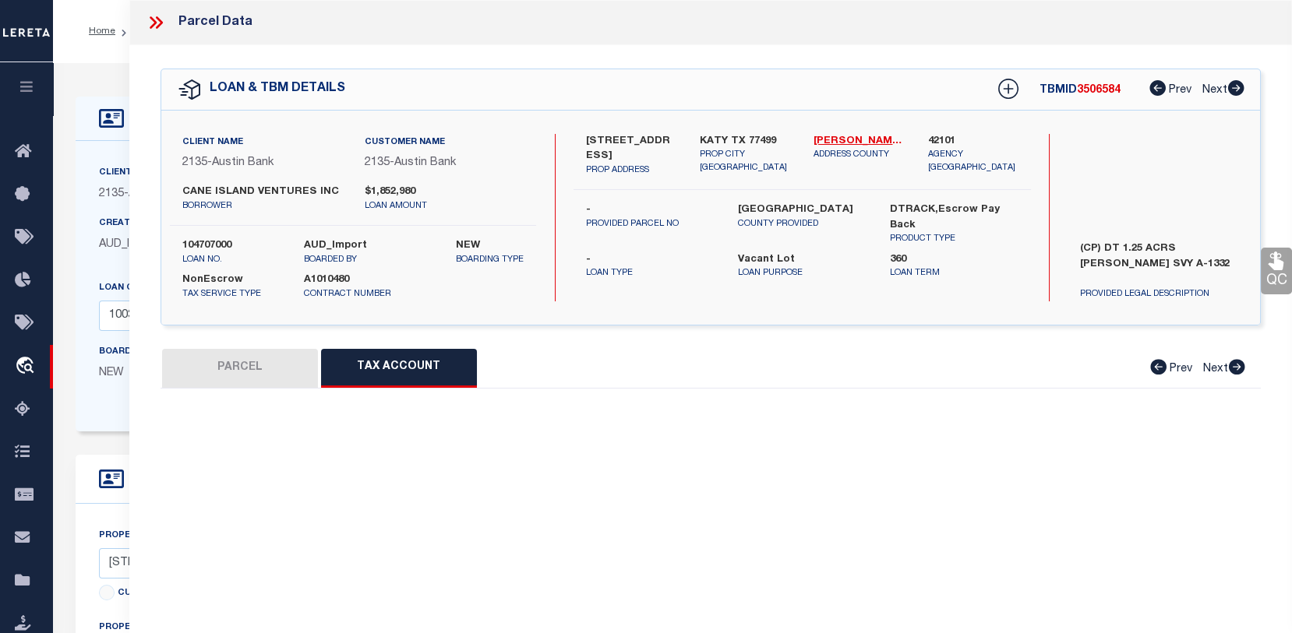
select select "100"
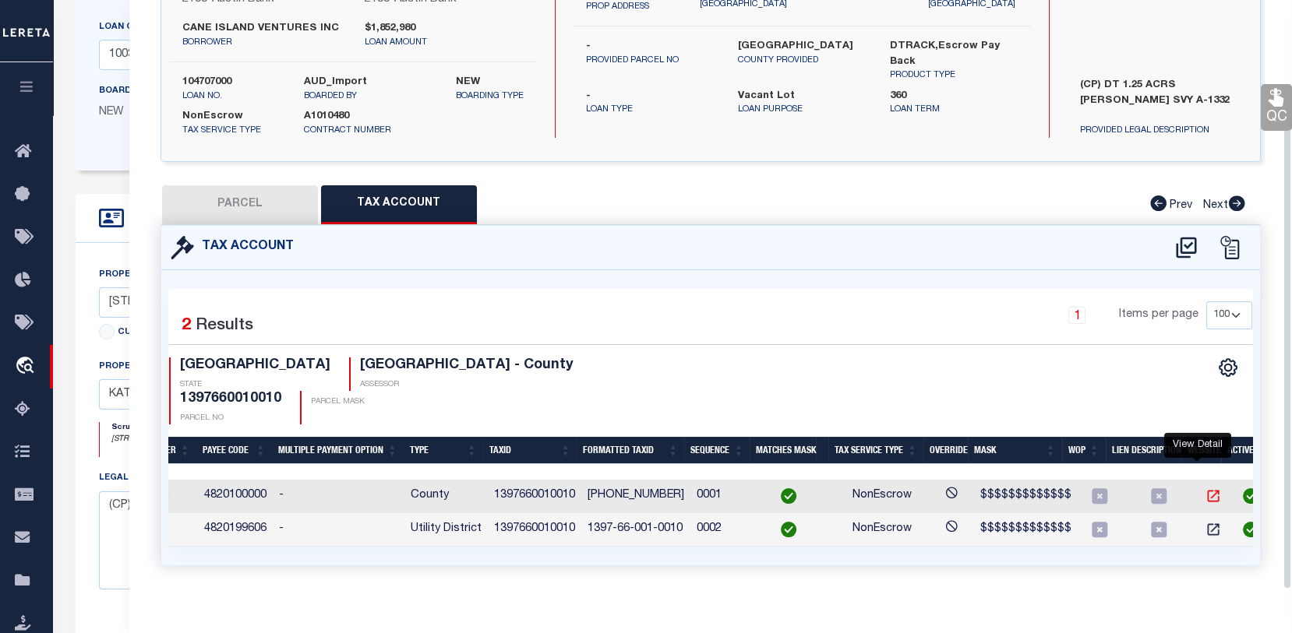
click at [1205, 489] on icon "" at bounding box center [1213, 497] width 16 height 16
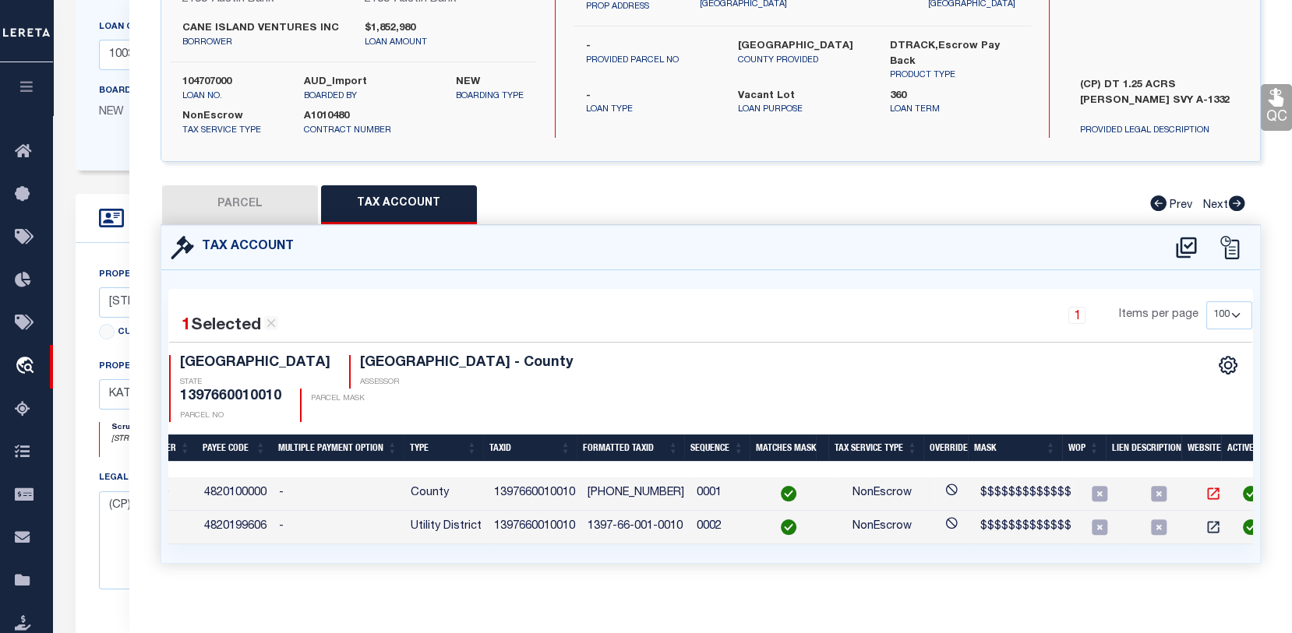
scroll to position [161, 0]
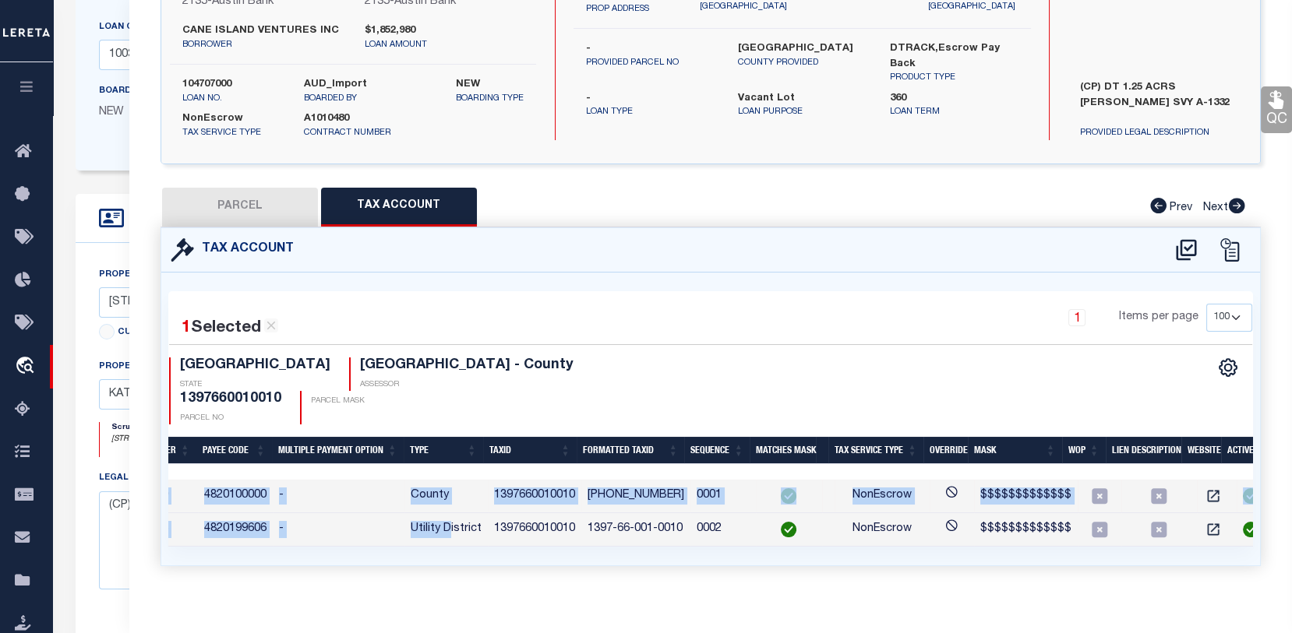
drag, startPoint x: 445, startPoint y: 524, endPoint x: 245, endPoint y: 544, distance: 201.3
click at [245, 544] on div "1 Selected 2 Results 1 Items per page 10 25 50 100 [GEOGRAPHIC_DATA]" at bounding box center [710, 419] width 1099 height 293
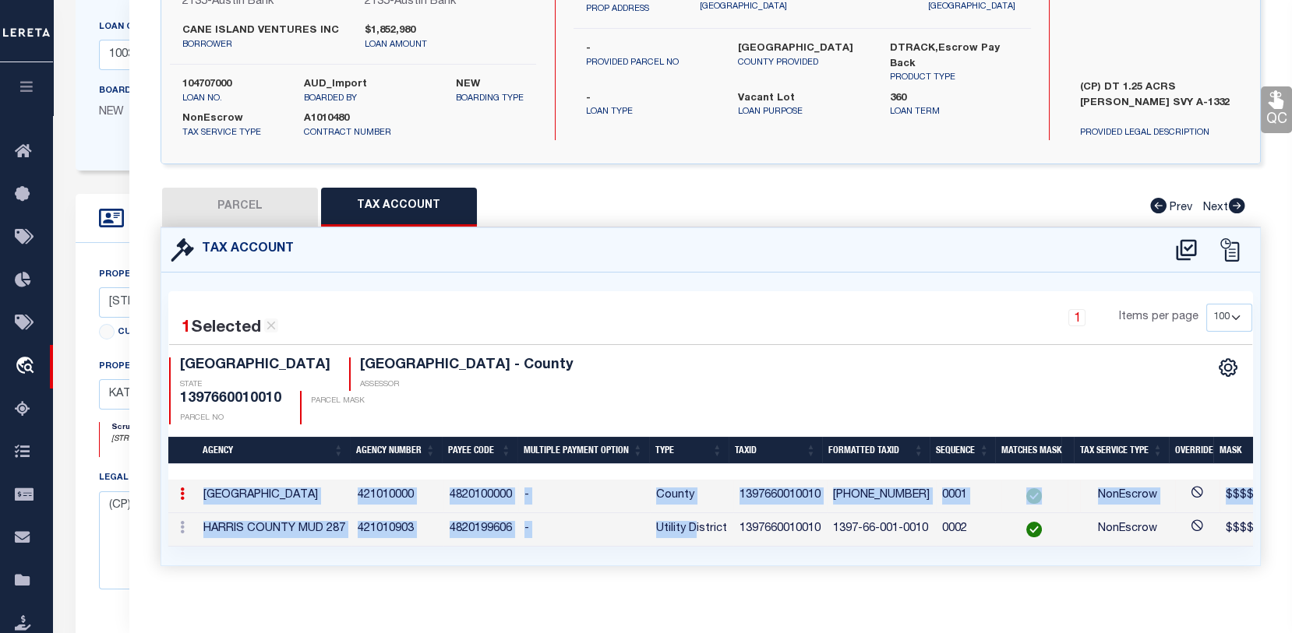
scroll to position [0, 0]
